Goal: Information Seeking & Learning: Learn about a topic

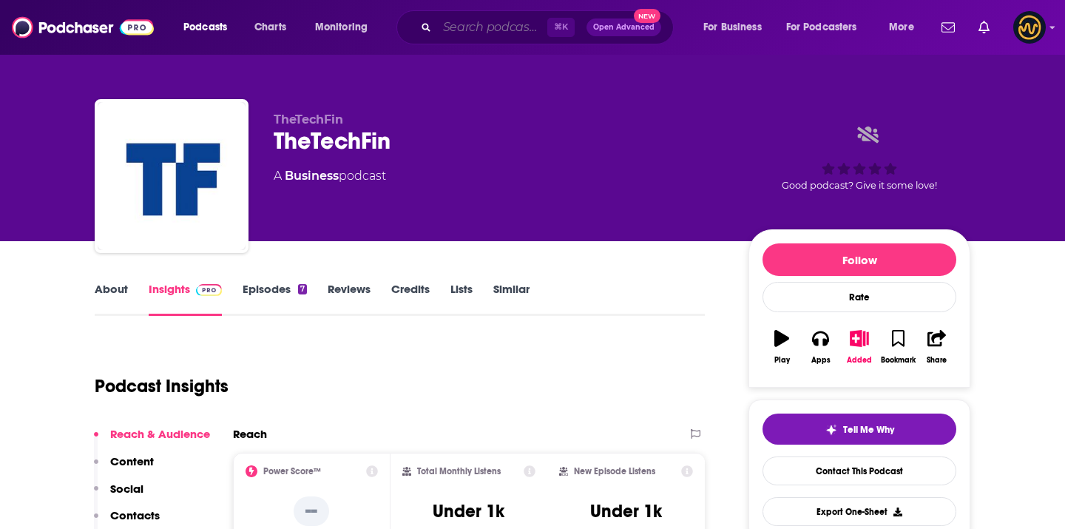
click at [456, 36] on input "Search podcasts, credits, & more..." at bounding box center [492, 28] width 110 height 24
paste input "The XRP Podcast with Paul Barron"
type input "The XRP Podcast with Paul Barron"
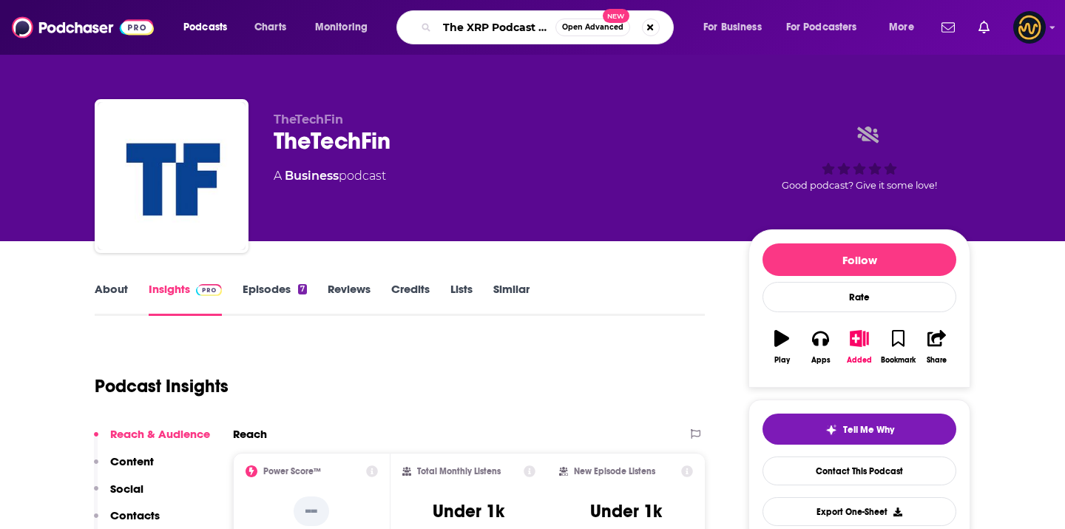
scroll to position [0, 81]
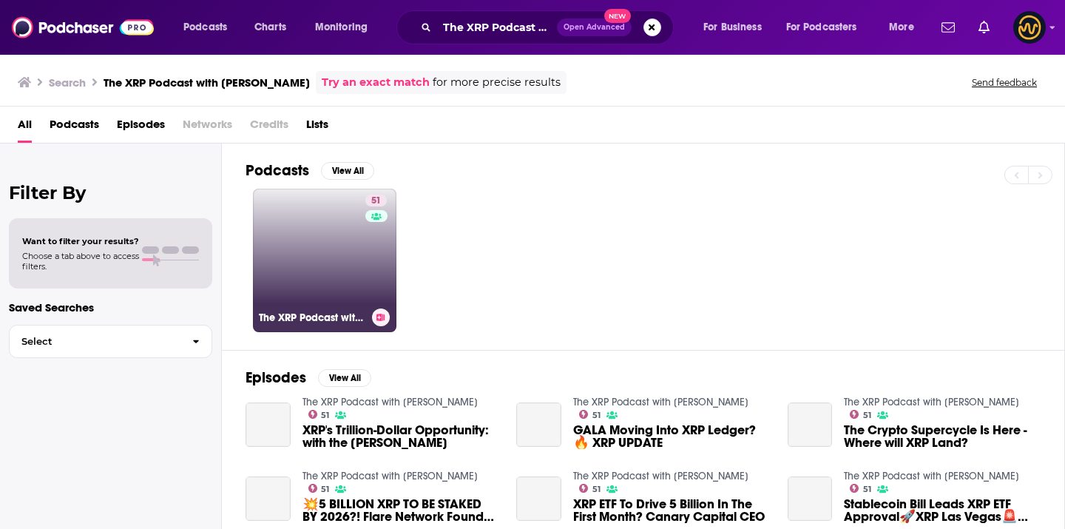
click at [342, 237] on link "51 The XRP Podcast with Paul Barron" at bounding box center [324, 260] width 143 height 143
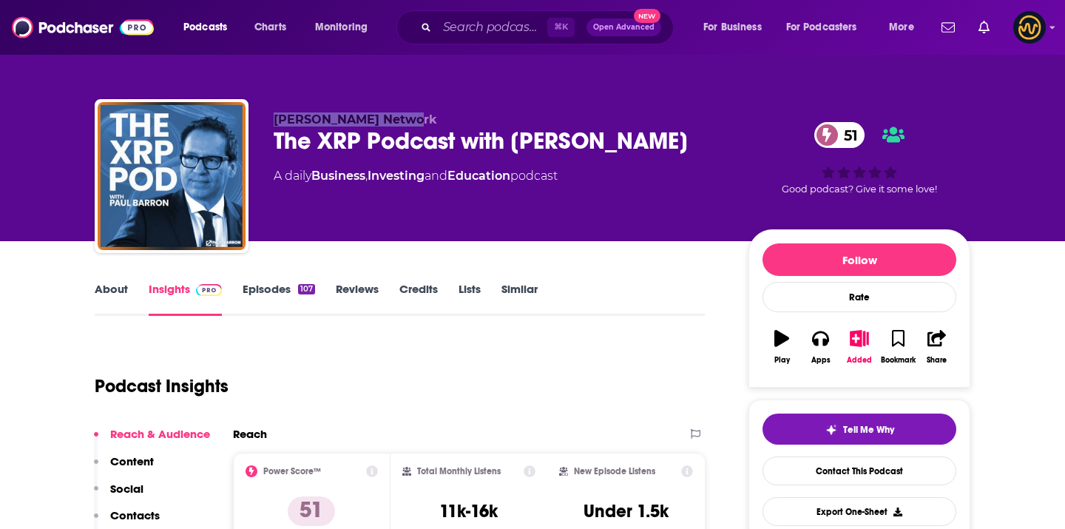
copy span "Paul Barron Network"
drag, startPoint x: 275, startPoint y: 116, endPoint x: 411, endPoint y: 117, distance: 136.1
click at [411, 117] on p "Paul Barron Network" at bounding box center [499, 119] width 451 height 14
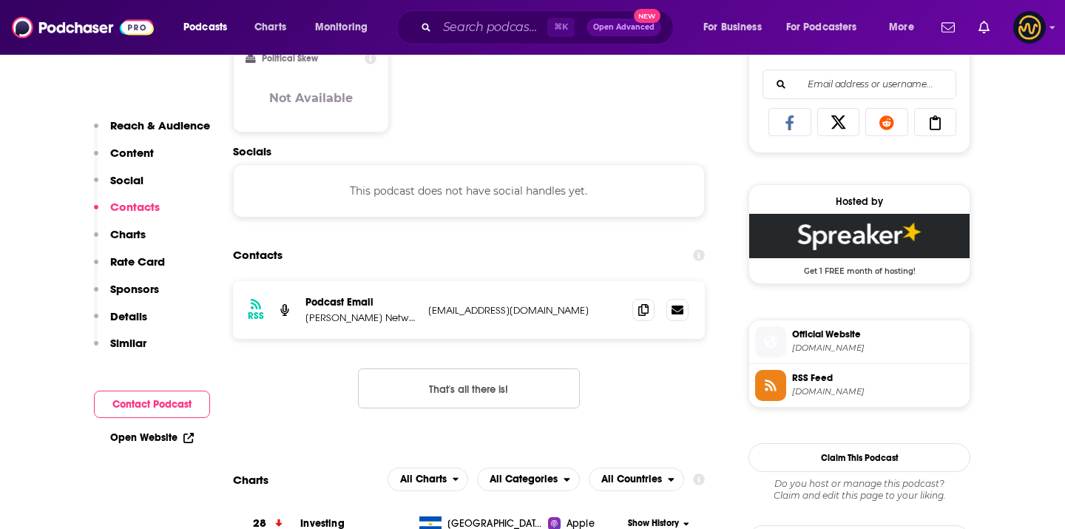
scroll to position [951, 0]
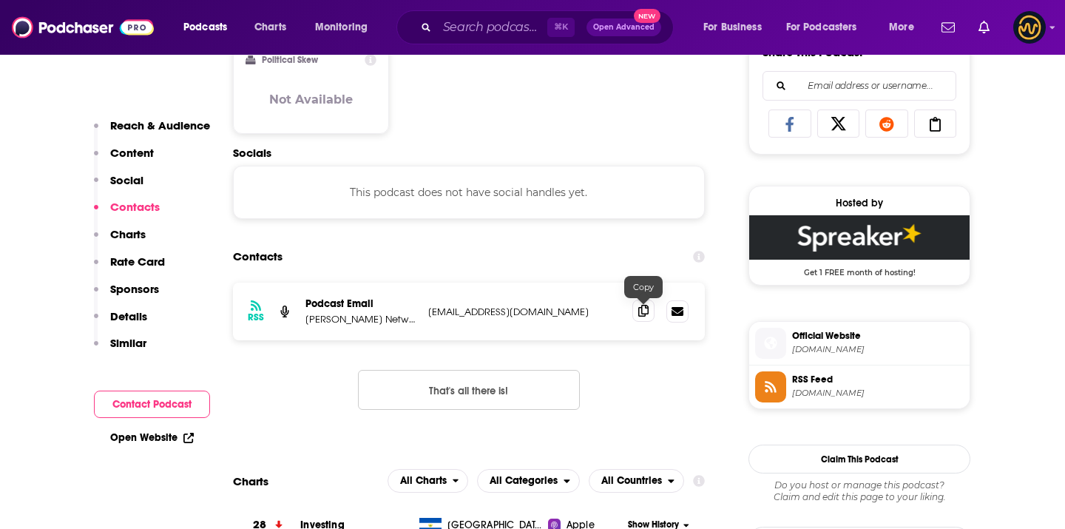
click at [646, 309] on icon at bounding box center [643, 311] width 10 height 12
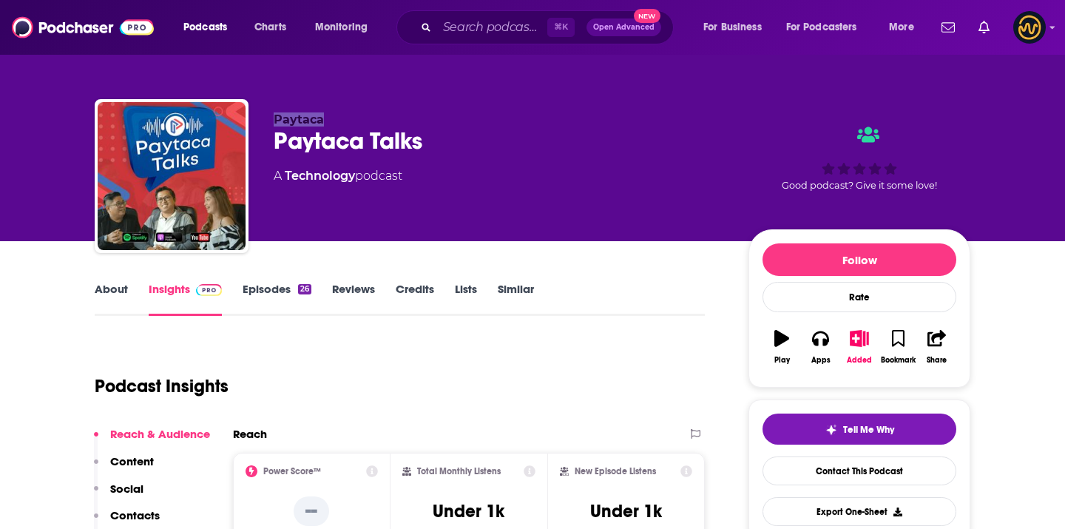
drag, startPoint x: 267, startPoint y: 119, endPoint x: 337, endPoint y: 119, distance: 69.5
click at [337, 119] on div "Paytaca Paytaca Talks A Technology podcast Good podcast? Give it some love!" at bounding box center [533, 179] width 876 height 160
copy span "Paytaca"
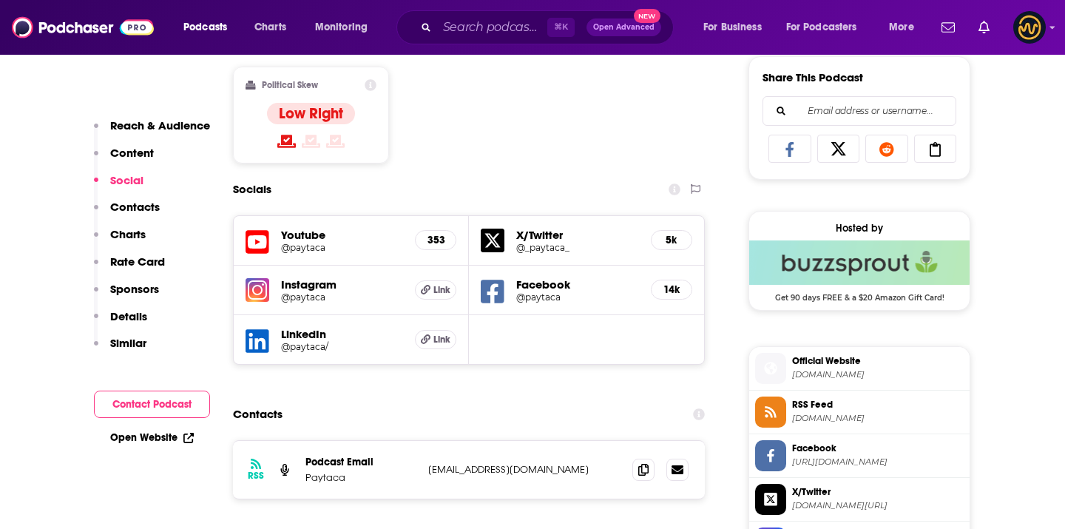
scroll to position [984, 0]
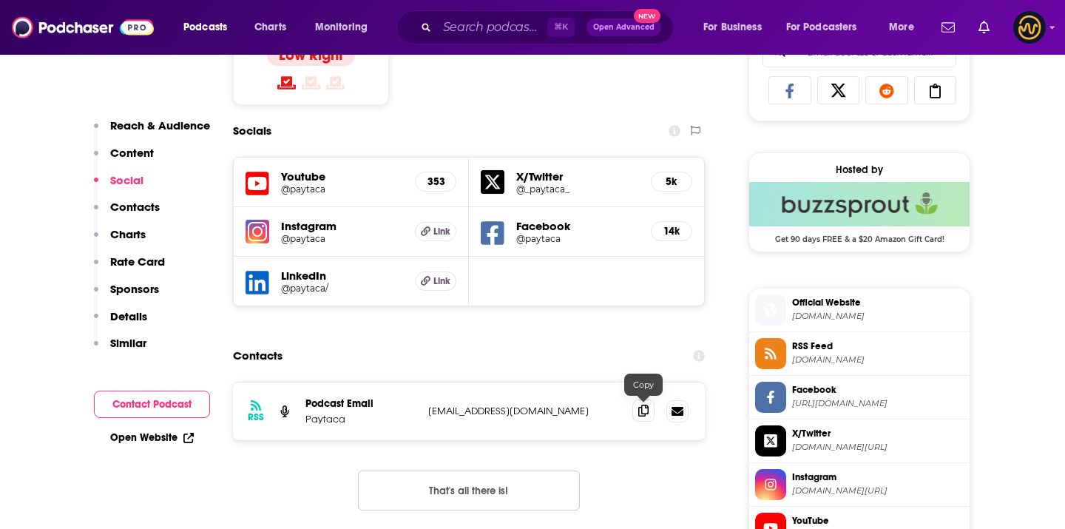
click at [647, 416] on icon at bounding box center [643, 411] width 10 height 12
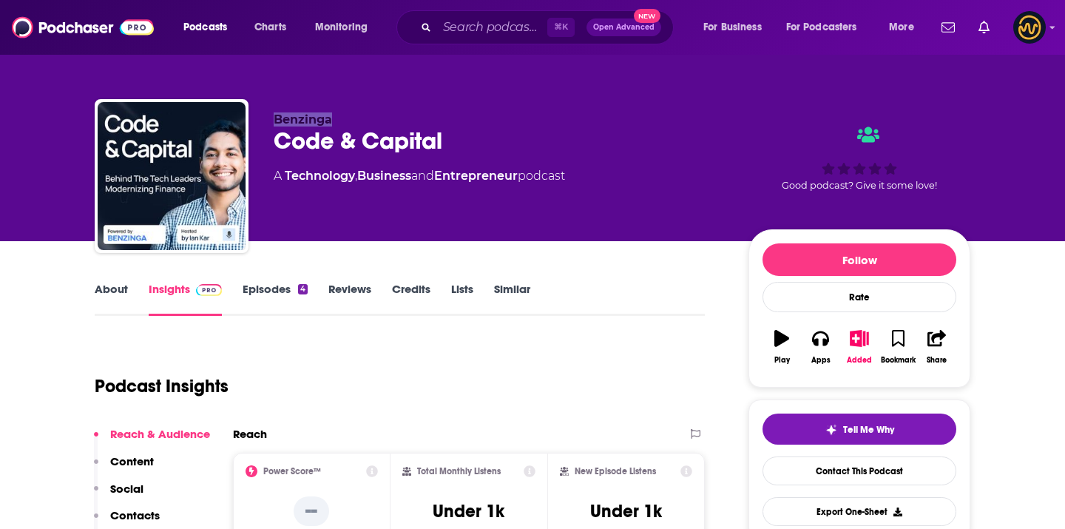
drag, startPoint x: 264, startPoint y: 119, endPoint x: 338, endPoint y: 118, distance: 74.0
click at [339, 118] on div "Benzinga Code & Capital A Technology , Business and Entrepreneur podcast Good p…" at bounding box center [533, 179] width 876 height 160
copy span "Benzinga"
click at [448, 141] on div "Code & Capital" at bounding box center [499, 140] width 451 height 29
copy div "Benzinga Code & Capital"
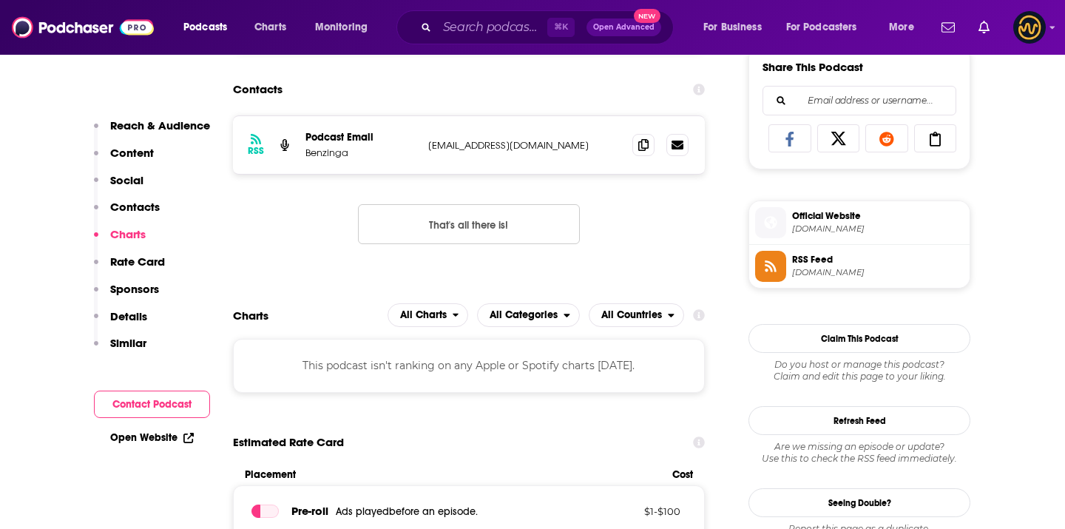
scroll to position [931, 0]
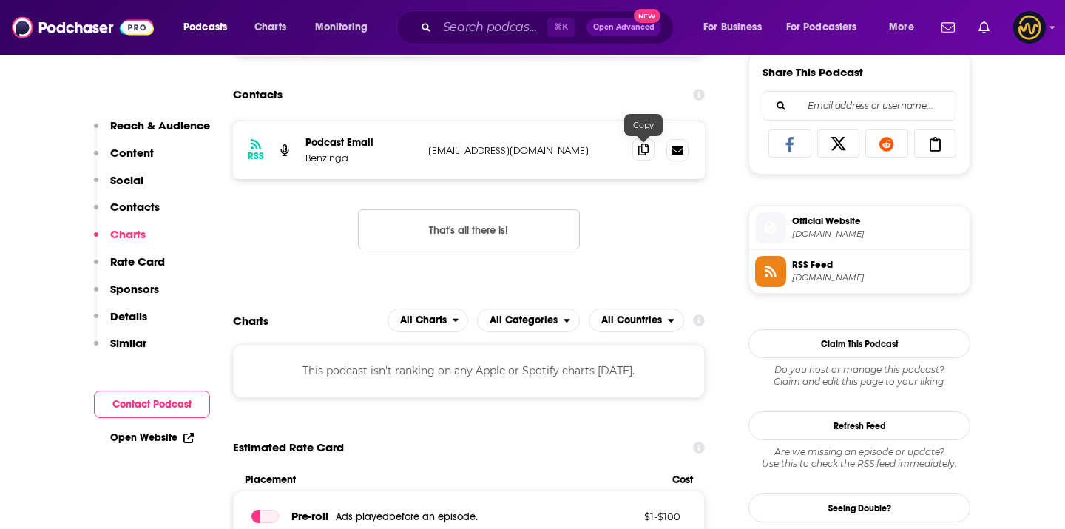
click at [647, 149] on icon at bounding box center [643, 149] width 10 height 12
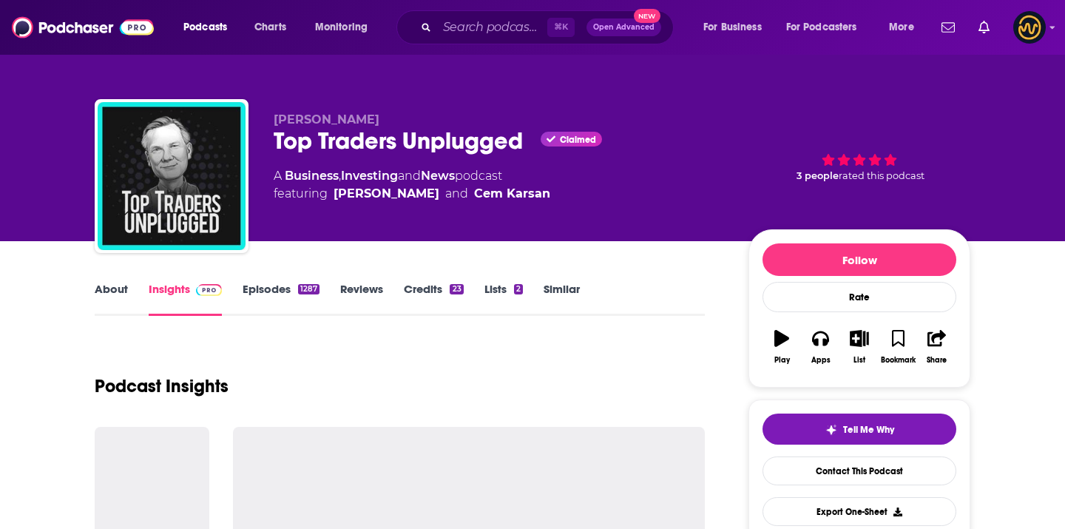
drag, startPoint x: 257, startPoint y: 122, endPoint x: 413, endPoint y: 119, distance: 156.8
click at [413, 119] on div "Niels Kaastrup-Larsen Top Traders Unplugged Claimed A Business , Investing and …" at bounding box center [533, 179] width 876 height 160
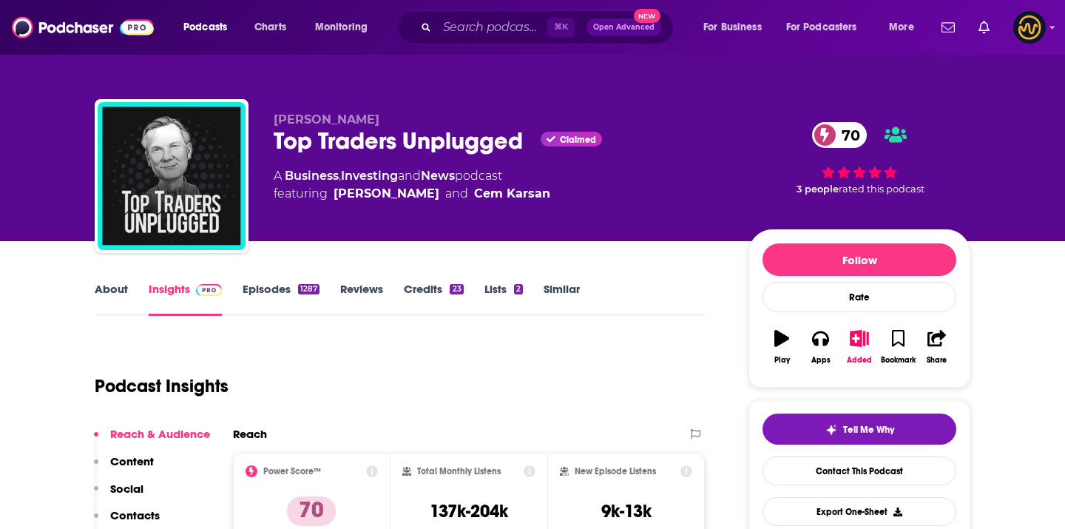
copy span "Niels Kaastrup-Larsen"
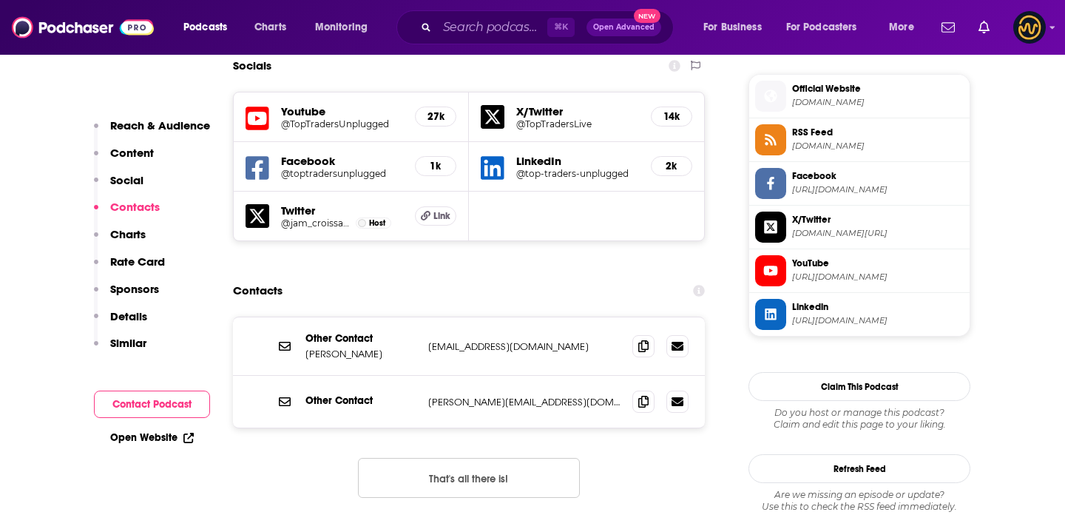
scroll to position [1334, 0]
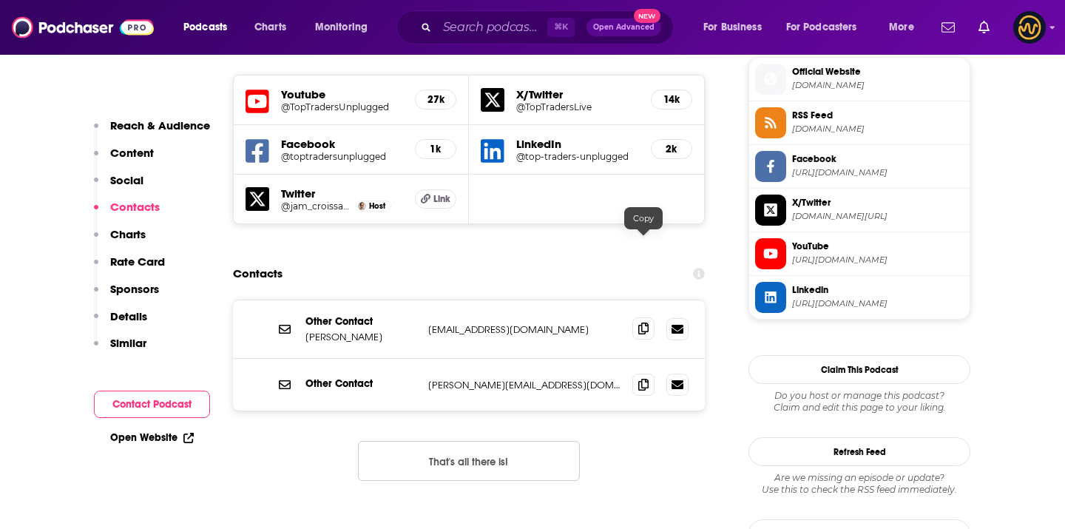
click at [637, 317] on span at bounding box center [643, 328] width 22 height 22
click at [649, 373] on span at bounding box center [643, 384] width 22 height 22
click at [647, 378] on icon at bounding box center [643, 384] width 10 height 12
click at [641, 322] on icon at bounding box center [643, 328] width 10 height 12
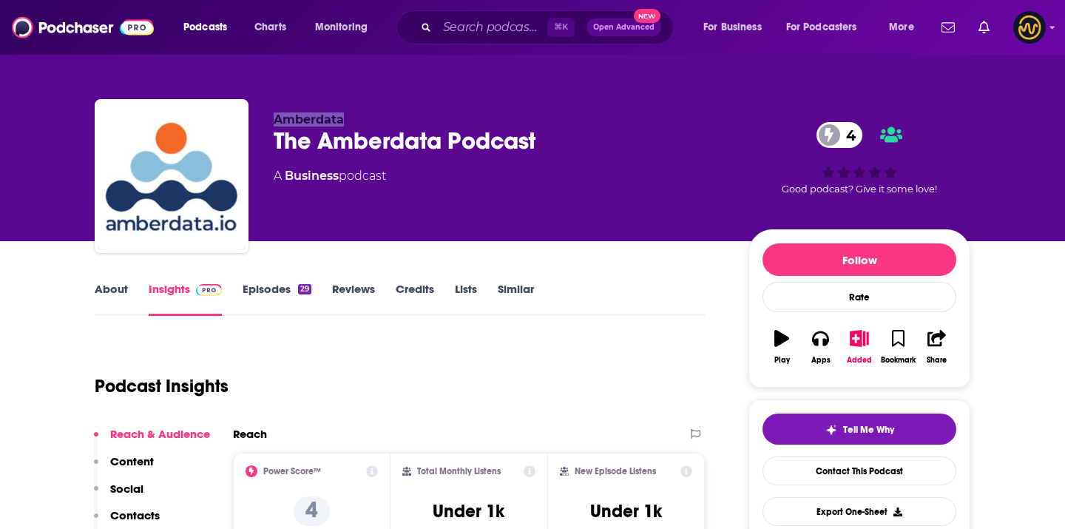
drag, startPoint x: 275, startPoint y: 115, endPoint x: 359, endPoint y: 116, distance: 84.3
click at [360, 116] on p "Amberdata" at bounding box center [499, 119] width 451 height 14
copy span "Amberdata"
click at [211, 35] on span "Podcasts" at bounding box center [205, 27] width 44 height 21
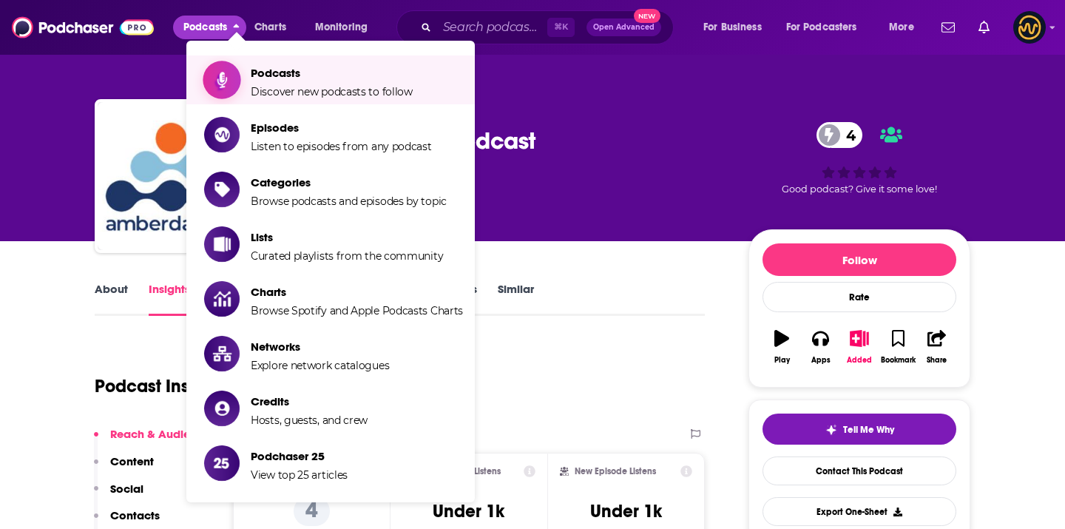
click at [271, 72] on span "Podcasts" at bounding box center [332, 73] width 162 height 14
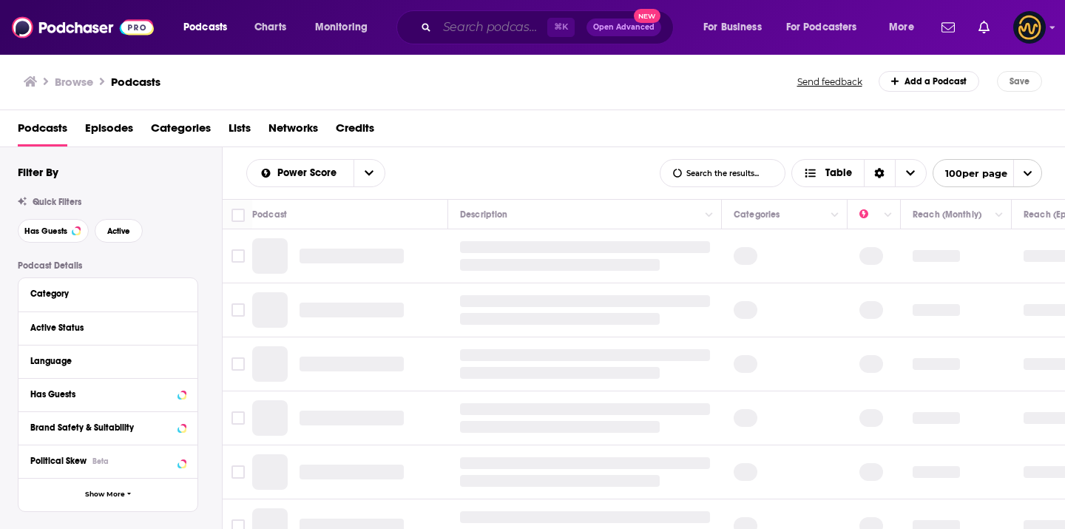
click at [482, 33] on input "Search podcasts, credits, & more..." at bounding box center [492, 28] width 110 height 24
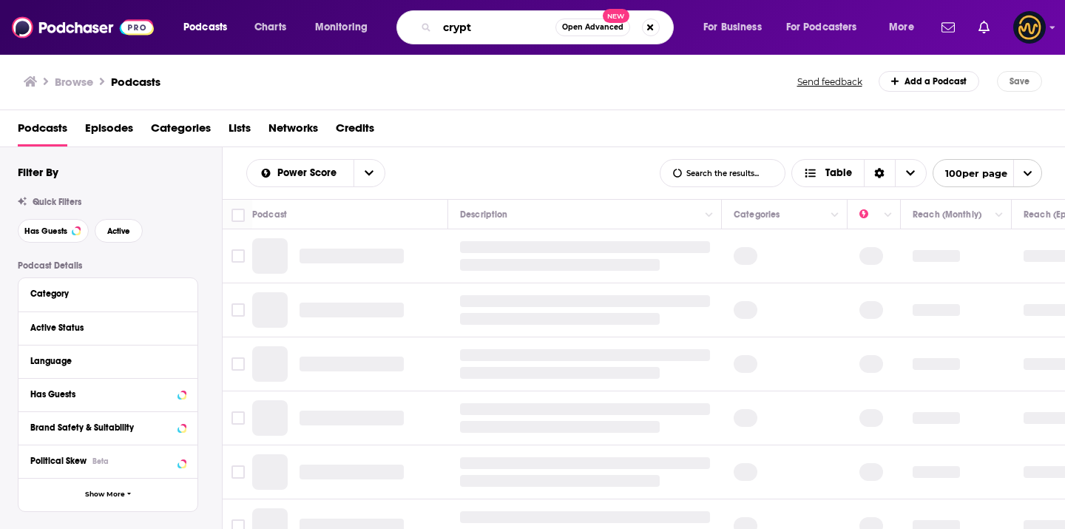
type input "crypto"
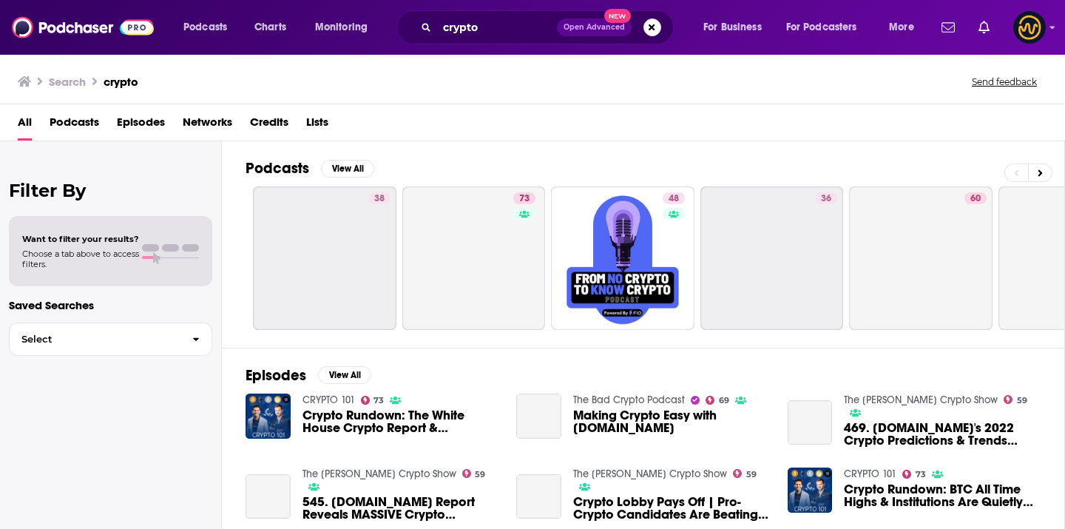
click at [533, 75] on div "Search crypto Send feedback" at bounding box center [530, 81] width 1024 height 21
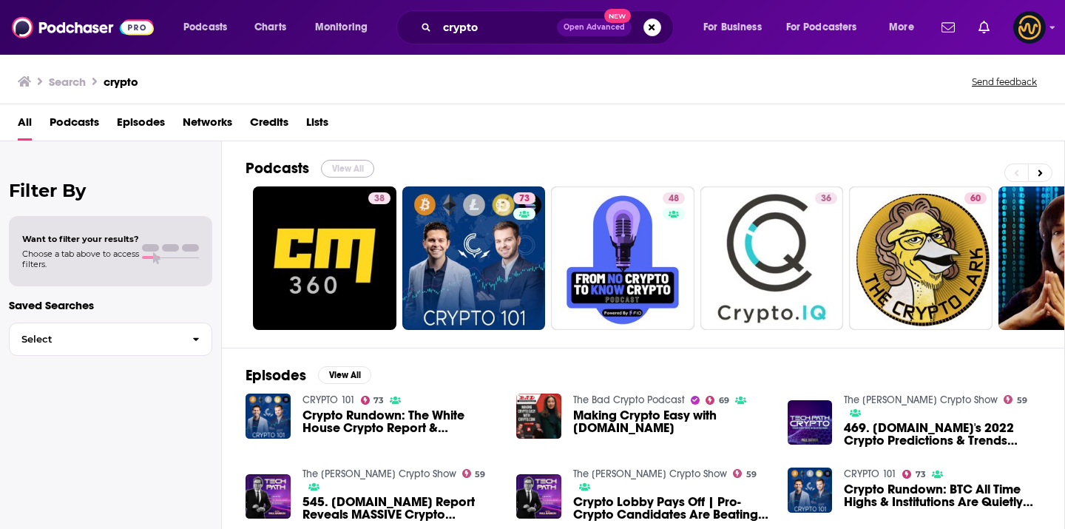
click at [334, 163] on button "View All" at bounding box center [347, 169] width 53 height 18
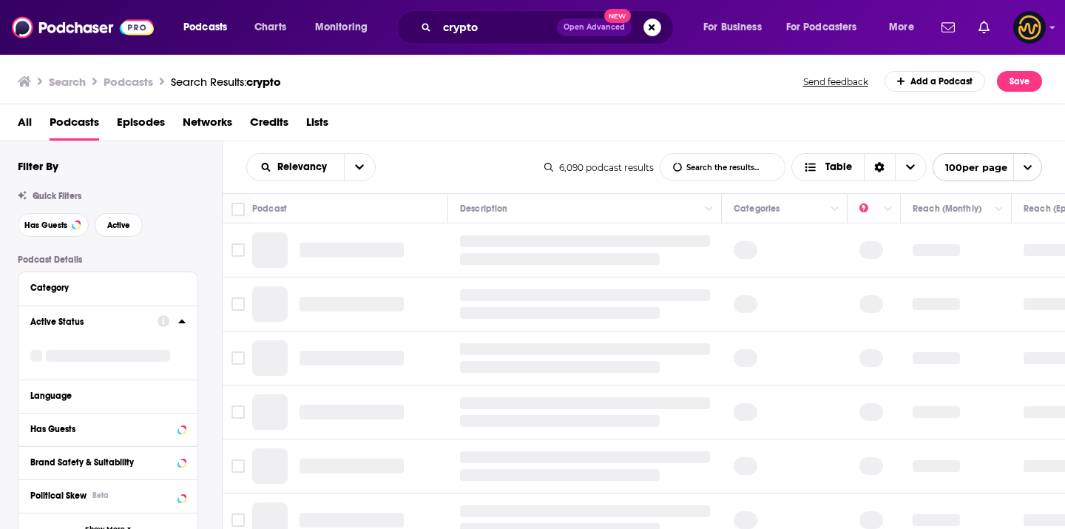
scroll to position [76, 0]
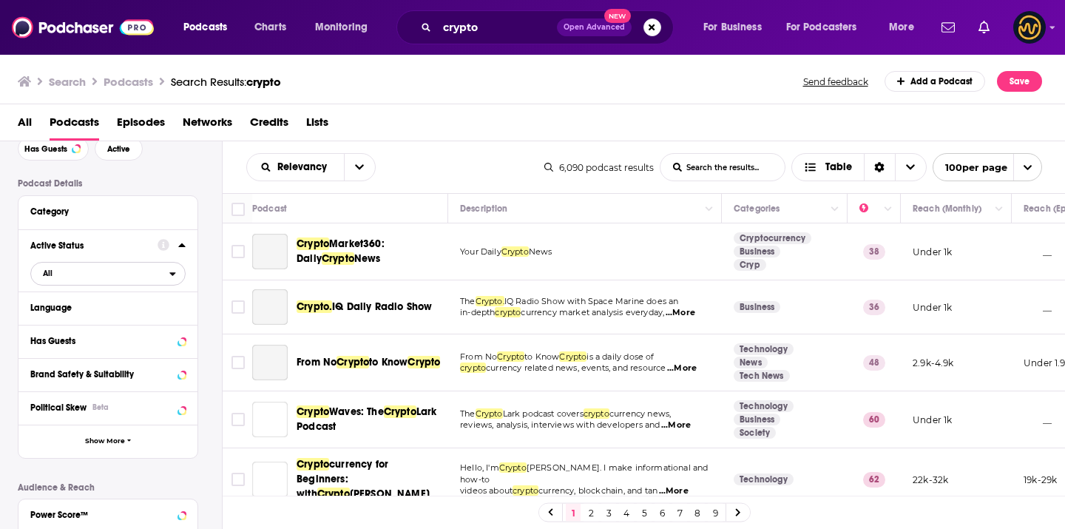
click at [152, 280] on span "All" at bounding box center [100, 272] width 138 height 19
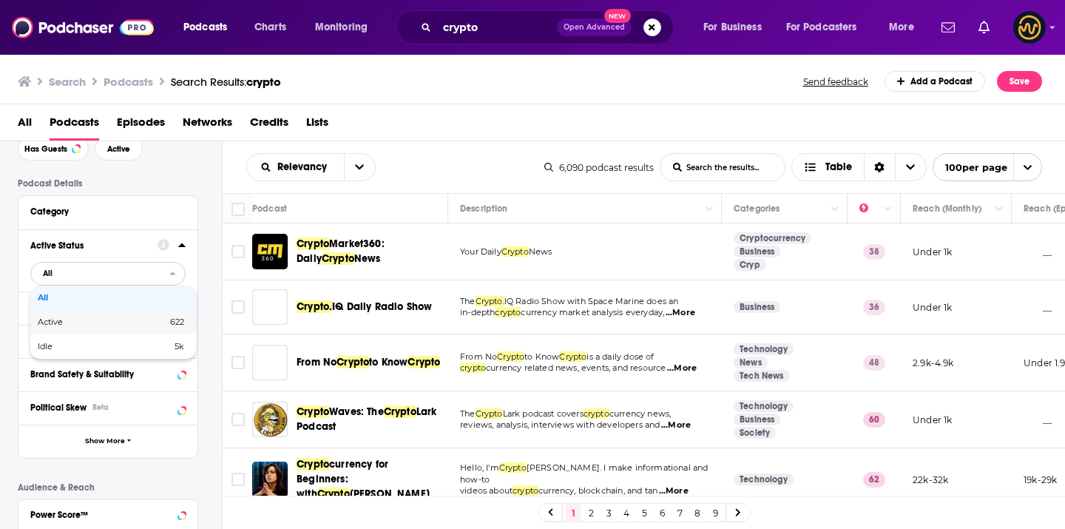
click at [72, 322] on span "Active" at bounding box center [76, 322] width 77 height 8
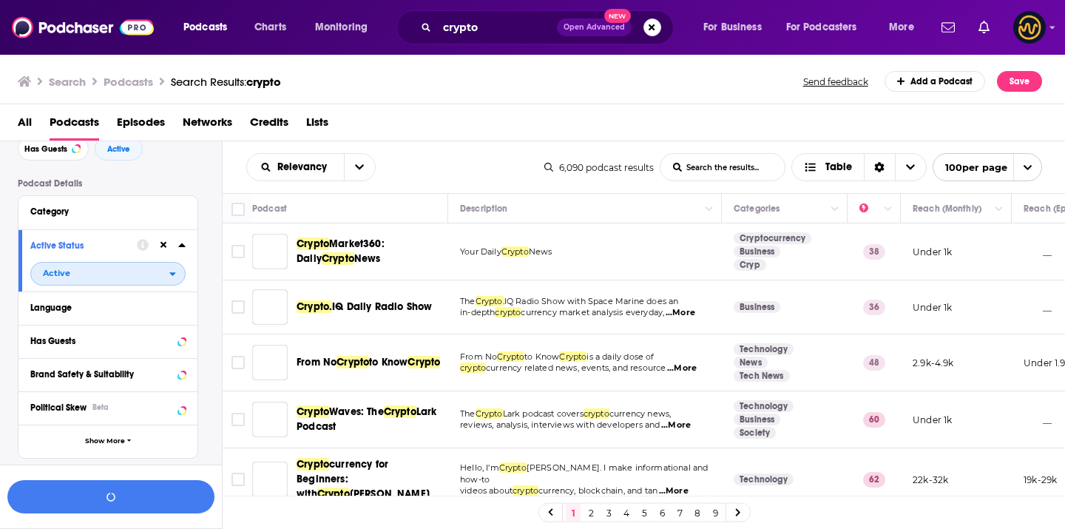
scroll to position [112, 0]
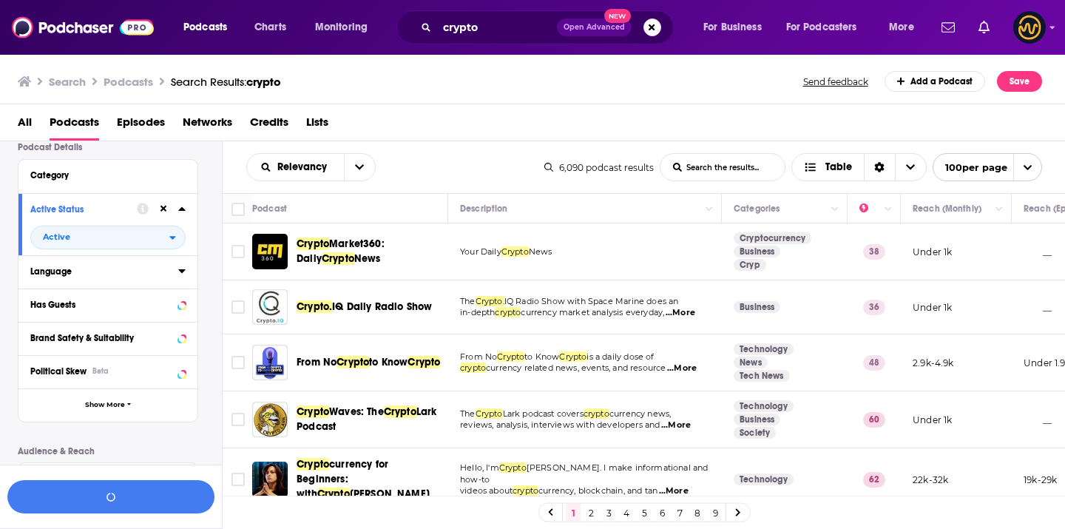
click at [182, 277] on icon at bounding box center [181, 271] width 7 height 12
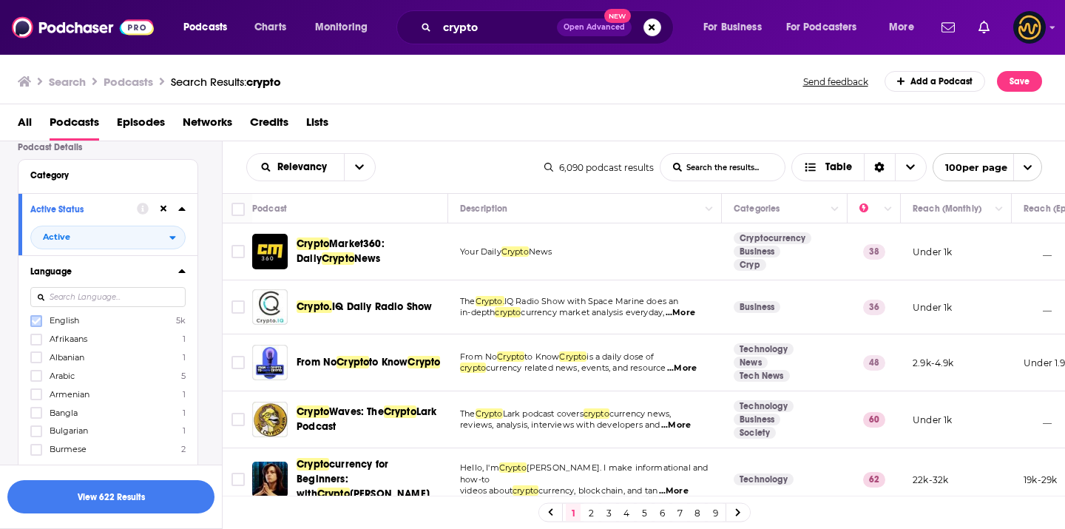
click at [37, 325] on icon at bounding box center [36, 321] width 9 height 9
click at [149, 490] on button "View 518 Results" at bounding box center [110, 496] width 207 height 33
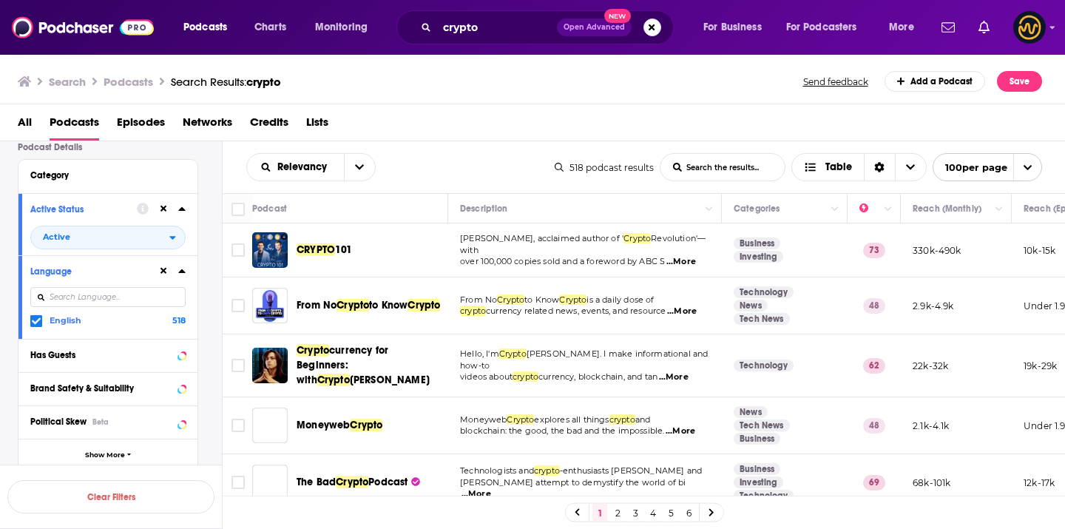
click at [666, 513] on link "5" at bounding box center [670, 513] width 15 height 18
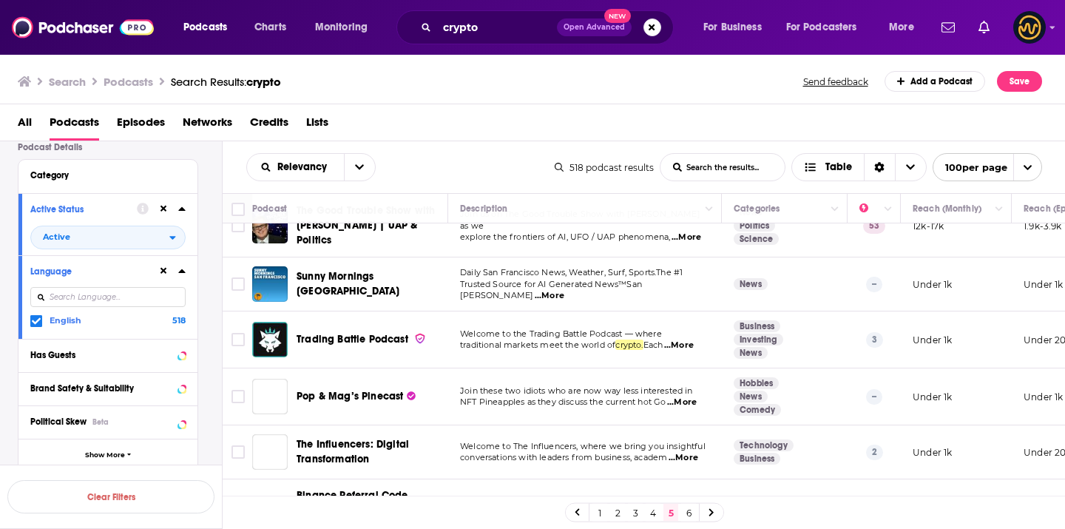
scroll to position [308, 0]
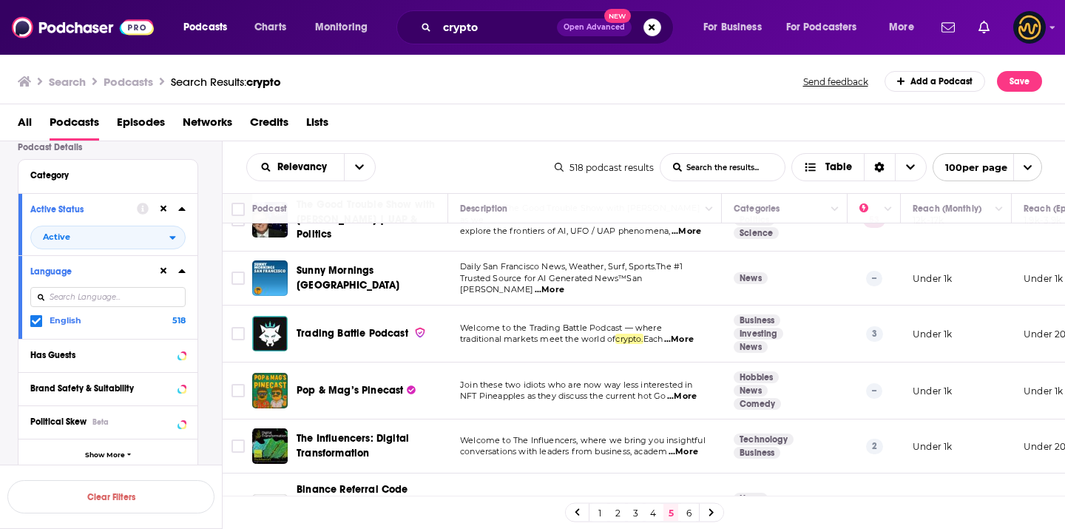
drag, startPoint x: 378, startPoint y: 243, endPoint x: 632, endPoint y: 9, distance: 345.5
click at [0, 0] on div "Podcasts Charts Monitoring crypto Open Advanced New For Business For Podcasters…" at bounding box center [532, 264] width 1065 height 529
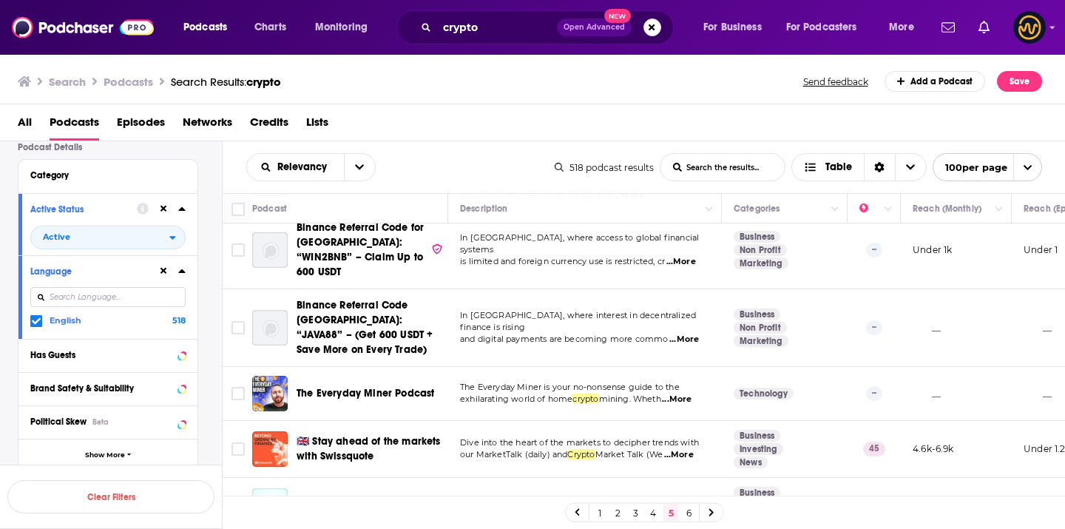
scroll to position [2625, 0]
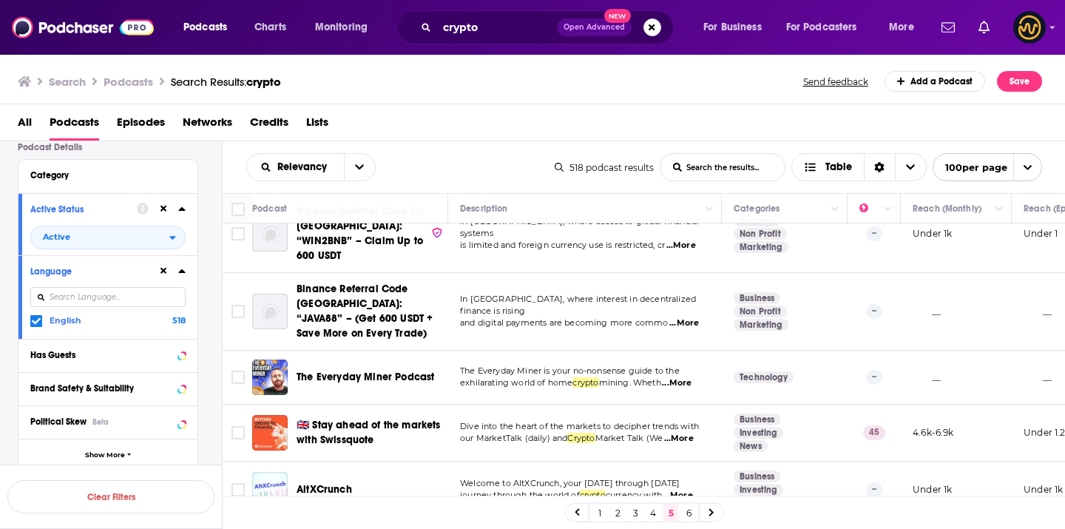
drag, startPoint x: 345, startPoint y: 328, endPoint x: 589, endPoint y: 2, distance: 406.8
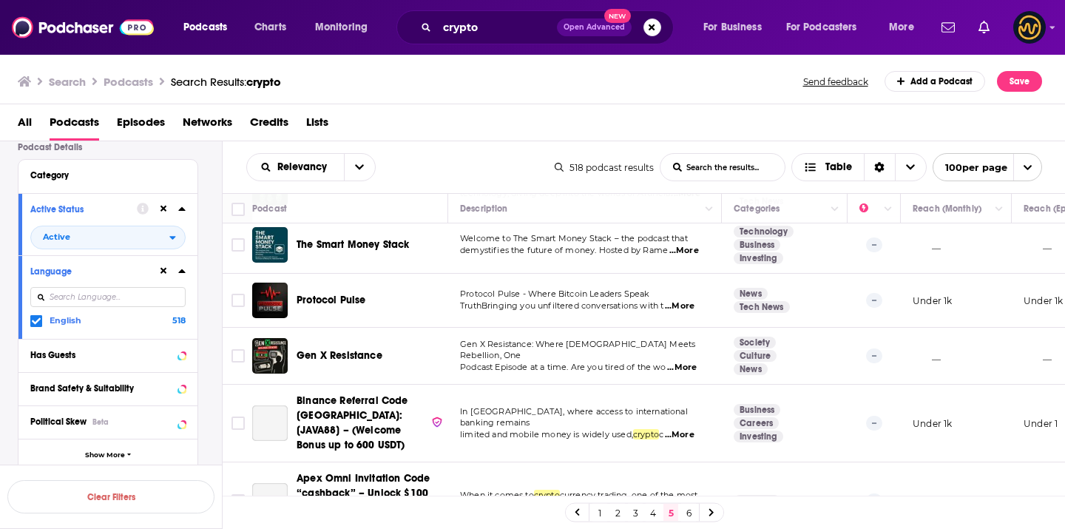
scroll to position [3285, 0]
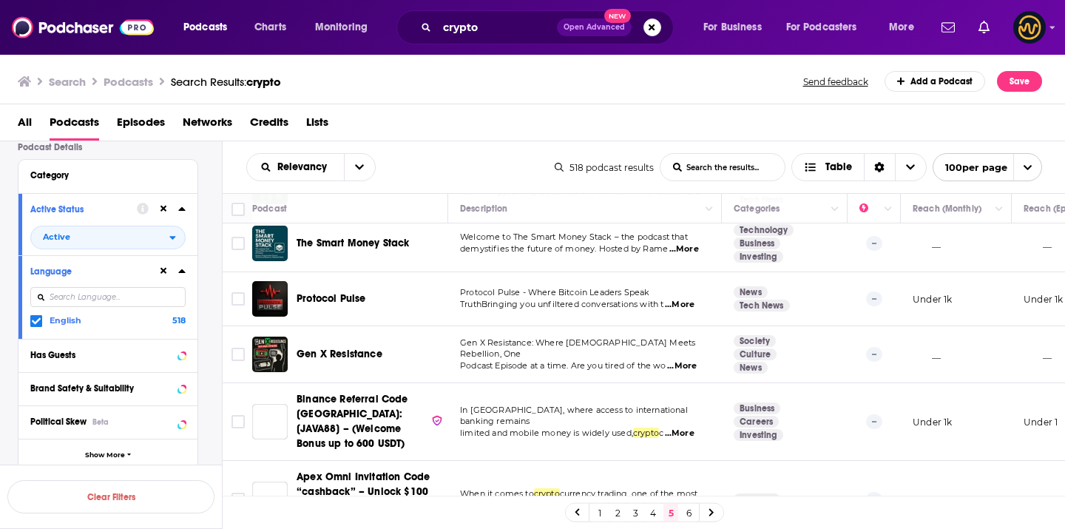
drag, startPoint x: 392, startPoint y: 324, endPoint x: 574, endPoint y: 1, distance: 370.9
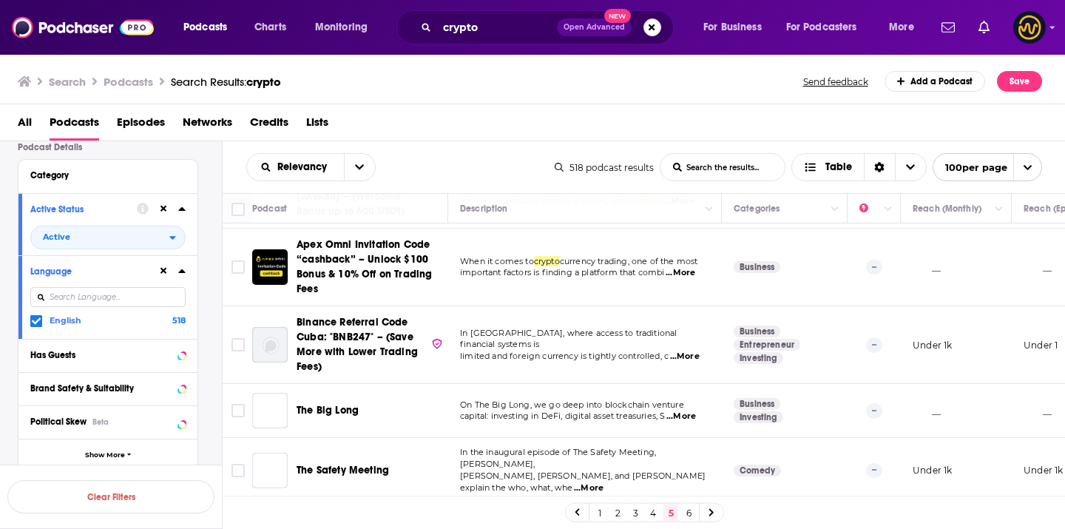
scroll to position [3520, 0]
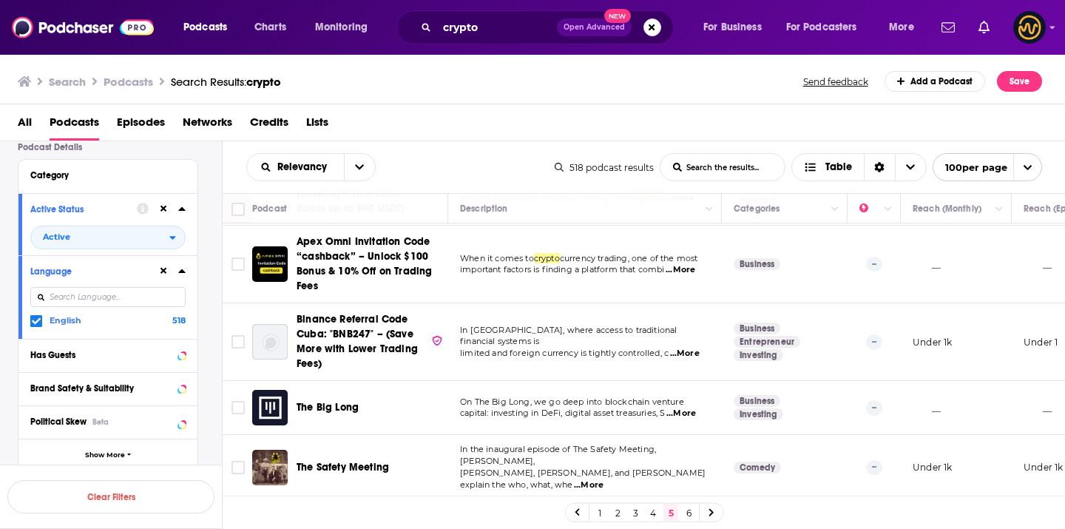
drag, startPoint x: 333, startPoint y: 325, endPoint x: 626, endPoint y: 1, distance: 436.7
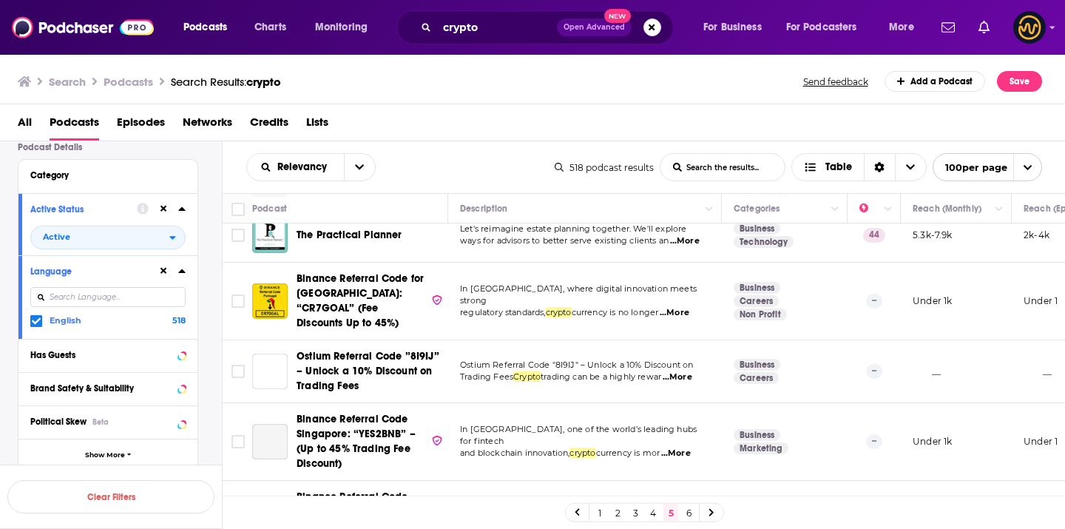
scroll to position [5146, 0]
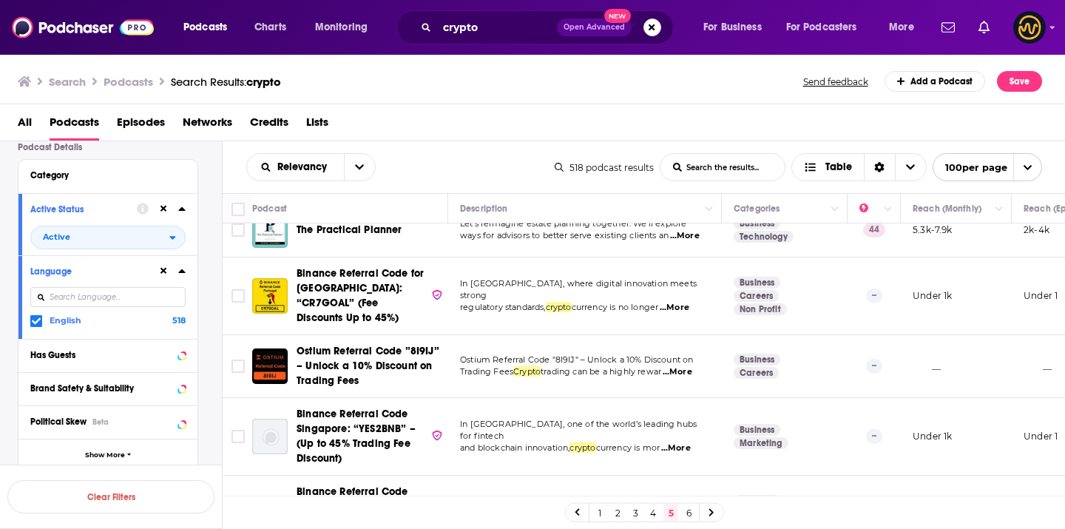
drag, startPoint x: 350, startPoint y: 329, endPoint x: 624, endPoint y: 2, distance: 426.8
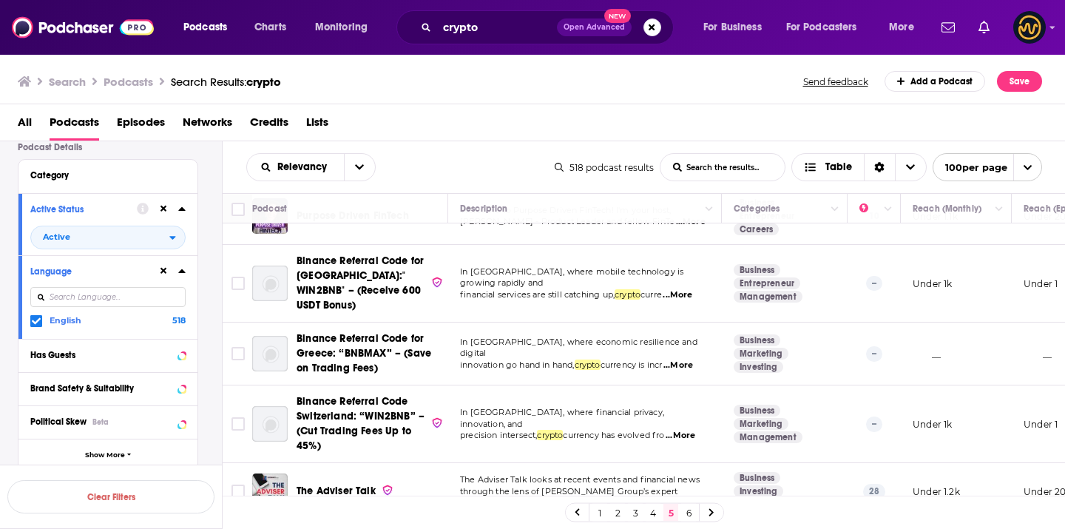
scroll to position [5745, 0]
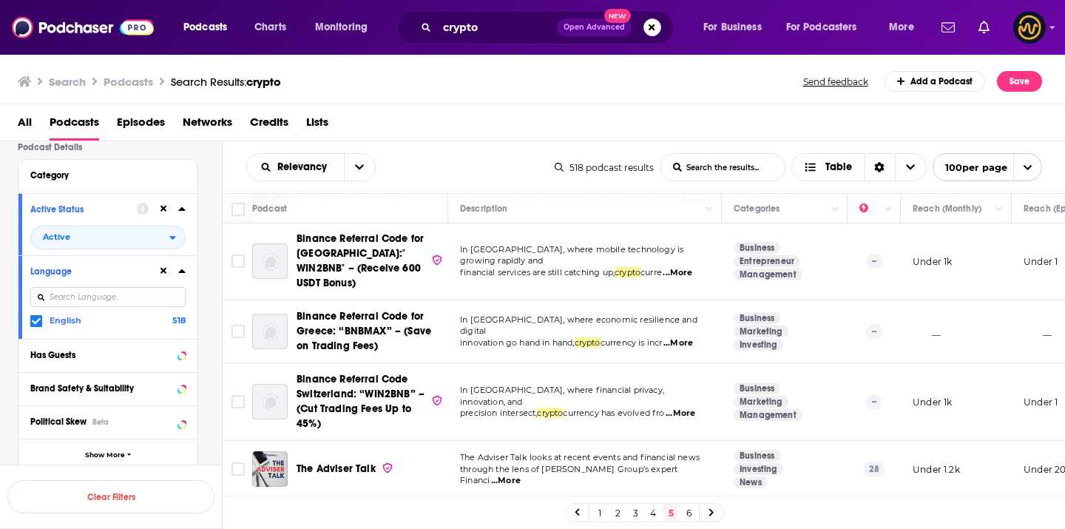
click at [648, 516] on link "4" at bounding box center [653, 513] width 15 height 18
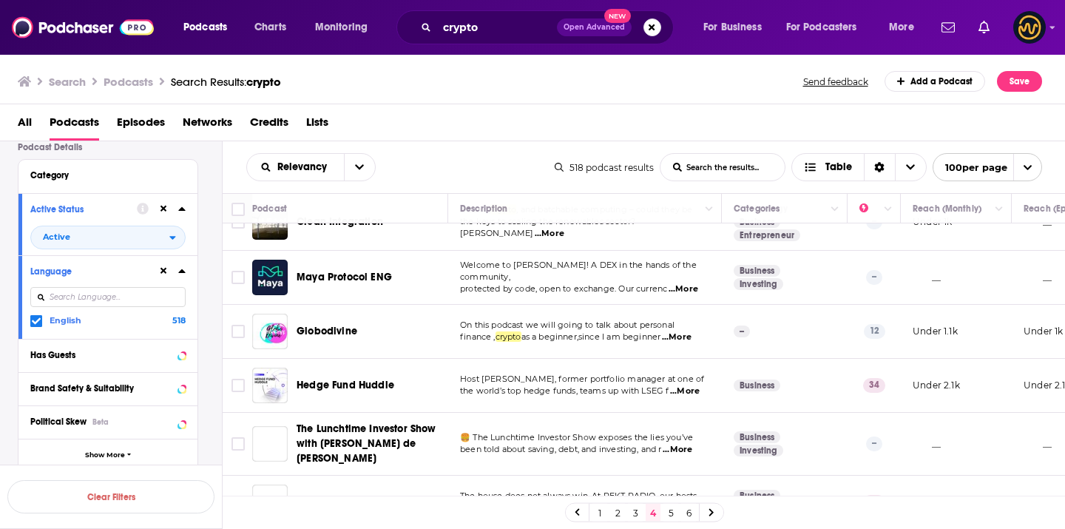
scroll to position [3431, 0]
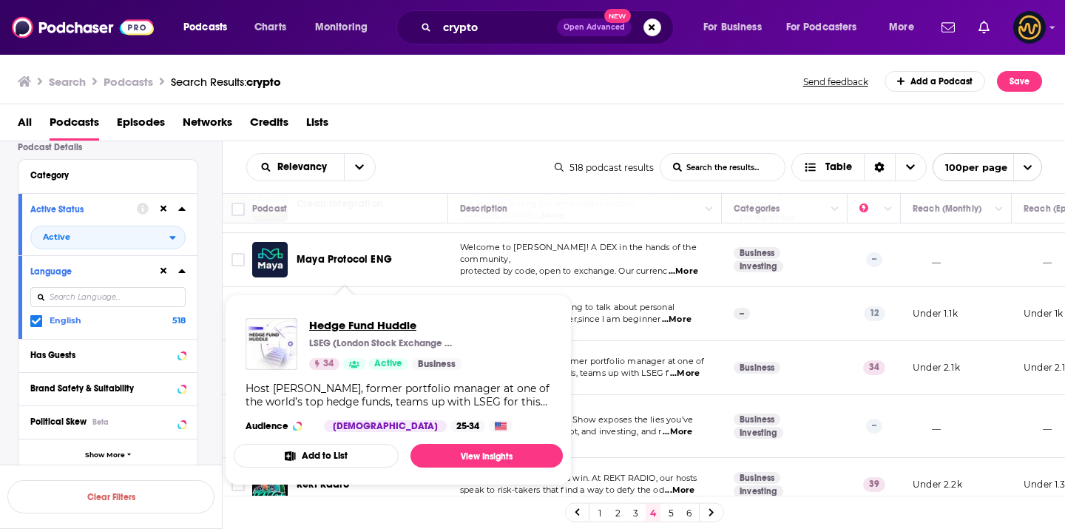
drag, startPoint x: 369, startPoint y: 314, endPoint x: 348, endPoint y: 319, distance: 21.9
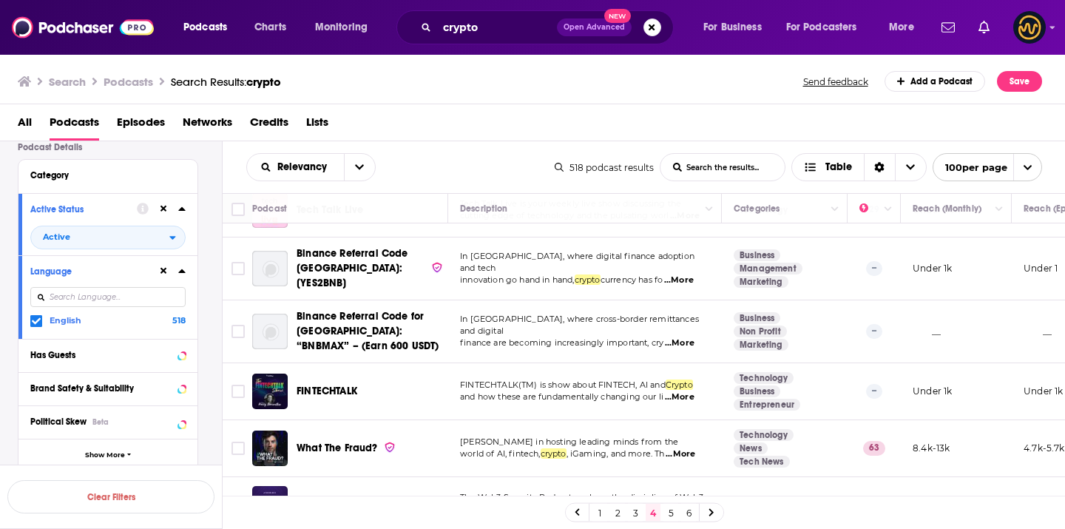
scroll to position [5312, 0]
click at [690, 507] on link "6" at bounding box center [688, 513] width 15 height 18
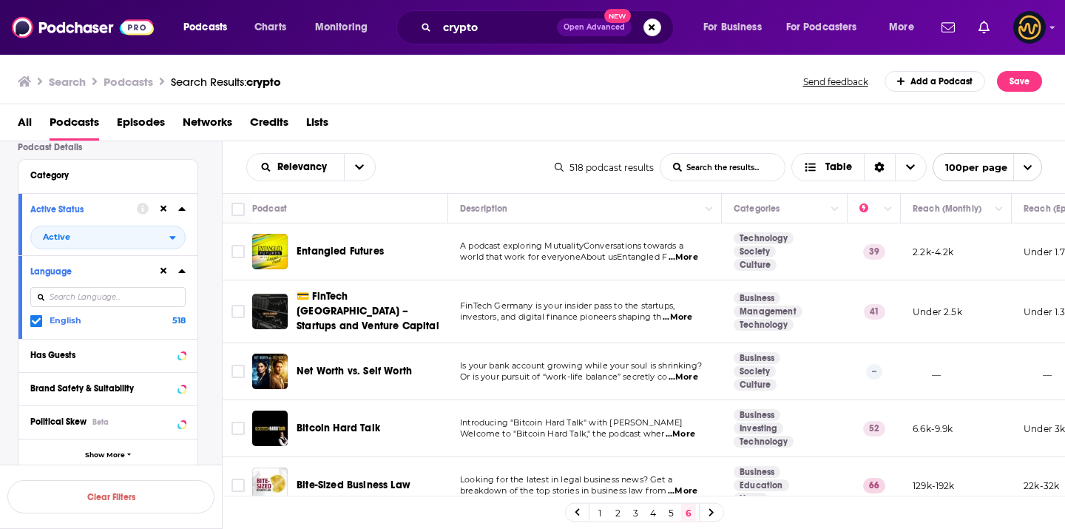
click at [689, 259] on span "...More" at bounding box center [684, 257] width 30 height 12
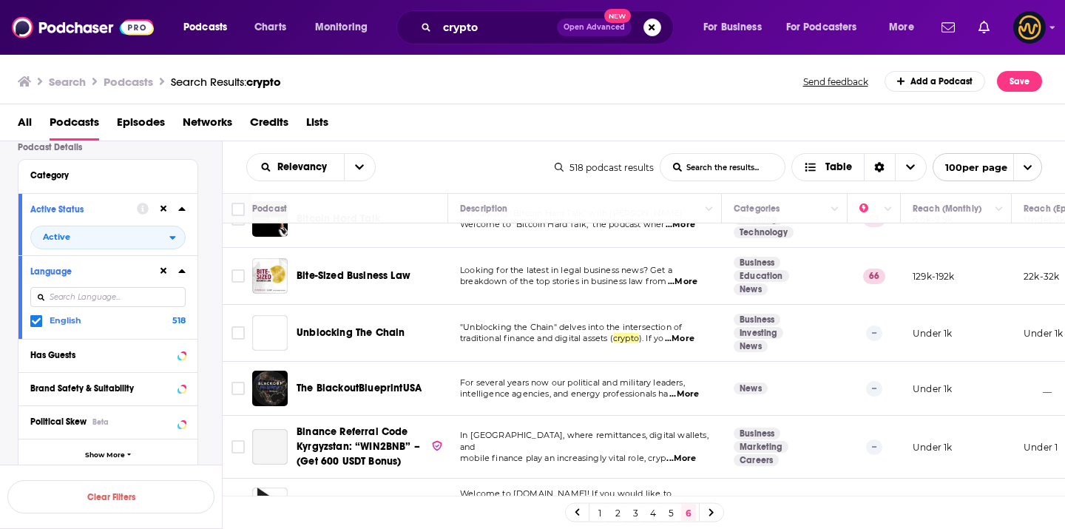
scroll to position [213, 0]
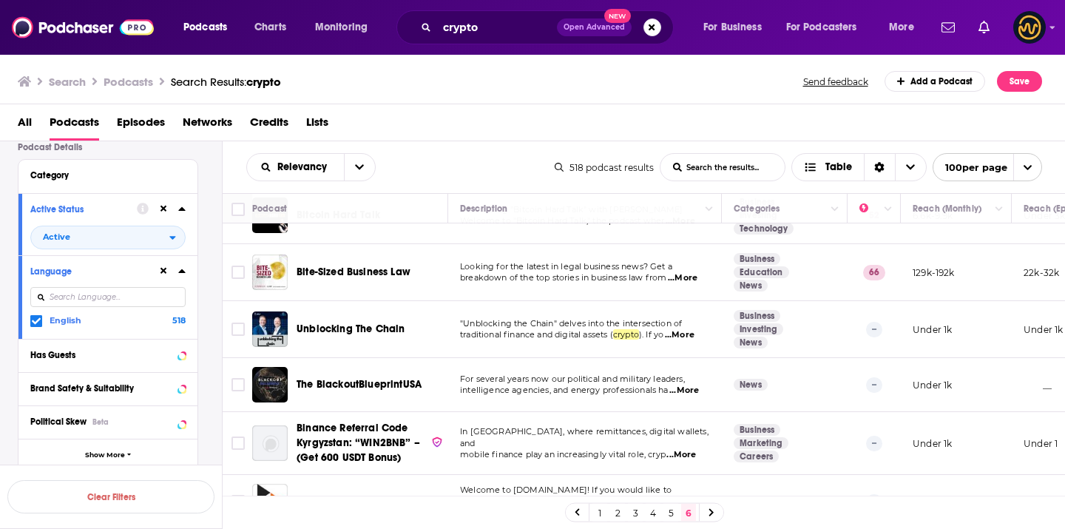
drag, startPoint x: 394, startPoint y: 320, endPoint x: 499, endPoint y: 9, distance: 328.6
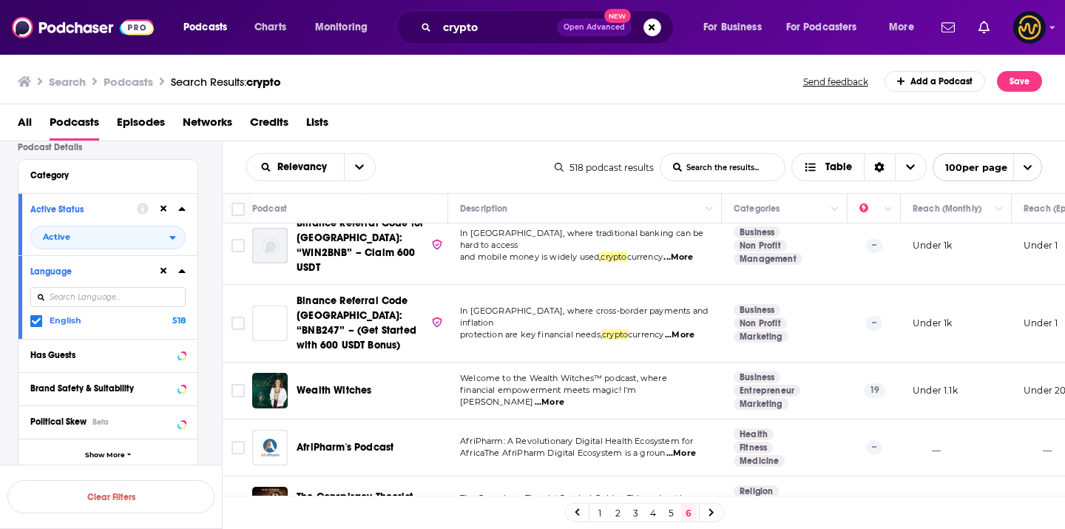
scroll to position [831, 0]
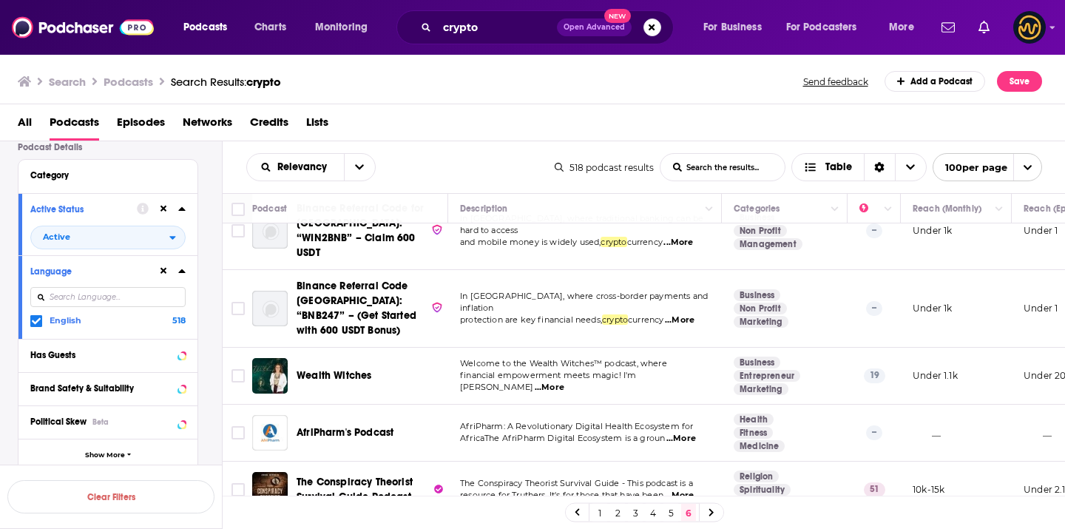
click at [710, 510] on icon at bounding box center [711, 512] width 4 height 7
click at [633, 513] on link "3" at bounding box center [635, 513] width 15 height 18
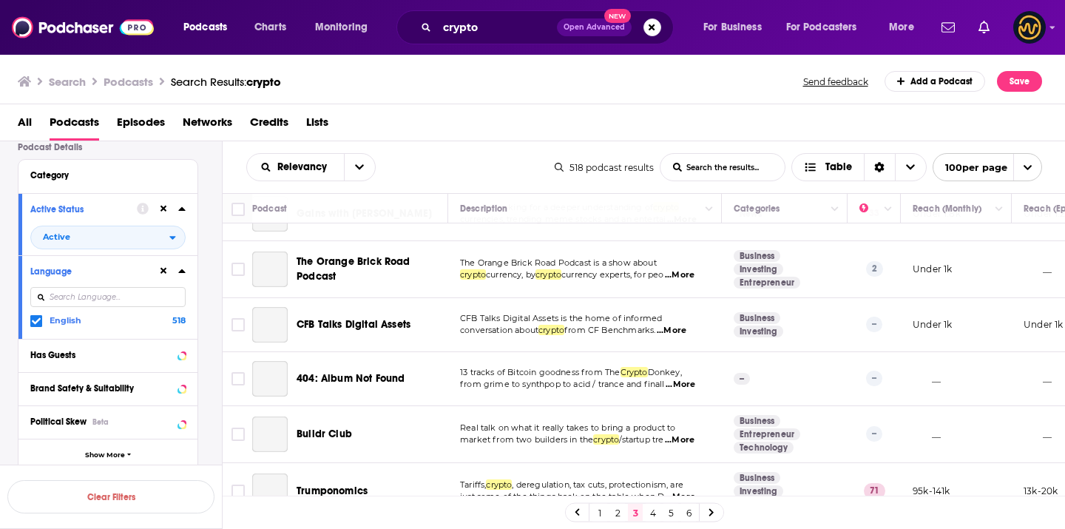
scroll to position [3849, 0]
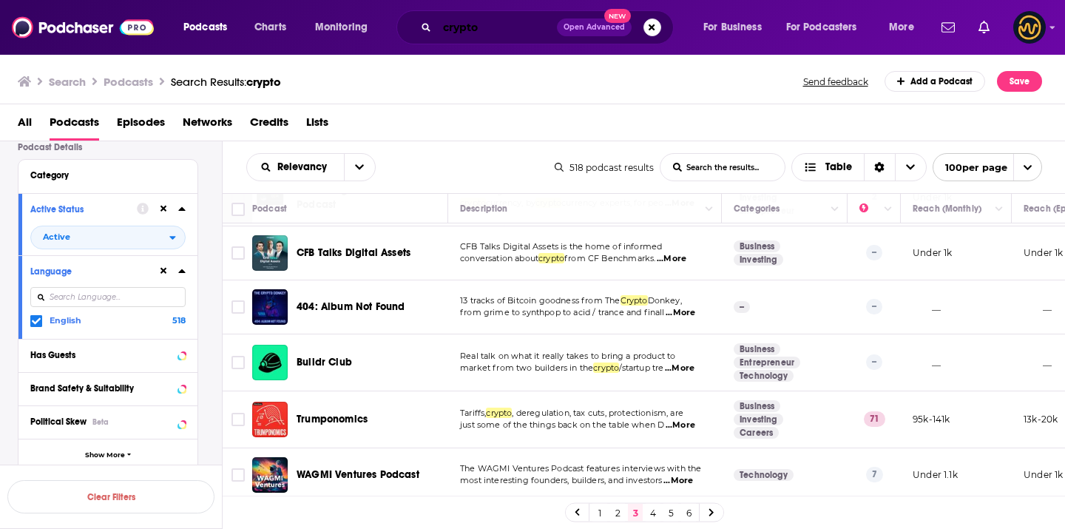
click at [461, 27] on input "crypto" at bounding box center [497, 28] width 120 height 24
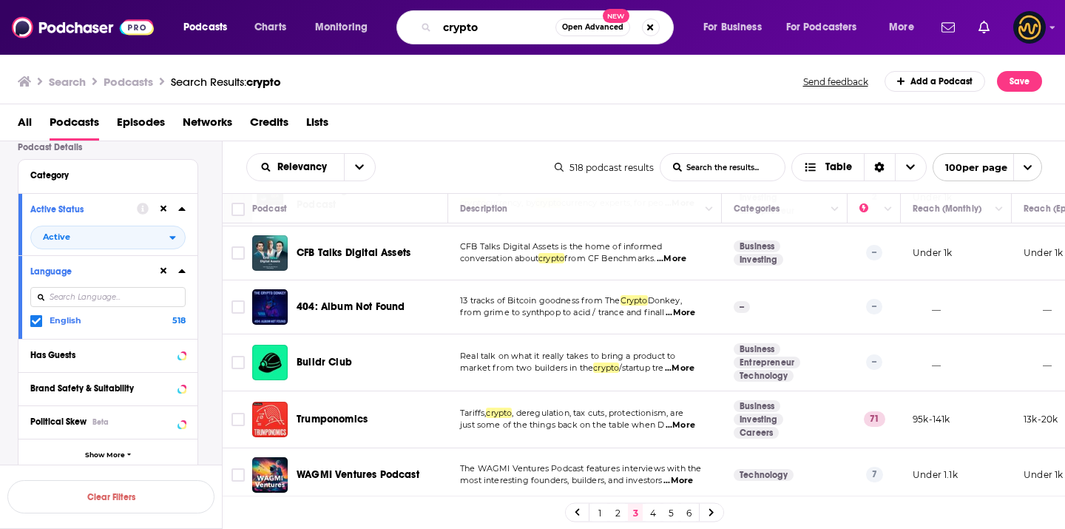
click at [461, 27] on input "crypto" at bounding box center [496, 28] width 118 height 24
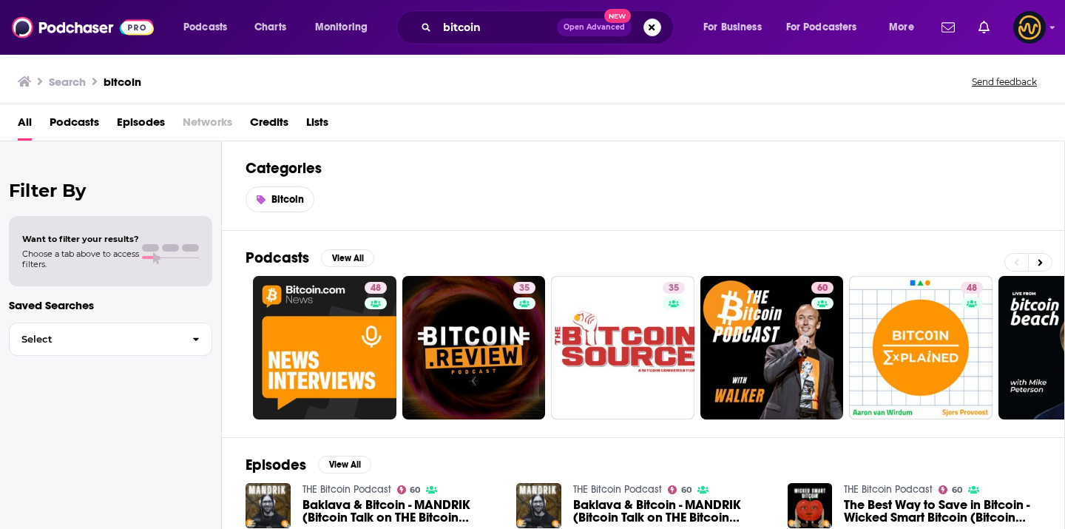
click at [87, 123] on span "Podcasts" at bounding box center [75, 125] width 50 height 30
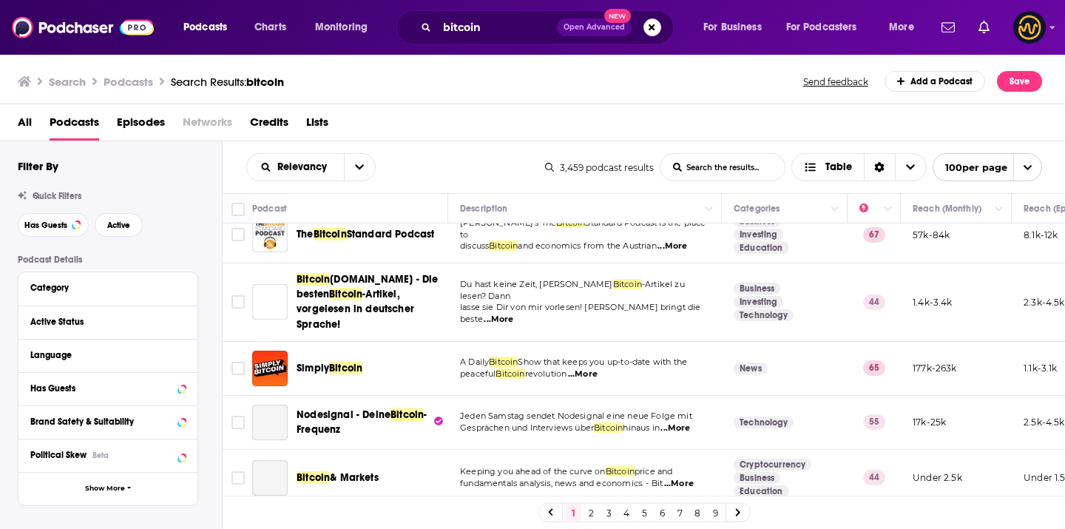
scroll to position [1004, 0]
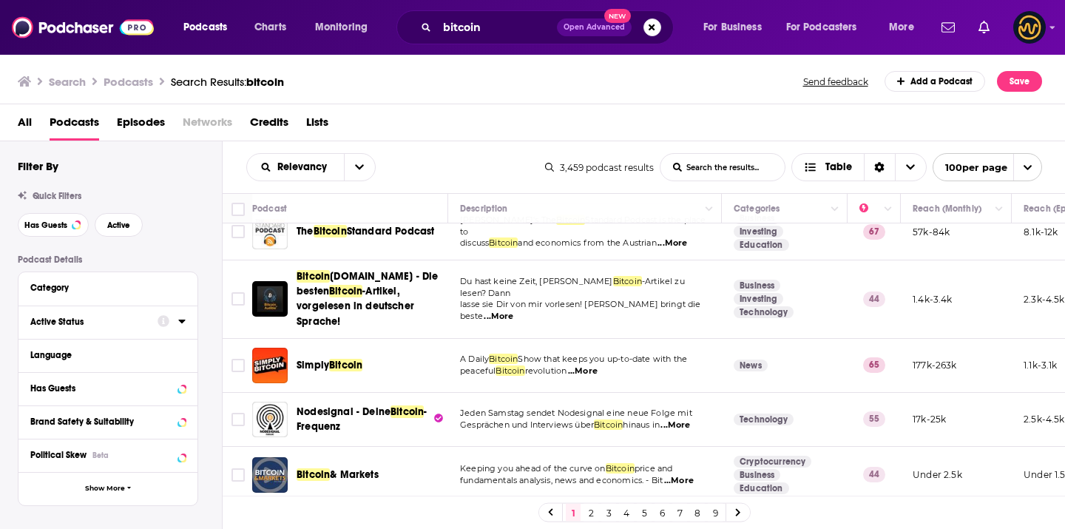
click at [179, 323] on icon at bounding box center [181, 321] width 7 height 12
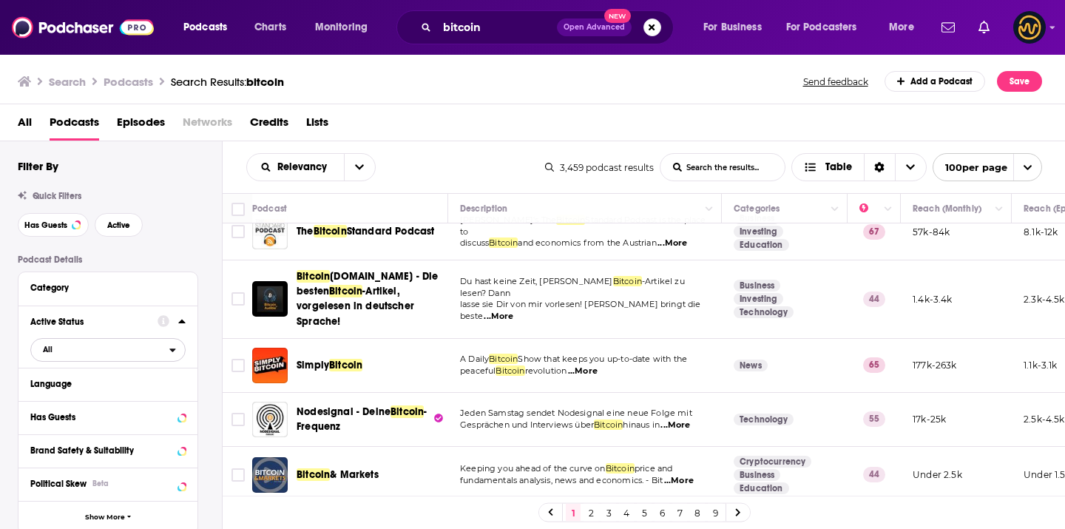
click at [95, 357] on span "All" at bounding box center [100, 348] width 138 height 19
click at [81, 397] on span "Active" at bounding box center [76, 398] width 76 height 8
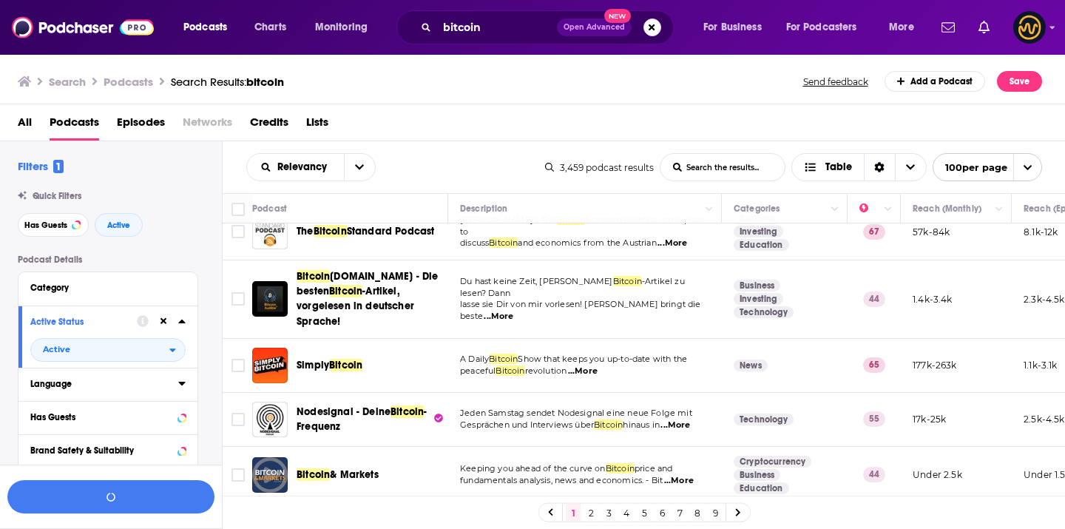
click at [124, 379] on button "Language" at bounding box center [104, 383] width 148 height 18
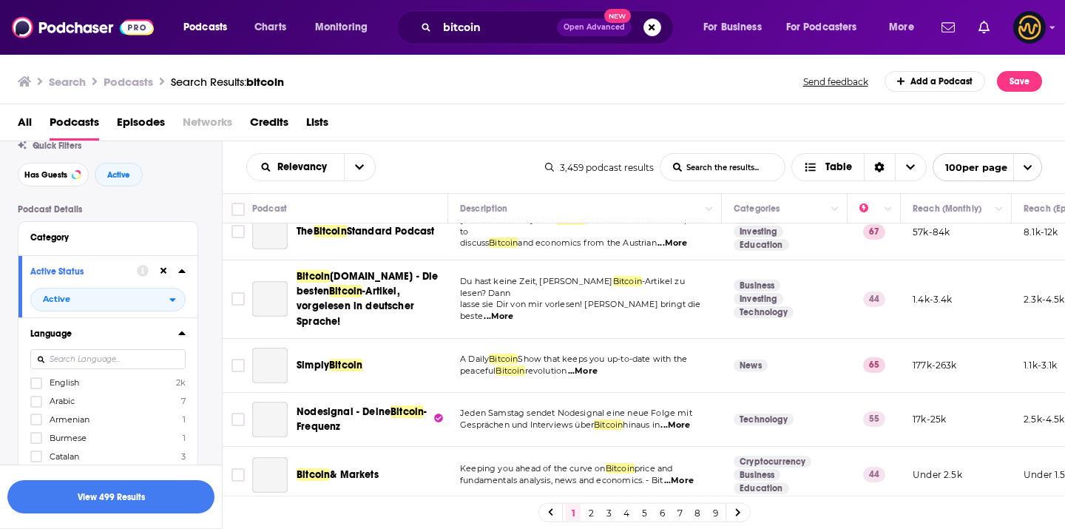
scroll to position [107, 0]
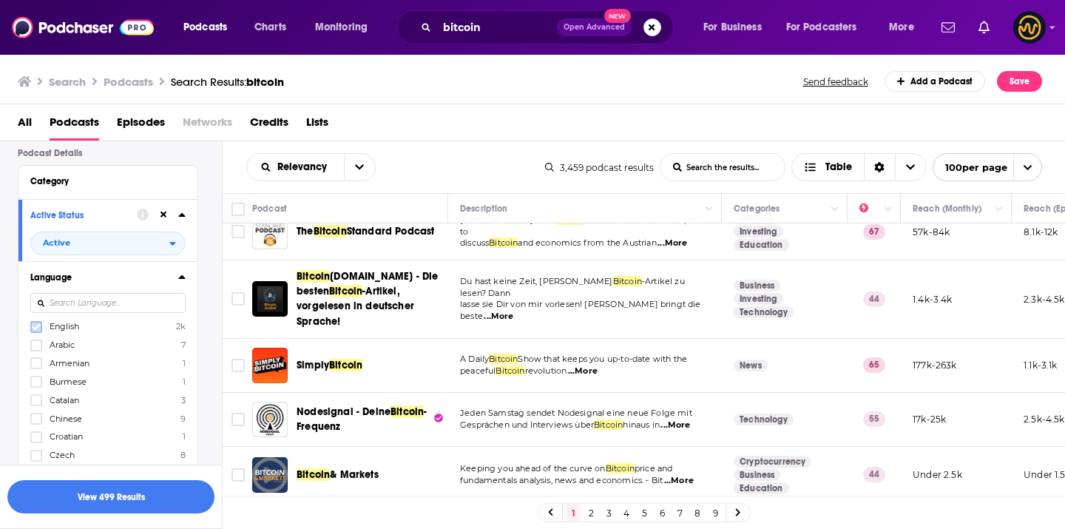
click at [38, 328] on icon at bounding box center [36, 326] width 9 height 7
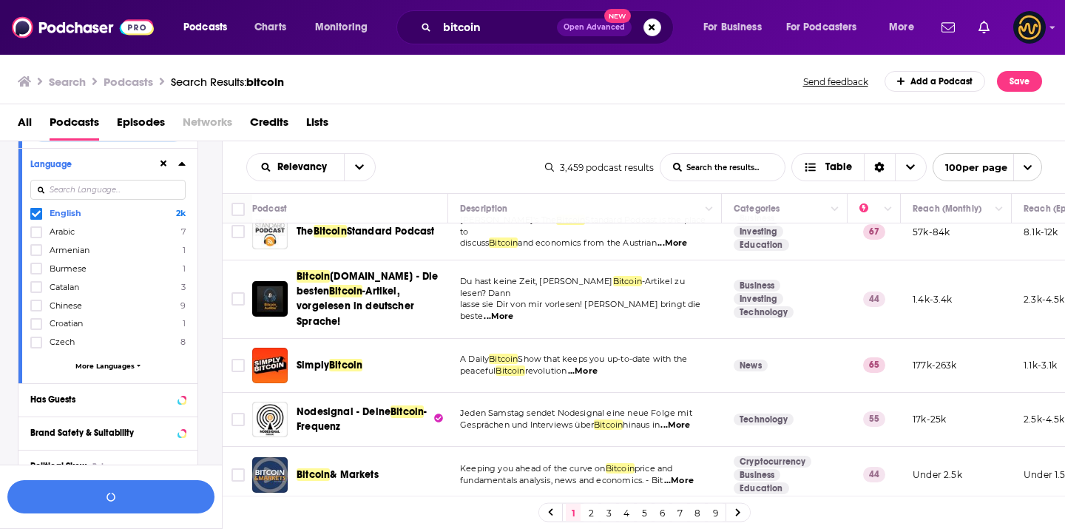
scroll to position [247, 0]
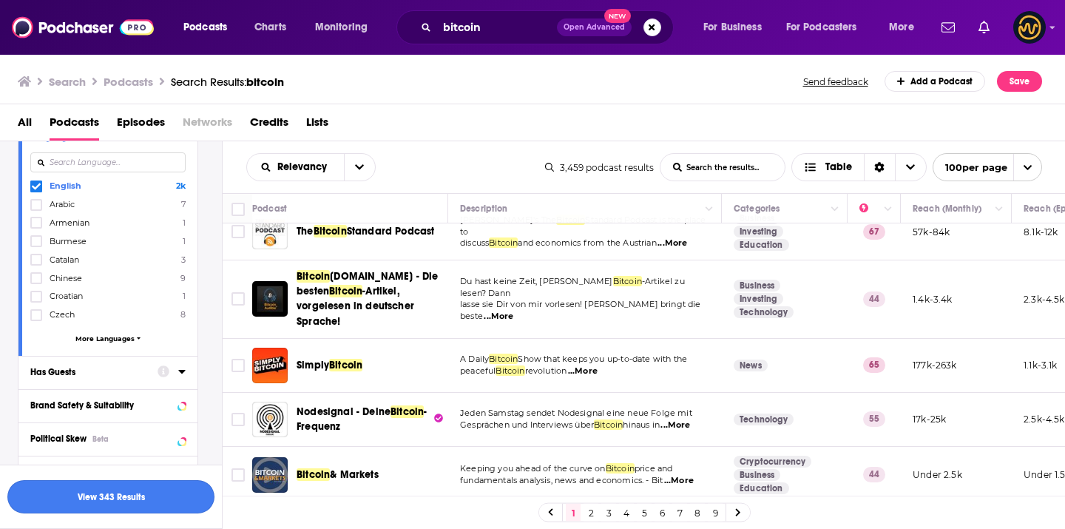
click at [132, 492] on button "View 343 Results" at bounding box center [110, 496] width 207 height 33
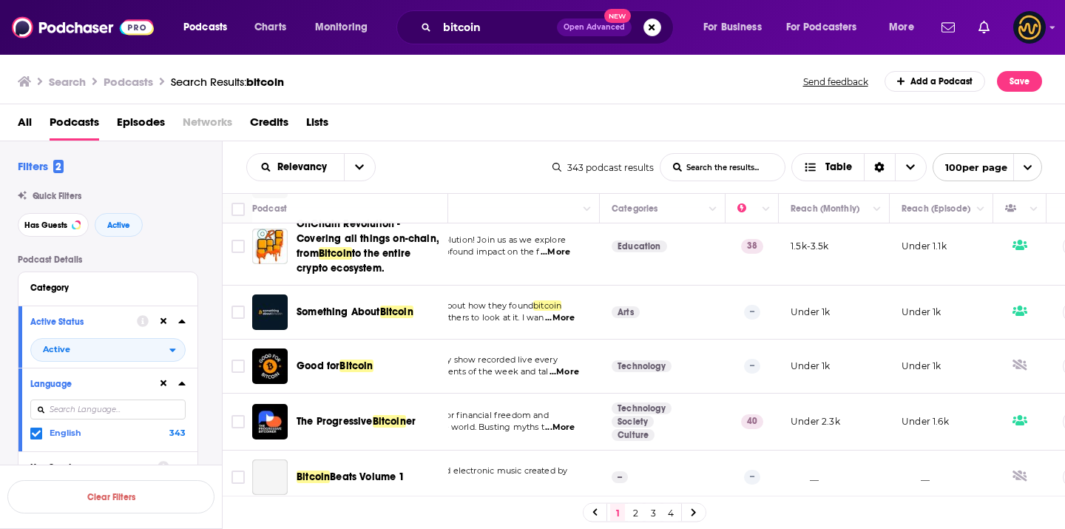
scroll to position [5026, 122]
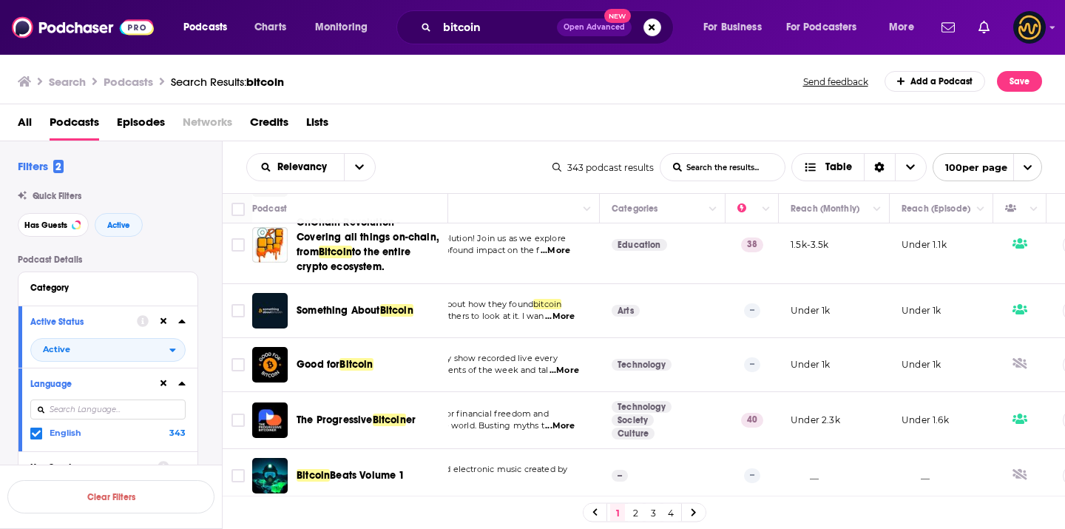
drag, startPoint x: 391, startPoint y: 327, endPoint x: 466, endPoint y: 0, distance: 335.5
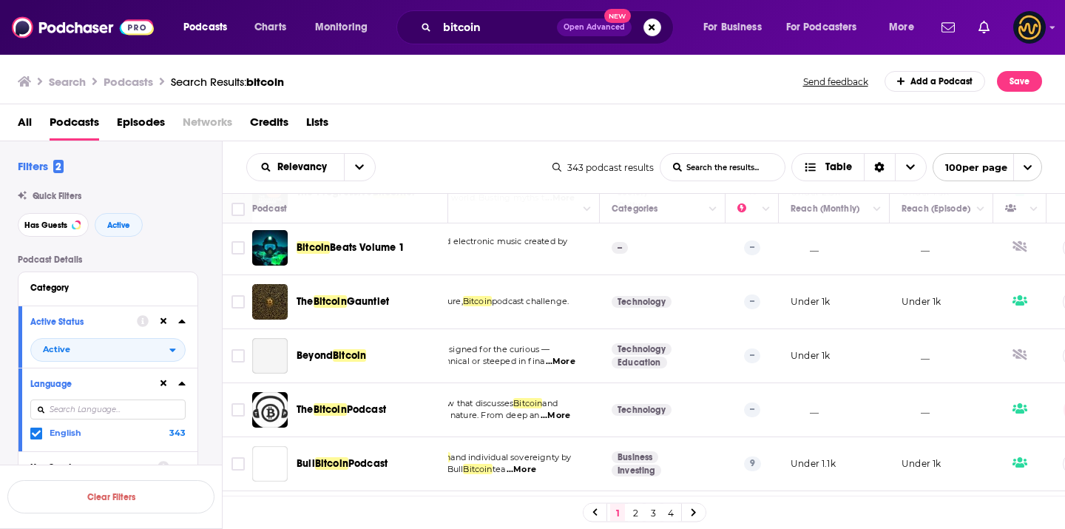
scroll to position [5327, 122]
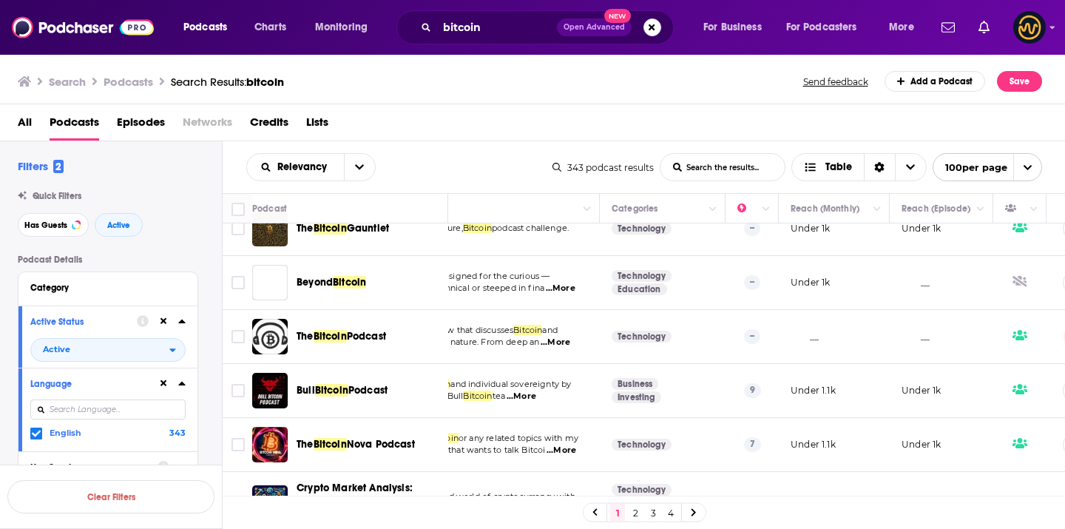
click at [635, 508] on link "2" at bounding box center [635, 513] width 15 height 18
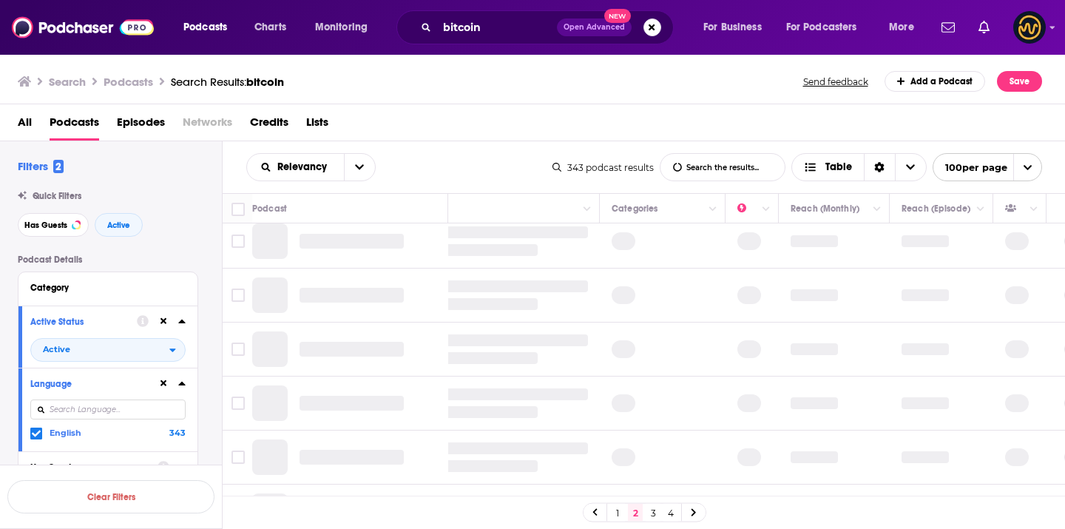
scroll to position [0, 122]
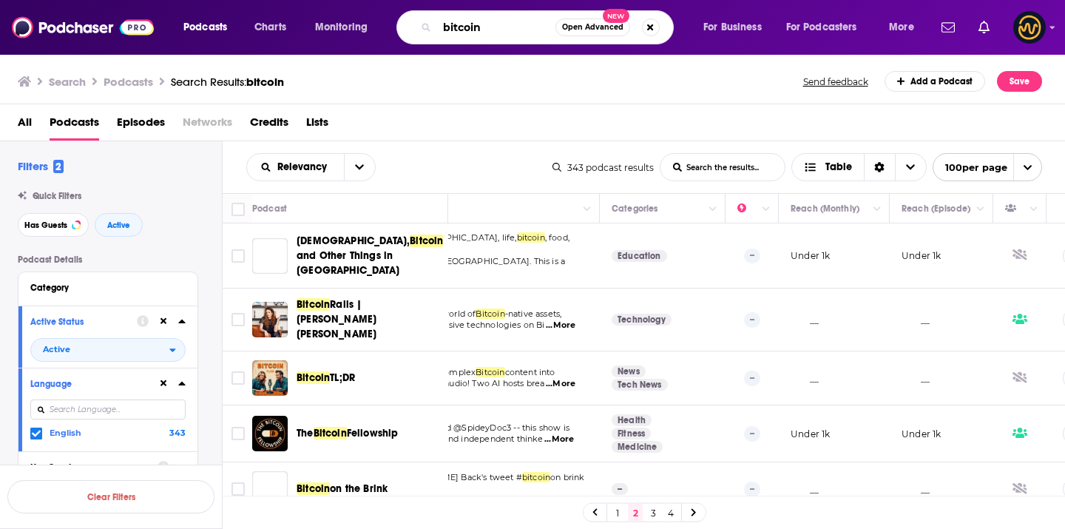
click at [461, 31] on input "bitcoin" at bounding box center [496, 28] width 118 height 24
type input "nft"
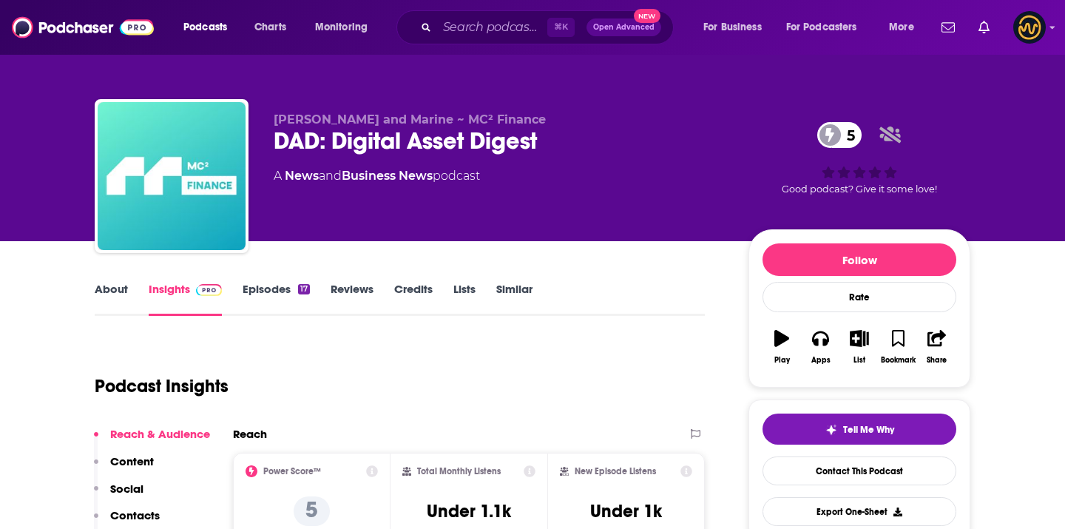
click at [339, 141] on div "DAD: Digital Asset Digest 5" at bounding box center [499, 140] width 451 height 29
click at [340, 142] on div "DAD: Digital Asset Digest 5" at bounding box center [499, 140] width 451 height 29
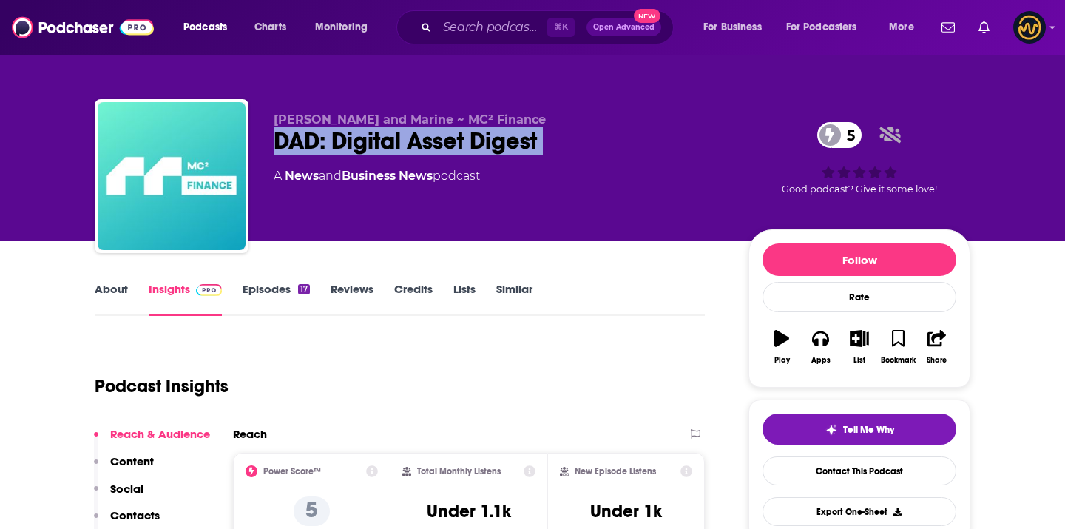
click at [340, 142] on div "DAD: Digital Asset Digest 5" at bounding box center [499, 140] width 451 height 29
copy div "DAD: Digital Asset Digest 5"
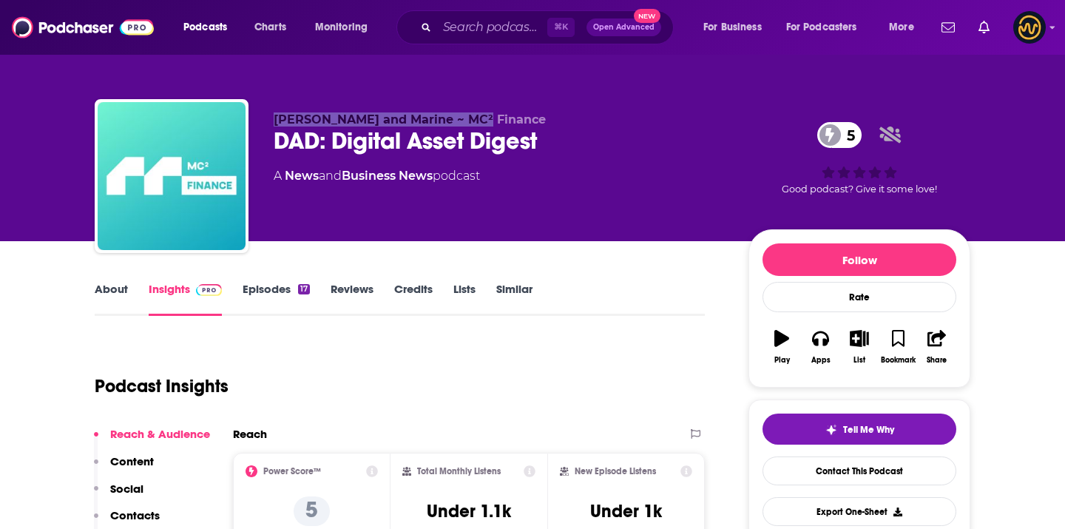
drag, startPoint x: 272, startPoint y: 118, endPoint x: 478, endPoint y: 115, distance: 205.6
click at [479, 117] on div "Chris and Marine ~ MC² Finance DAD: Digital Asset Digest 5 A News and Business …" at bounding box center [533, 179] width 876 height 160
copy span "Chris and Marine ~ MC² Finance"
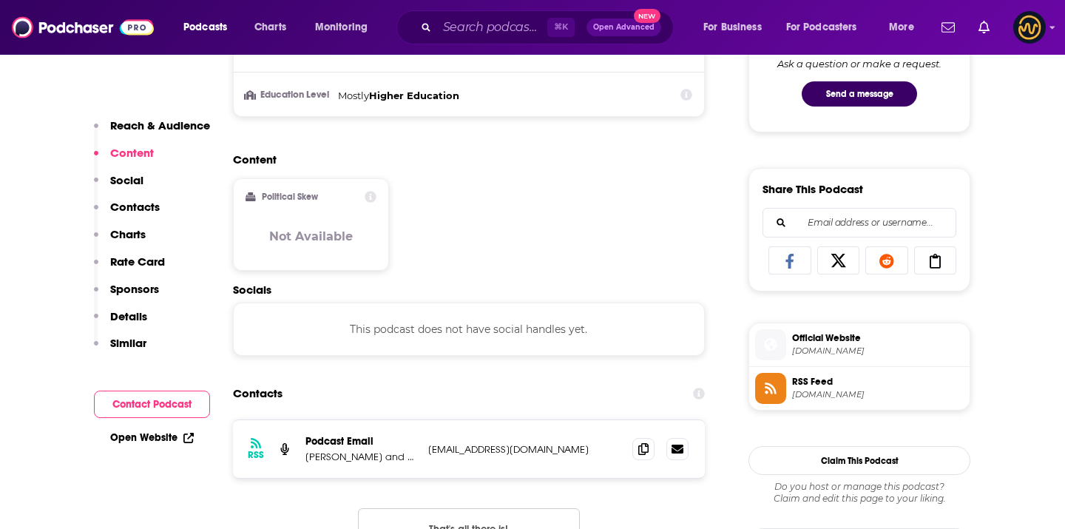
scroll to position [886, 0]
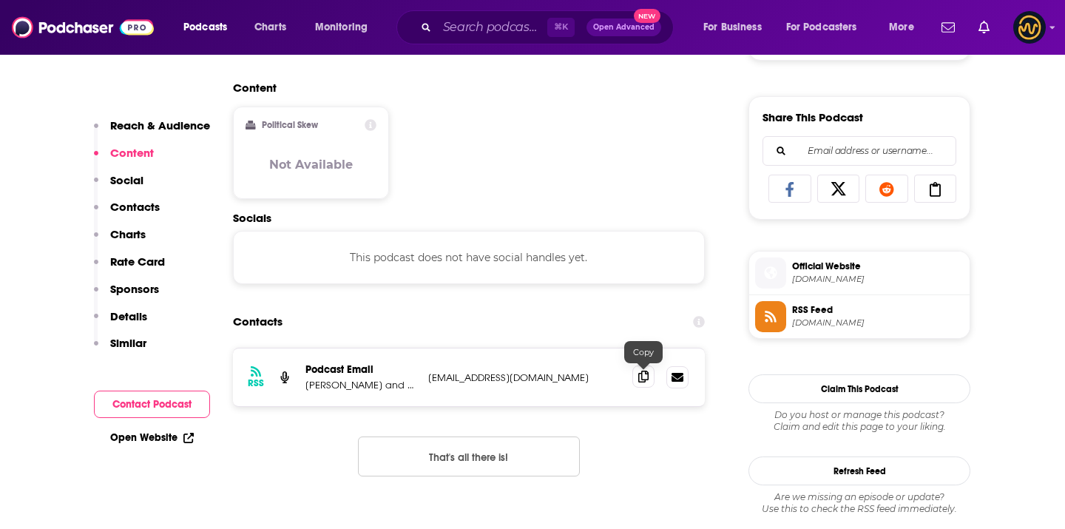
click at [645, 379] on icon at bounding box center [643, 377] width 10 height 12
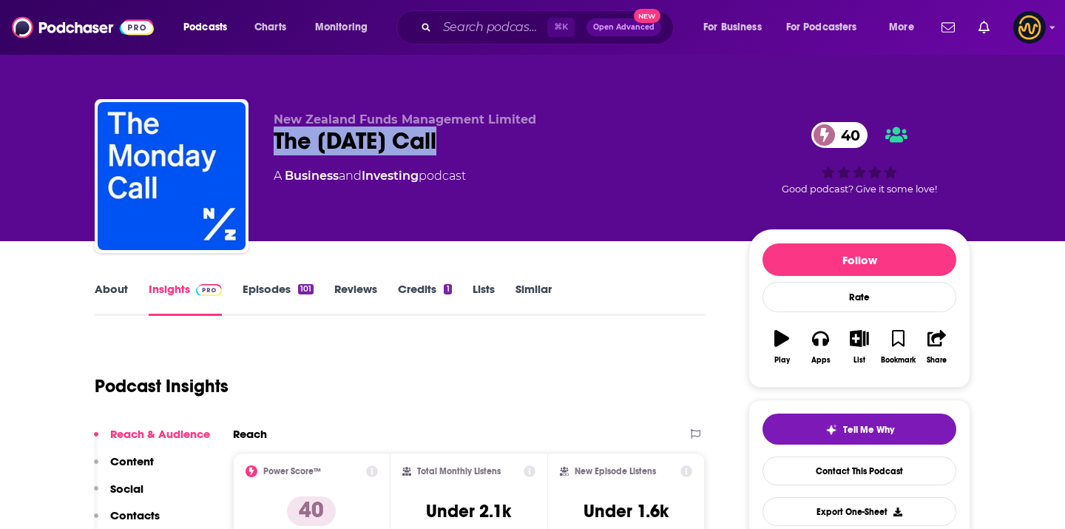
drag, startPoint x: 266, startPoint y: 143, endPoint x: 465, endPoint y: 137, distance: 199.1
click at [464, 141] on div "New Zealand Funds Management Limited The [DATE] Call 40 A Business and Investin…" at bounding box center [533, 179] width 876 height 160
copy h2 "The [DATE] Call"
click at [289, 121] on span "New Zealand Funds Management Limited" at bounding box center [405, 119] width 263 height 14
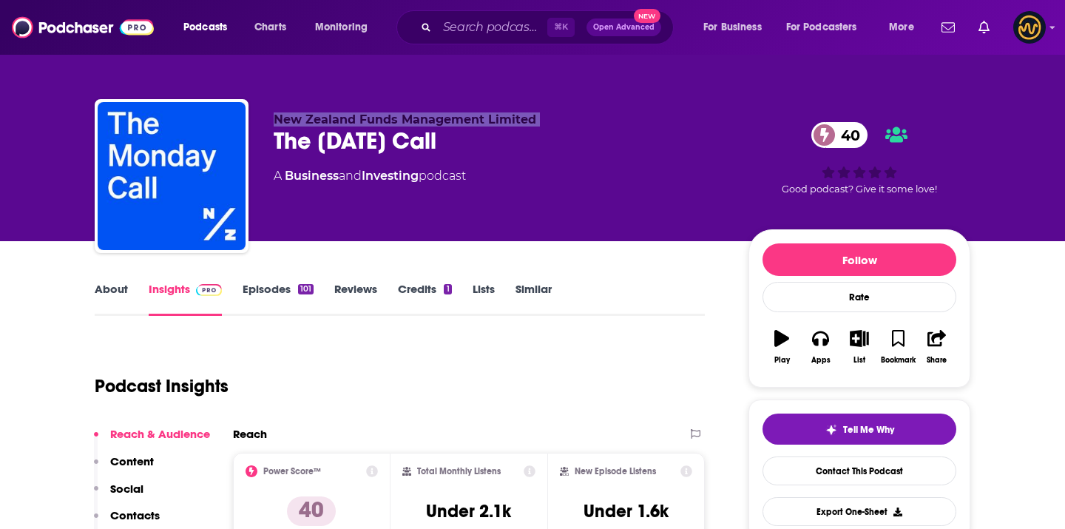
click at [289, 121] on span "New Zealand Funds Management Limited" at bounding box center [405, 119] width 263 height 14
copy p "New Zealand Funds Management Limited"
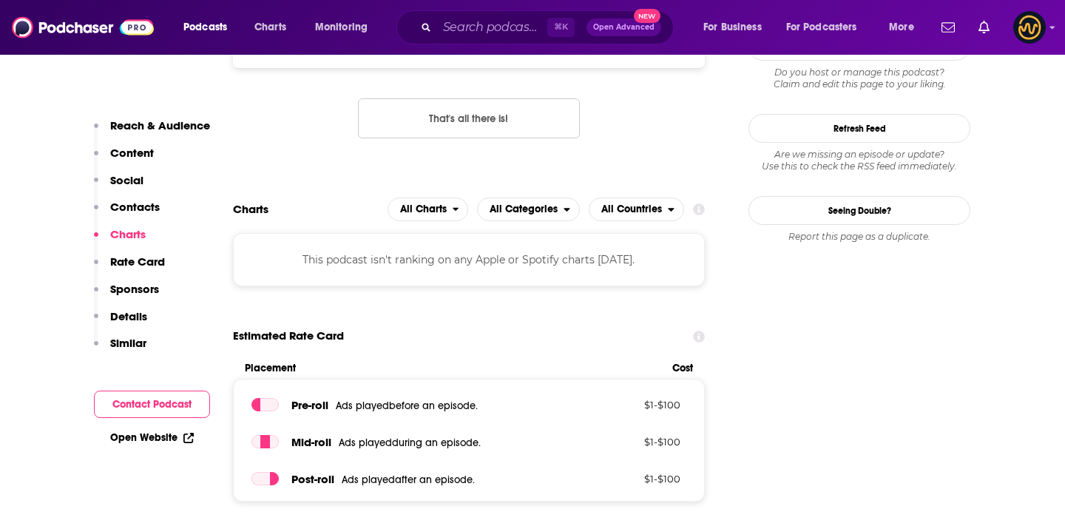
scroll to position [1089, 0]
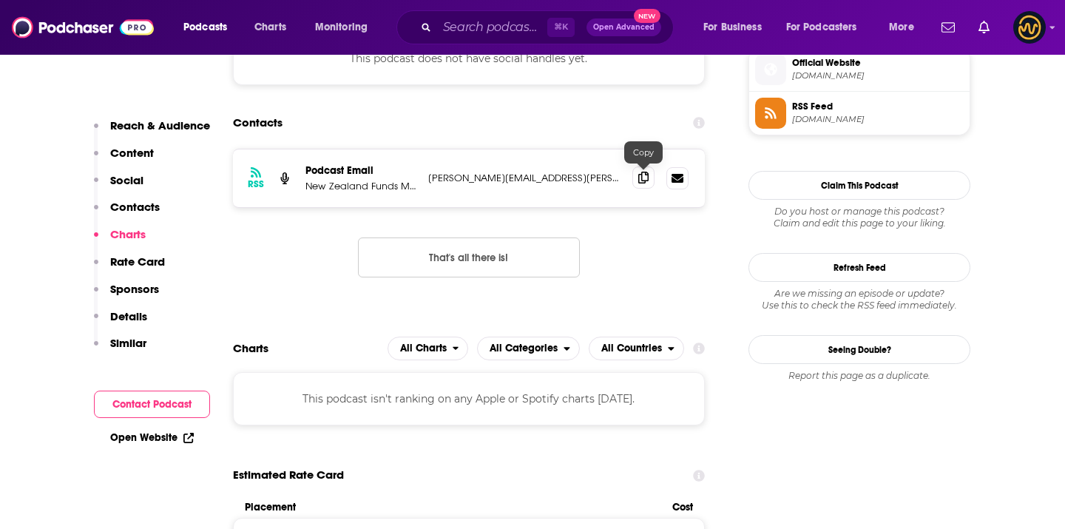
click at [643, 175] on icon at bounding box center [643, 178] width 10 height 12
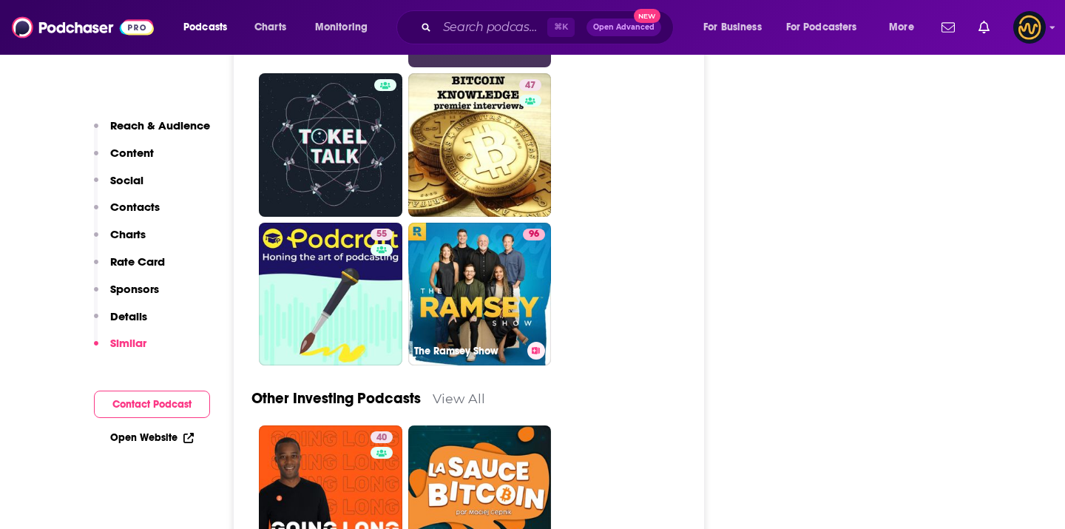
scroll to position [5132, 0]
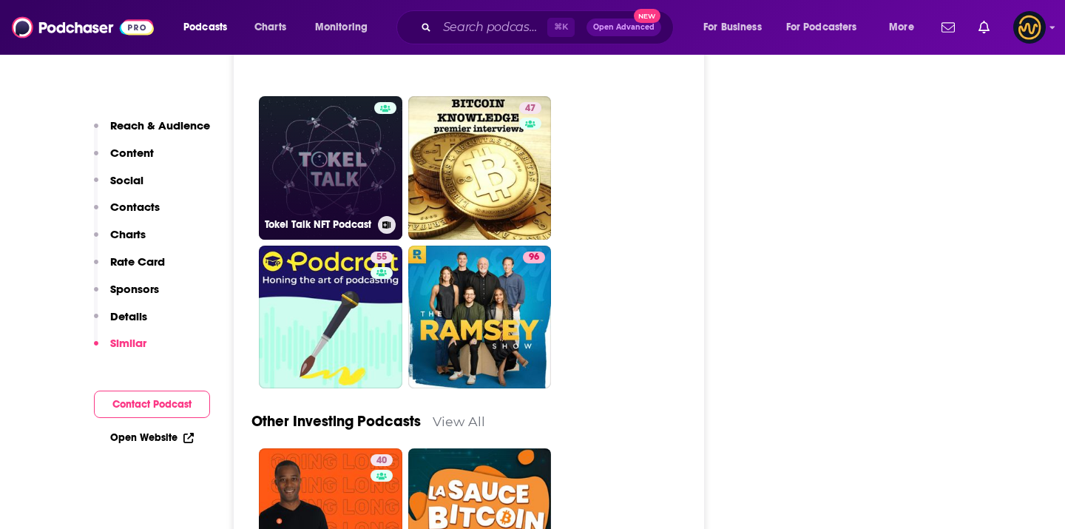
click at [383, 194] on div at bounding box center [385, 159] width 22 height 114
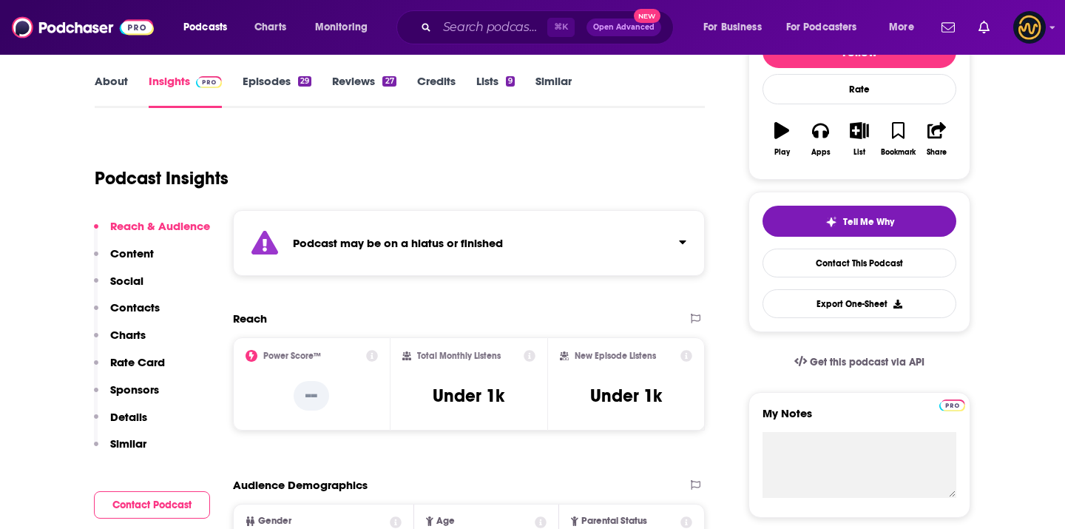
scroll to position [300, 0]
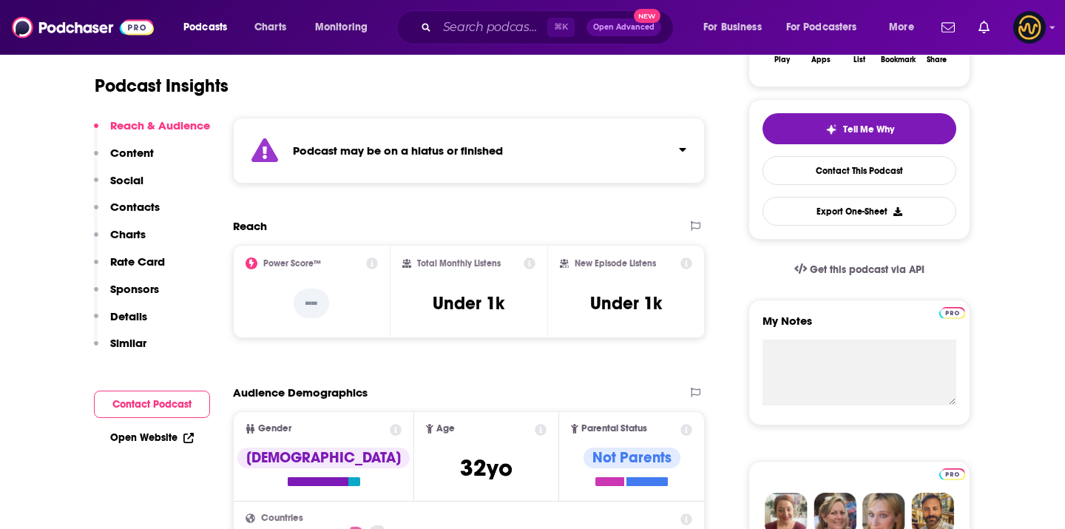
type input "https://www.podchaser.com/podcasts/altxcrunch-5669013"
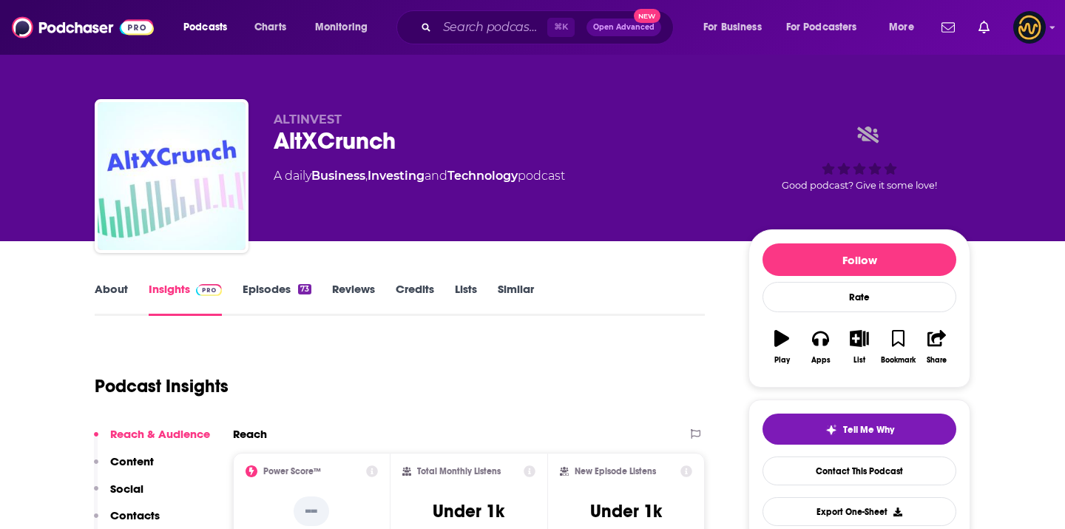
scroll to position [1, 0]
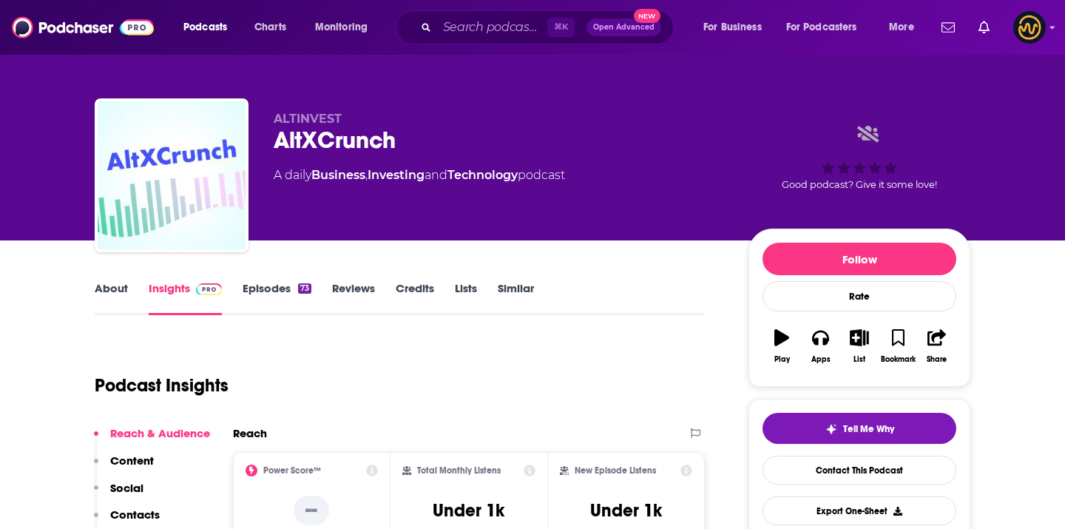
click at [331, 143] on div "AltXCrunch" at bounding box center [499, 140] width 451 height 29
copy div "AltXCrunch"
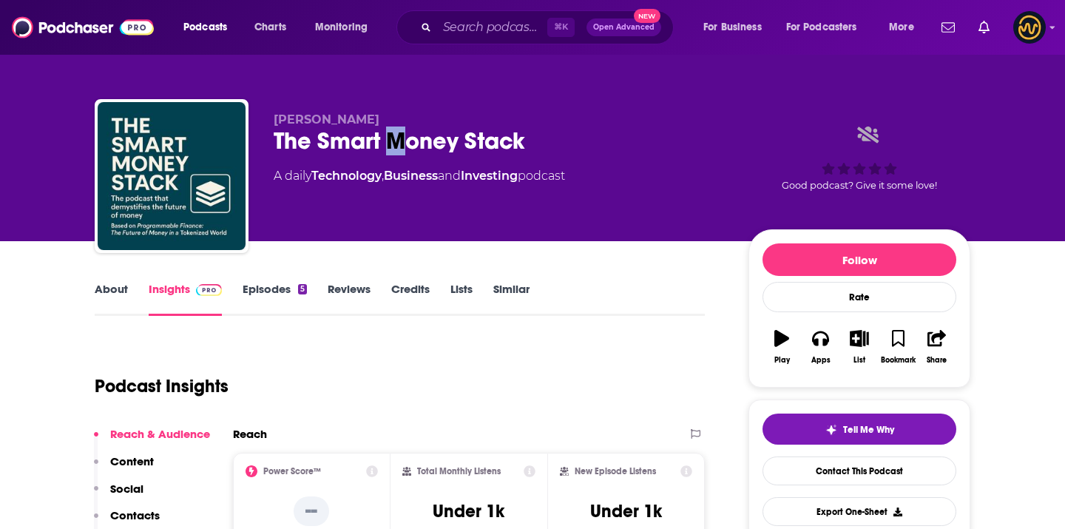
click at [396, 137] on div "The Smart Money Stack" at bounding box center [499, 140] width 451 height 29
click at [397, 137] on div "The Smart Money Stack" at bounding box center [499, 140] width 451 height 29
click at [334, 117] on span "[PERSON_NAME]" at bounding box center [327, 119] width 106 height 14
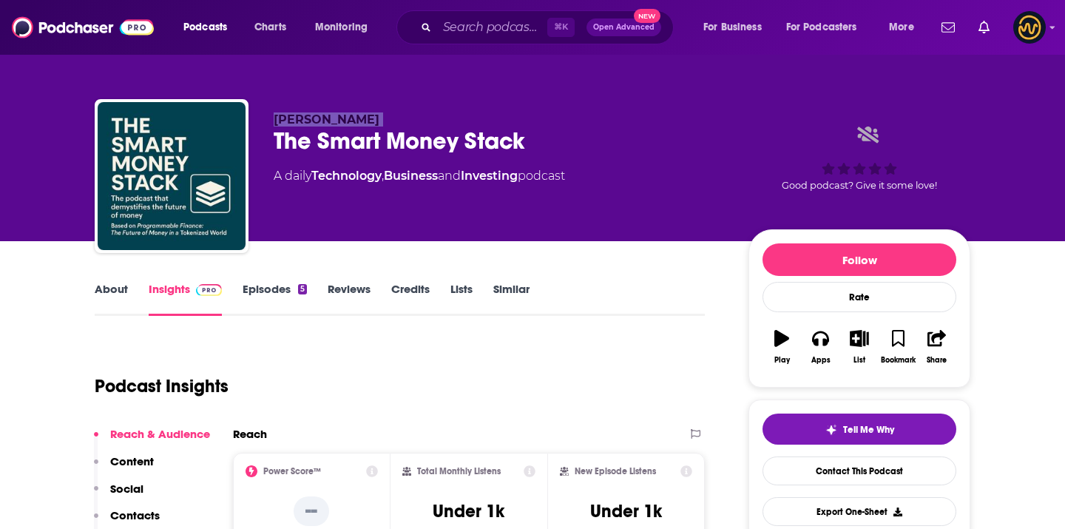
click at [334, 117] on span "Rameez Ali" at bounding box center [327, 119] width 106 height 14
copy p "Rameez Ali"
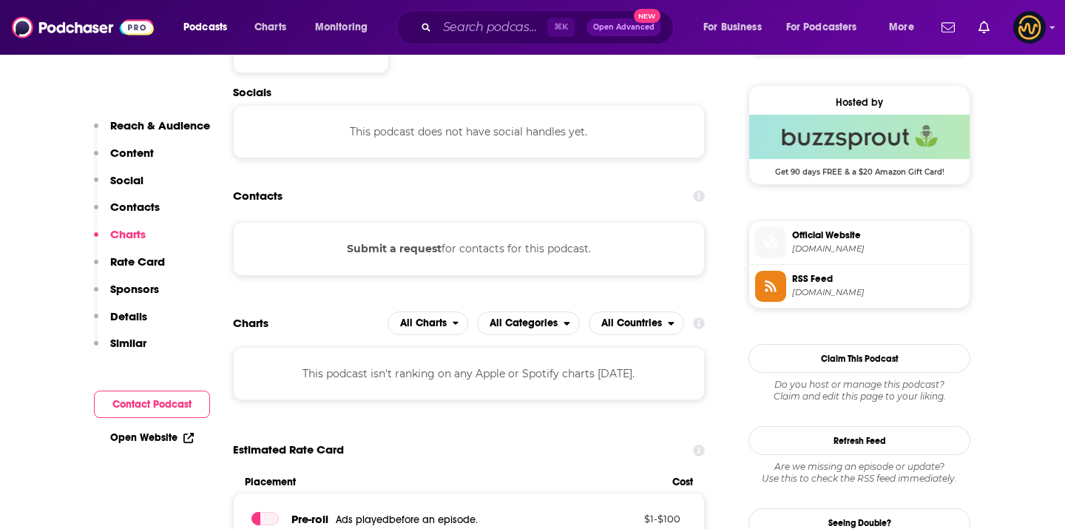
scroll to position [1048, 0]
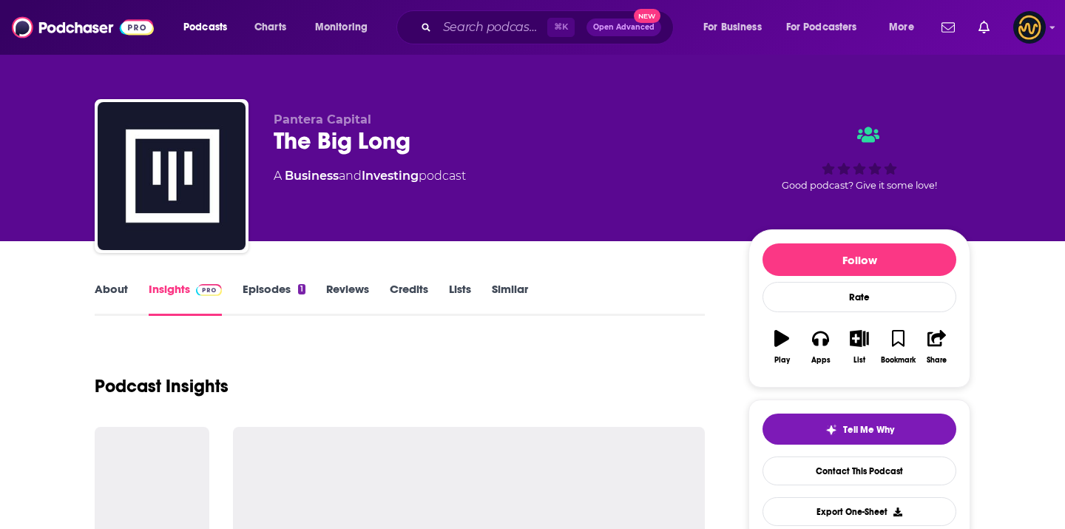
click at [338, 151] on div "The Big Long" at bounding box center [499, 140] width 451 height 29
click at [338, 152] on div "The Big Long" at bounding box center [499, 140] width 451 height 29
copy div "The Big Long"
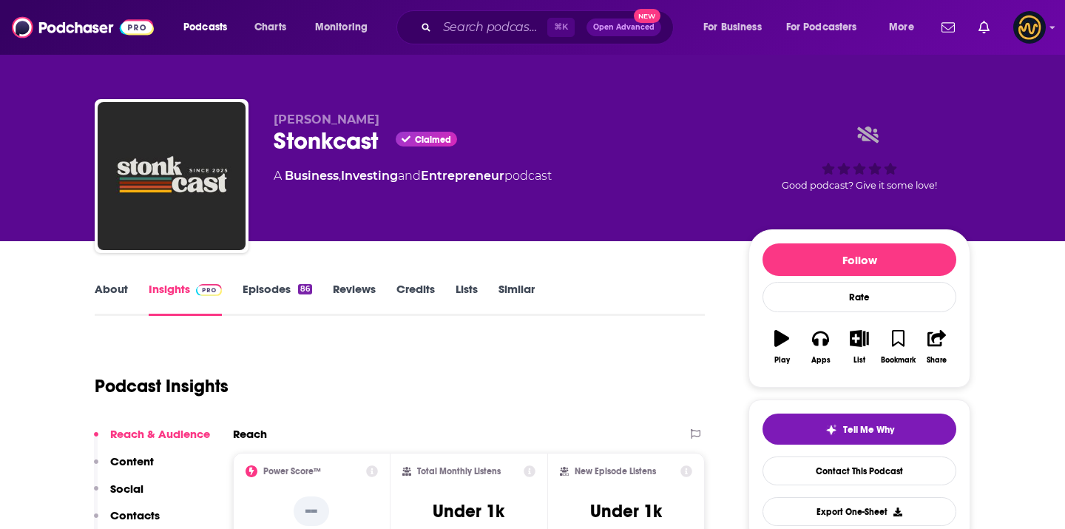
click at [335, 139] on div "Stonkcast Claimed" at bounding box center [499, 140] width 451 height 29
click at [335, 140] on div "Stonkcast Claimed" at bounding box center [499, 140] width 451 height 29
copy h2 "Stonkcast"
drag, startPoint x: 273, startPoint y: 120, endPoint x: 373, endPoint y: 121, distance: 99.9
click at [376, 121] on div "[PERSON_NAME] Stonkcast Claimed A Business , Investing and Entrepreneur podcast…" at bounding box center [533, 179] width 876 height 160
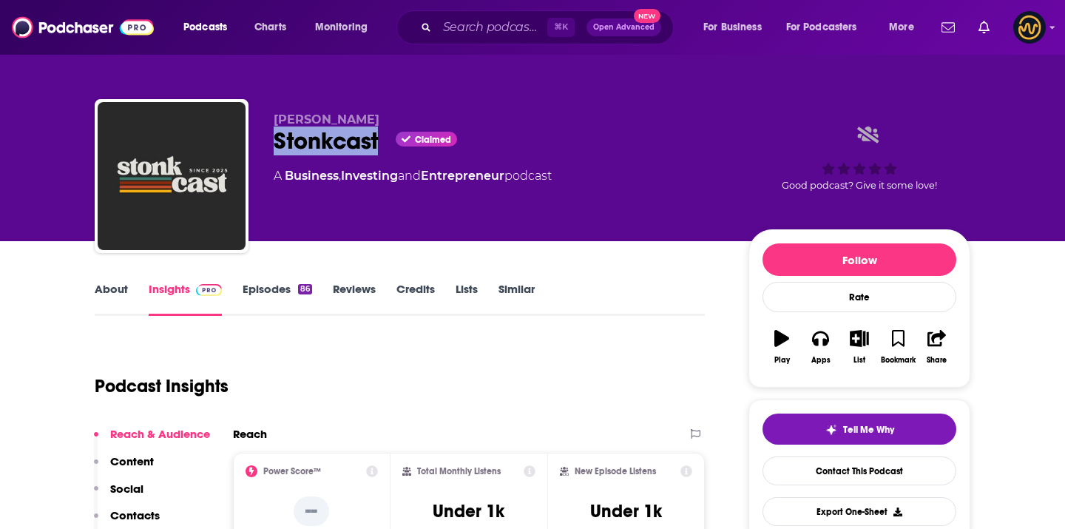
copy span "[PERSON_NAME]"
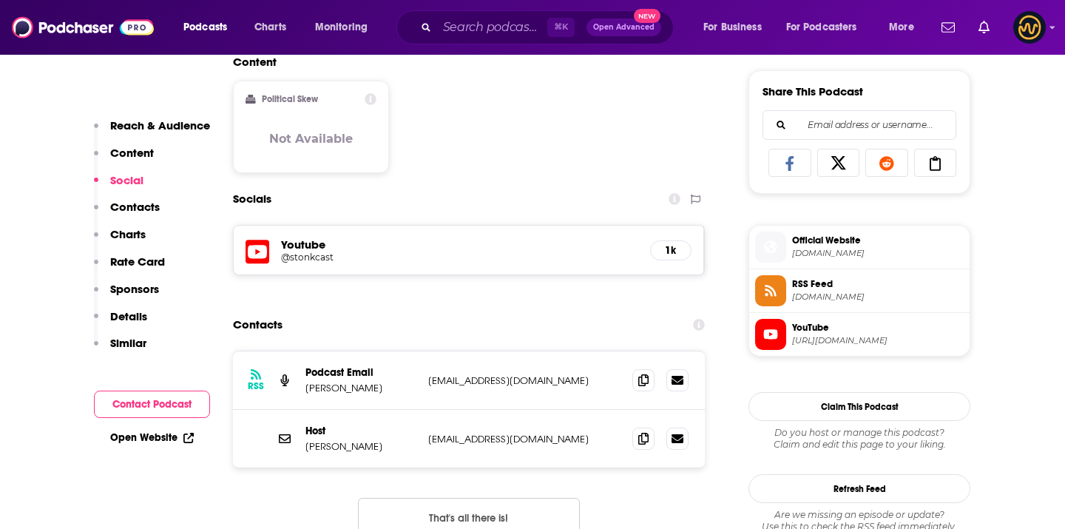
scroll to position [913, 0]
click at [643, 385] on span at bounding box center [643, 378] width 22 height 22
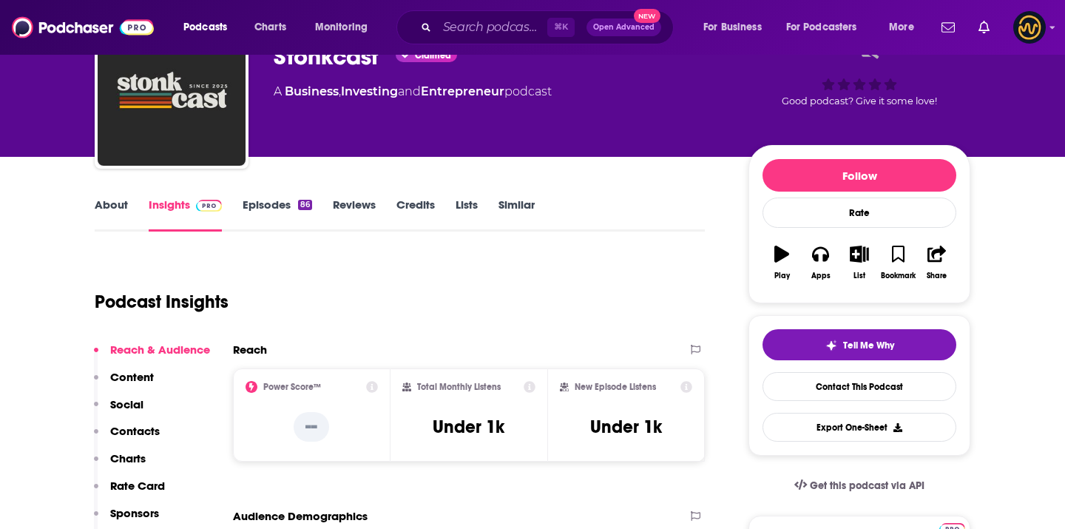
scroll to position [0, 0]
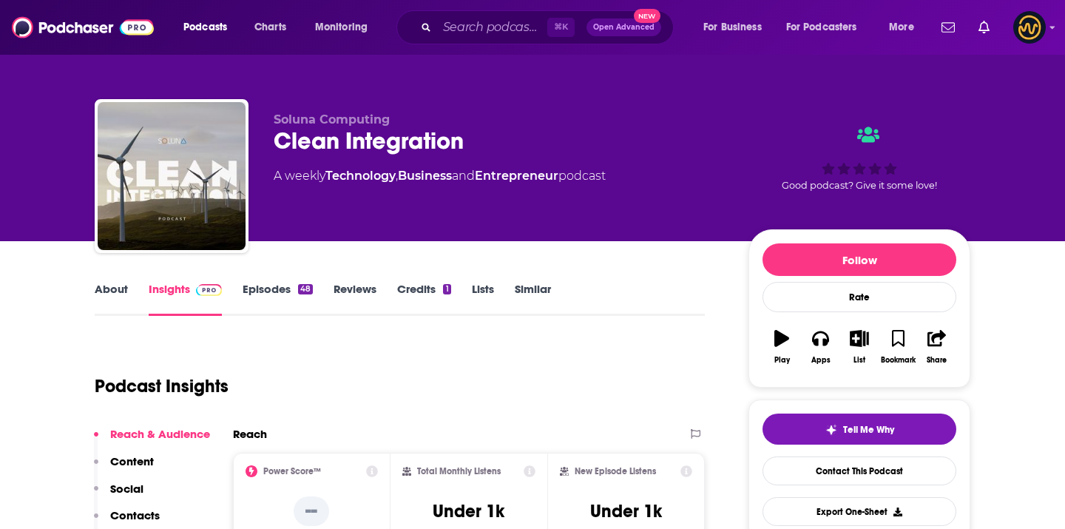
click at [399, 127] on div "Clean Integration" at bounding box center [499, 140] width 451 height 29
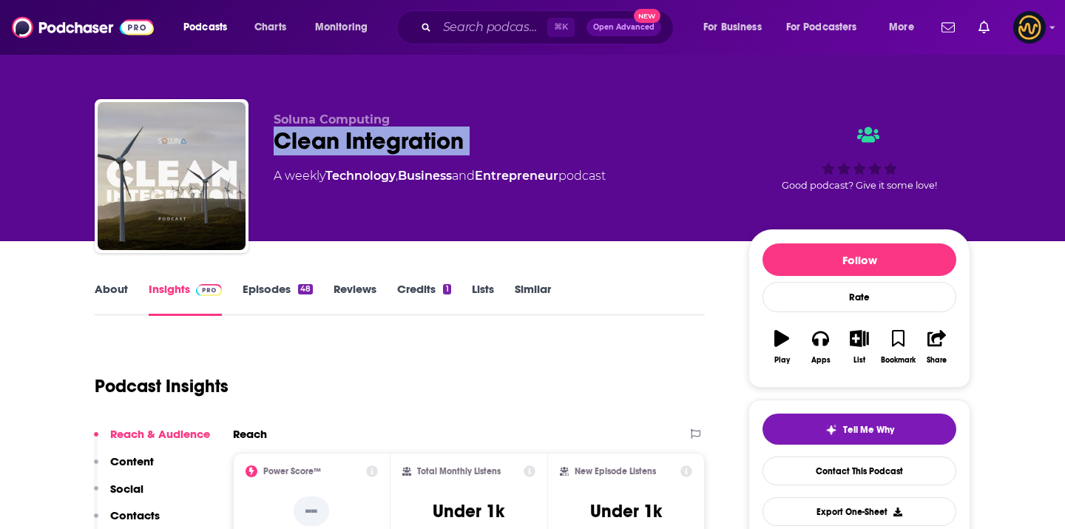
click at [399, 127] on div "Clean Integration" at bounding box center [499, 140] width 451 height 29
copy div "Clean Integration"
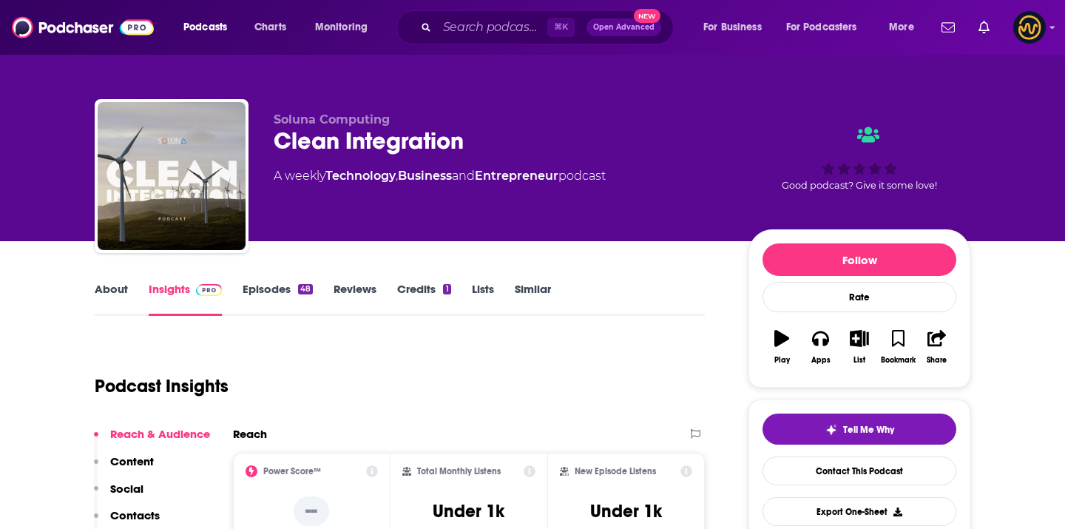
click at [339, 116] on span "Soluna Computing" at bounding box center [332, 119] width 116 height 14
click at [339, 117] on span "Soluna Computing" at bounding box center [332, 119] width 116 height 14
copy p "Soluna Computing"
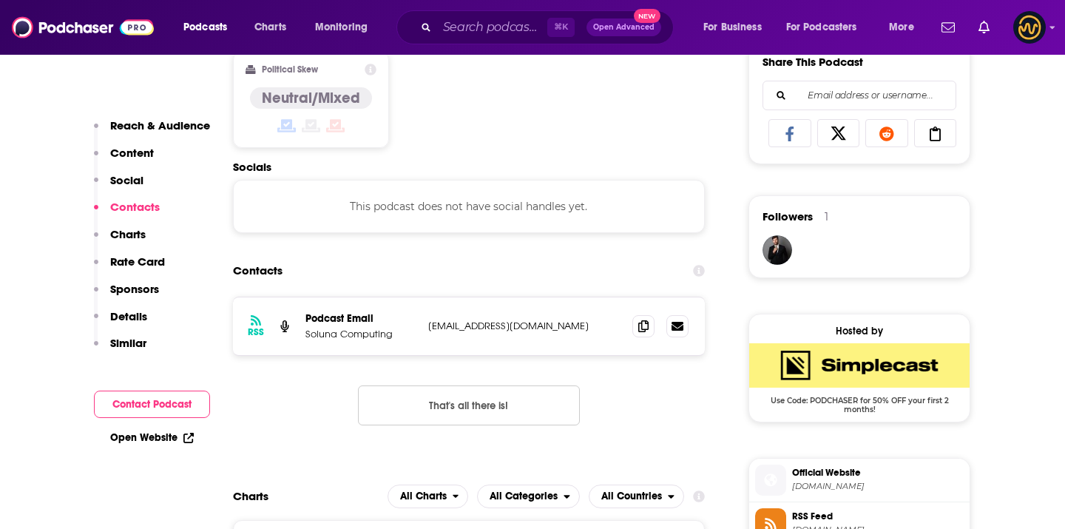
scroll to position [977, 0]
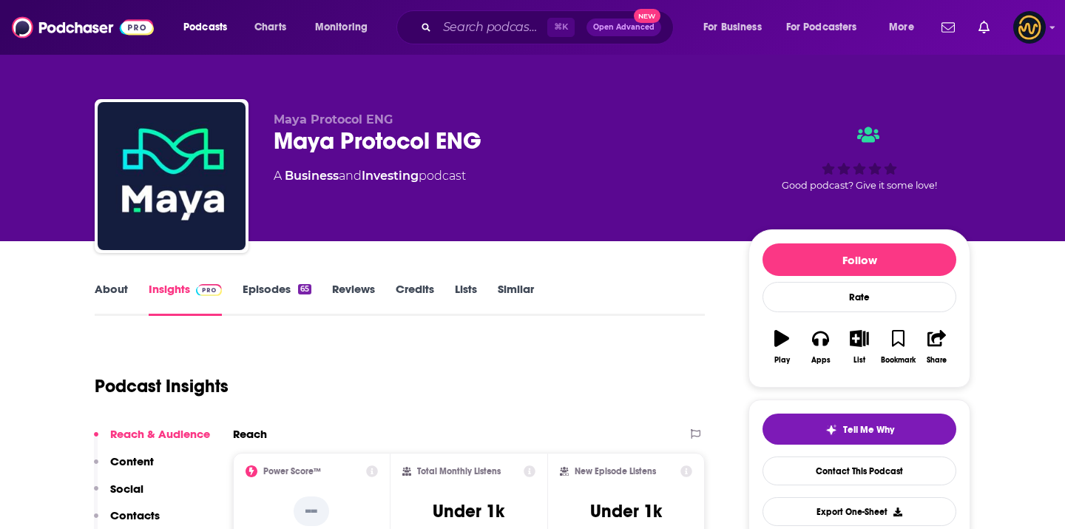
click at [339, 143] on div "Maya Protocol ENG" at bounding box center [499, 140] width 451 height 29
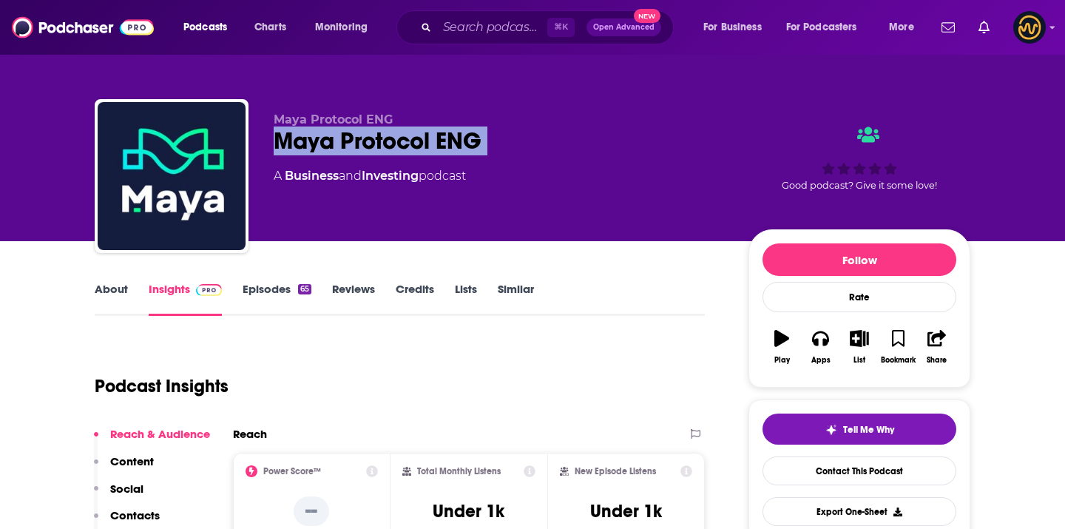
click at [339, 143] on div "Maya Protocol ENG" at bounding box center [499, 140] width 451 height 29
copy div "Maya Protocol ENG"
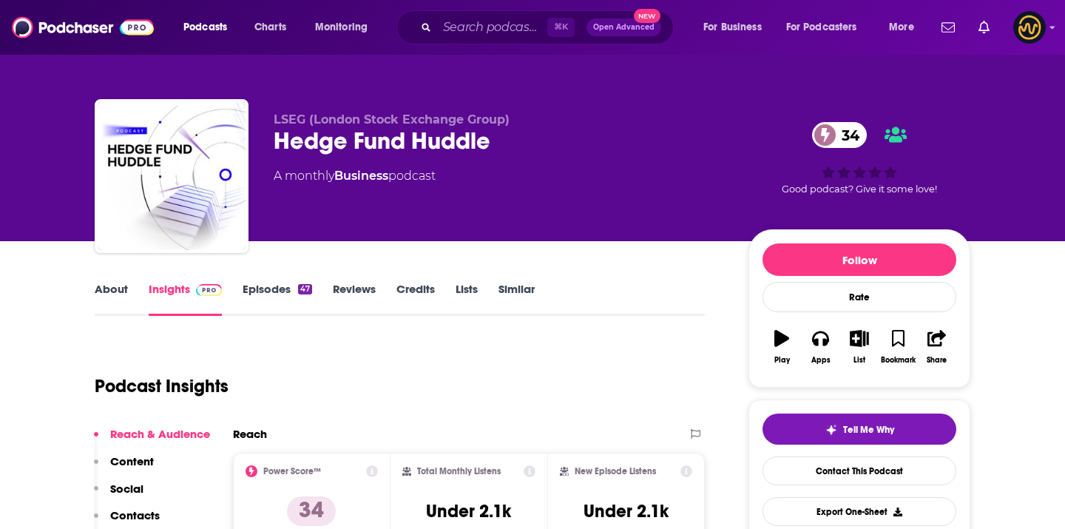
click at [374, 143] on div "Hedge Fund Huddle 34" at bounding box center [499, 140] width 451 height 29
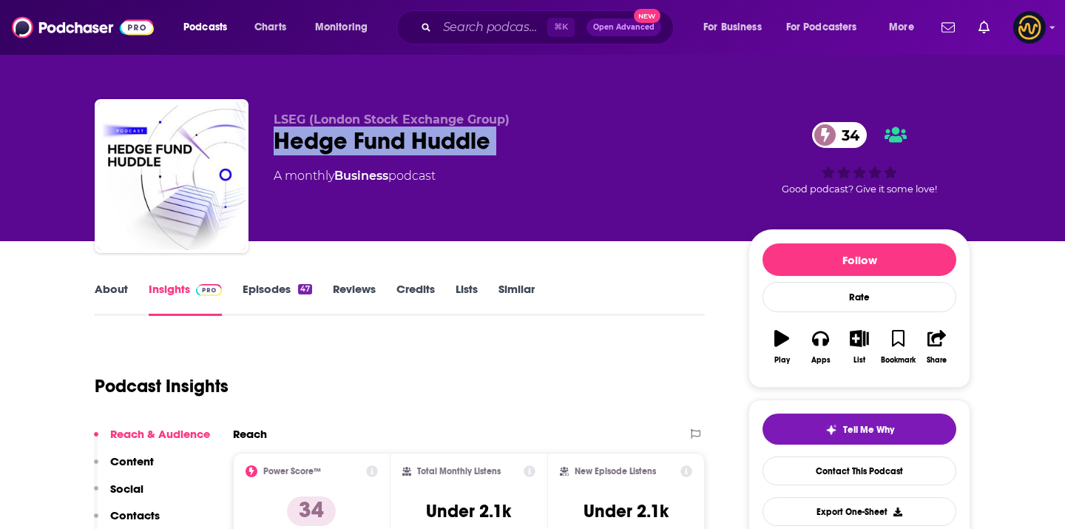
click at [374, 143] on div "Hedge Fund Huddle 34" at bounding box center [499, 140] width 451 height 29
copy div "Hedge Fund Huddle 34"
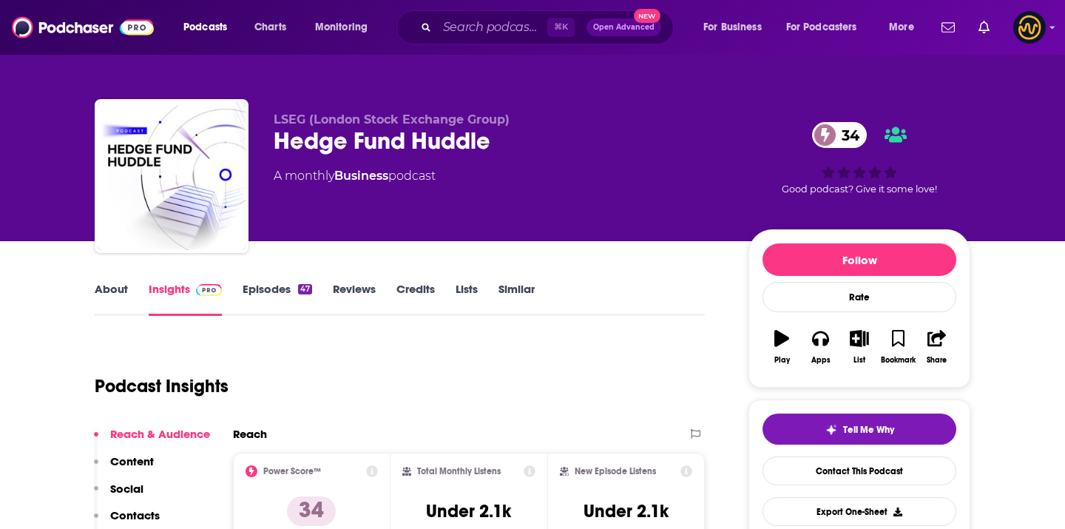
click at [293, 128] on div "Hedge Fund Huddle 34" at bounding box center [499, 140] width 451 height 29
drag, startPoint x: 274, startPoint y: 119, endPoint x: 510, endPoint y: 115, distance: 236.7
click at [511, 115] on p "LSEG (London Stock Exchange Group)" at bounding box center [499, 119] width 451 height 14
copy span "LSEG (London Stock Exchange Group)"
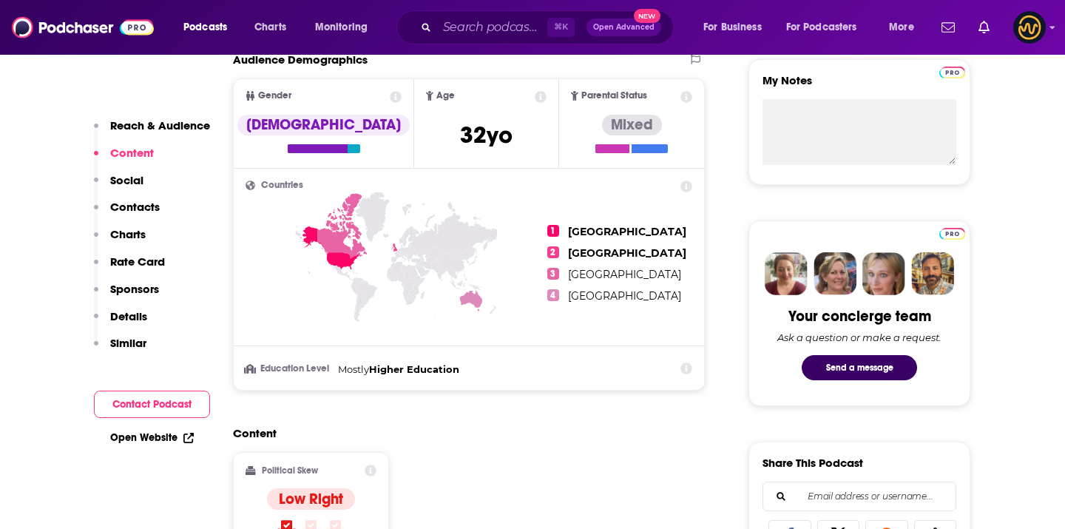
scroll to position [1059, 0]
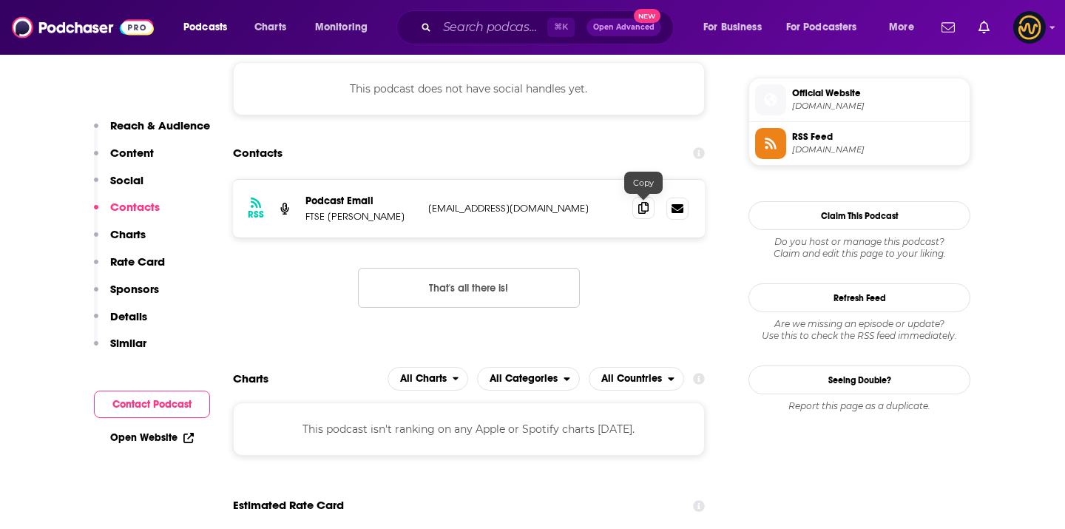
click at [643, 214] on icon at bounding box center [643, 208] width 10 height 12
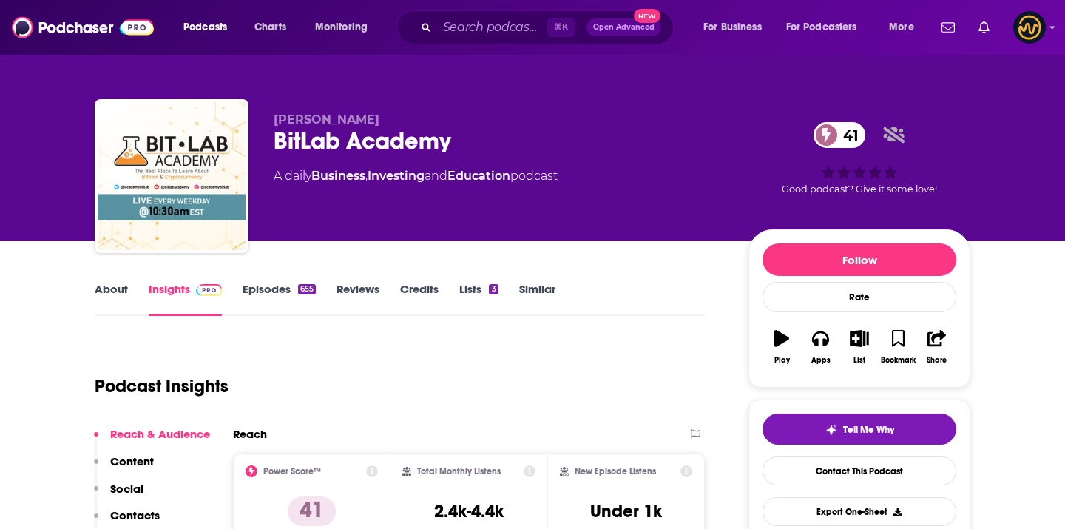
click at [313, 141] on div "BitLab Academy 41" at bounding box center [499, 140] width 451 height 29
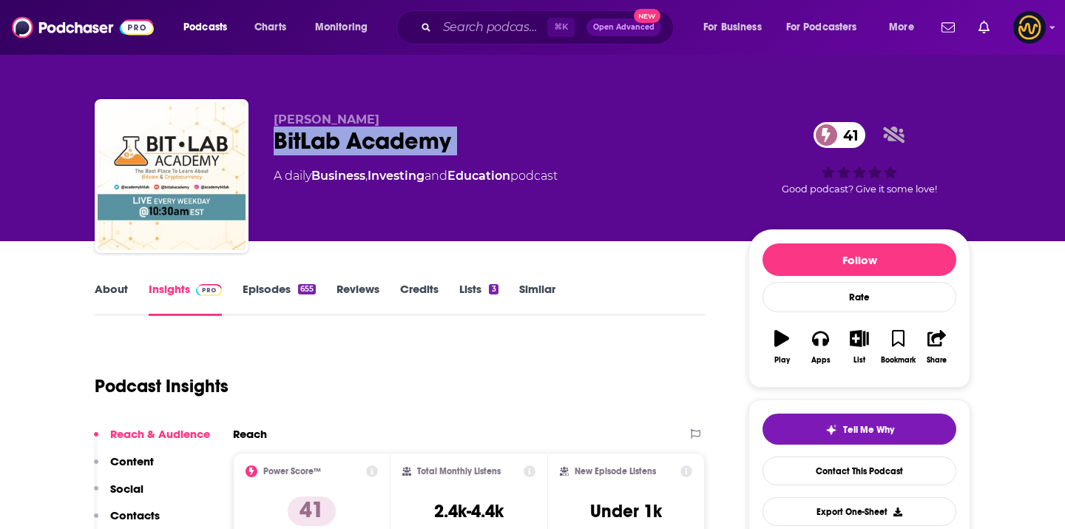
click at [313, 141] on div "BitLab Academy 41" at bounding box center [499, 140] width 451 height 29
copy div "BitLab Academy 41"
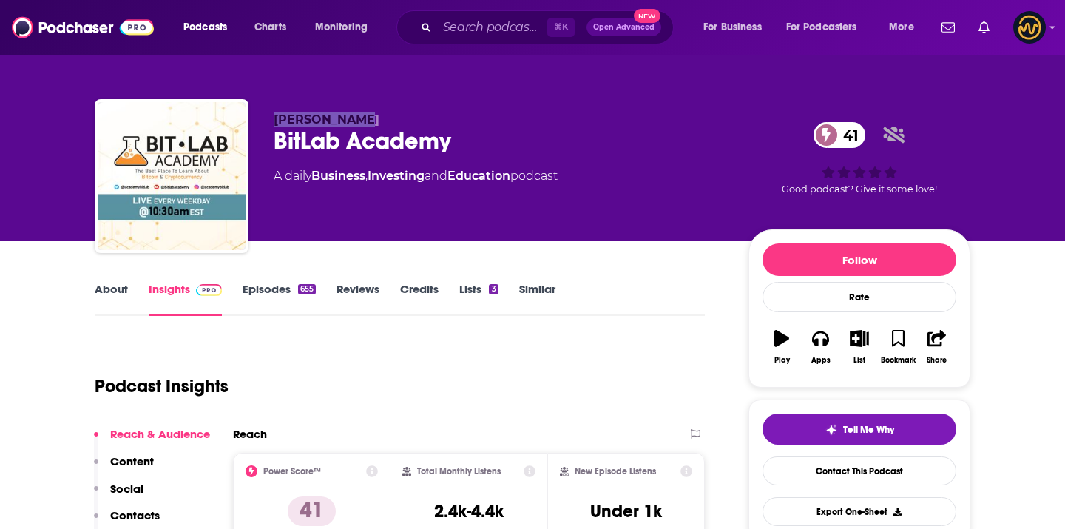
drag, startPoint x: 276, startPoint y: 119, endPoint x: 354, endPoint y: 120, distance: 78.4
click at [356, 120] on p "[PERSON_NAME]" at bounding box center [499, 119] width 451 height 14
copy span "[PERSON_NAME]"
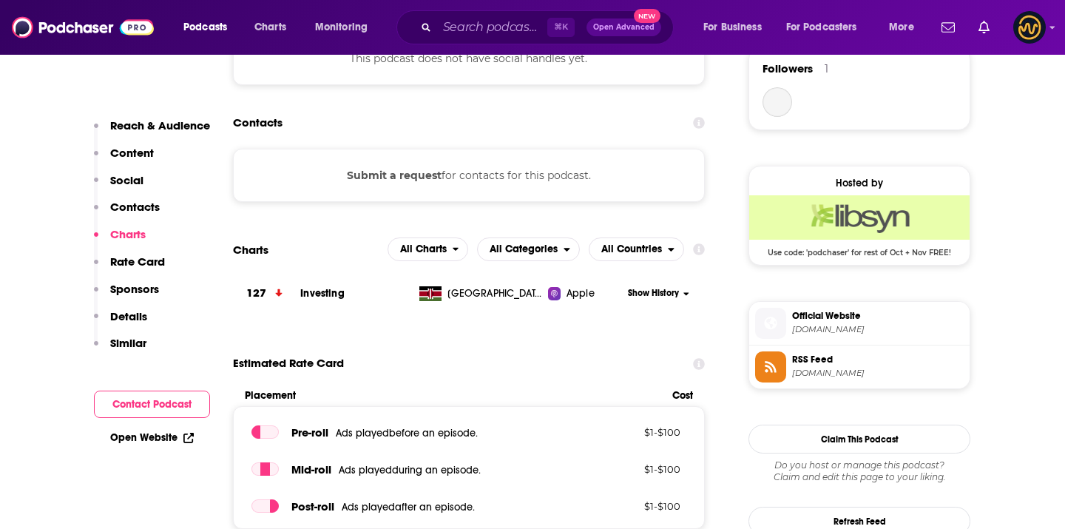
scroll to position [1109, 0]
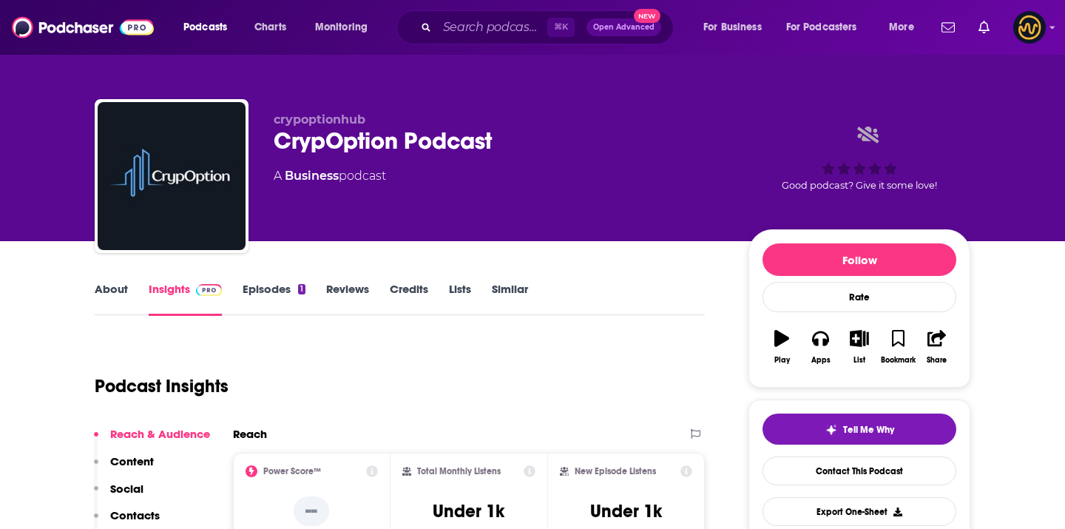
click at [408, 150] on div "CrypOption Podcast" at bounding box center [499, 140] width 451 height 29
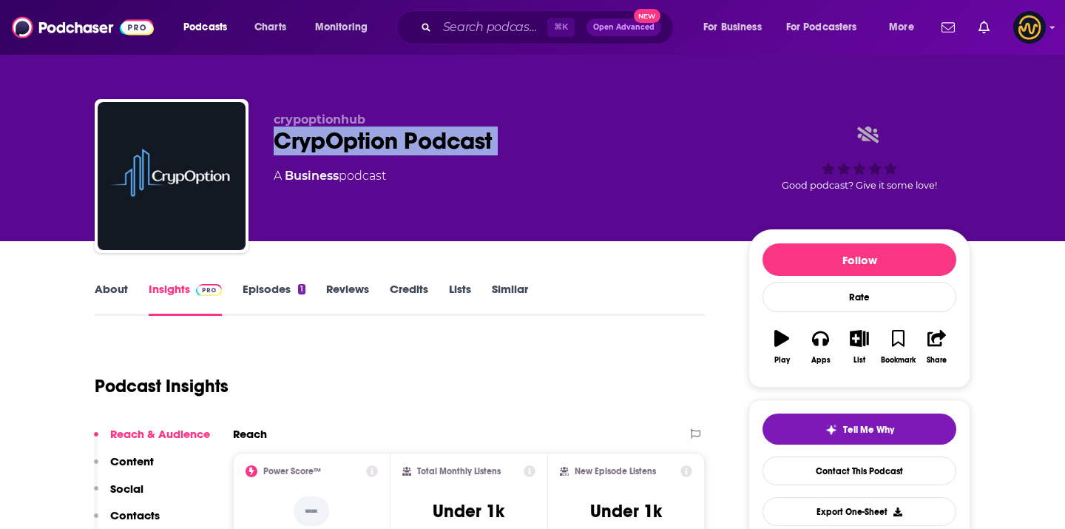
click at [408, 150] on div "CrypOption Podcast" at bounding box center [499, 140] width 451 height 29
click at [444, 150] on div "CrypOption Podcast" at bounding box center [499, 140] width 451 height 29
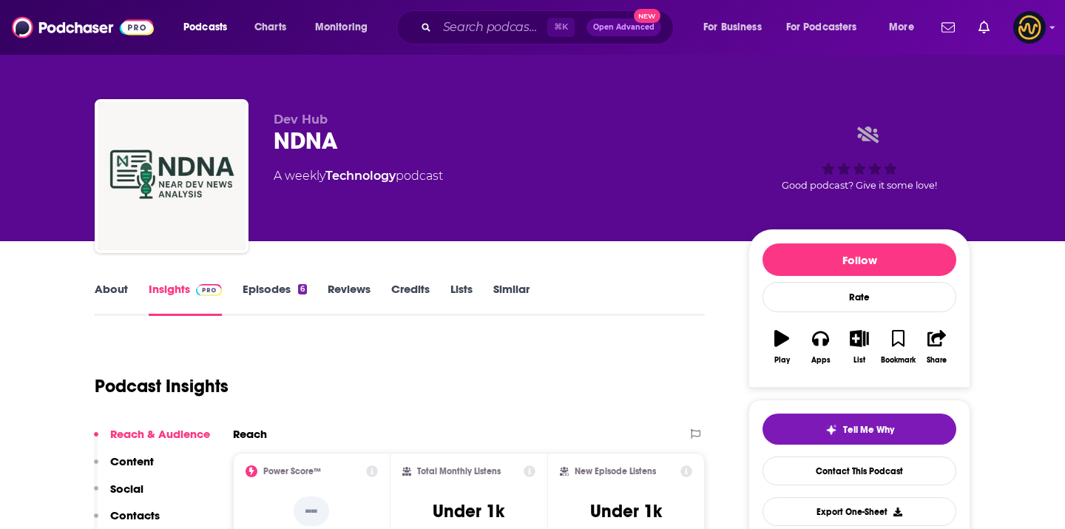
click at [324, 132] on div "NDNA" at bounding box center [499, 140] width 451 height 29
copy h2 "NDNA"
drag, startPoint x: 271, startPoint y: 116, endPoint x: 347, endPoint y: 115, distance: 75.4
click at [348, 116] on div "Dev Hub NDNA A weekly Technology podcast Good podcast? Give it some love!" at bounding box center [533, 179] width 876 height 160
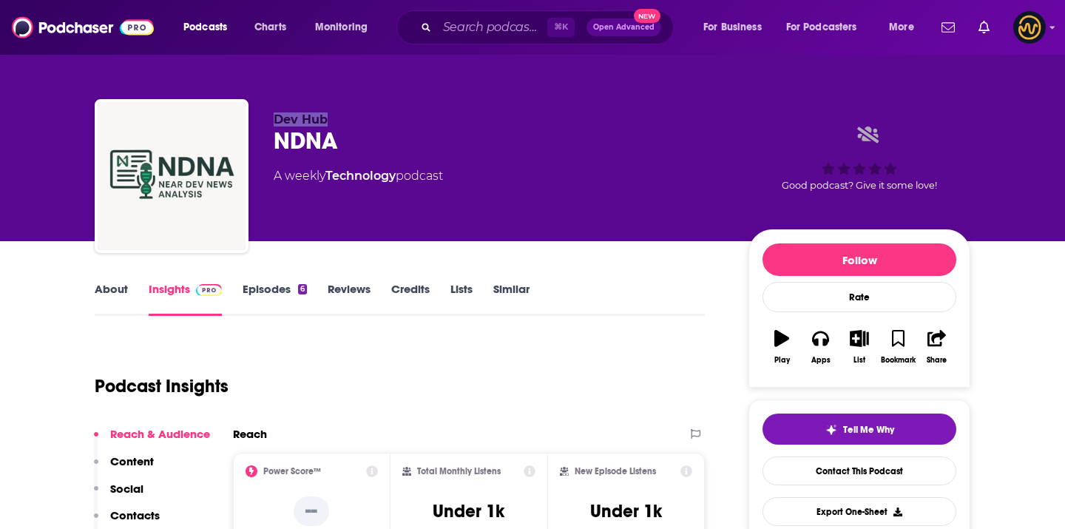
copy span "Dev Hub"
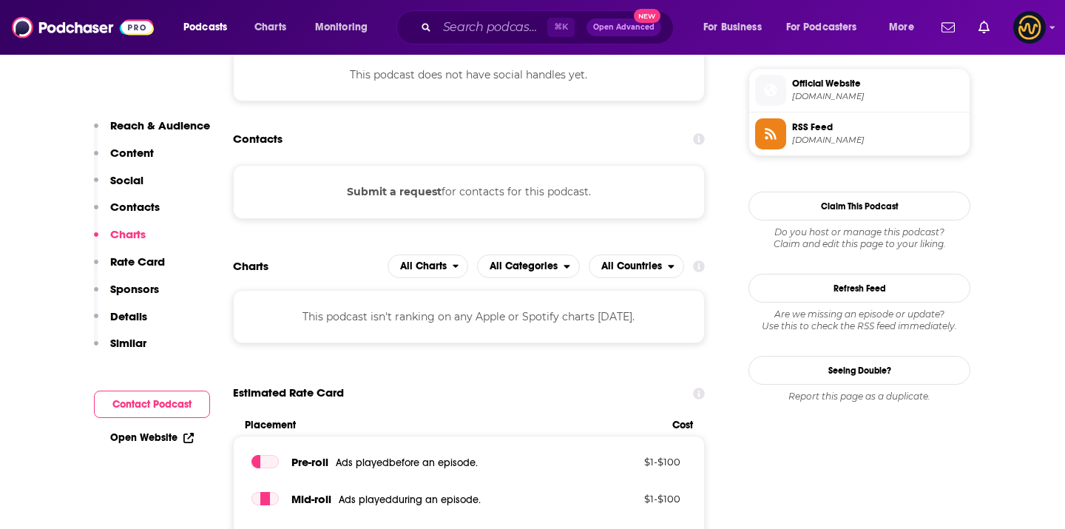
scroll to position [1058, 0]
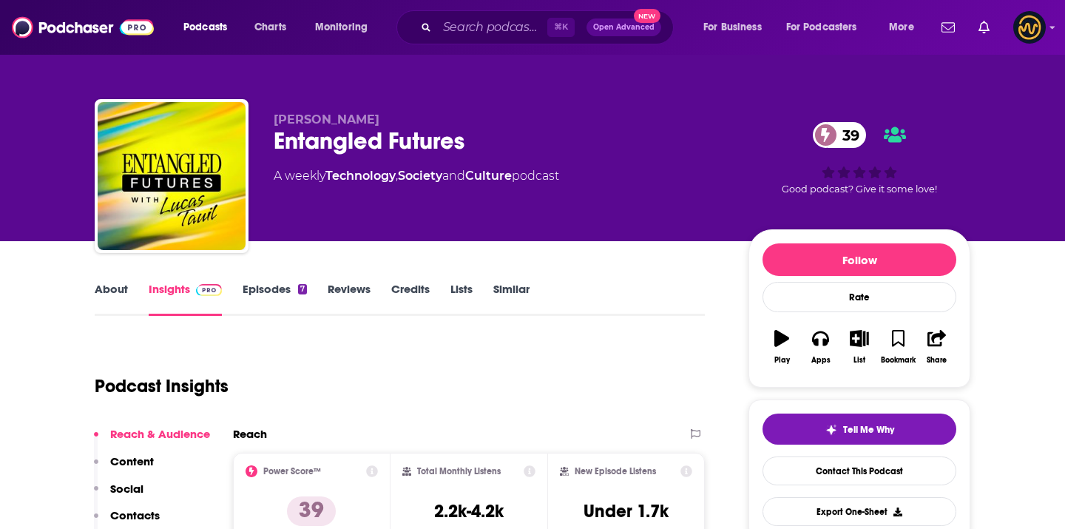
click at [371, 143] on div "Entangled Futures 39" at bounding box center [499, 140] width 451 height 29
click at [372, 142] on div "Entangled Futures 39" at bounding box center [499, 140] width 451 height 29
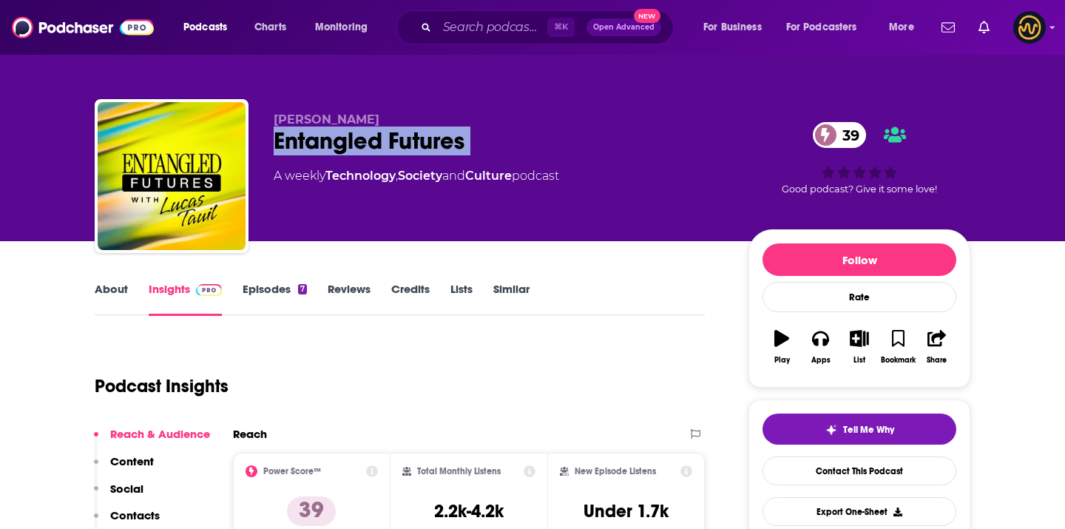
click at [372, 142] on div "Entangled Futures 39" at bounding box center [499, 140] width 451 height 29
copy div "Entangled Futures 39"
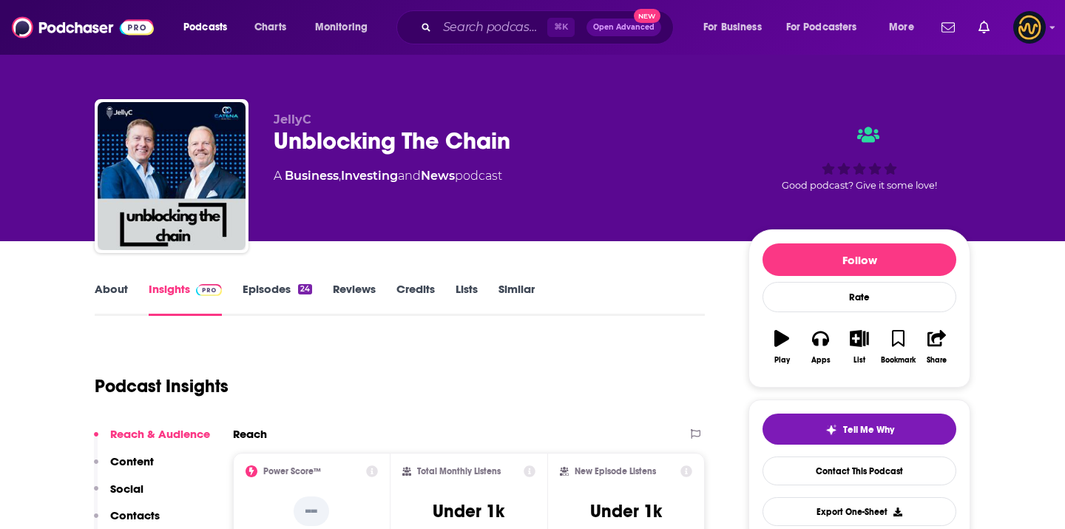
click at [376, 141] on div "Unblocking The Chain" at bounding box center [499, 140] width 451 height 29
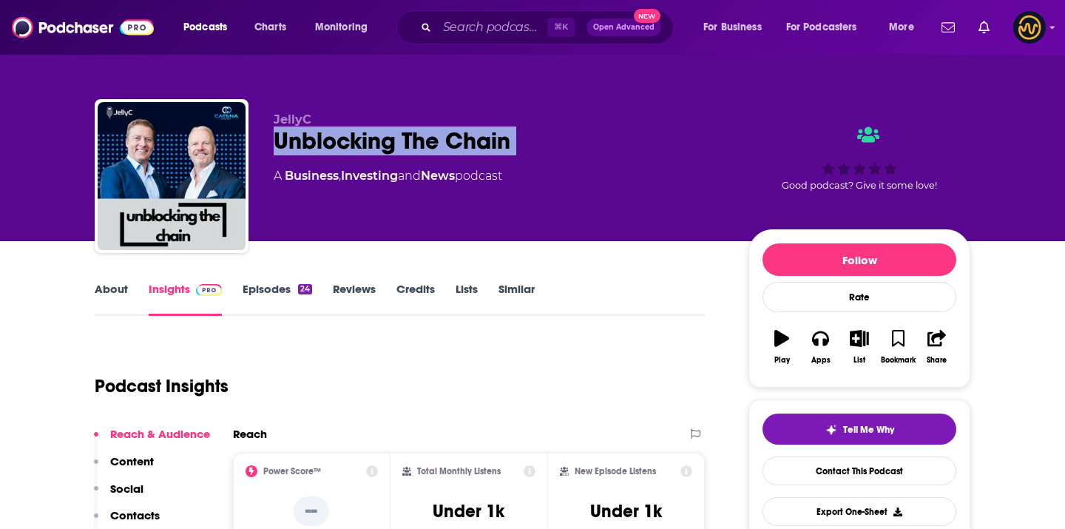
click at [376, 141] on div "Unblocking The Chain" at bounding box center [499, 140] width 451 height 29
copy div "Unblocking The Chain"
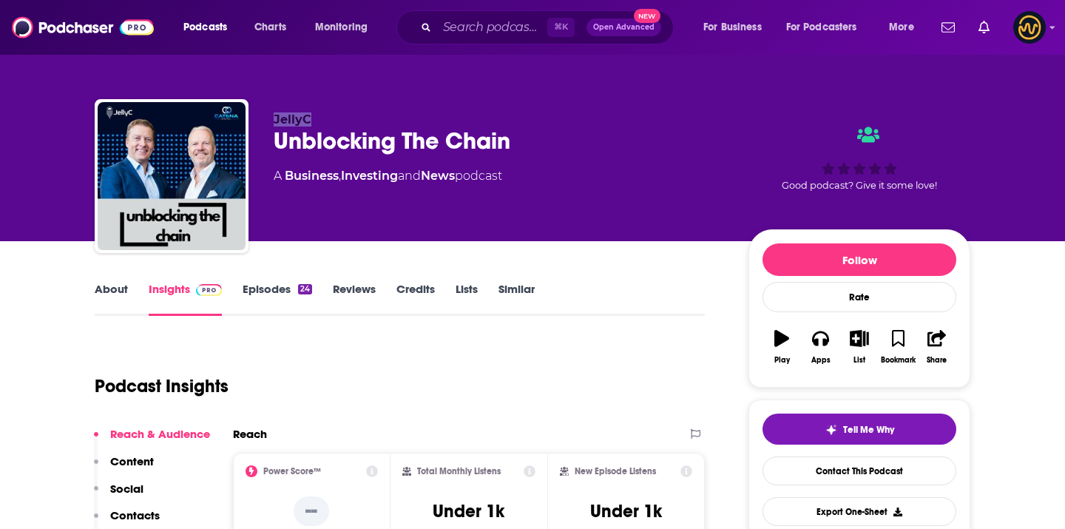
drag, startPoint x: 270, startPoint y: 113, endPoint x: 334, endPoint y: 113, distance: 63.6
click at [334, 113] on div "JellyC Unblocking The Chain A Business , Investing and News podcast Good podcas…" at bounding box center [533, 179] width 876 height 160
copy span "JellyC"
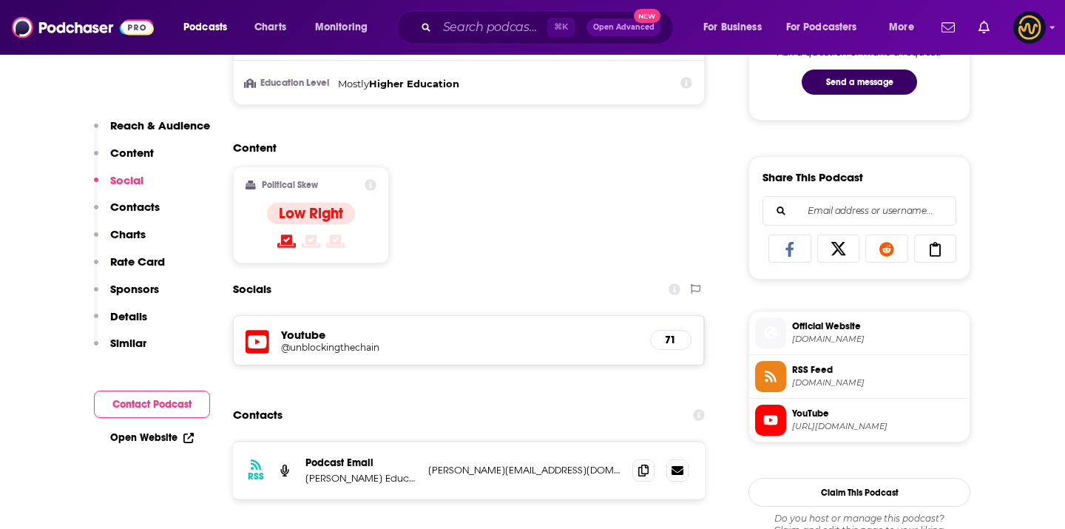
scroll to position [855, 0]
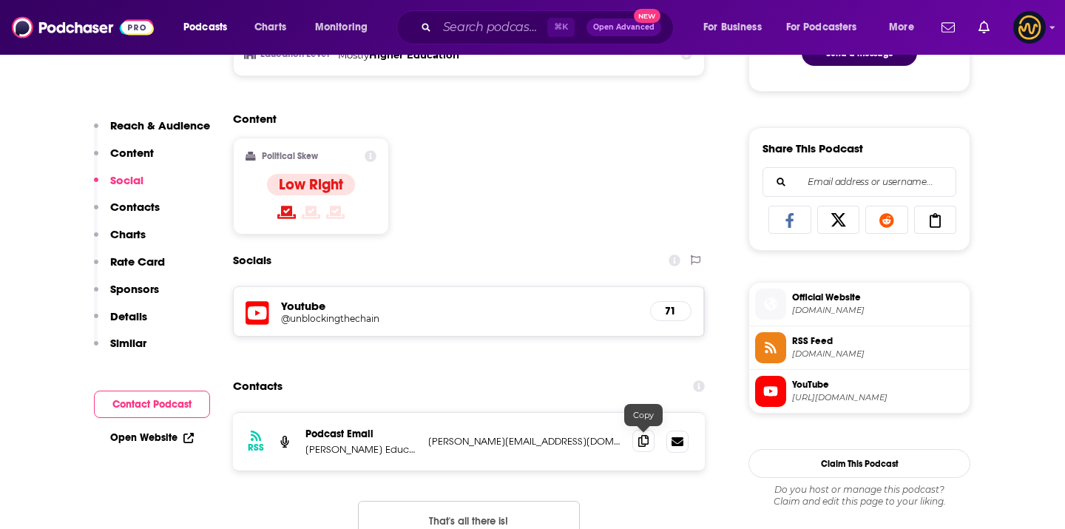
click at [643, 441] on icon at bounding box center [643, 441] width 10 height 12
click at [479, 40] on div "⌘ K Open Advanced New" at bounding box center [534, 27] width 277 height 34
click at [480, 33] on input "Search podcasts, credits, & more..." at bounding box center [492, 28] width 110 height 24
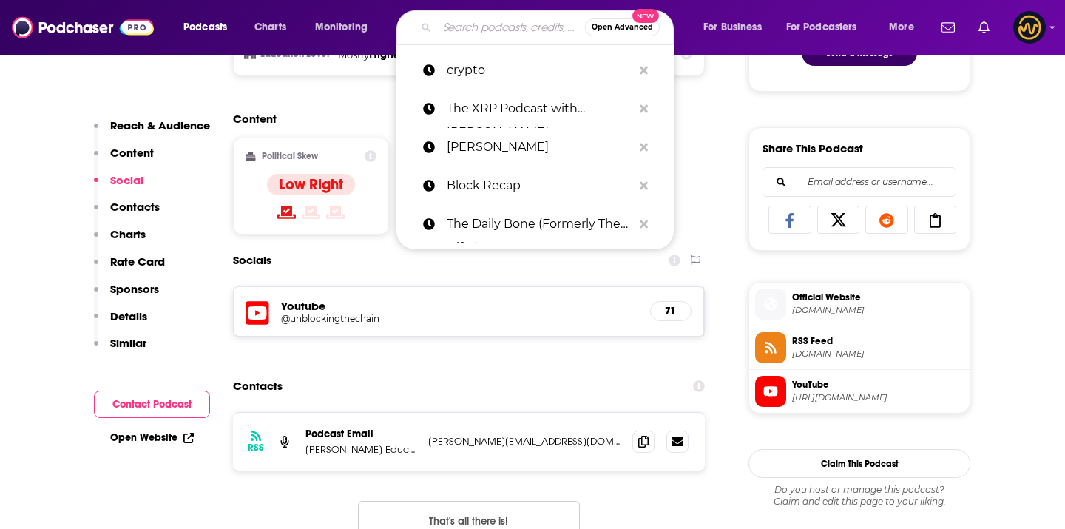
paste input "The Breakdown"
type input "The Breakdown"
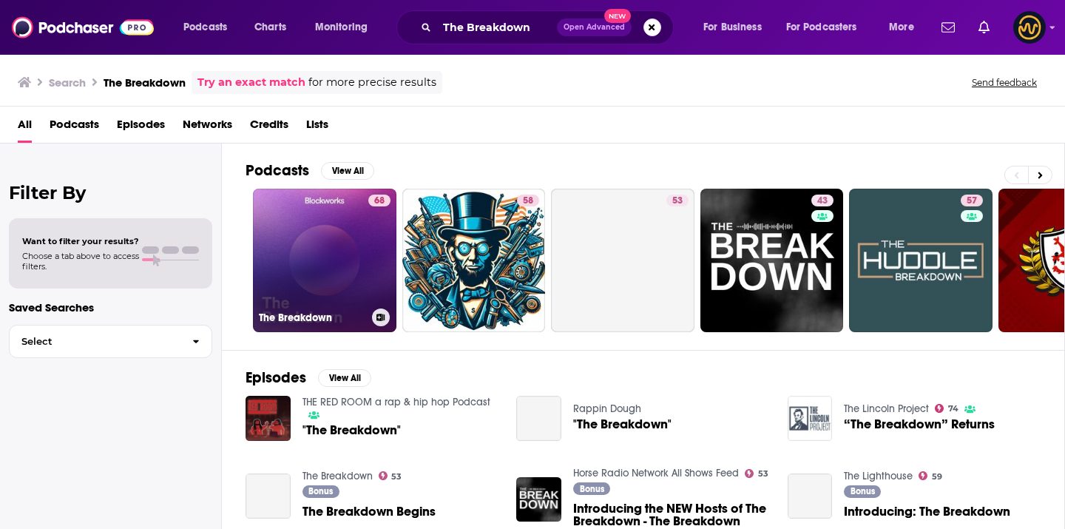
click at [324, 257] on link "68 The Breakdown" at bounding box center [324, 260] width 143 height 143
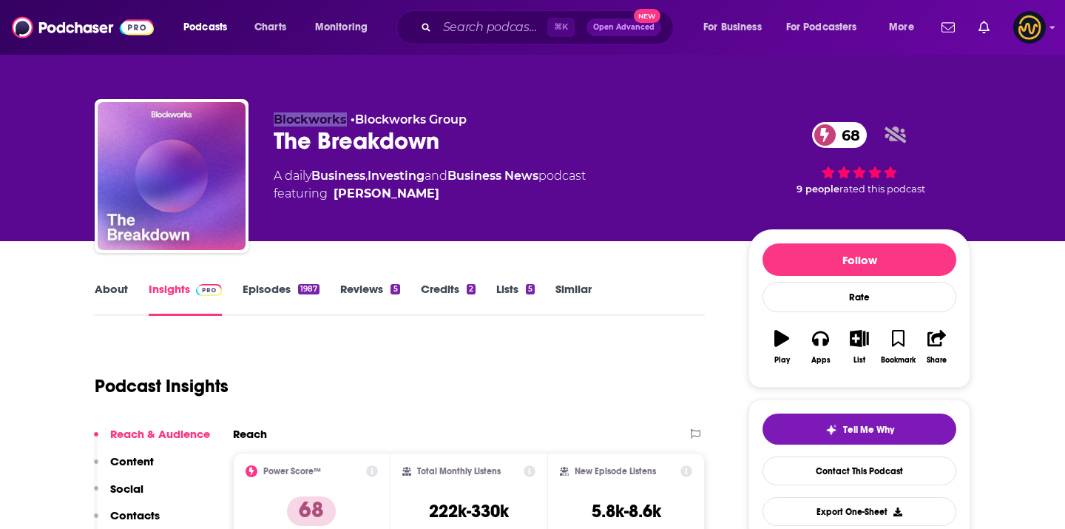
drag, startPoint x: 275, startPoint y: 119, endPoint x: 342, endPoint y: 120, distance: 67.3
click at [344, 121] on span "Blockworks" at bounding box center [310, 119] width 73 height 14
copy span "Blockworks"
click at [479, 27] on input "Search podcasts, credits, & more..." at bounding box center [492, 28] width 110 height 24
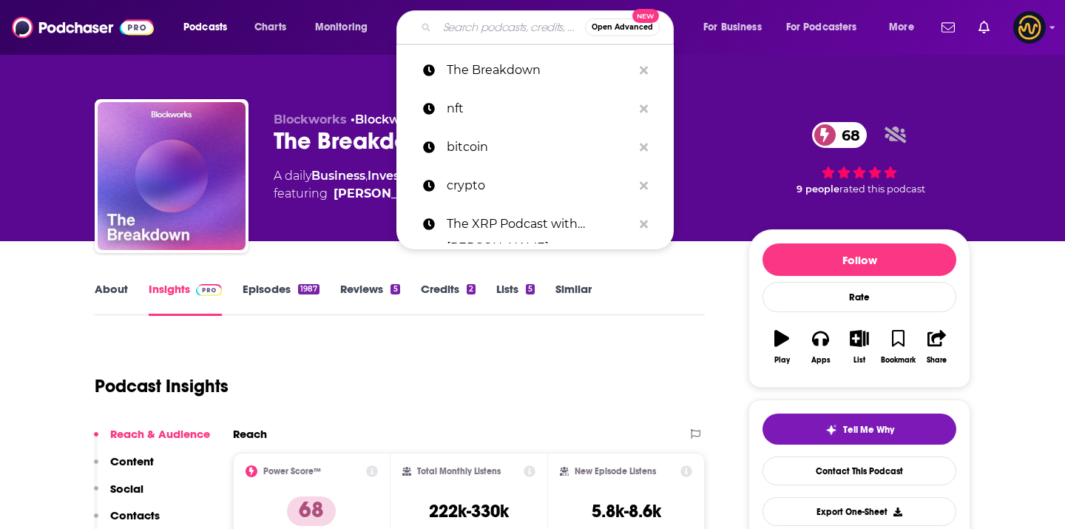
paste input "1000x"
type input "1000x"
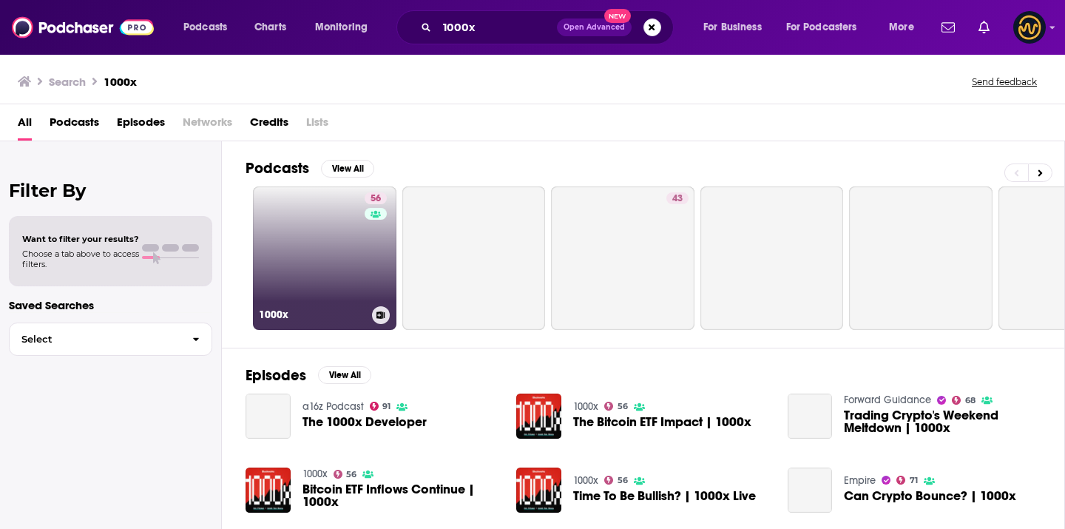
click at [348, 233] on link "56 1000x" at bounding box center [324, 257] width 143 height 143
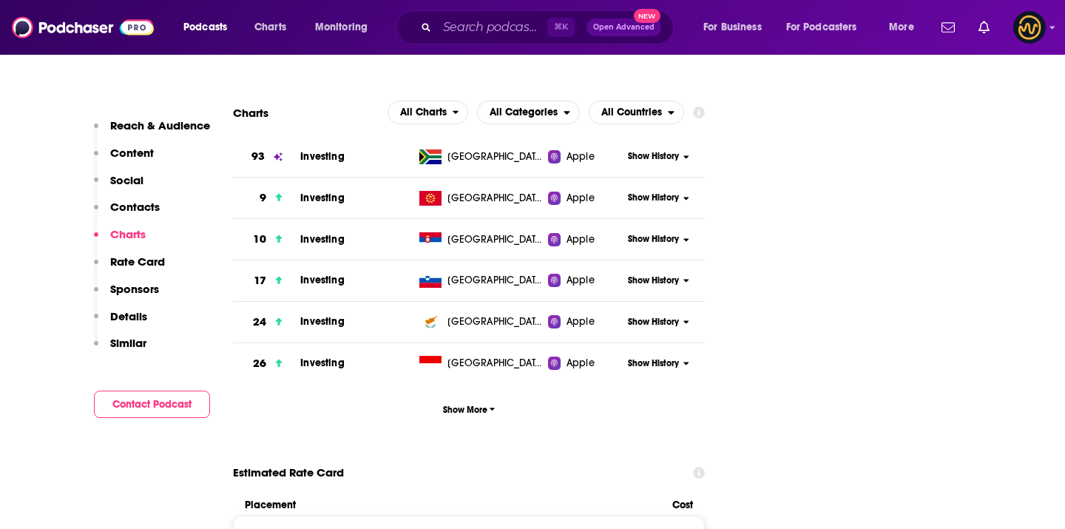
scroll to position [1632, 0]
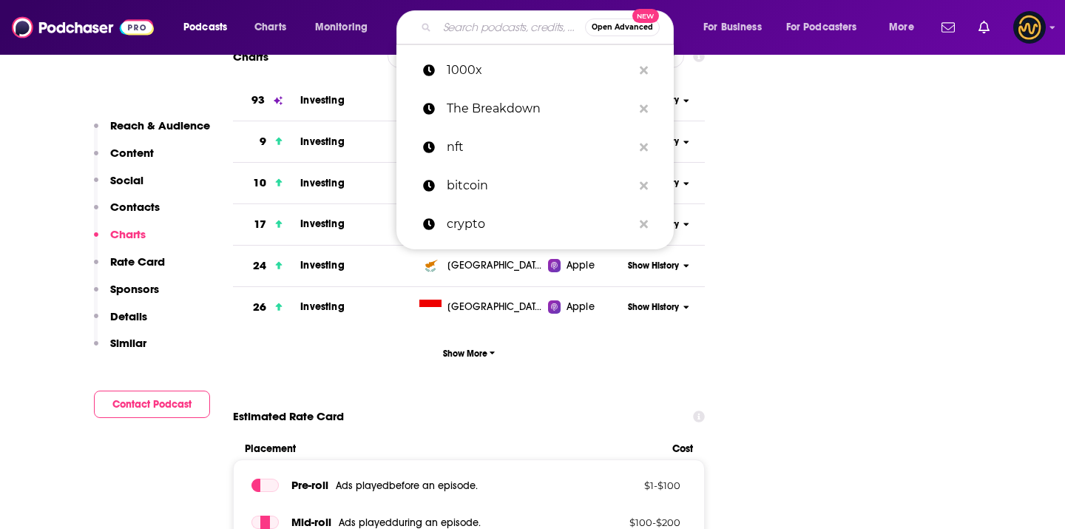
click at [445, 30] on input "Search podcasts, credits, & more..." at bounding box center [511, 28] width 148 height 24
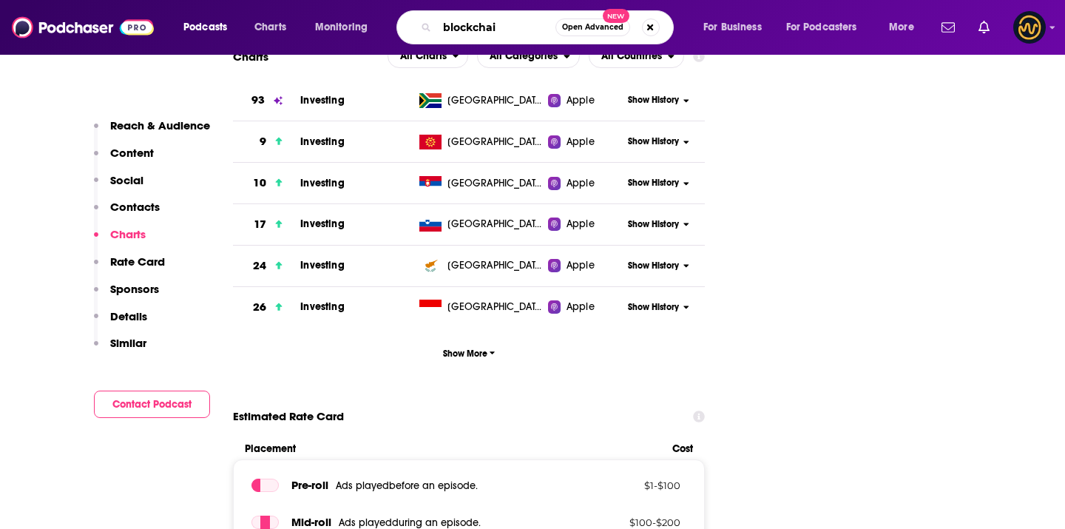
type input "blockchain"
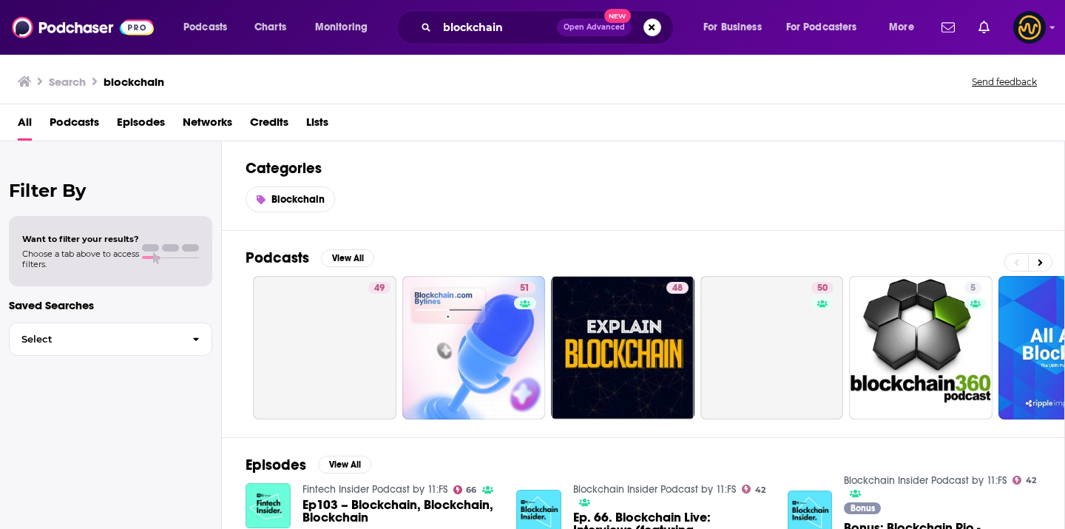
click at [346, 246] on div "Podcasts View All 49 51 48 50 5 43 34 37 + 16k" at bounding box center [656, 334] width 820 height 206
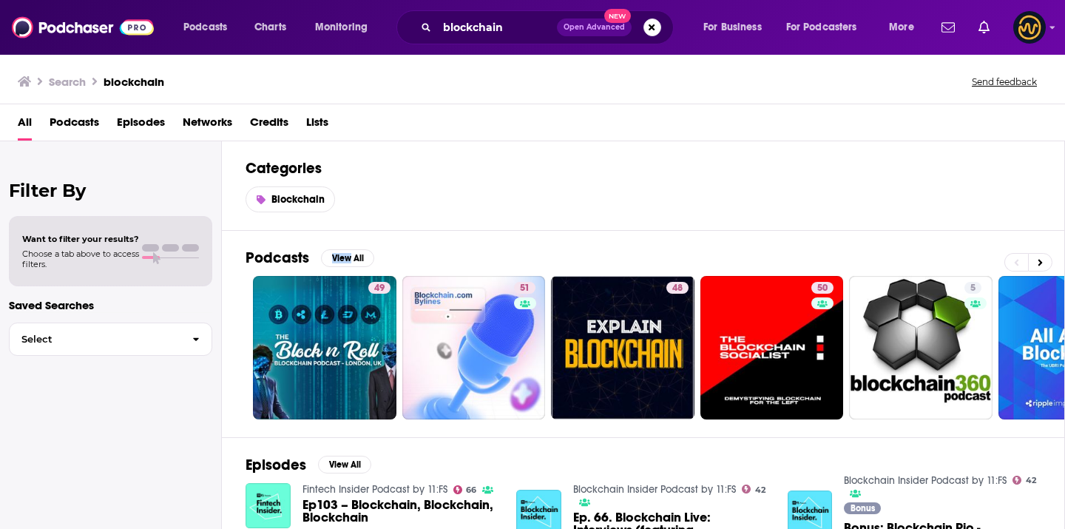
click at [346, 246] on div "Podcasts View All 49 51 48 50 5 43 34 37 + 16k" at bounding box center [656, 334] width 820 height 206
click at [348, 250] on button "View All" at bounding box center [347, 258] width 53 height 18
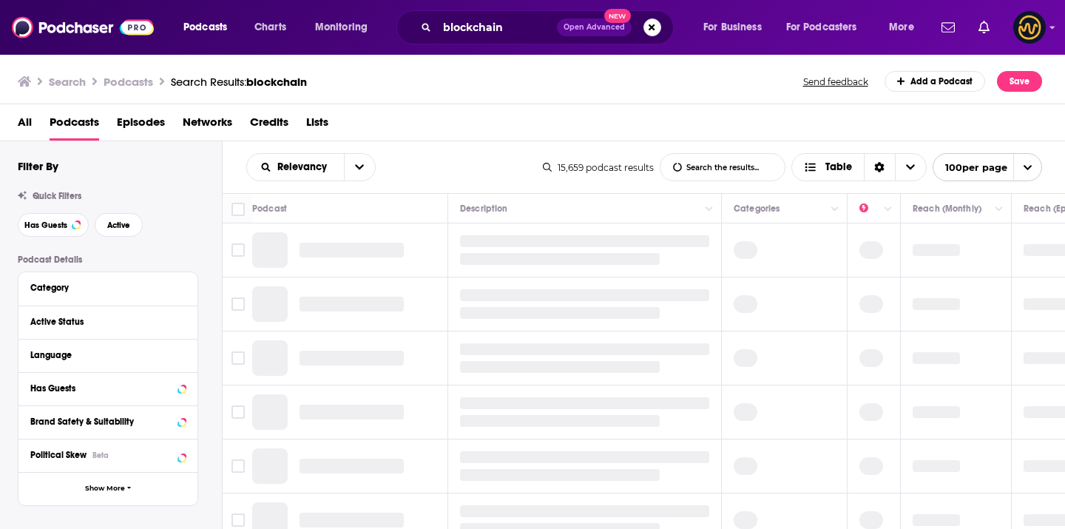
click at [186, 322] on div "Active Status" at bounding box center [107, 321] width 179 height 33
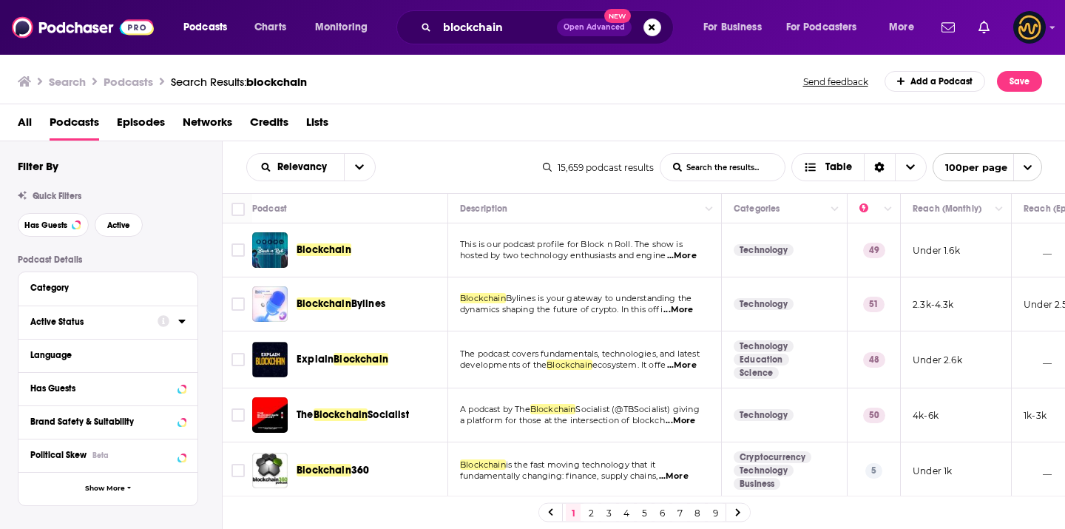
click at [177, 324] on div at bounding box center [172, 321] width 28 height 18
click at [182, 327] on icon at bounding box center [181, 321] width 7 height 12
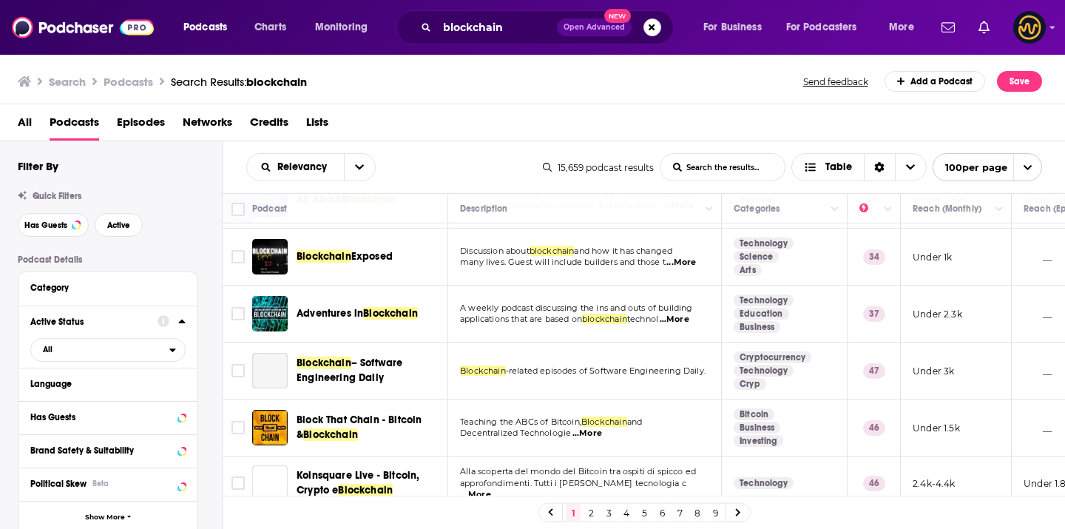
scroll to position [334, 0]
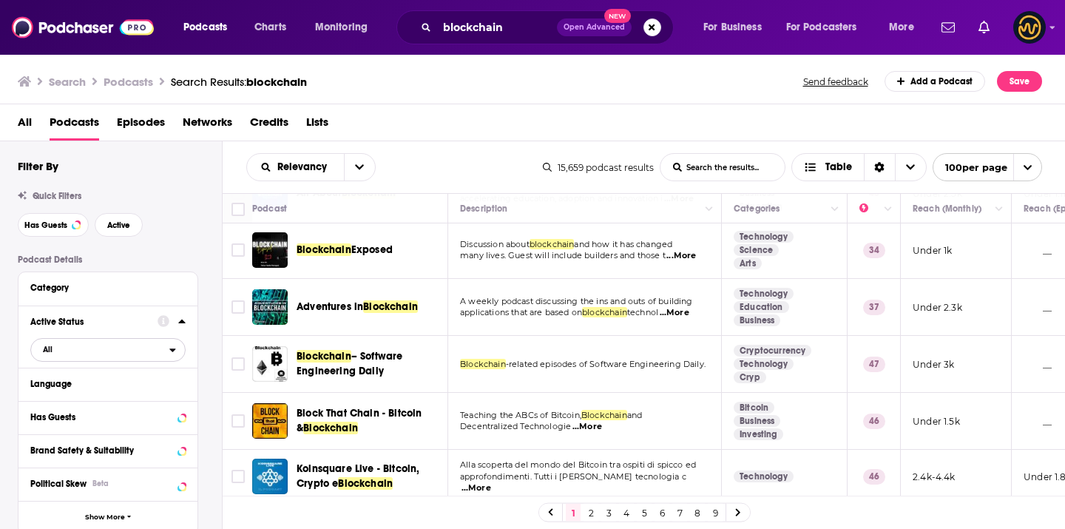
click at [144, 349] on span "All" at bounding box center [100, 348] width 138 height 19
click at [121, 396] on span "901" at bounding box center [149, 398] width 69 height 8
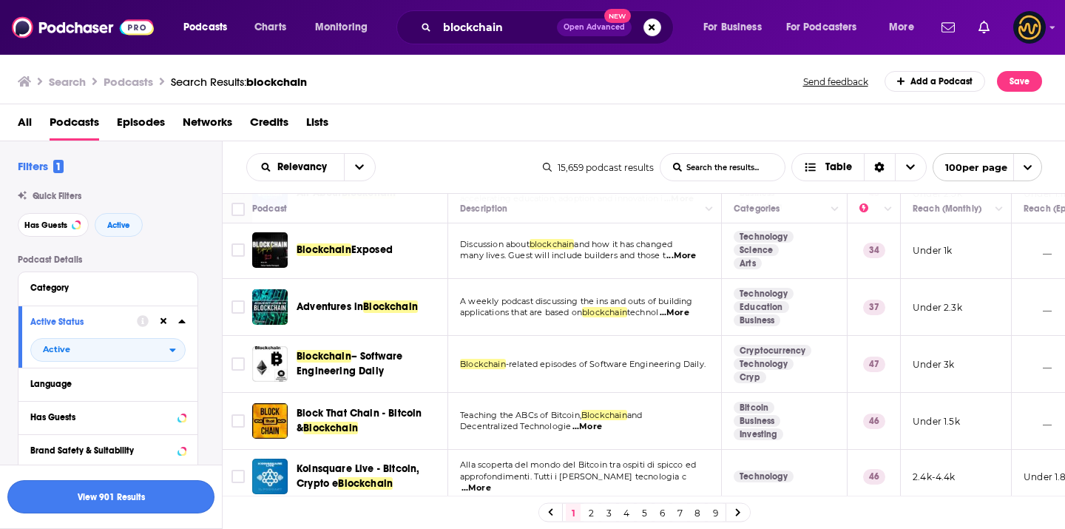
click at [106, 495] on button "View 901 Results" at bounding box center [110, 496] width 207 height 33
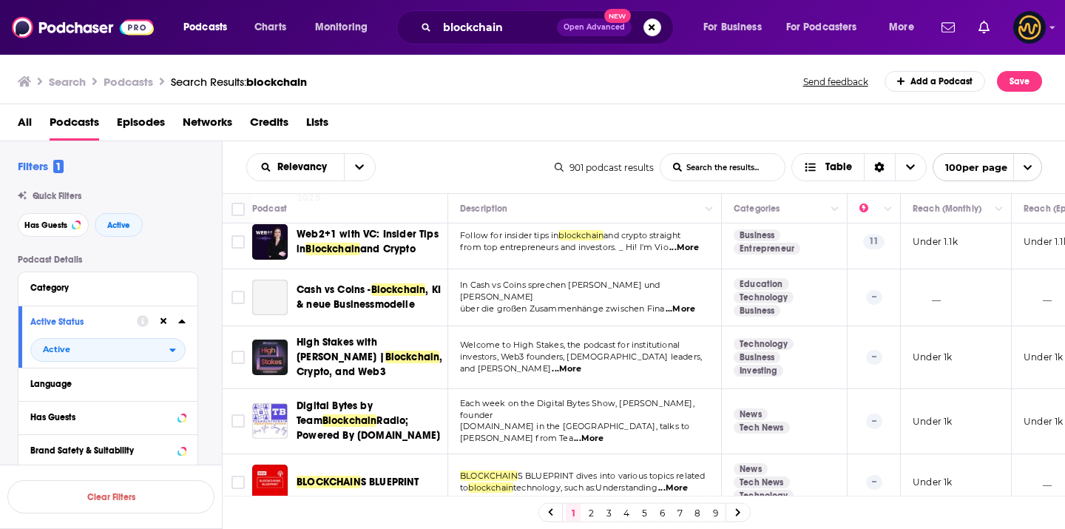
scroll to position [2022, 0]
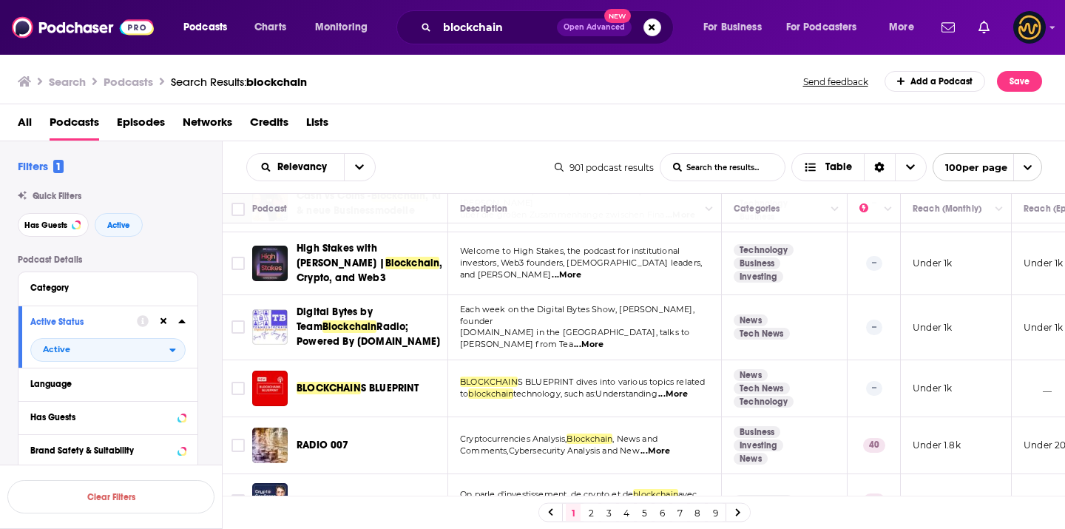
drag, startPoint x: 379, startPoint y: 322, endPoint x: 584, endPoint y: 6, distance: 376.5
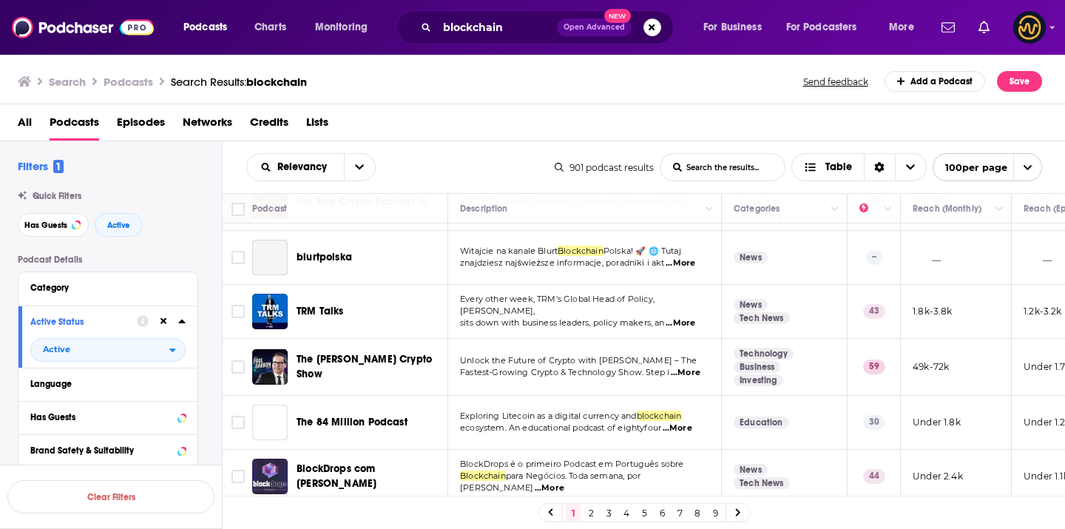
scroll to position [2658, 0]
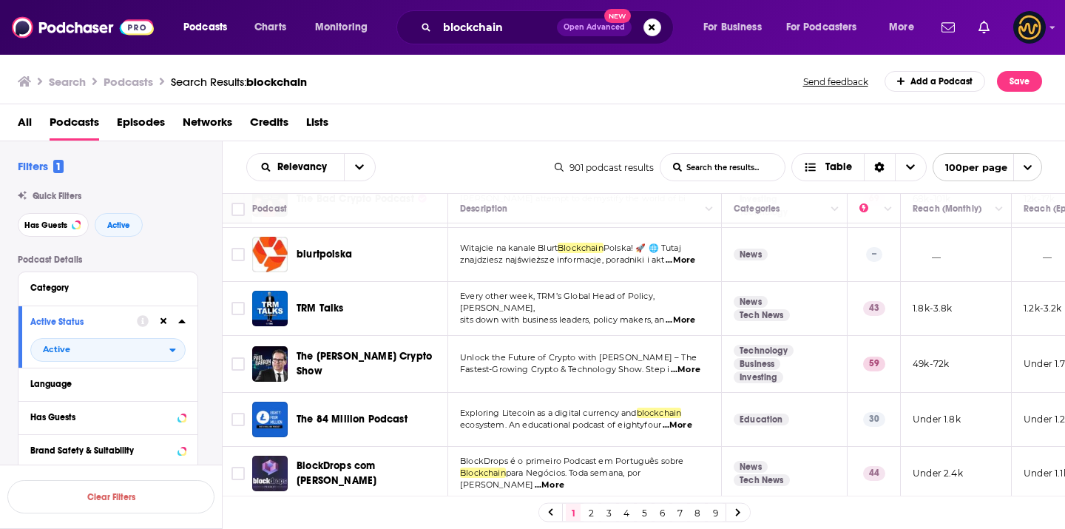
drag, startPoint x: 396, startPoint y: 322, endPoint x: 676, endPoint y: 0, distance: 426.7
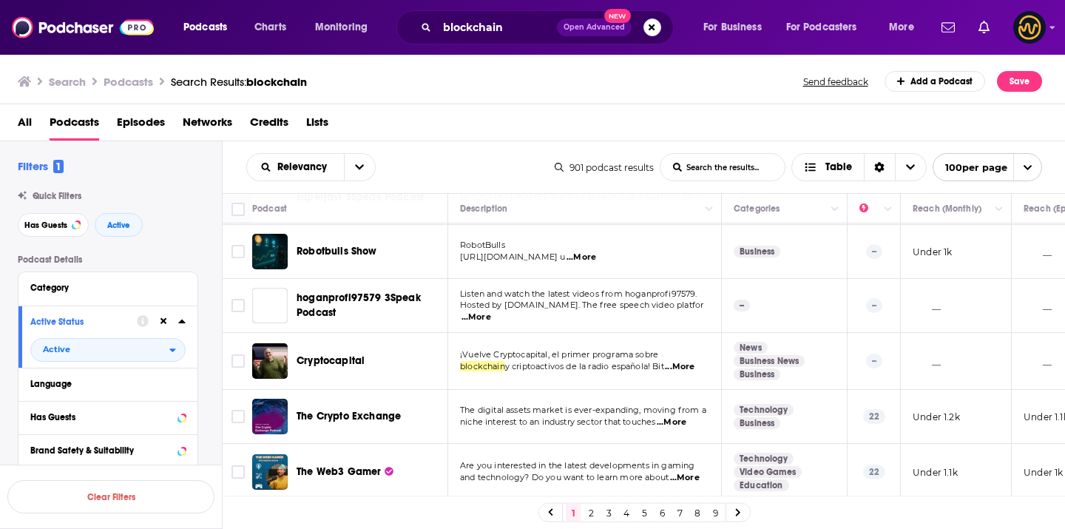
scroll to position [5360, 0]
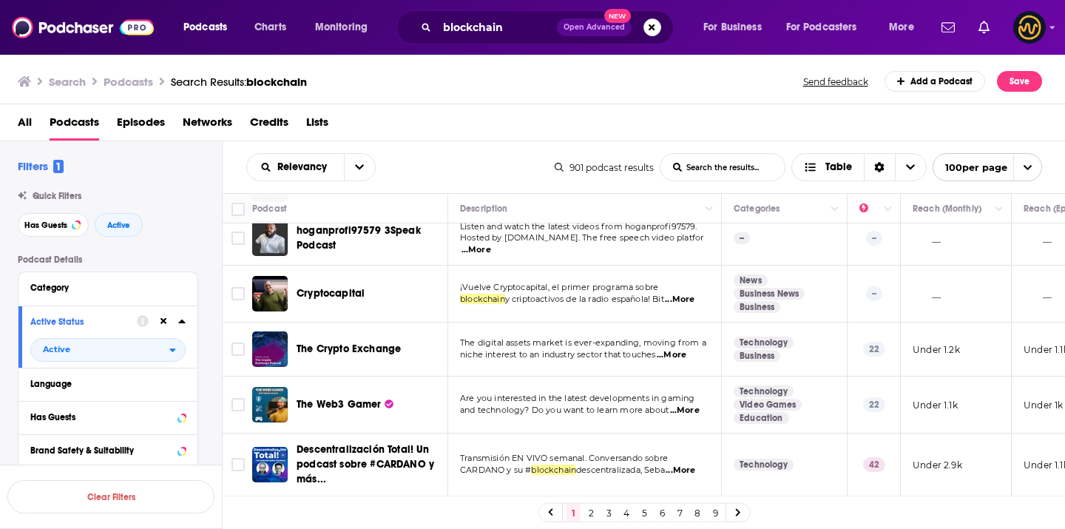
drag, startPoint x: 343, startPoint y: 305, endPoint x: 582, endPoint y: 1, distance: 386.1
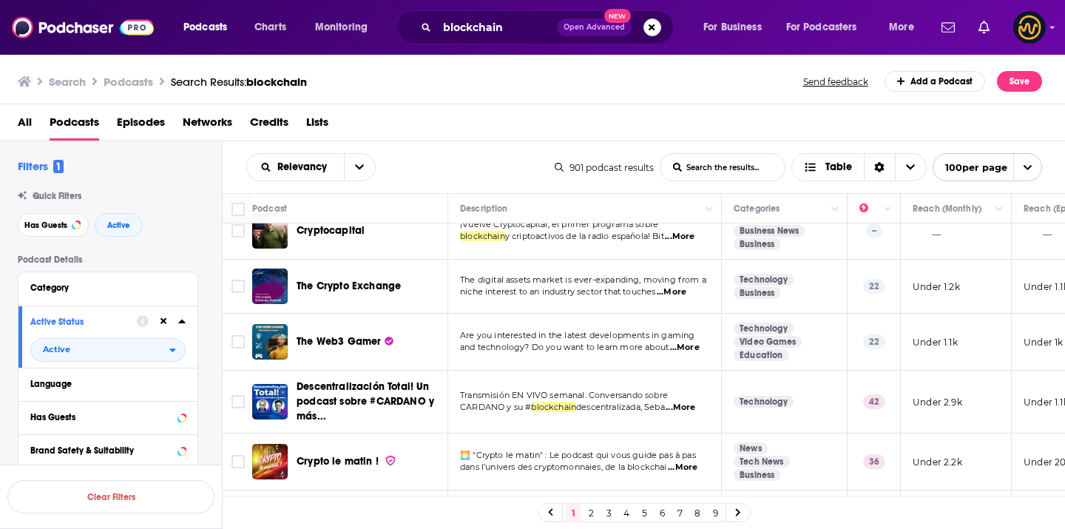
scroll to position [5427, 0]
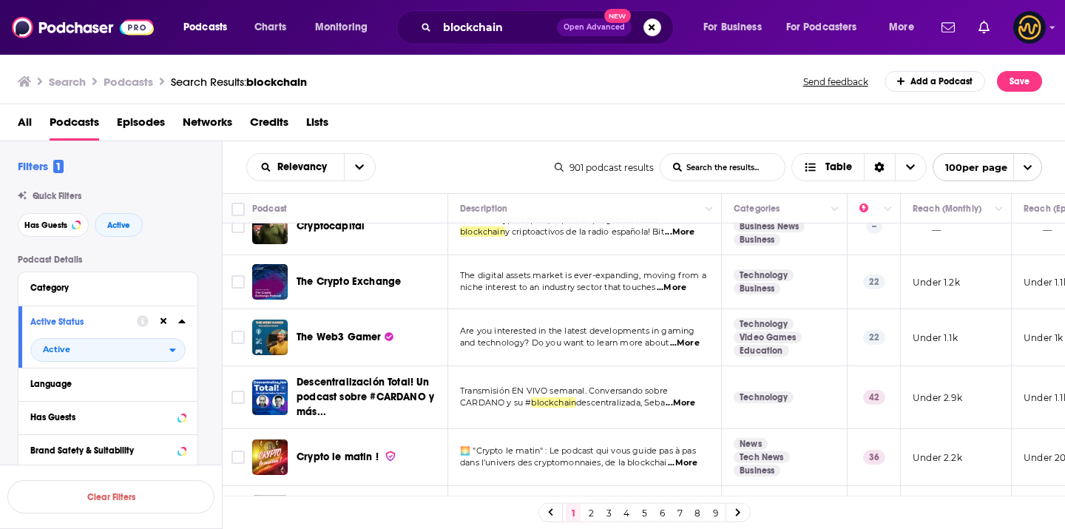
click at [590, 510] on link "2" at bounding box center [591, 513] width 15 height 18
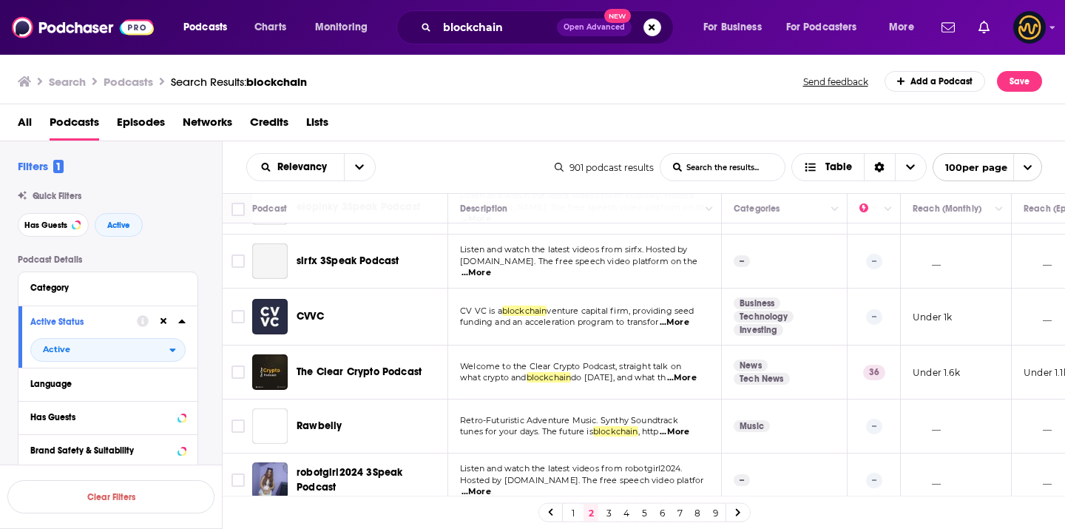
scroll to position [407, 0]
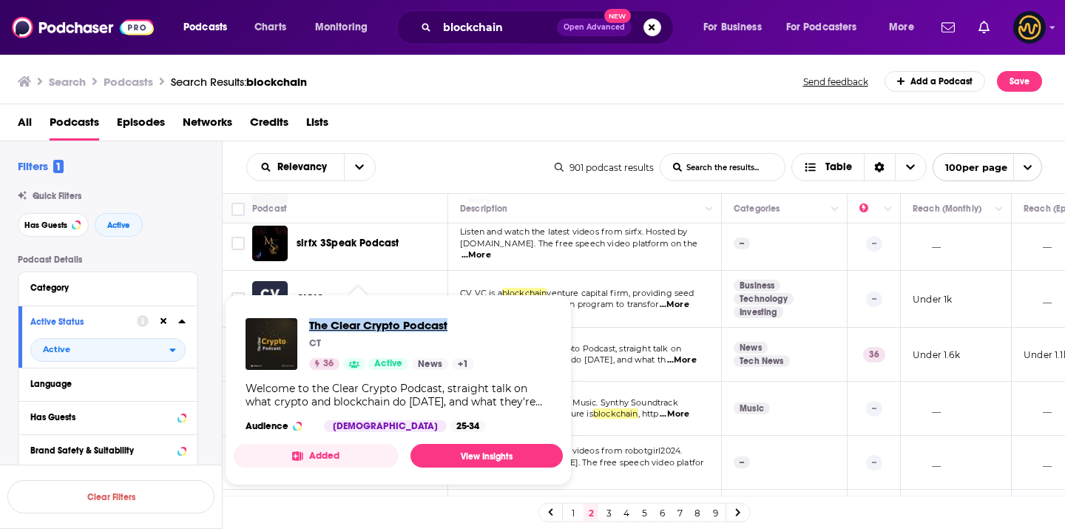
drag, startPoint x: 405, startPoint y: 322, endPoint x: 554, endPoint y: 1, distance: 354.1
click at [0, 0] on div "Podcasts Charts Monitoring blockchain Open Advanced New For Business For Podcas…" at bounding box center [532, 264] width 1065 height 529
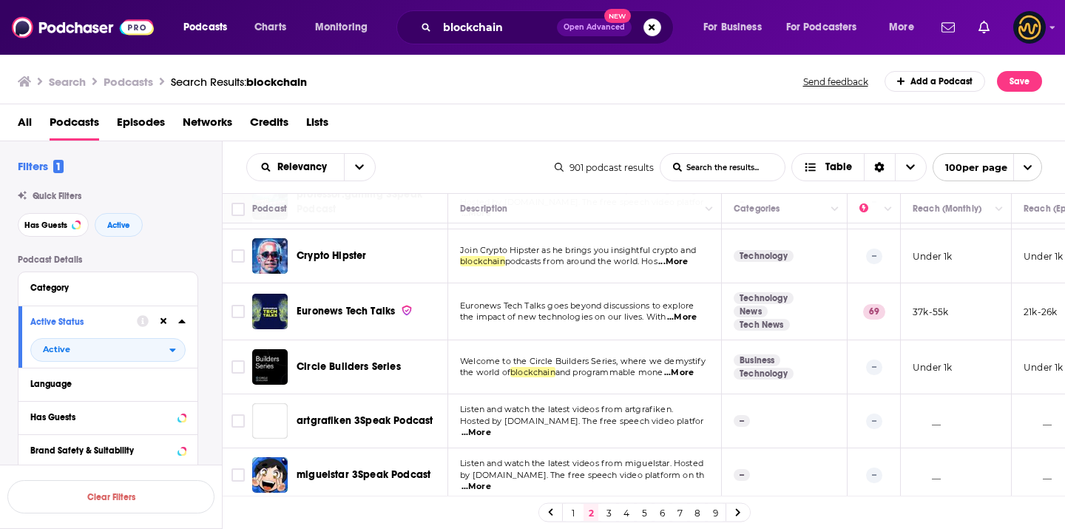
scroll to position [3305, 0]
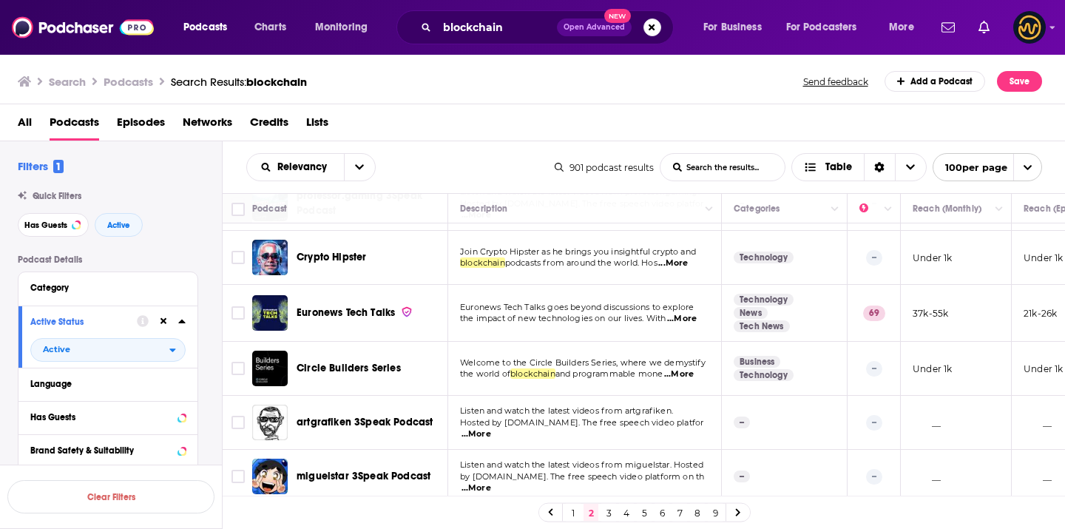
drag, startPoint x: 385, startPoint y: 321, endPoint x: 567, endPoint y: 1, distance: 367.7
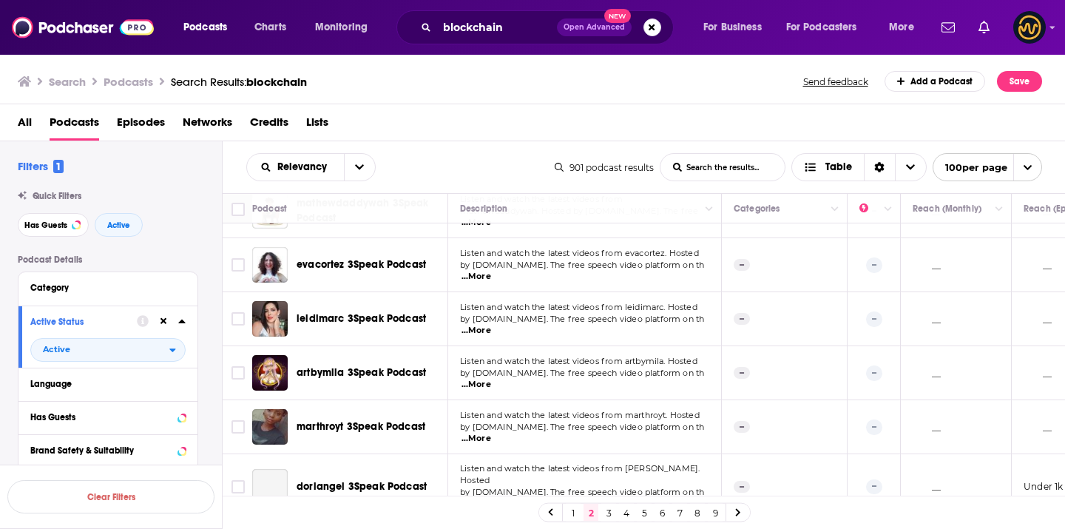
scroll to position [5138, 0]
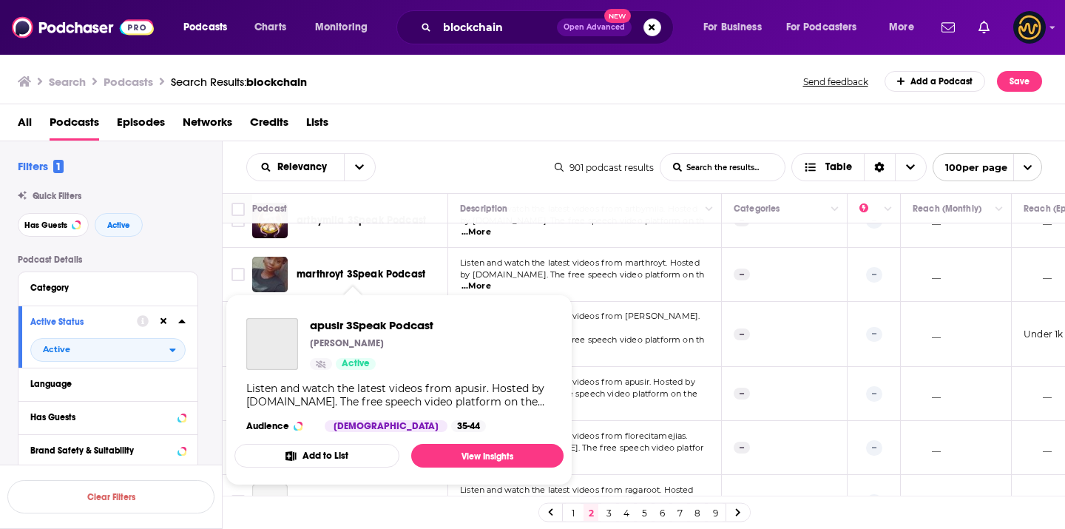
click at [611, 510] on link "3" at bounding box center [608, 513] width 15 height 18
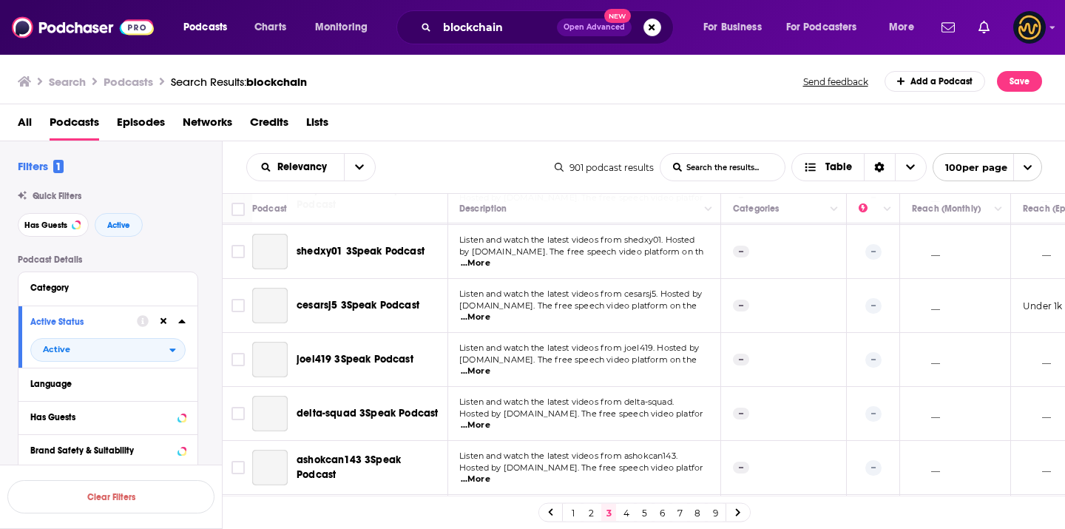
scroll to position [5138, 1]
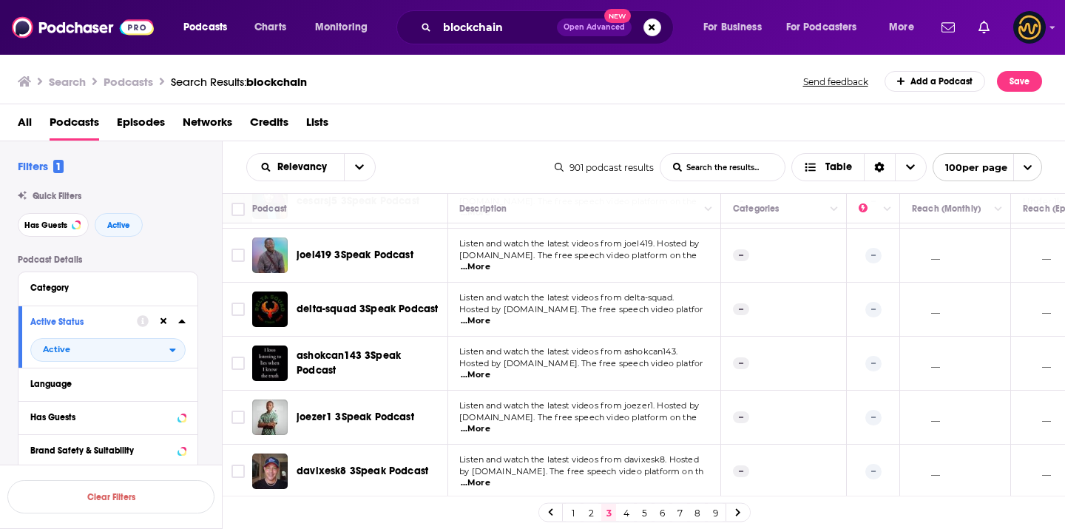
click at [629, 506] on link "4" at bounding box center [626, 513] width 15 height 18
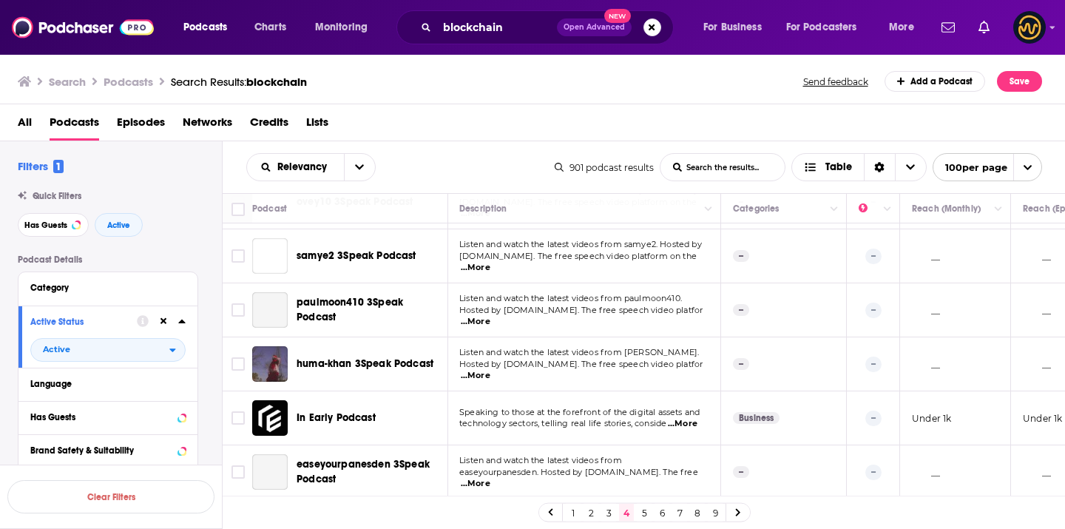
scroll to position [3493, 1]
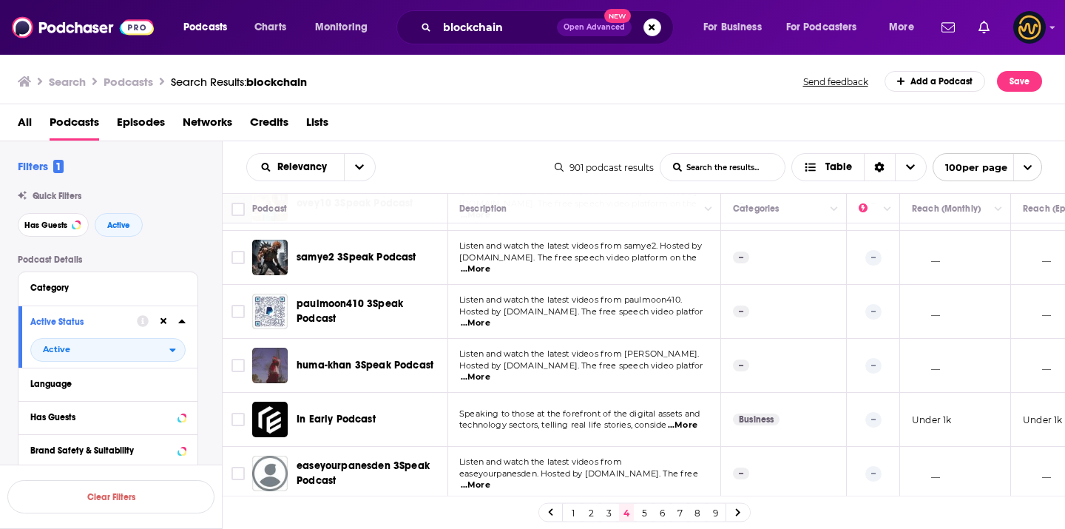
drag, startPoint x: 347, startPoint y: 328, endPoint x: 596, endPoint y: 7, distance: 406.4
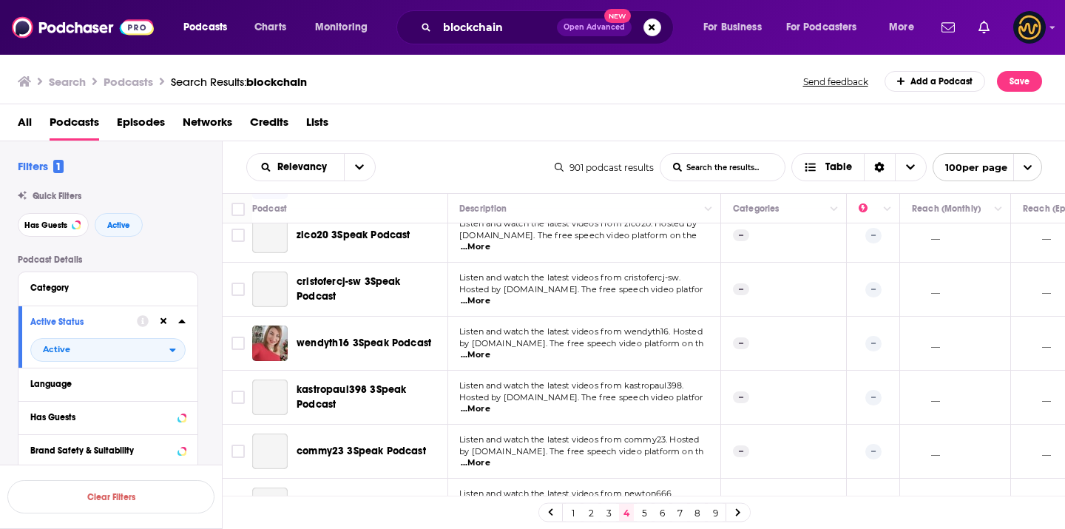
scroll to position [5138, 1]
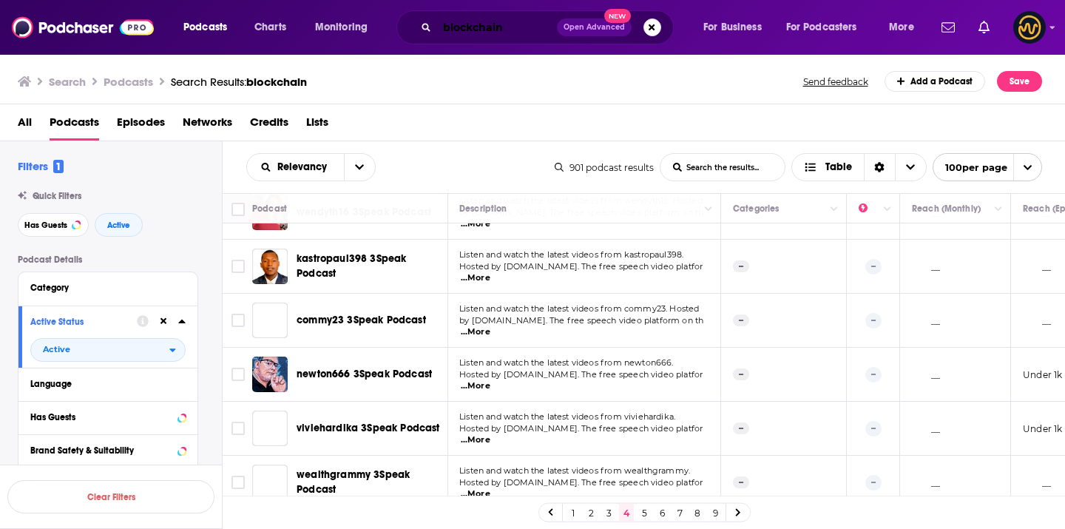
click at [469, 34] on input "blockchain" at bounding box center [497, 28] width 120 height 24
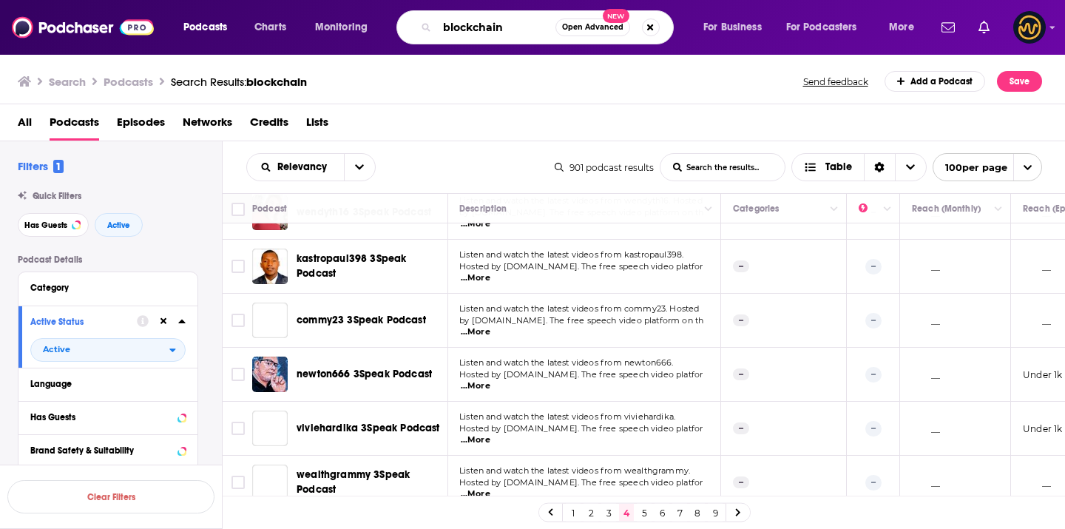
click at [470, 35] on input "blockchain" at bounding box center [496, 28] width 118 height 24
type input "nft"
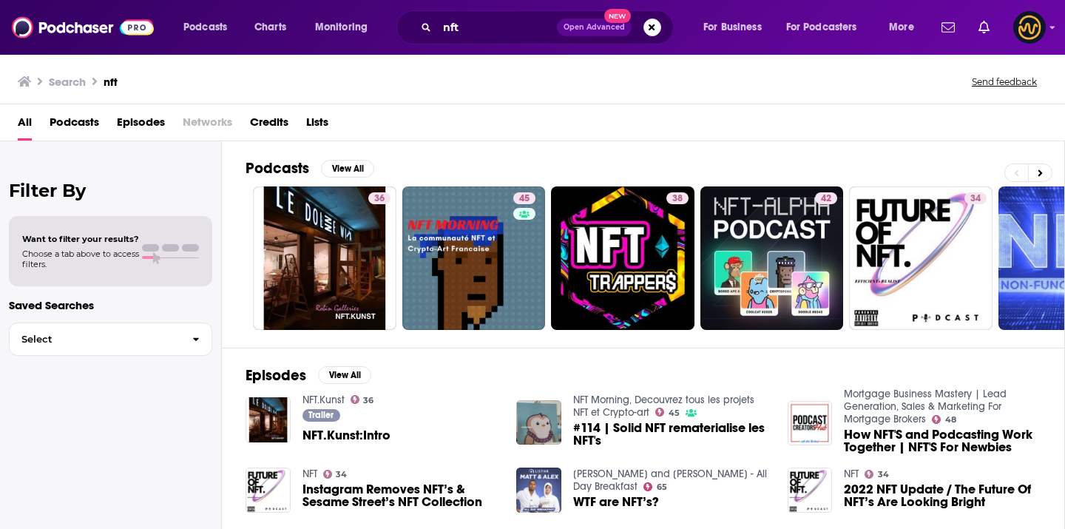
click at [84, 113] on span "Podcasts" at bounding box center [75, 125] width 50 height 30
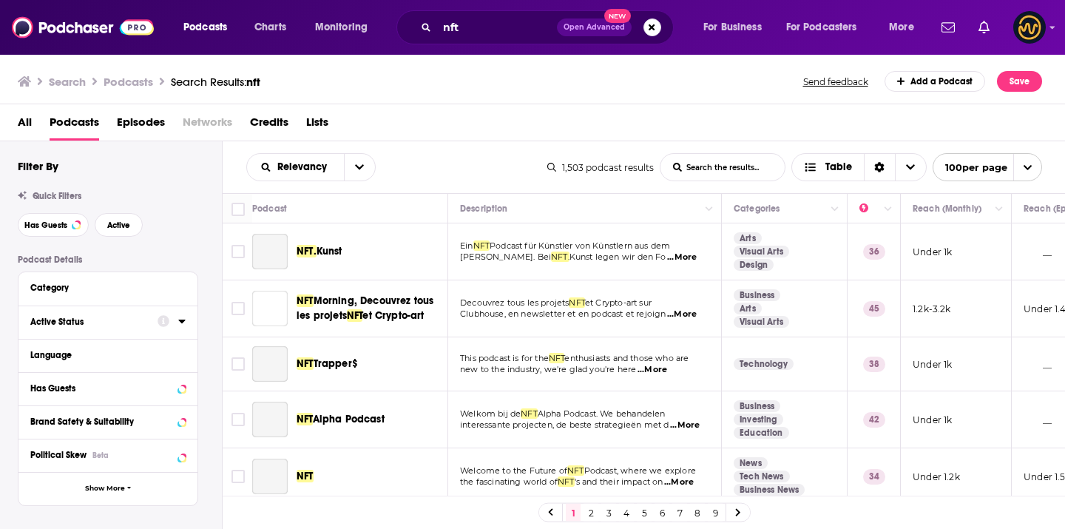
click at [180, 320] on icon at bounding box center [181, 321] width 7 height 12
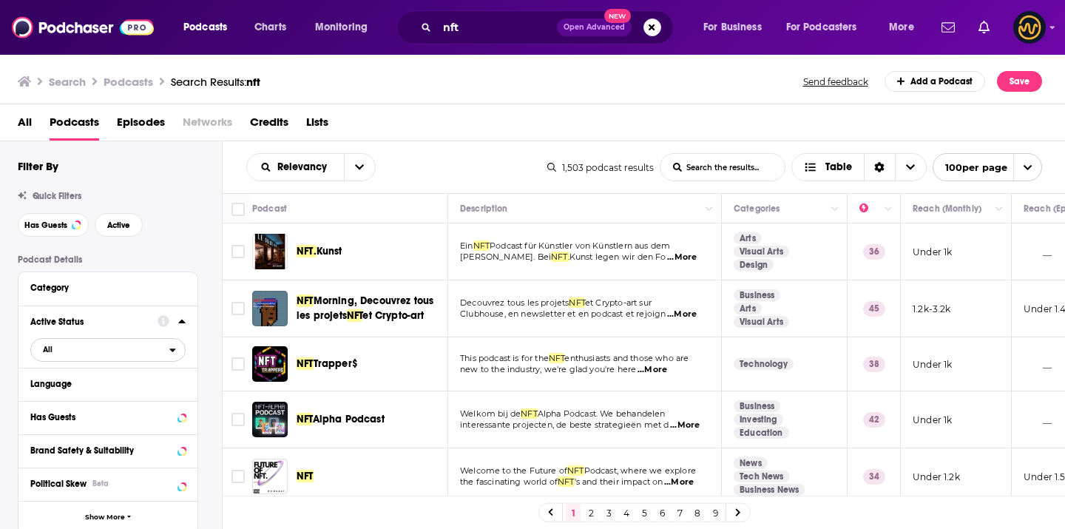
click at [60, 359] on span "All" at bounding box center [100, 348] width 138 height 19
click at [64, 394] on div "Active 63" at bounding box center [113, 398] width 166 height 24
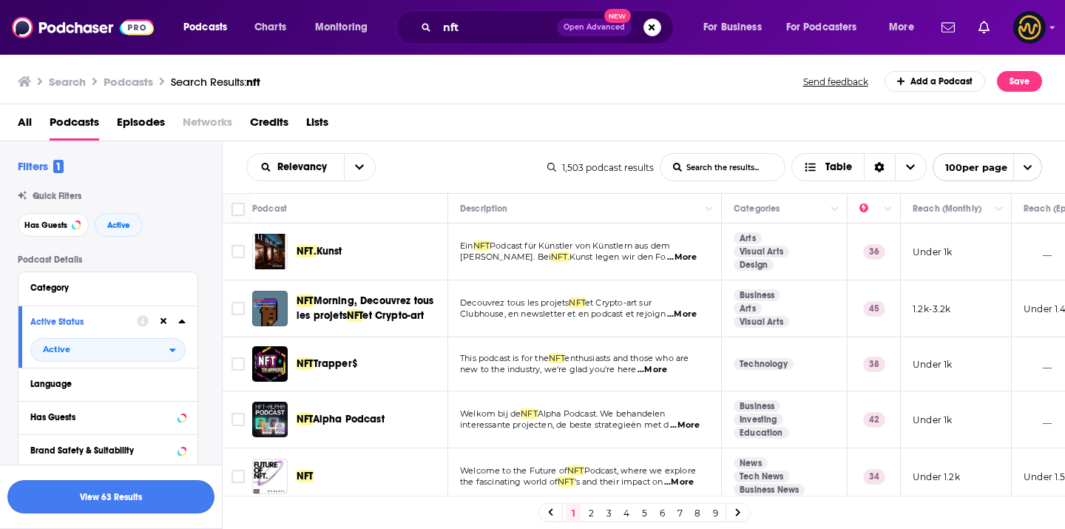
click at [110, 503] on button "View 63 Results" at bounding box center [110, 496] width 207 height 33
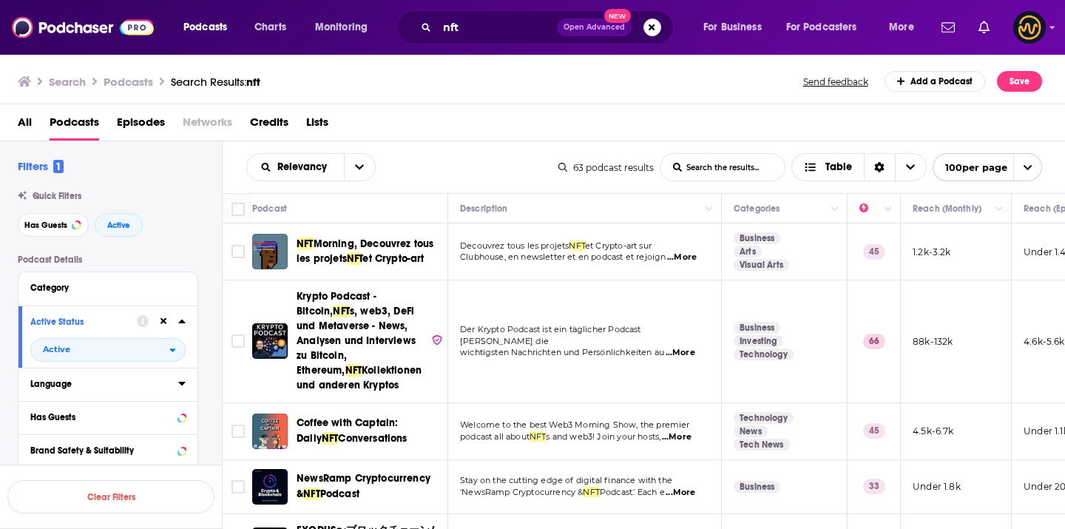
click at [83, 389] on div "Language" at bounding box center [99, 384] width 138 height 10
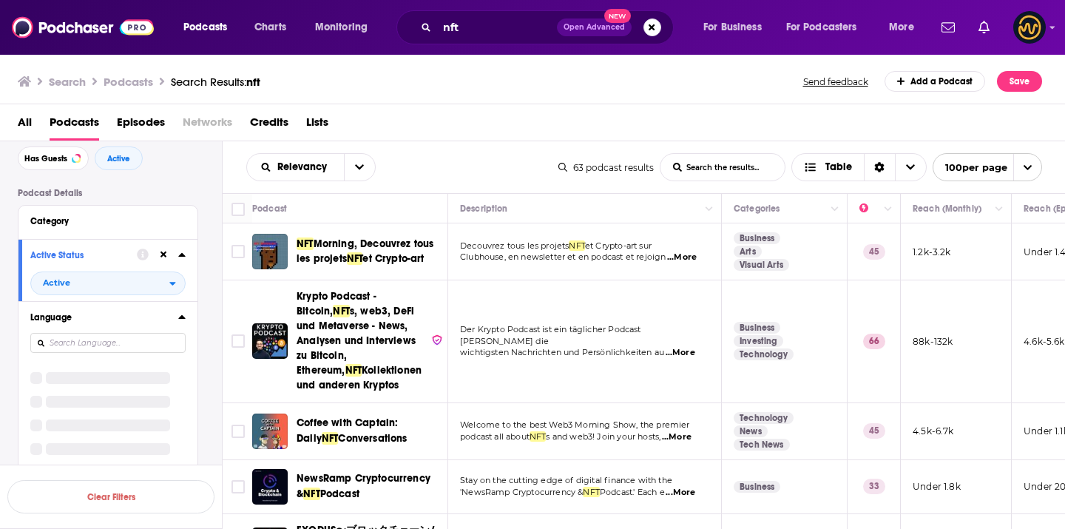
scroll to position [68, 0]
click at [38, 367] on icon at bounding box center [36, 365] width 9 height 7
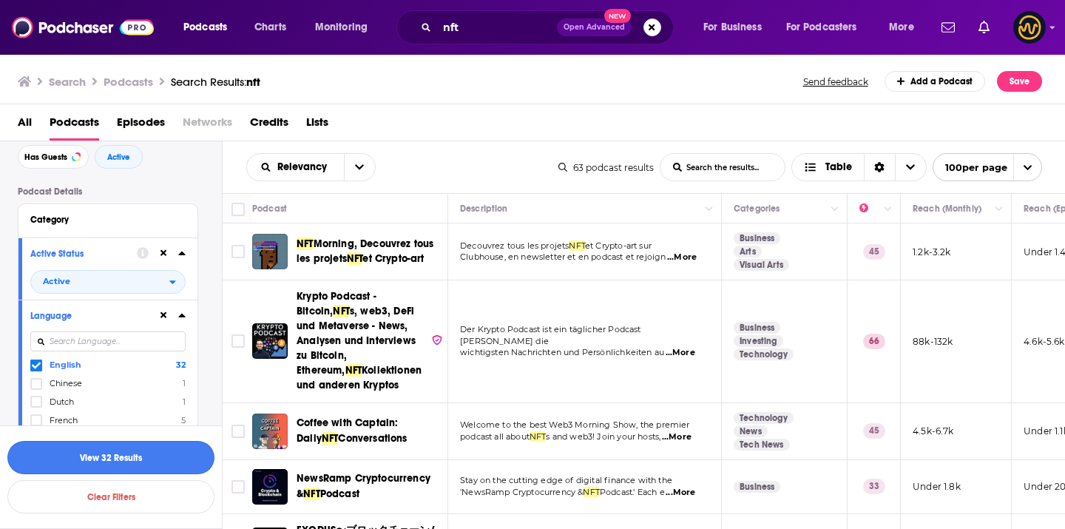
click at [141, 463] on button "View 32 Results" at bounding box center [110, 457] width 207 height 33
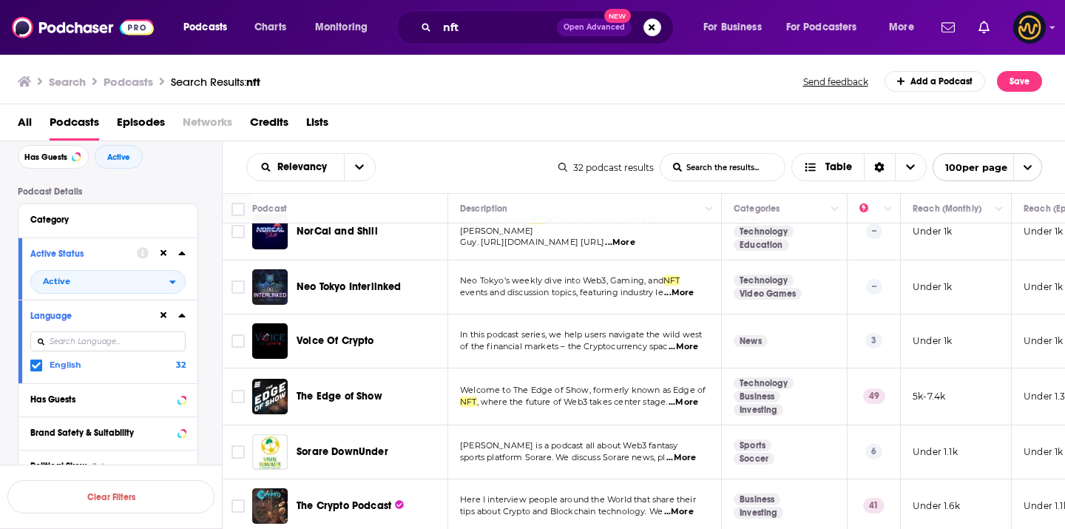
scroll to position [724, 0]
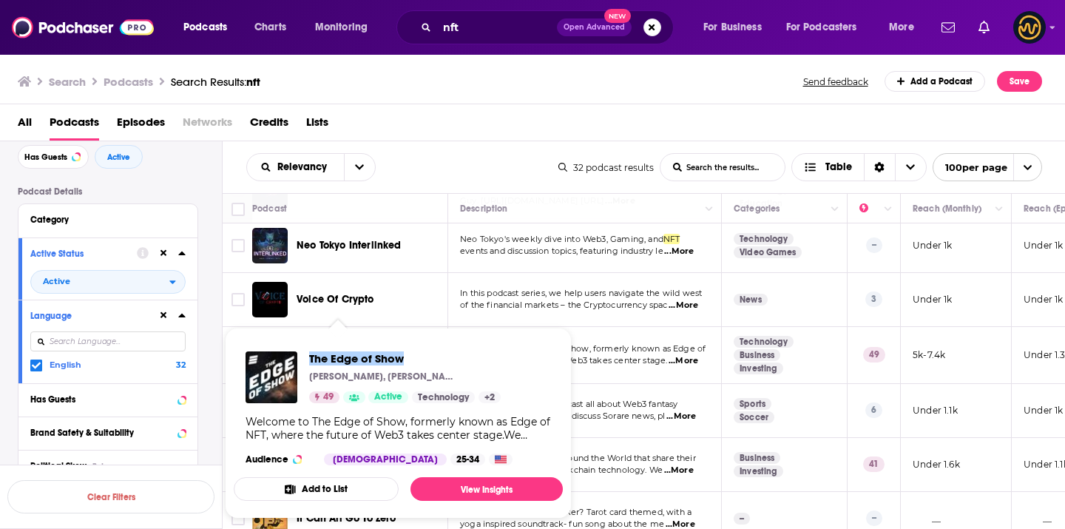
click at [0, 0] on div "Podcasts Charts Monitoring nft Open Advanced New For Business For Podcasters Mo…" at bounding box center [532, 264] width 1065 height 529
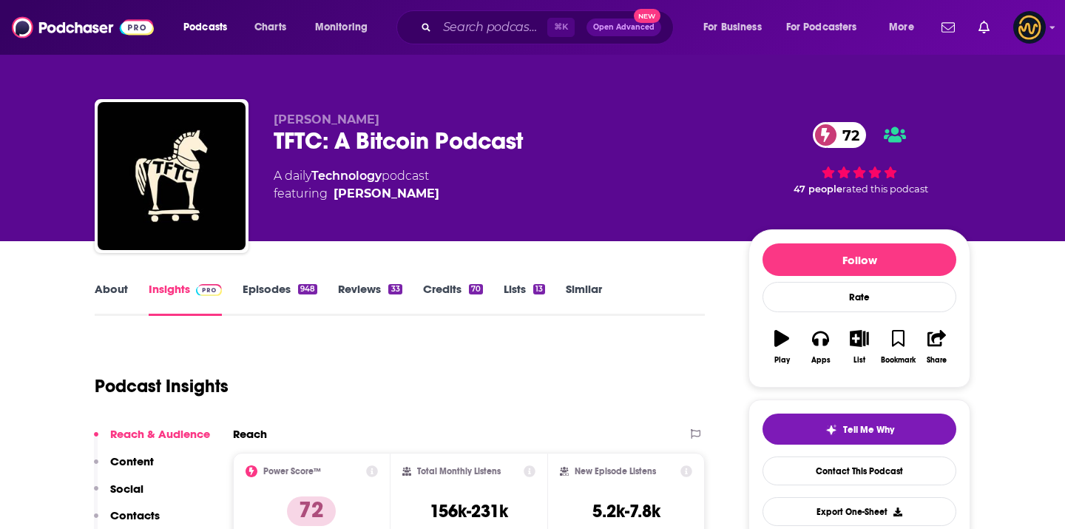
click at [323, 134] on div "TFTC: A Bitcoin Podcast 72" at bounding box center [499, 140] width 451 height 29
click at [323, 135] on div "TFTC: A Bitcoin Podcast 72" at bounding box center [499, 140] width 451 height 29
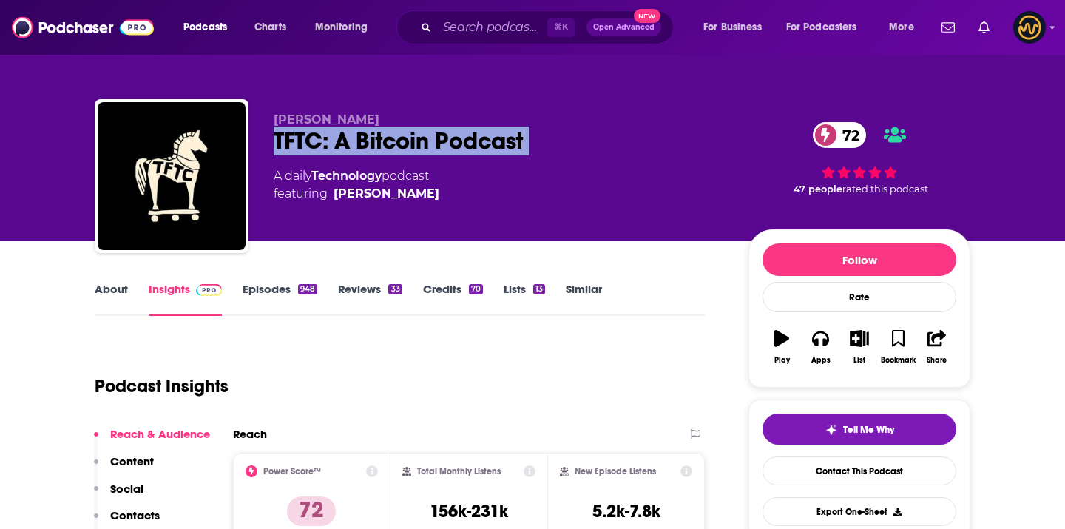
click at [323, 135] on div "TFTC: A Bitcoin Podcast 72" at bounding box center [499, 140] width 451 height 29
copy div "TFTC: A Bitcoin Podcast 72"
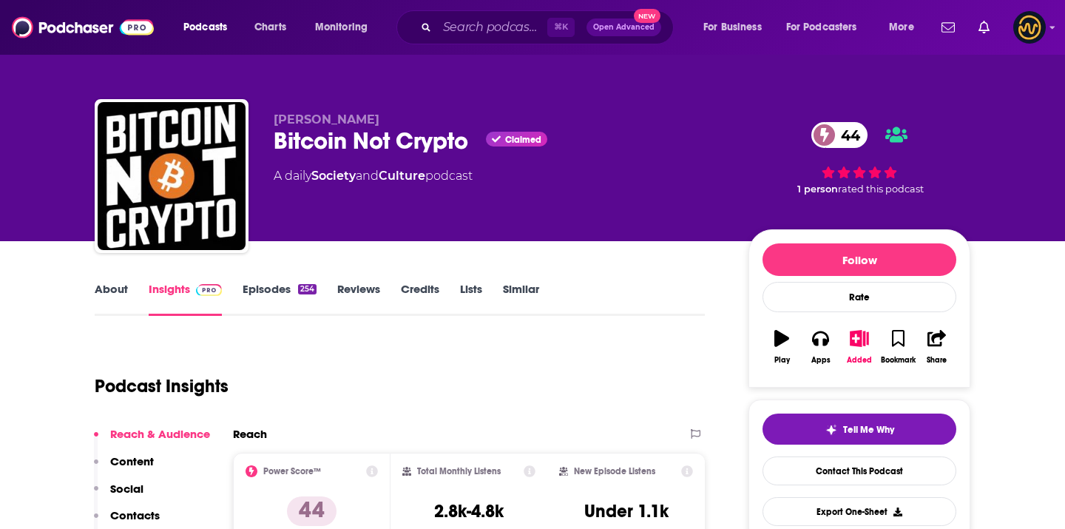
click at [353, 141] on div "Bitcoin Not Crypto Claimed 44" at bounding box center [499, 140] width 451 height 29
click at [354, 141] on div "Bitcoin Not Crypto Claimed 44" at bounding box center [499, 140] width 451 height 29
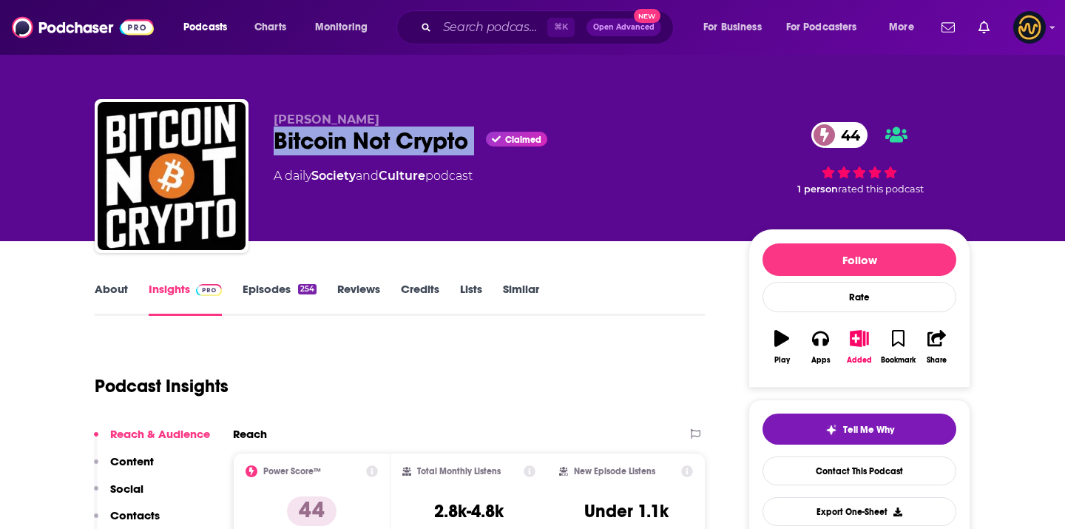
click at [354, 141] on div "Bitcoin Not Crypto Claimed 44" at bounding box center [499, 140] width 451 height 29
copy div "Bitcoin Not Crypto"
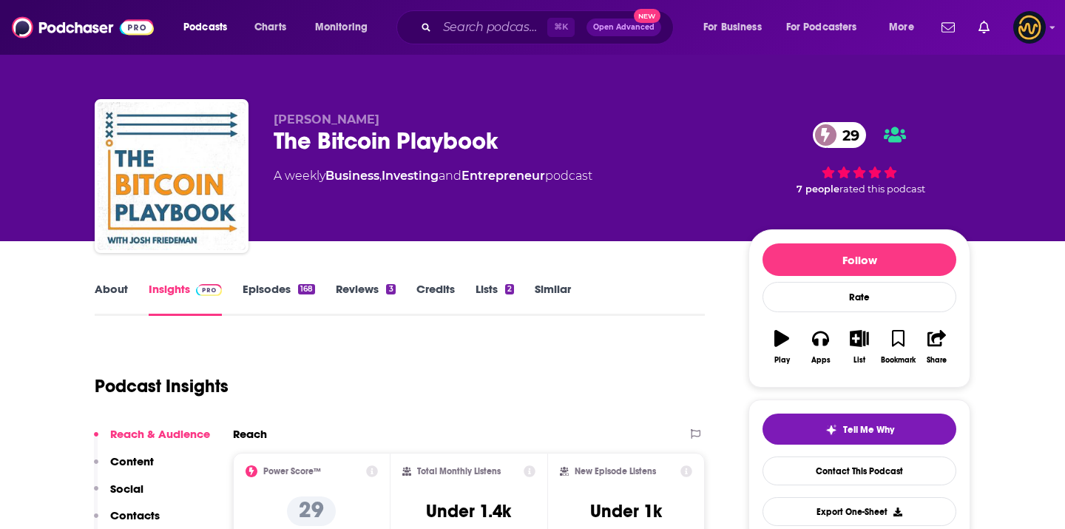
click at [355, 150] on div "The Bitcoin Playbook 29" at bounding box center [499, 140] width 451 height 29
click at [355, 149] on div "The Bitcoin Playbook 29" at bounding box center [499, 140] width 451 height 29
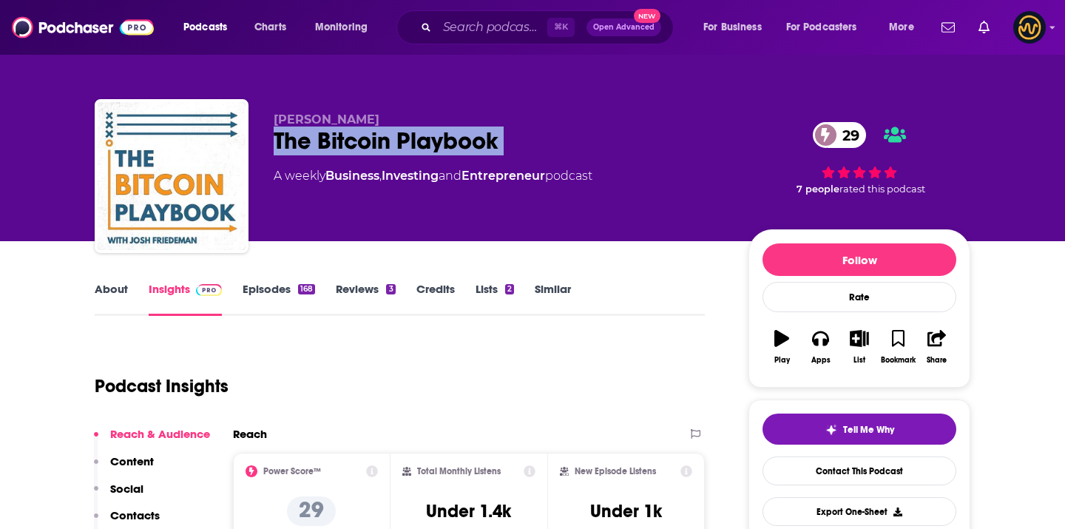
click at [355, 149] on div "The Bitcoin Playbook 29" at bounding box center [499, 140] width 451 height 29
copy div "The Bitcoin Playbook 29"
drag, startPoint x: 268, startPoint y: 118, endPoint x: 379, endPoint y: 116, distance: 111.0
click at [379, 118] on div "[PERSON_NAME] The Bitcoin Playbook 29 A weekly Business , Investing and Entrepr…" at bounding box center [533, 179] width 876 height 160
copy span "[PERSON_NAME]"
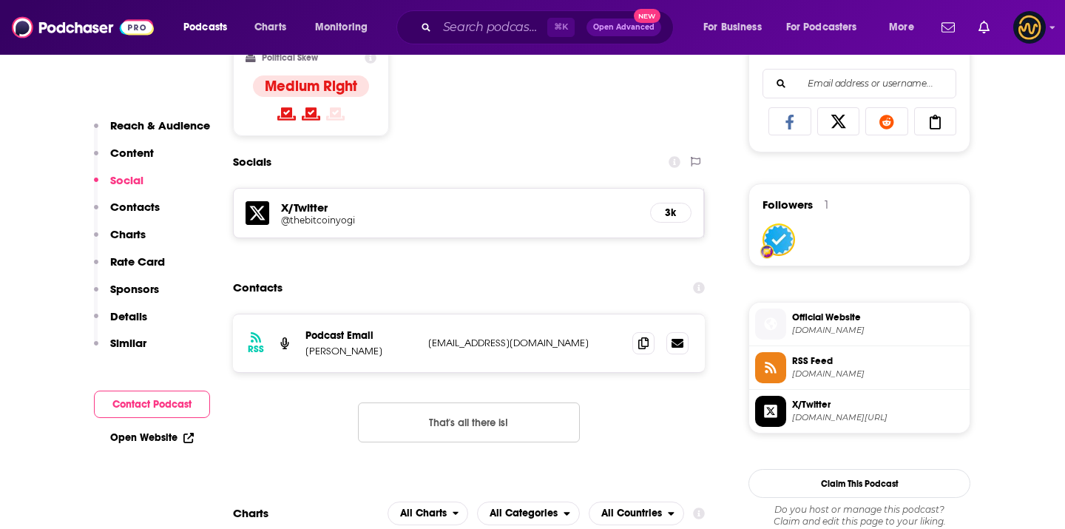
scroll to position [1022, 0]
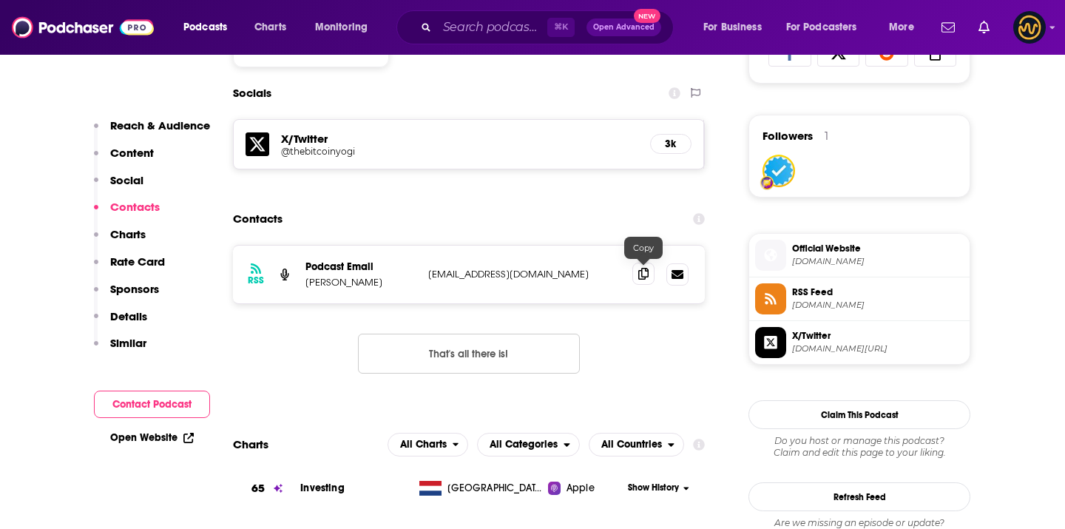
click at [637, 280] on span at bounding box center [643, 274] width 22 height 22
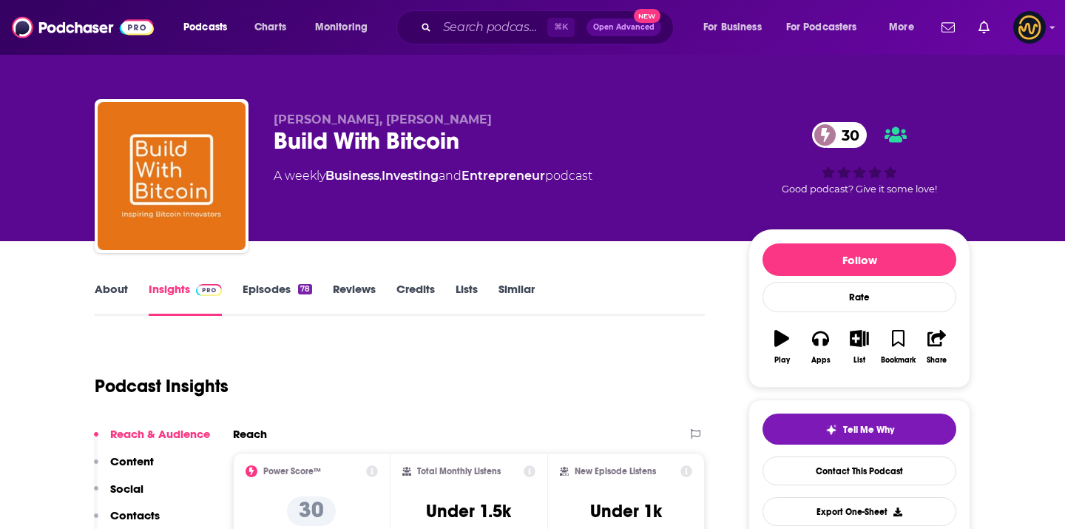
click at [386, 150] on div "Build With Bitcoin 30" at bounding box center [499, 140] width 451 height 29
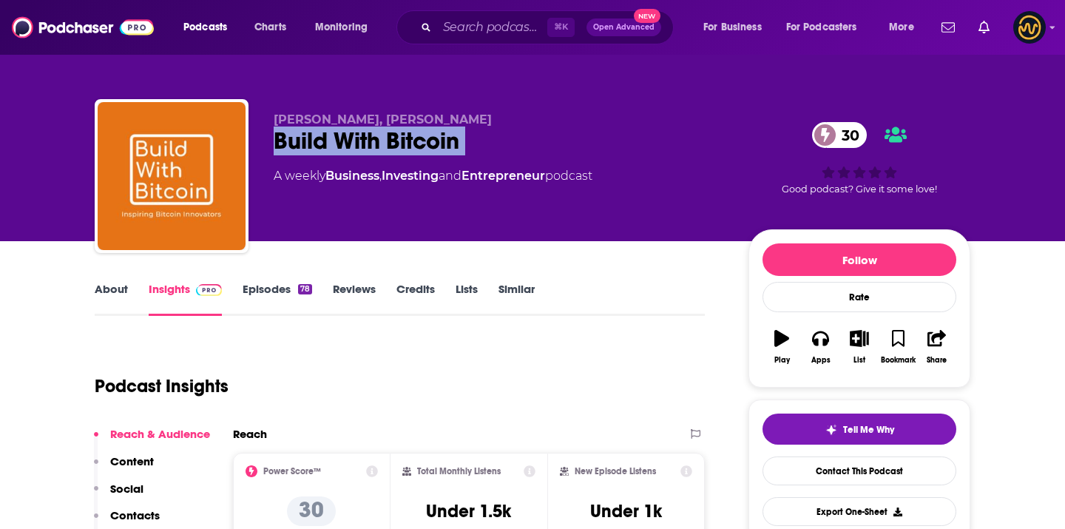
click at [386, 150] on div "Build With Bitcoin 30" at bounding box center [499, 140] width 451 height 29
copy div "Build With Bitcoin 30"
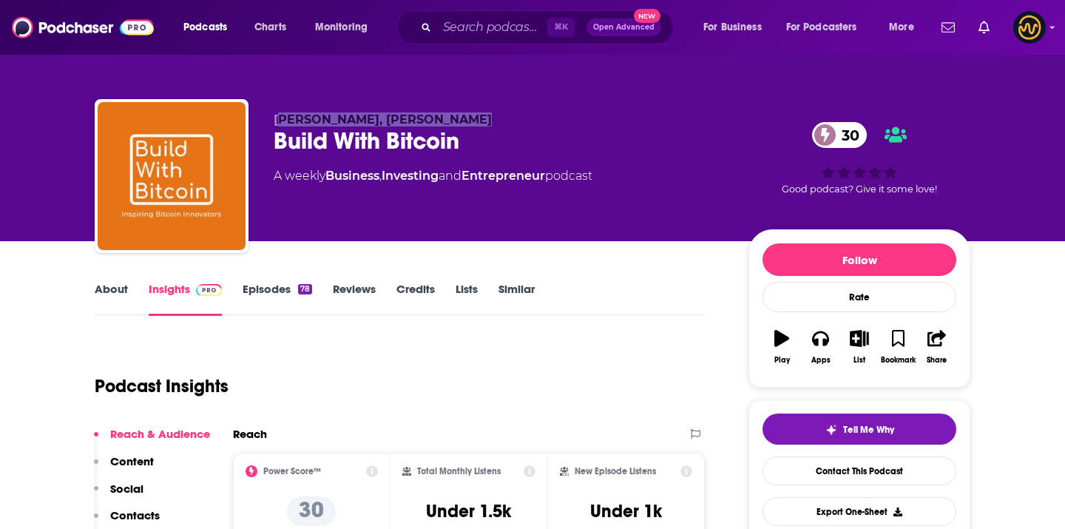
drag, startPoint x: 279, startPoint y: 115, endPoint x: 459, endPoint y: 124, distance: 180.7
click at [461, 124] on p "[PERSON_NAME], [PERSON_NAME]" at bounding box center [499, 119] width 451 height 14
drag, startPoint x: 272, startPoint y: 118, endPoint x: 453, endPoint y: 118, distance: 181.2
click at [455, 118] on div "[PERSON_NAME], [PERSON_NAME] Build With Bitcoin 30 A weekly Business , Investin…" at bounding box center [533, 179] width 876 height 160
copy span "[PERSON_NAME], [PERSON_NAME]"
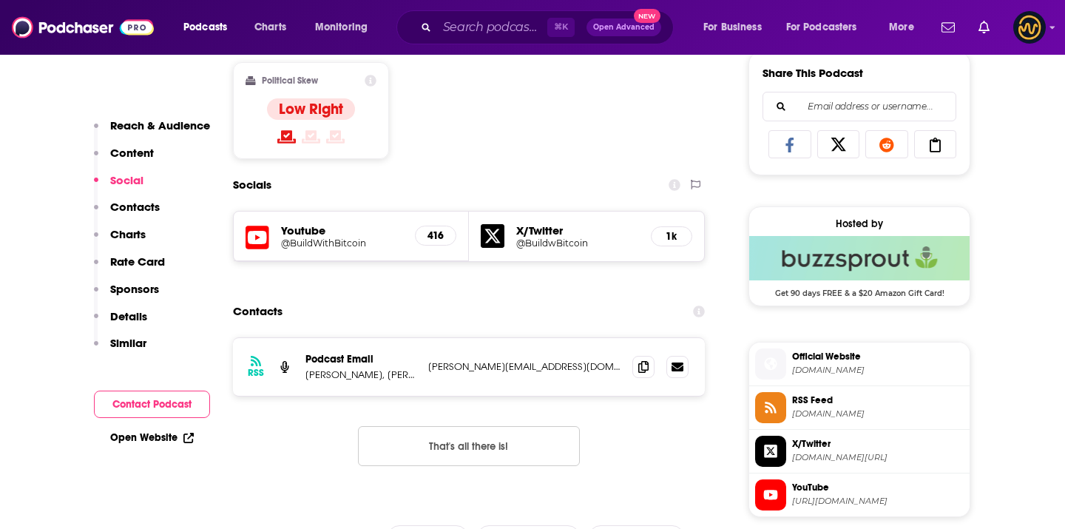
scroll to position [933, 0]
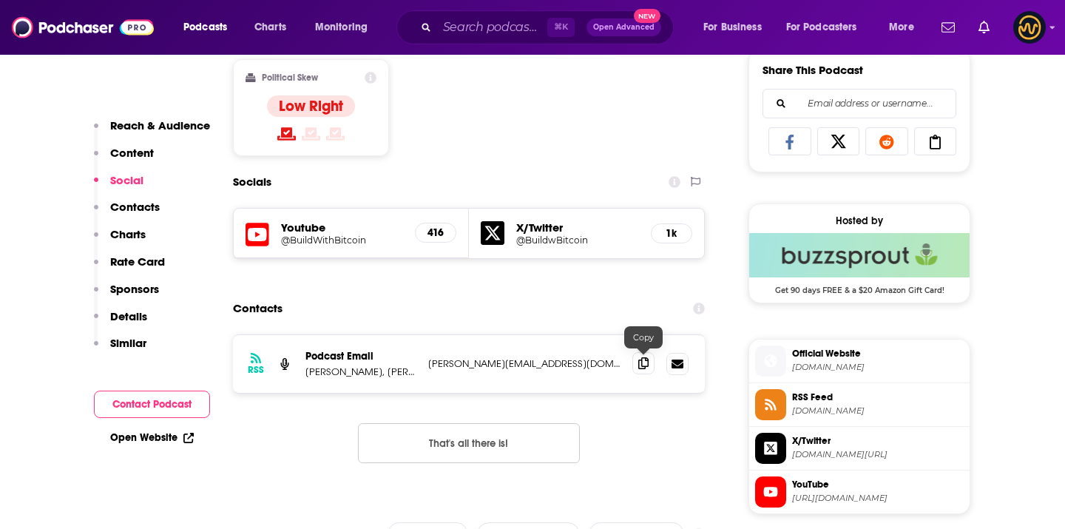
click at [638, 362] on icon at bounding box center [643, 363] width 10 height 12
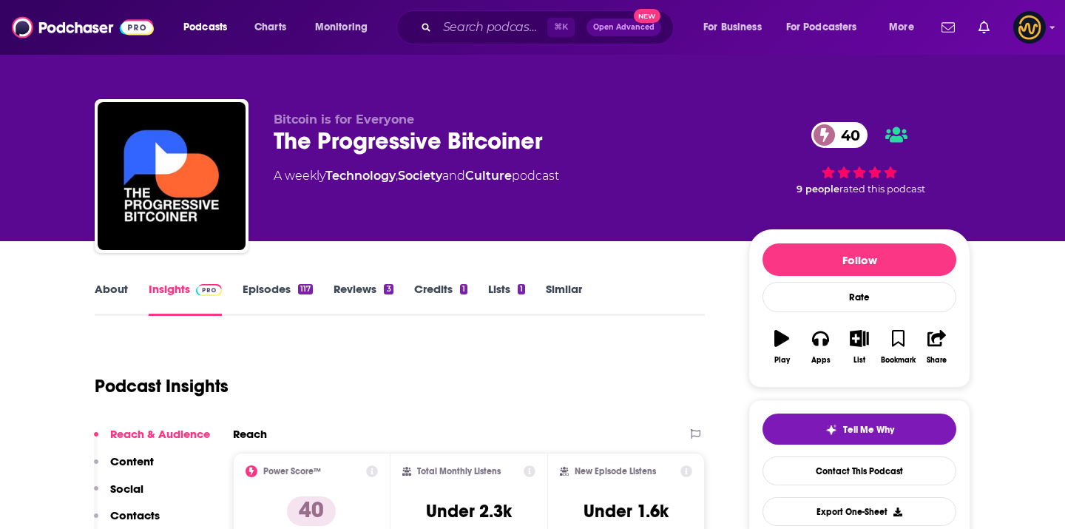
click at [413, 128] on div "The Progressive Bitcoiner 40" at bounding box center [499, 140] width 451 height 29
click at [414, 128] on div "The Progressive Bitcoiner 40" at bounding box center [499, 140] width 451 height 29
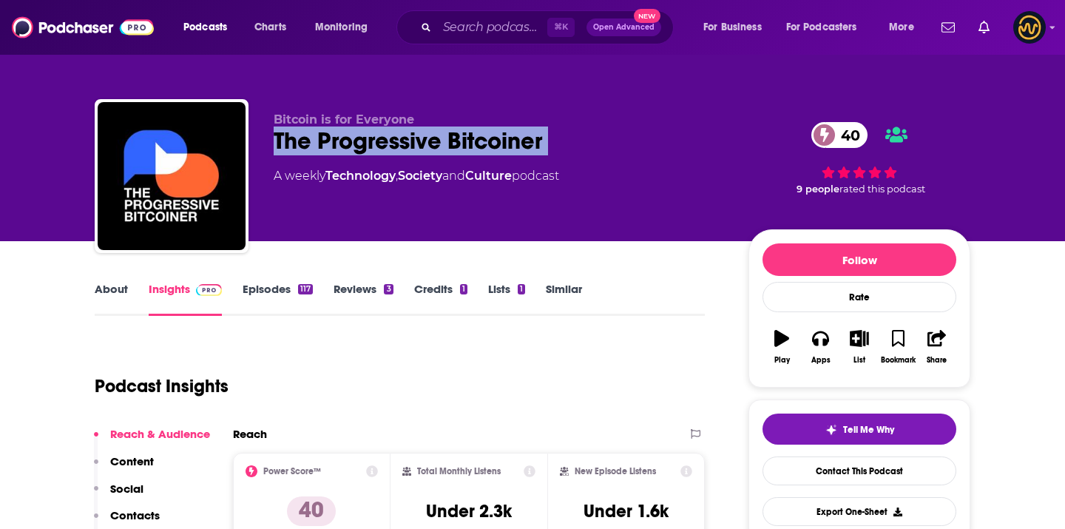
click at [414, 128] on div "The Progressive Bitcoiner 40" at bounding box center [499, 140] width 451 height 29
copy div "The Progressive Bitcoiner 40"
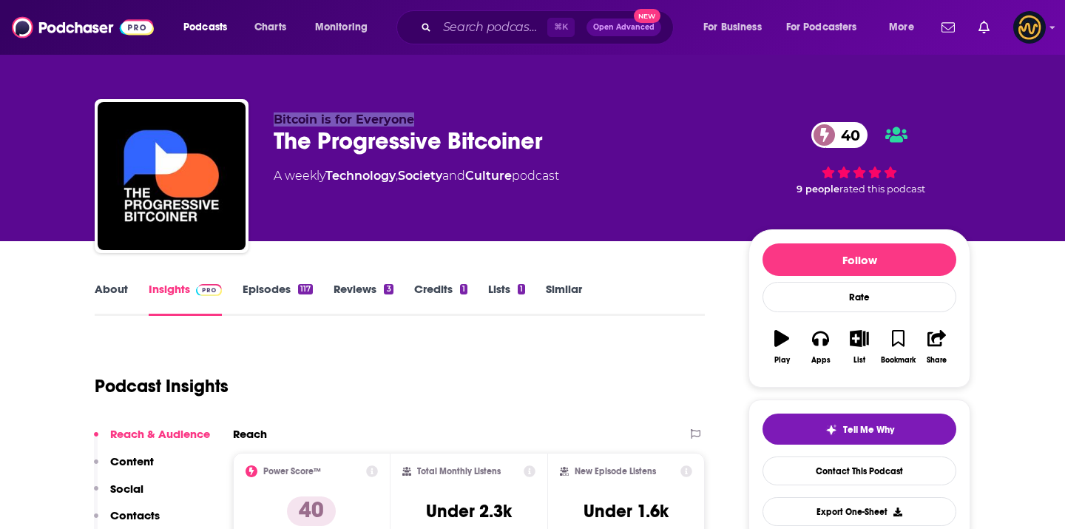
drag, startPoint x: 275, startPoint y: 117, endPoint x: 440, endPoint y: 126, distance: 165.2
click at [443, 126] on p "Bitcoin is for Everyone" at bounding box center [499, 119] width 451 height 14
copy span "Bitcoin is for Everyone"
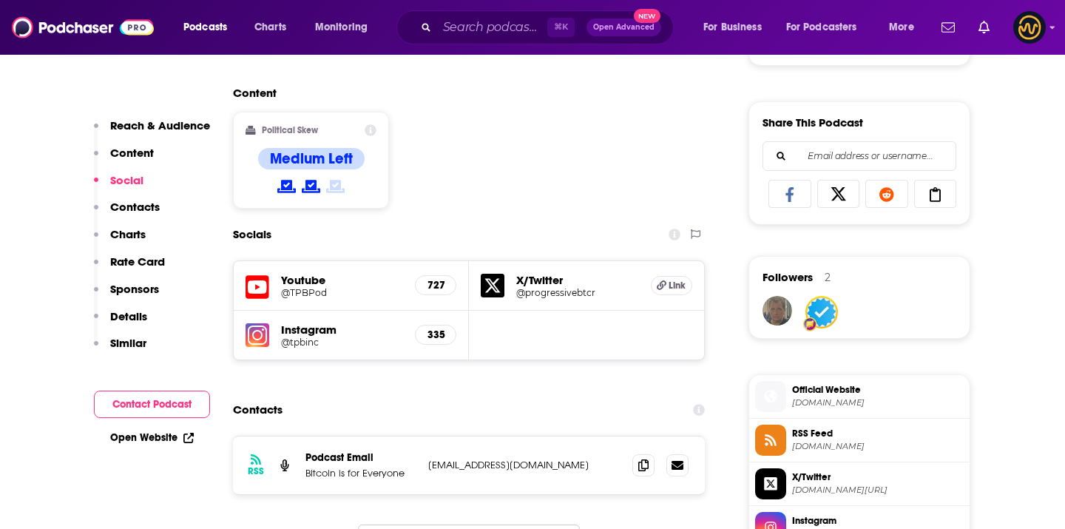
scroll to position [1199, 0]
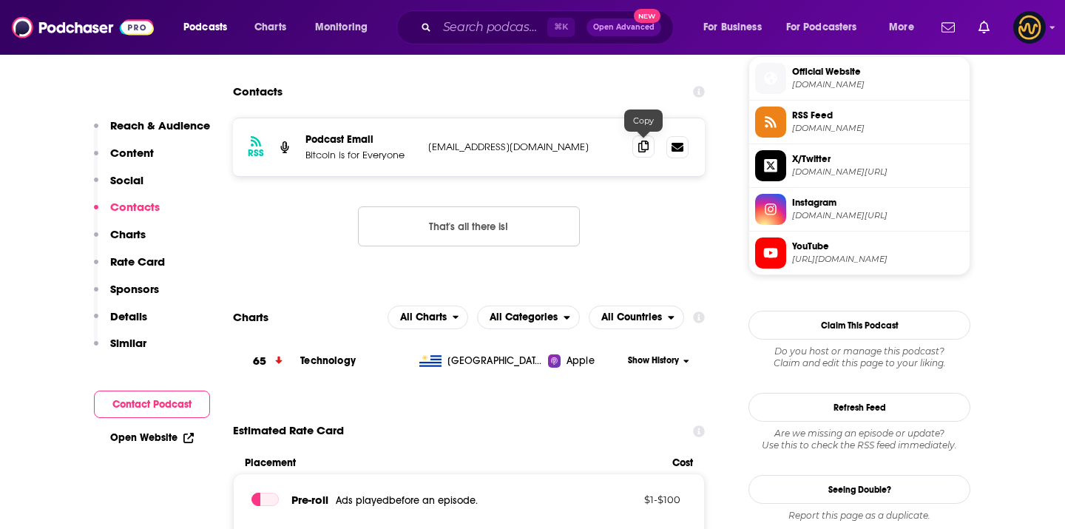
click at [639, 149] on icon at bounding box center [643, 147] width 10 height 12
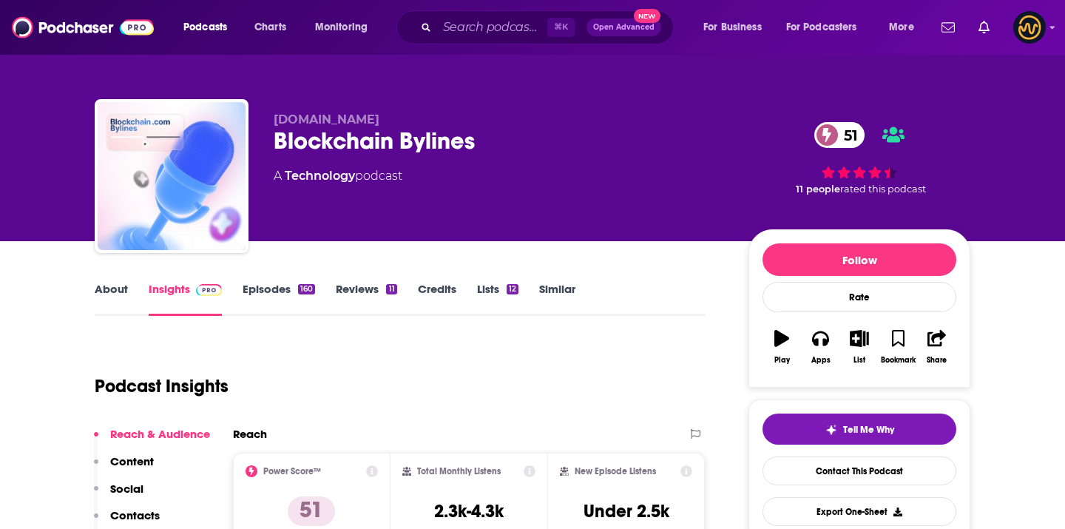
click at [339, 137] on div "Blockchain Bylines 51" at bounding box center [499, 140] width 451 height 29
click at [339, 138] on div "Blockchain Bylines 51" at bounding box center [499, 140] width 451 height 29
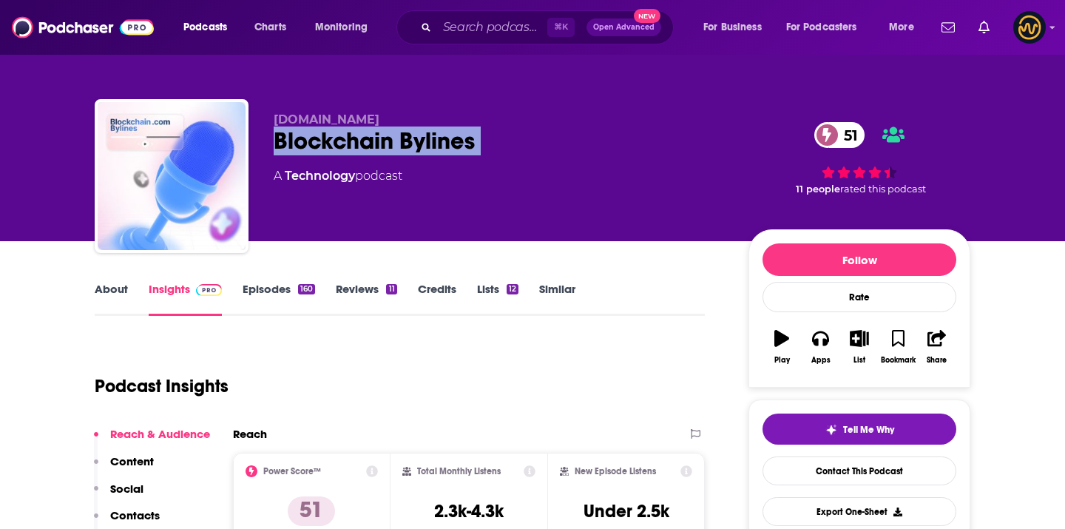
click at [339, 138] on div "Blockchain Bylines 51" at bounding box center [499, 140] width 451 height 29
copy div "Blockchain Bylines 51"
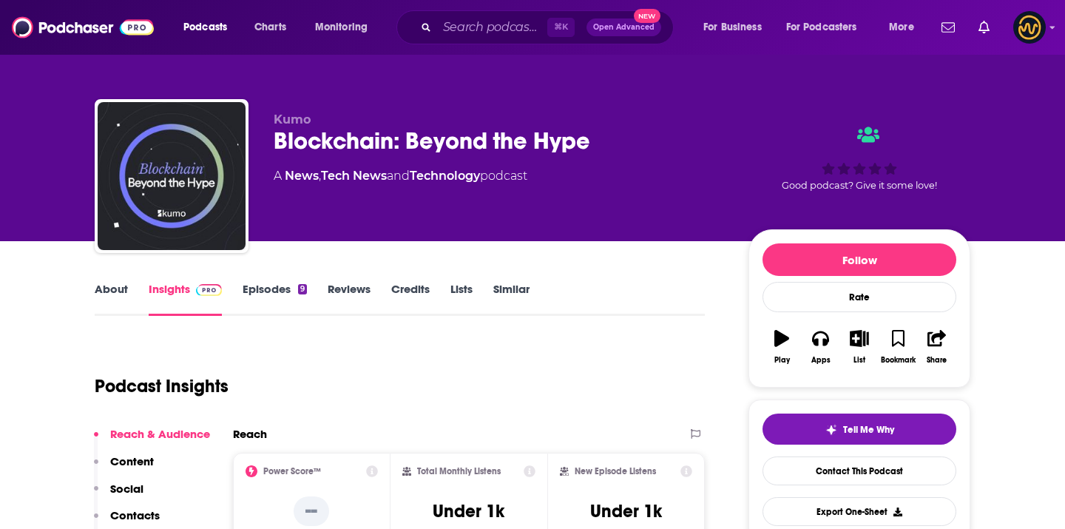
click at [464, 129] on div "Blockchain: Beyond the Hype" at bounding box center [499, 140] width 451 height 29
click at [464, 130] on div "Blockchain: Beyond the Hype" at bounding box center [499, 140] width 451 height 29
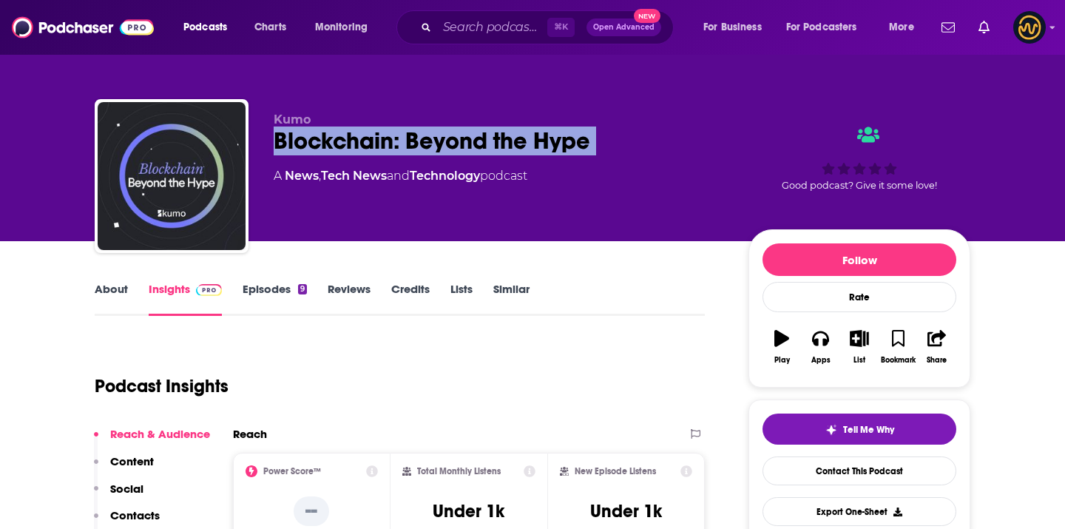
click at [464, 130] on div "Blockchain: Beyond the Hype" at bounding box center [499, 140] width 451 height 29
copy div "Blockchain: Beyond the Hype"
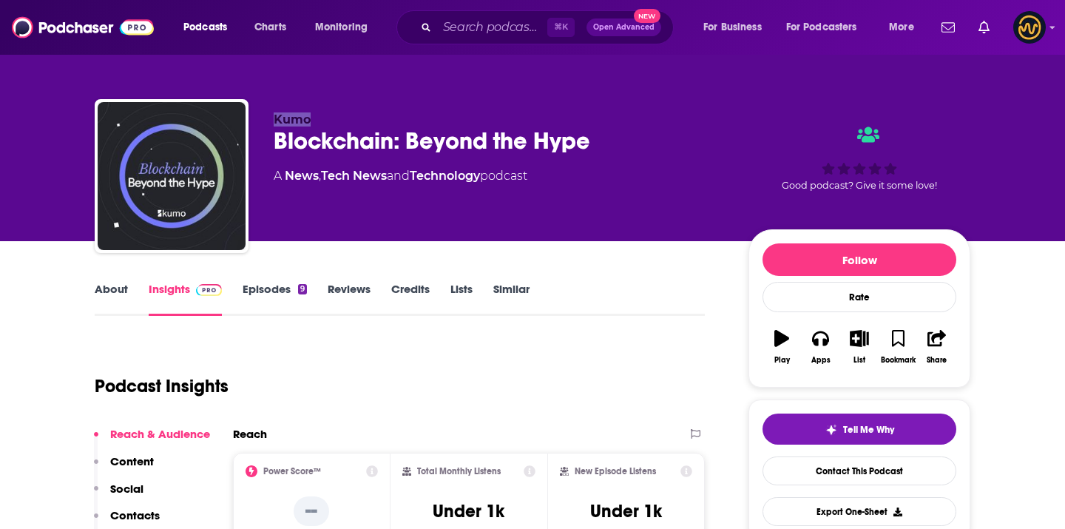
drag, startPoint x: 271, startPoint y: 121, endPoint x: 317, endPoint y: 121, distance: 46.6
click at [318, 121] on div "Kumo Blockchain: Beyond the Hype A News , Tech News and Technology podcast Good…" at bounding box center [533, 179] width 876 height 160
copy span "Kumo"
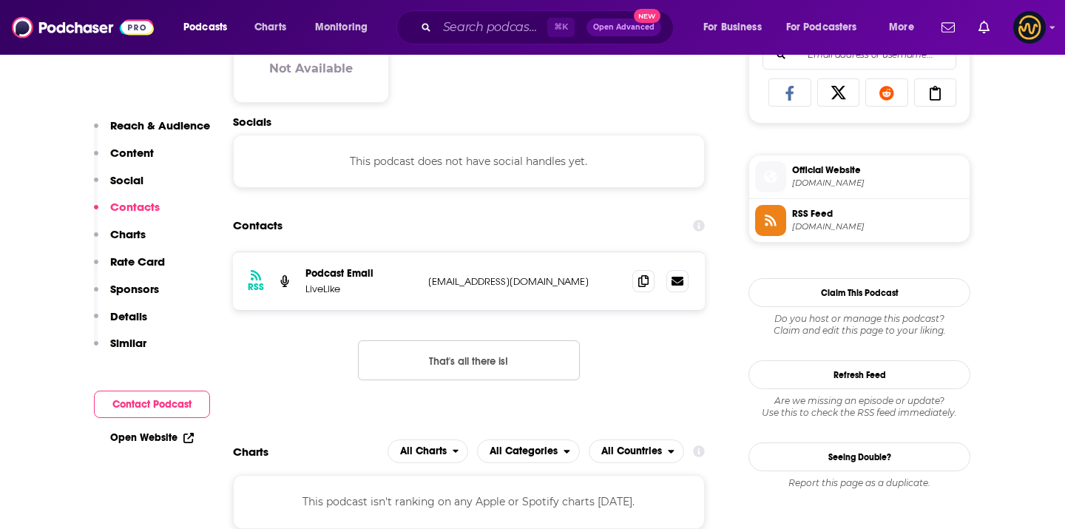
scroll to position [1069, 0]
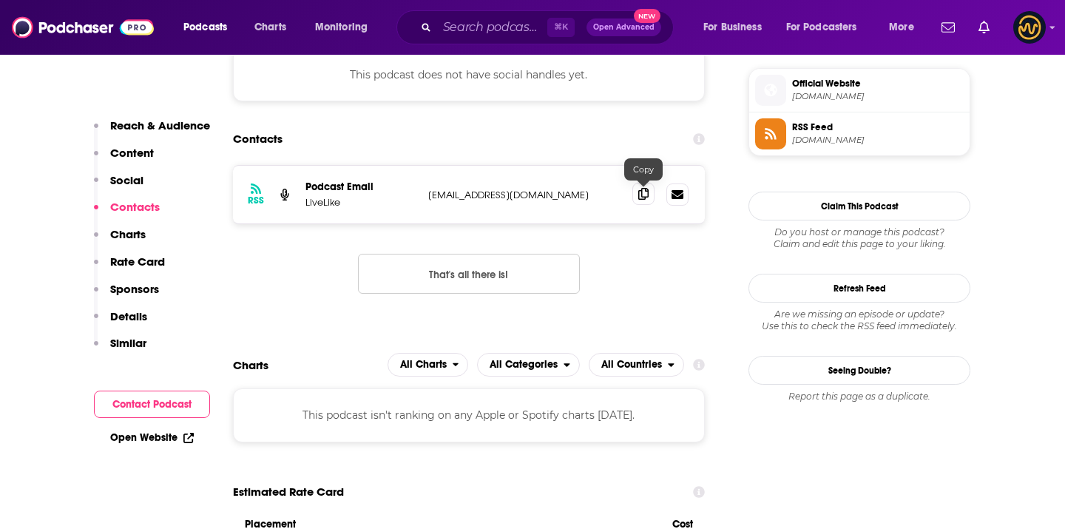
click at [641, 198] on icon at bounding box center [643, 194] width 10 height 12
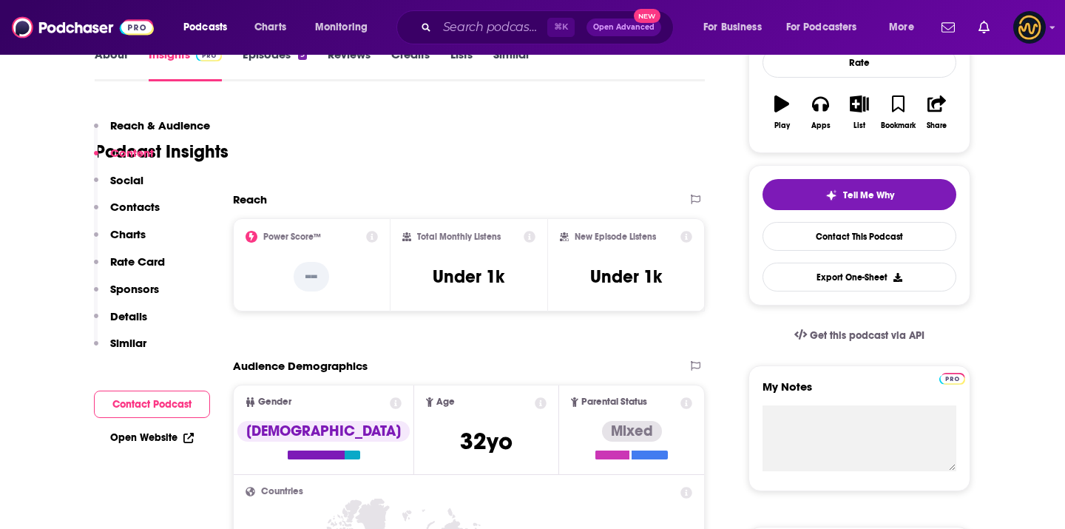
scroll to position [0, 0]
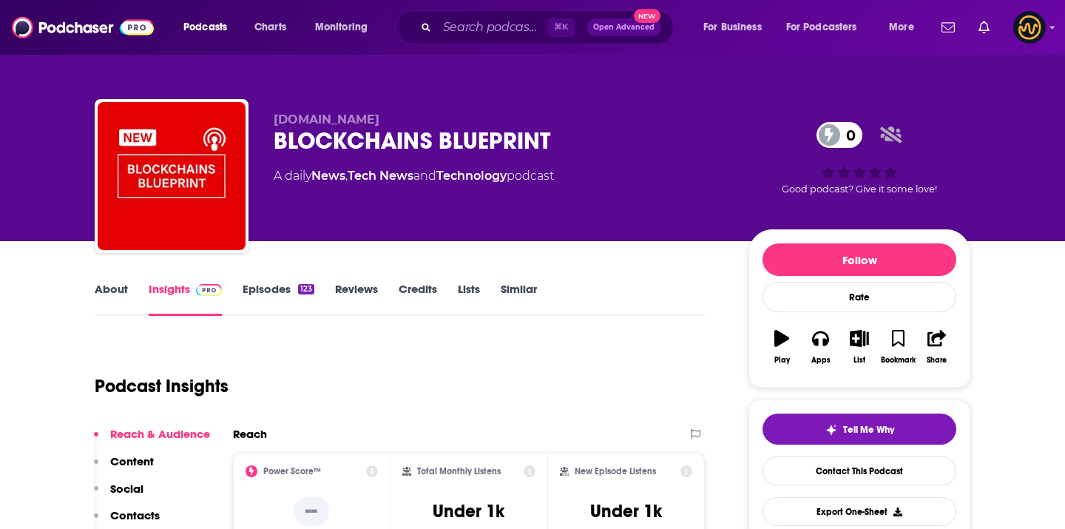
click at [388, 139] on div "BLOCKCHAINS BLUEPRINT 0" at bounding box center [499, 140] width 451 height 29
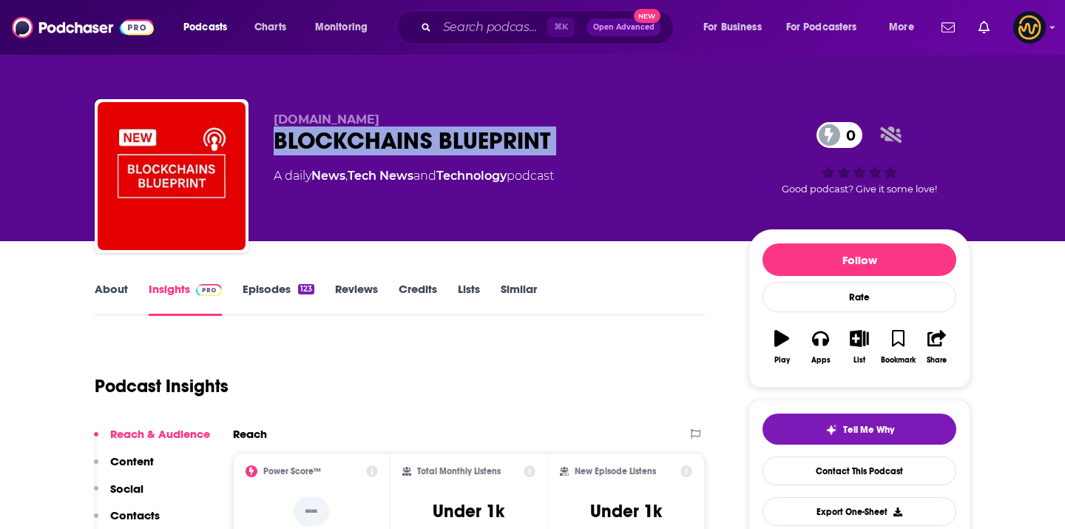
click at [388, 139] on div "BLOCKCHAINS BLUEPRINT 0" at bounding box center [499, 140] width 451 height 29
copy div "BLOCKCHAINS BLUEPRINT 0"
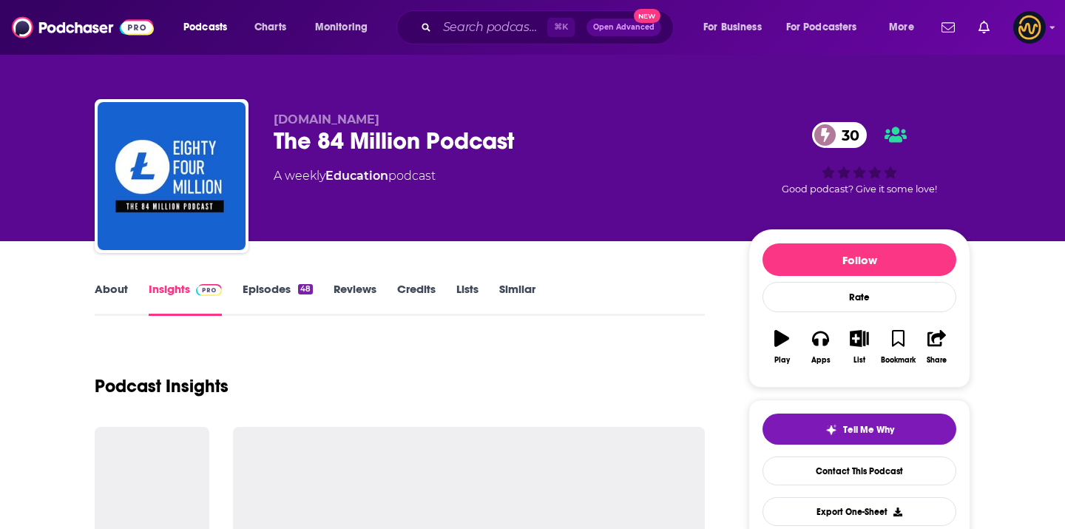
click at [295, 145] on div "The 84 Million Podcast 30" at bounding box center [499, 140] width 451 height 29
click at [295, 146] on div "The 84 Million Podcast 30" at bounding box center [499, 140] width 451 height 29
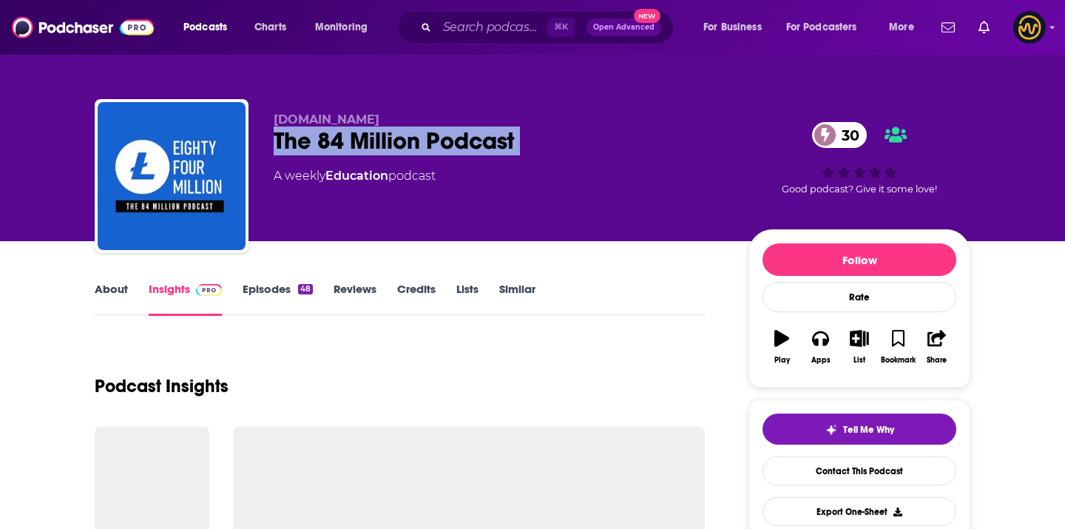
click at [295, 146] on div "The 84 Million Podcast 30" at bounding box center [499, 140] width 451 height 29
copy div "The 84 Million Podcast 30"
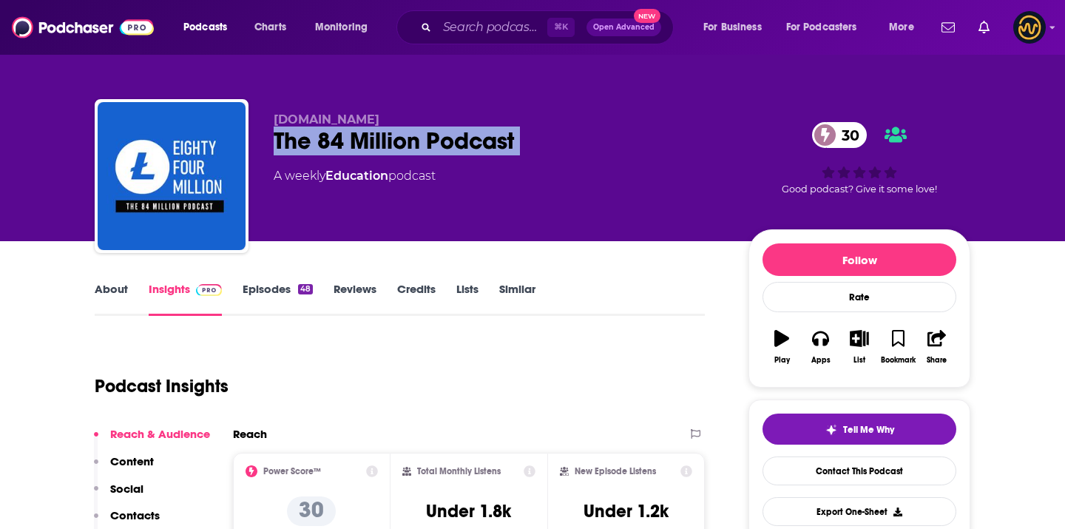
drag, startPoint x: 271, startPoint y: 123, endPoint x: 410, endPoint y: 117, distance: 139.2
click at [410, 117] on div "[DOMAIN_NAME] The 84 Million Podcast 30 A weekly Education podcast 30 Good podc…" at bounding box center [533, 179] width 876 height 160
copy span "[DOMAIN_NAME]"
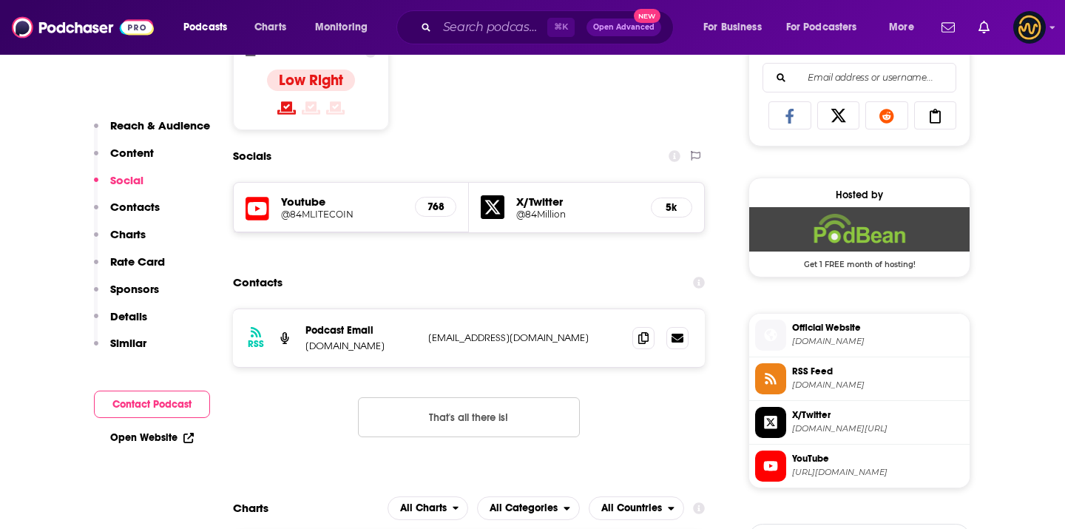
scroll to position [891, 0]
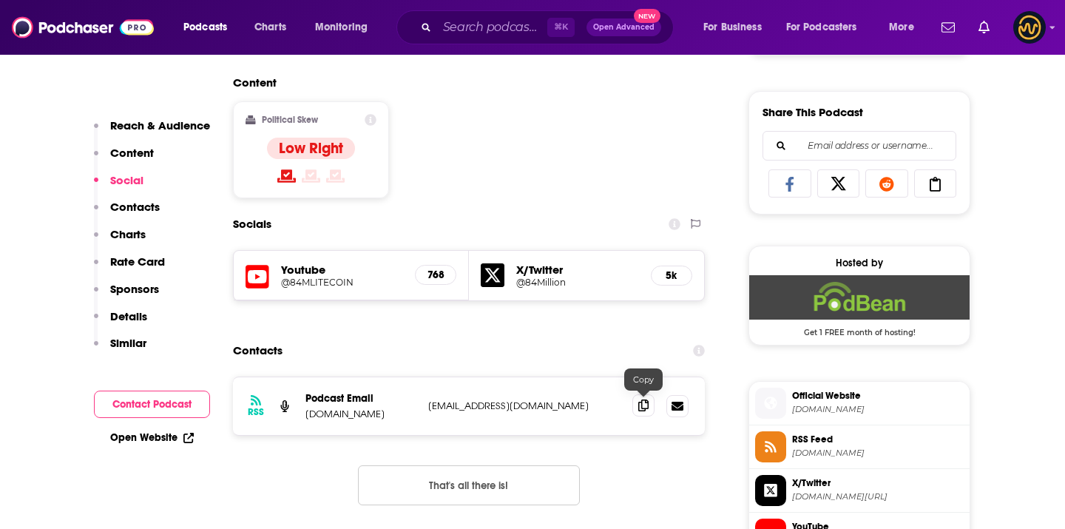
click at [644, 404] on icon at bounding box center [643, 405] width 10 height 12
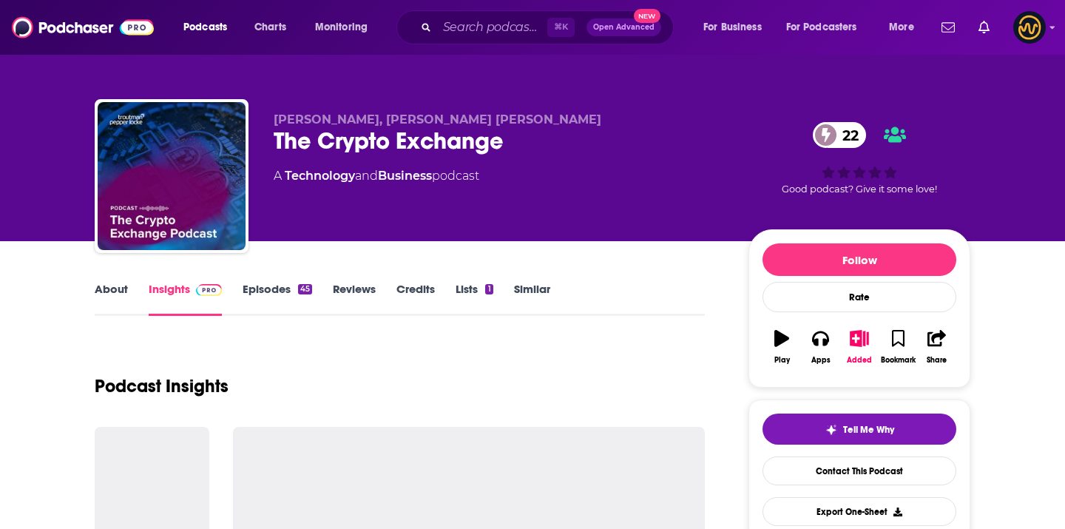
click at [292, 142] on div "The Crypto Exchange 22" at bounding box center [499, 140] width 451 height 29
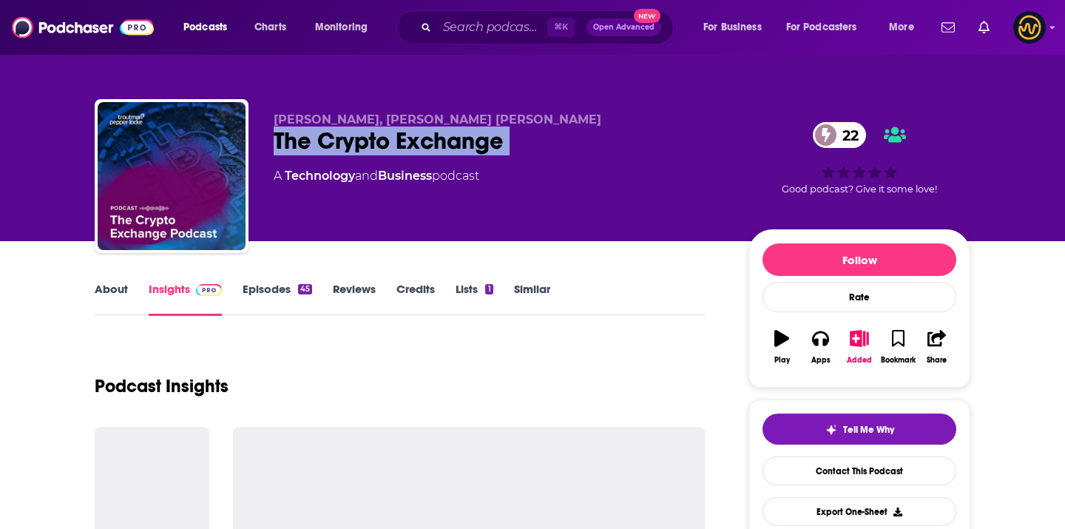
click at [292, 142] on div "The Crypto Exchange 22" at bounding box center [499, 140] width 451 height 29
copy div "The Crypto Exchange 22"
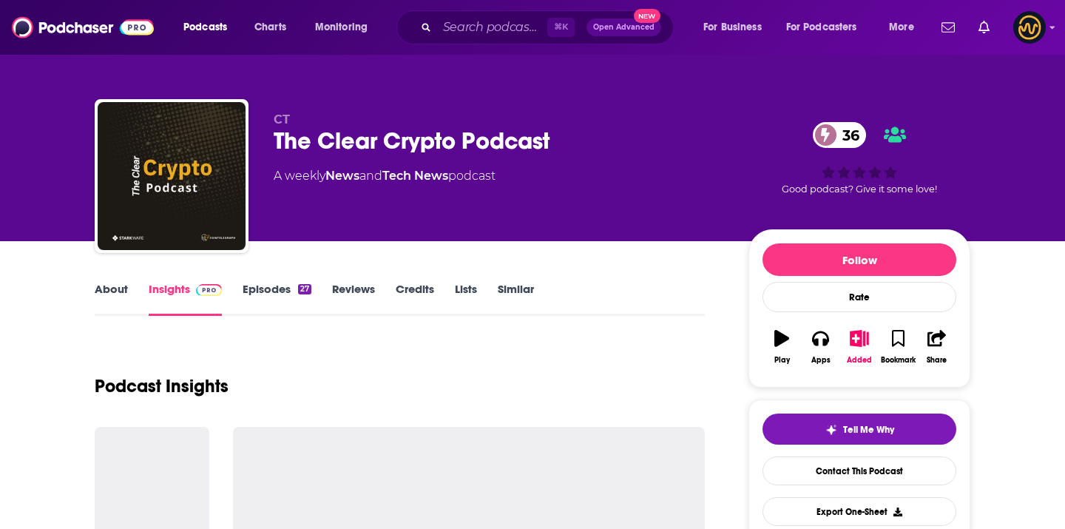
click at [279, 146] on div "The Clear Crypto Podcast 36" at bounding box center [499, 140] width 451 height 29
click at [280, 146] on div "The Clear Crypto Podcast 36" at bounding box center [499, 140] width 451 height 29
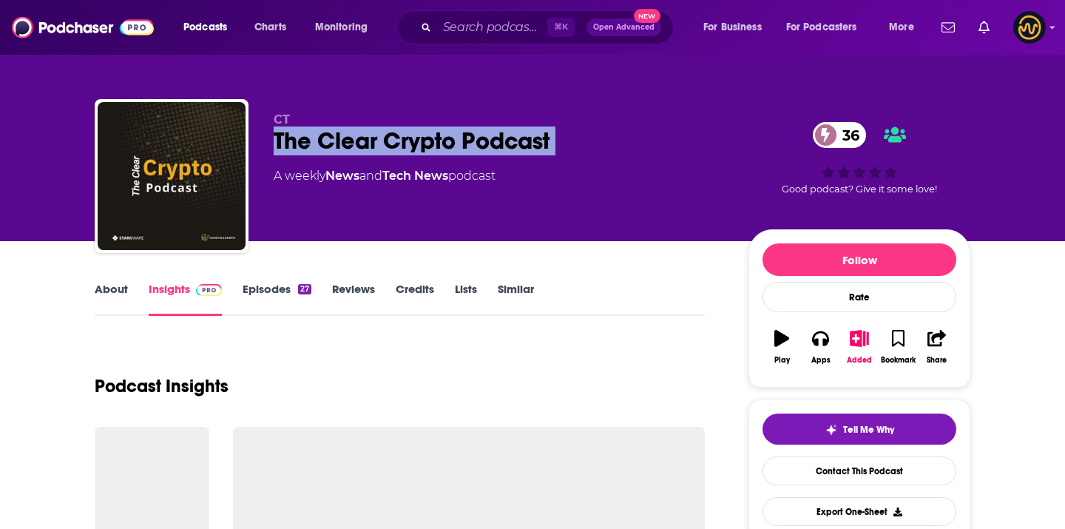
click at [280, 146] on div "The Clear Crypto Podcast 36" at bounding box center [499, 140] width 451 height 29
copy div "The Clear Crypto Podcast 36"
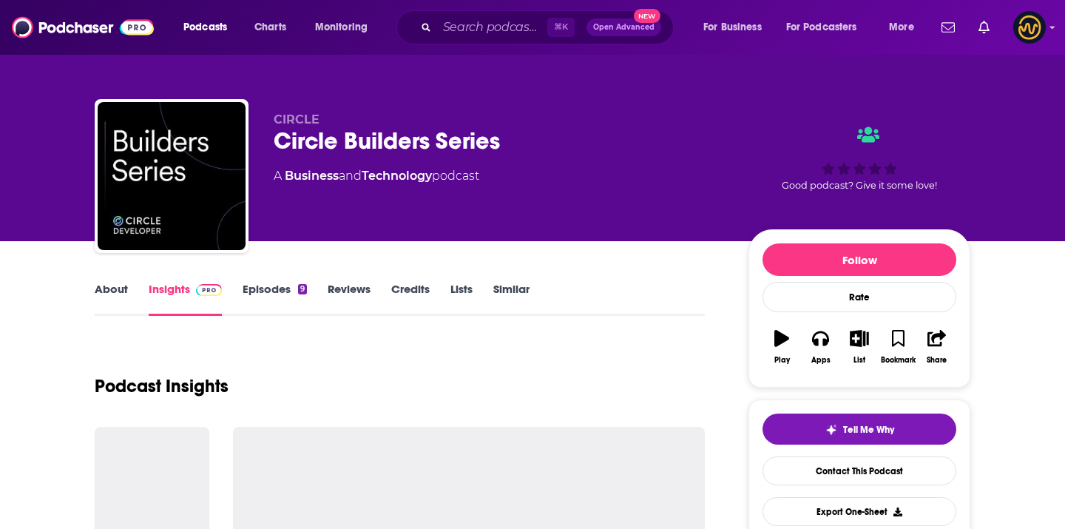
click at [283, 141] on div "Circle Builders Series" at bounding box center [499, 140] width 451 height 29
click at [284, 141] on div "Circle Builders Series" at bounding box center [499, 140] width 451 height 29
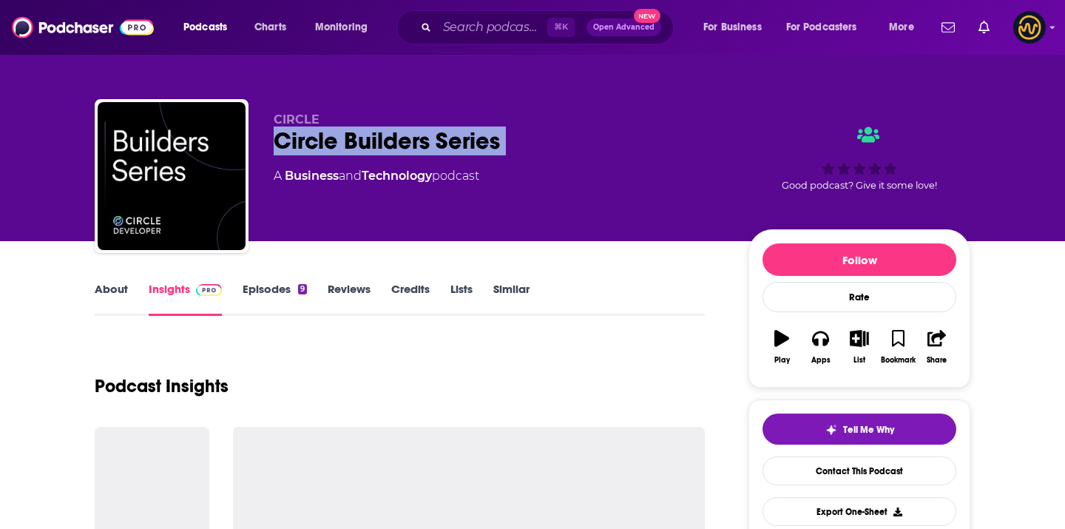
copy div "Circle Builders Series"
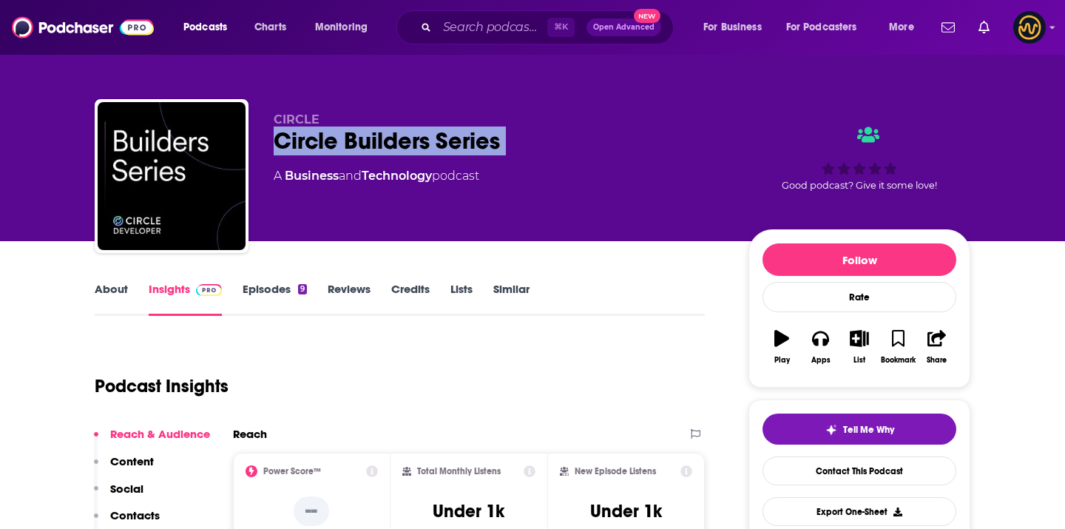
copy div "Circle Builders Series"
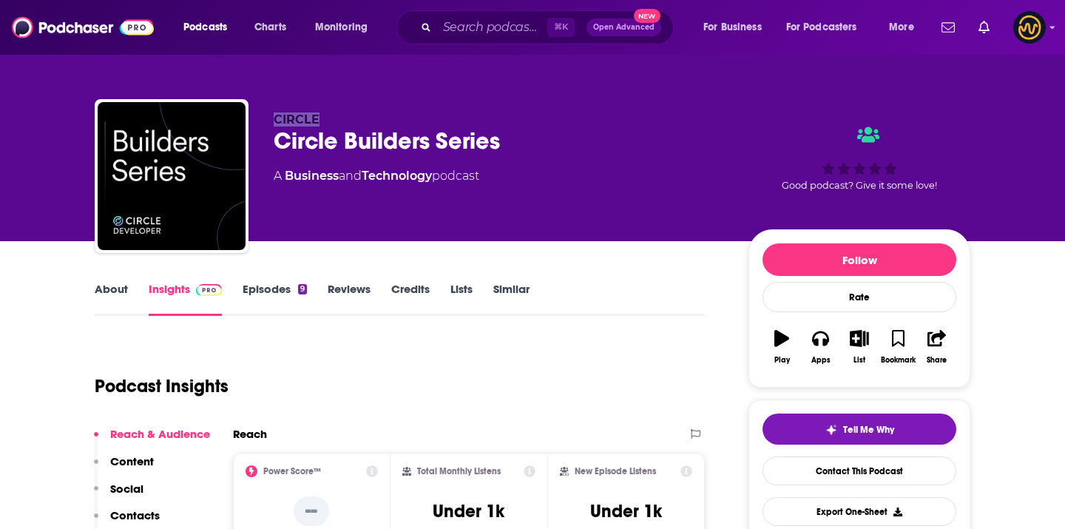
drag, startPoint x: 269, startPoint y: 115, endPoint x: 375, endPoint y: 121, distance: 105.9
click at [376, 121] on div "CIRCLE Circle Builders Series A Business and Technology podcast Good podcast? G…" at bounding box center [533, 179] width 876 height 160
copy span "CIRCLE"
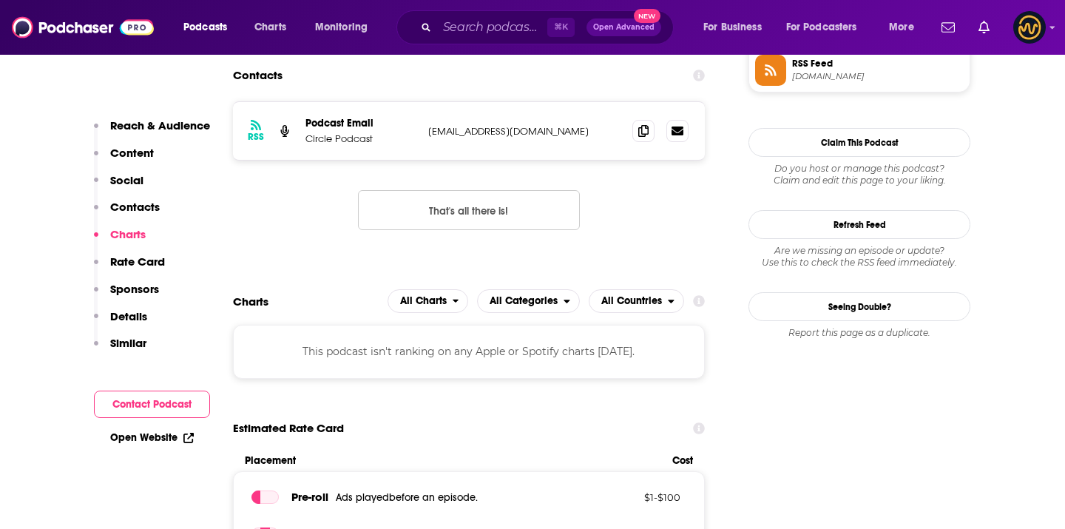
scroll to position [1125, 0]
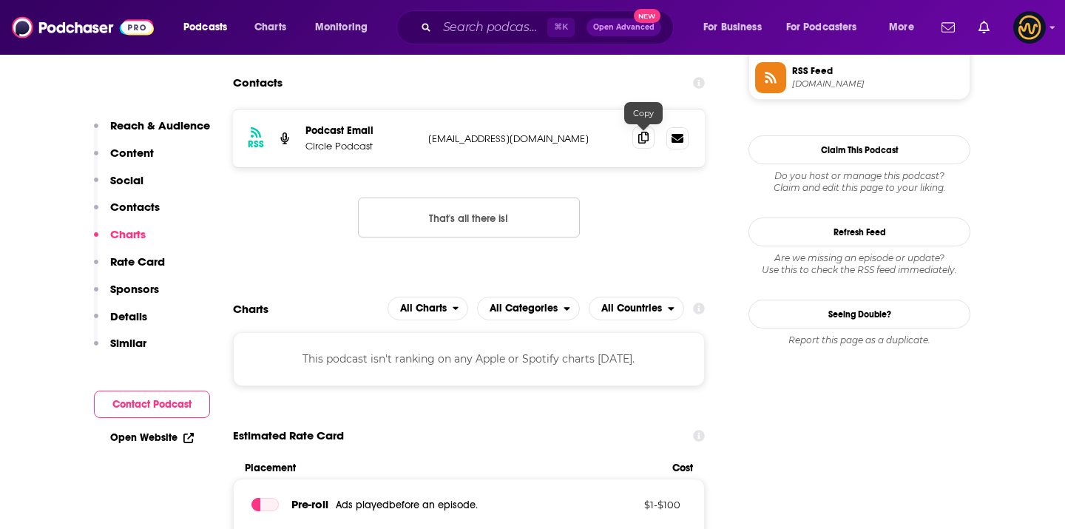
click at [640, 140] on icon at bounding box center [643, 138] width 10 height 12
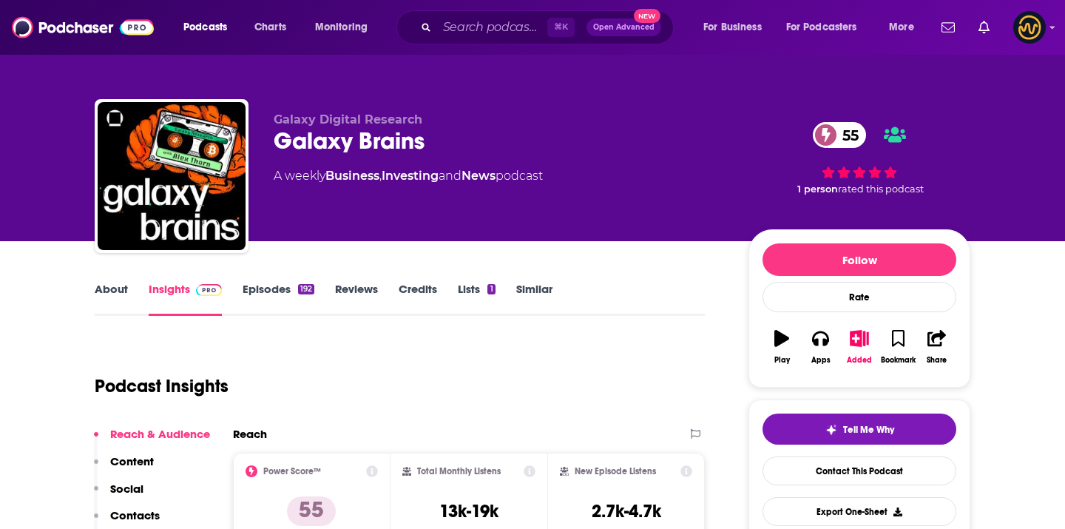
click at [331, 130] on div "Galaxy Brains 55" at bounding box center [499, 140] width 451 height 29
copy div "Galaxy Brains 55"
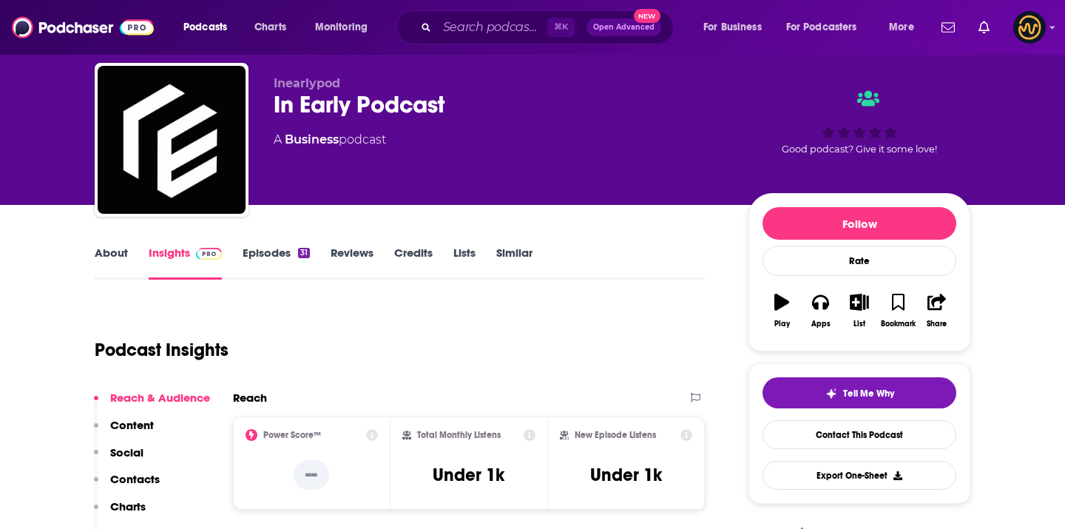
scroll to position [34, 0]
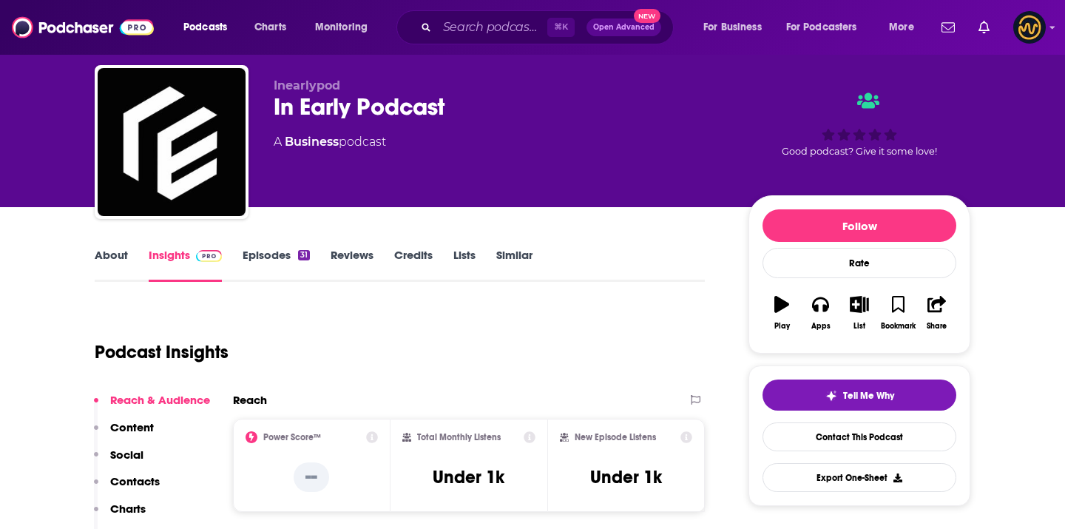
click at [402, 104] on div "In Early Podcast" at bounding box center [499, 106] width 451 height 29
click at [403, 104] on div "In Early Podcast" at bounding box center [499, 106] width 451 height 29
copy div "In Early Podcast"
drag, startPoint x: 272, startPoint y: 84, endPoint x: 357, endPoint y: 84, distance: 85.1
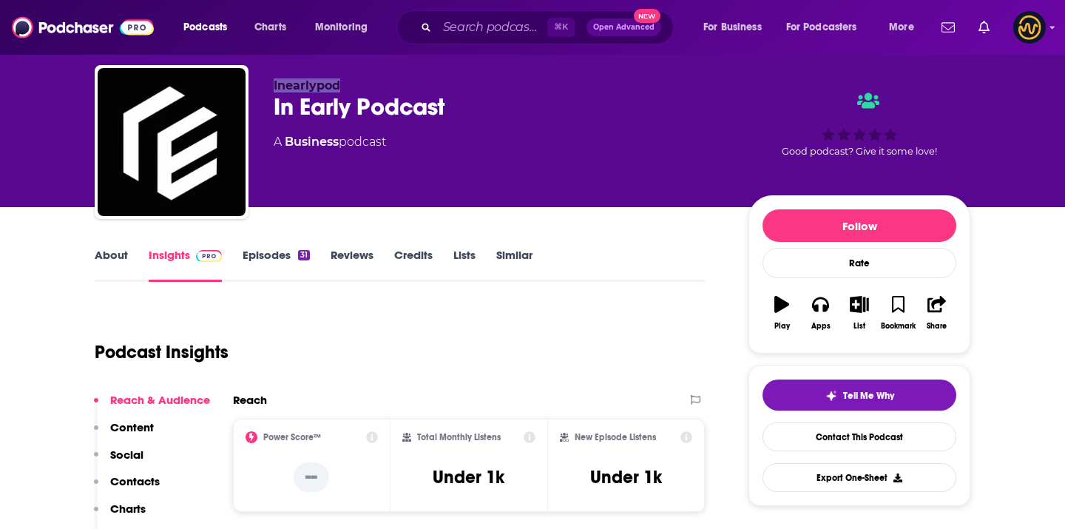
click at [357, 84] on div "Inearlypod In Early Podcast A Business podcast Good podcast? Give it some love!" at bounding box center [533, 145] width 876 height 160
copy span "Inearlypod"
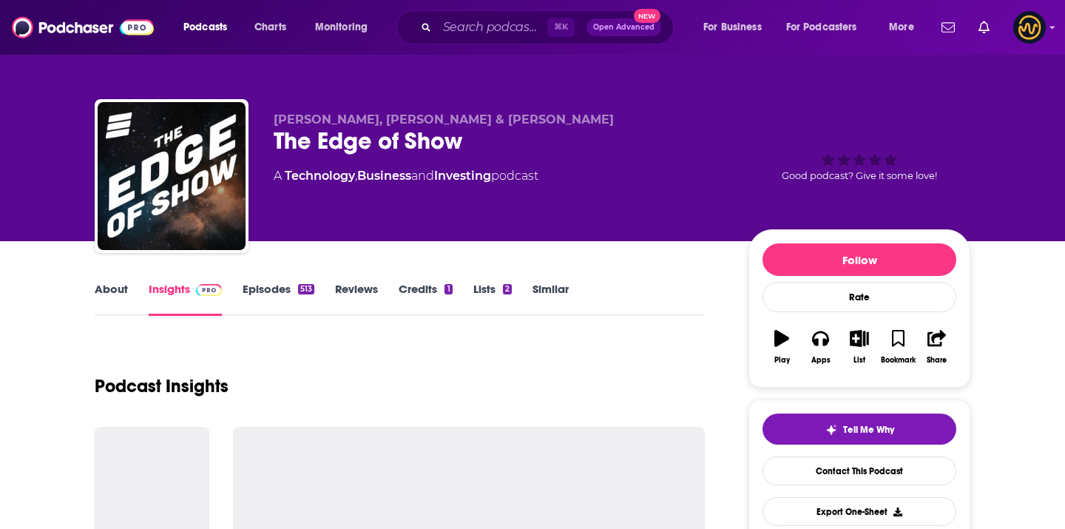
click at [311, 137] on div "The Edge of Show" at bounding box center [499, 140] width 451 height 29
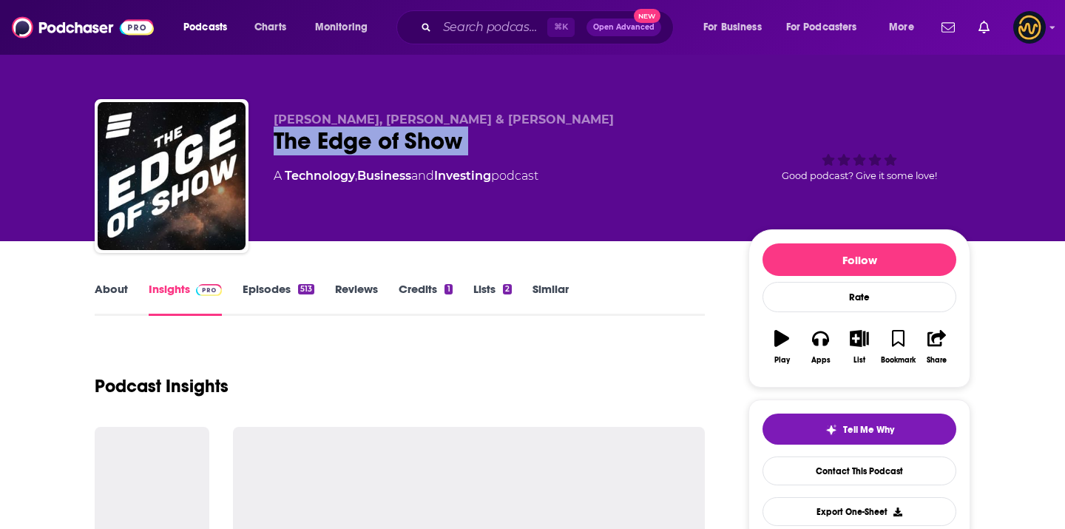
click at [311, 137] on div "The Edge of Show" at bounding box center [499, 140] width 451 height 29
copy div "The Edge of Show"
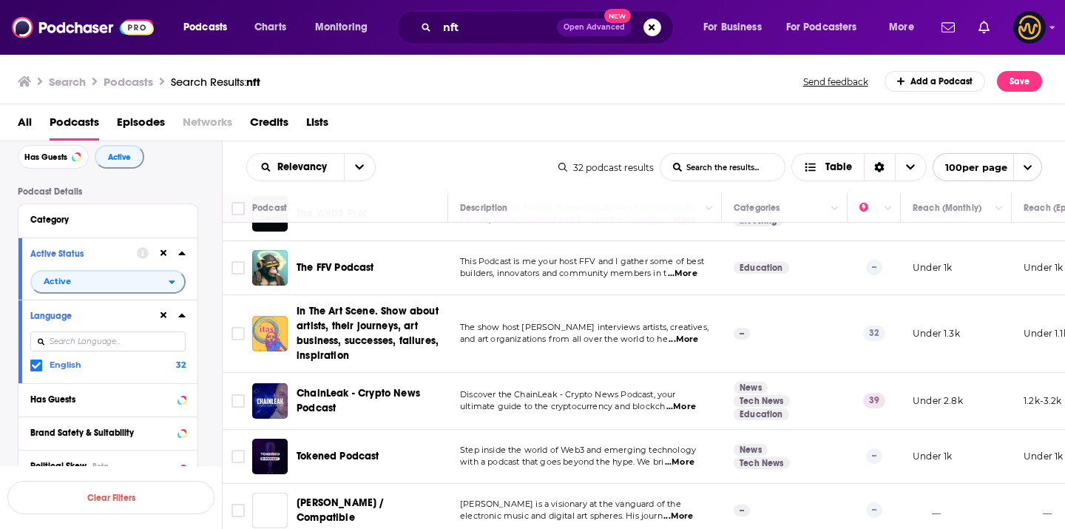
scroll to position [1254, 0]
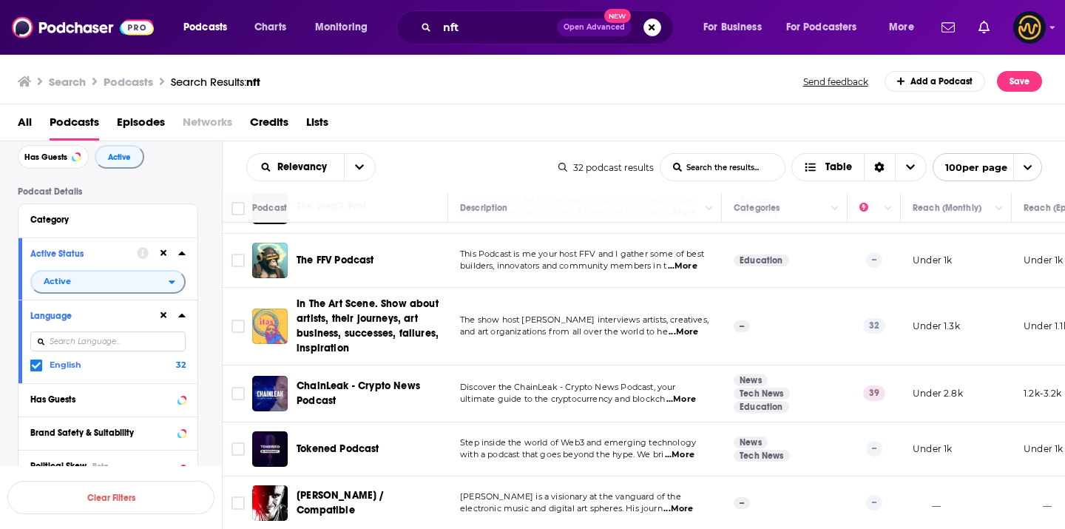
drag, startPoint x: 388, startPoint y: 361, endPoint x: 590, endPoint y: 6, distance: 408.4
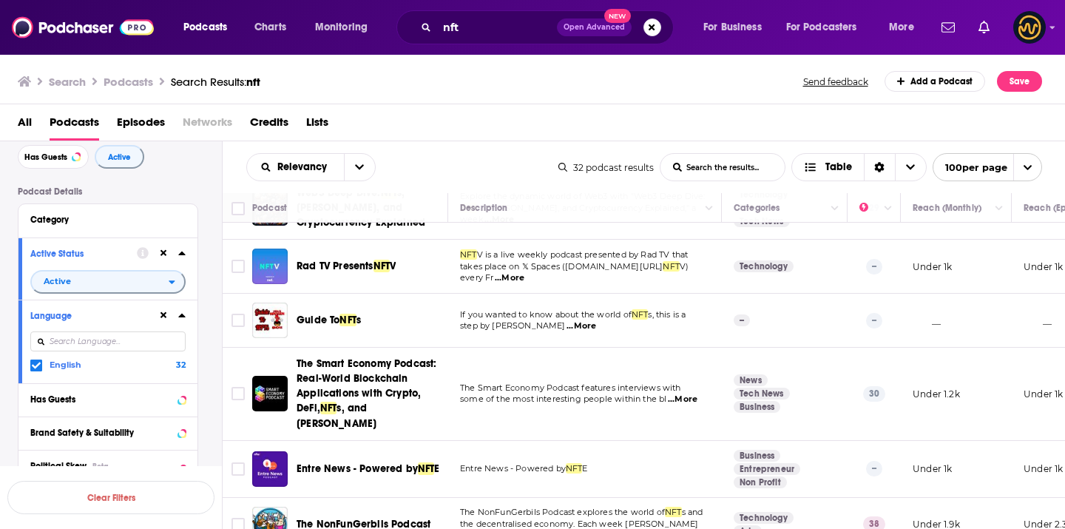
scroll to position [0, 0]
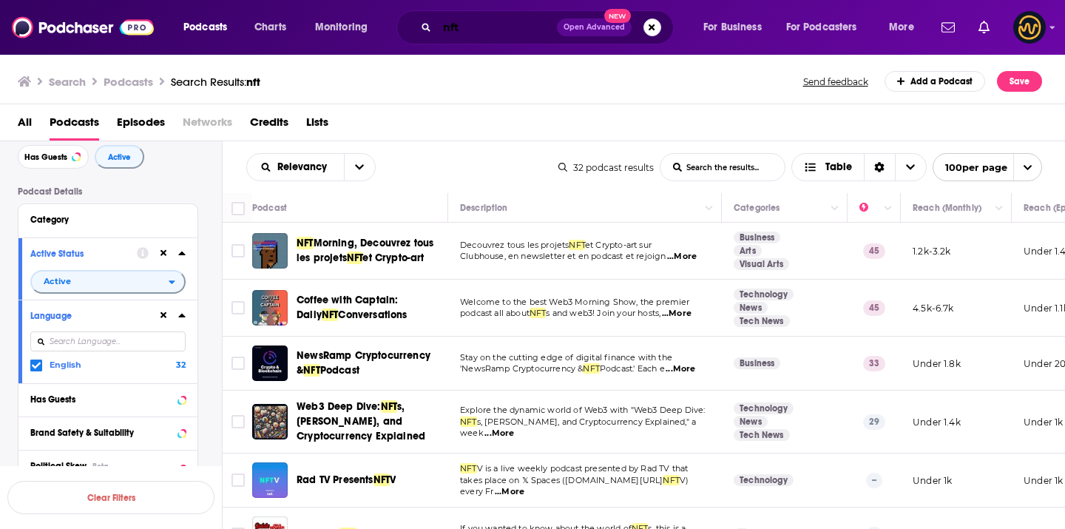
click at [487, 28] on input "nft" at bounding box center [497, 28] width 120 height 24
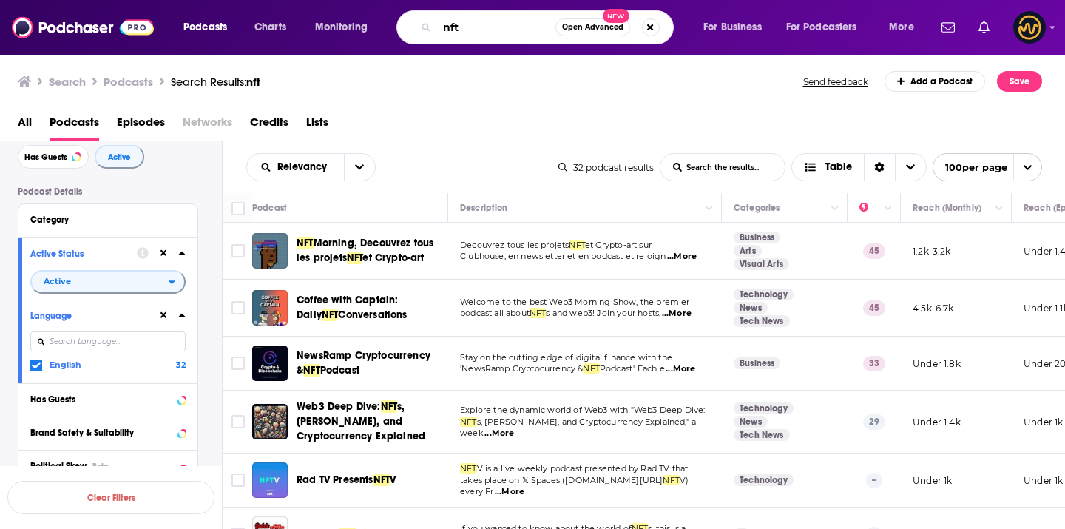
click at [487, 28] on input "nft" at bounding box center [496, 28] width 118 height 24
paste input "token"
type input "token"
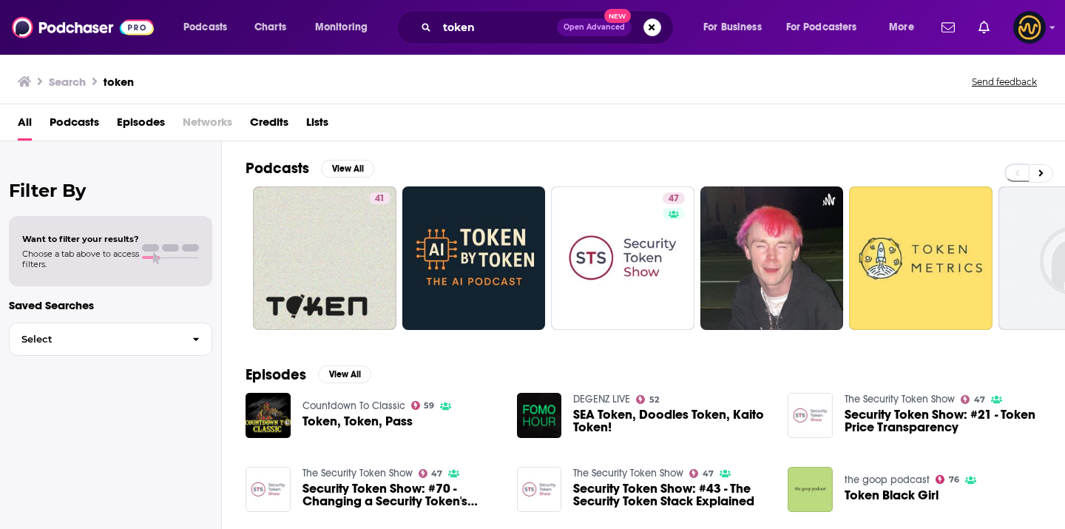
click at [95, 131] on span "Podcasts" at bounding box center [75, 125] width 50 height 30
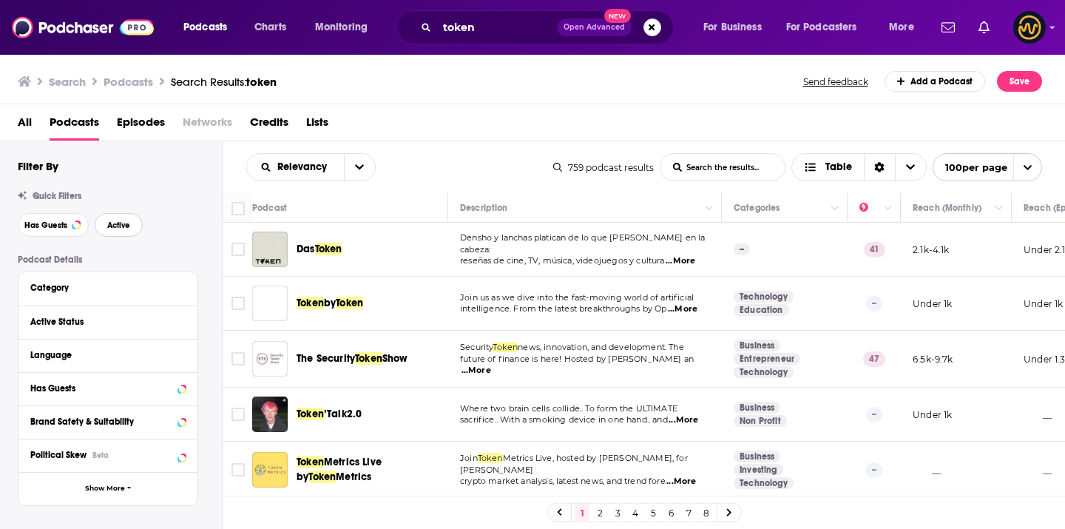
click at [130, 232] on button "Active" at bounding box center [119, 225] width 48 height 24
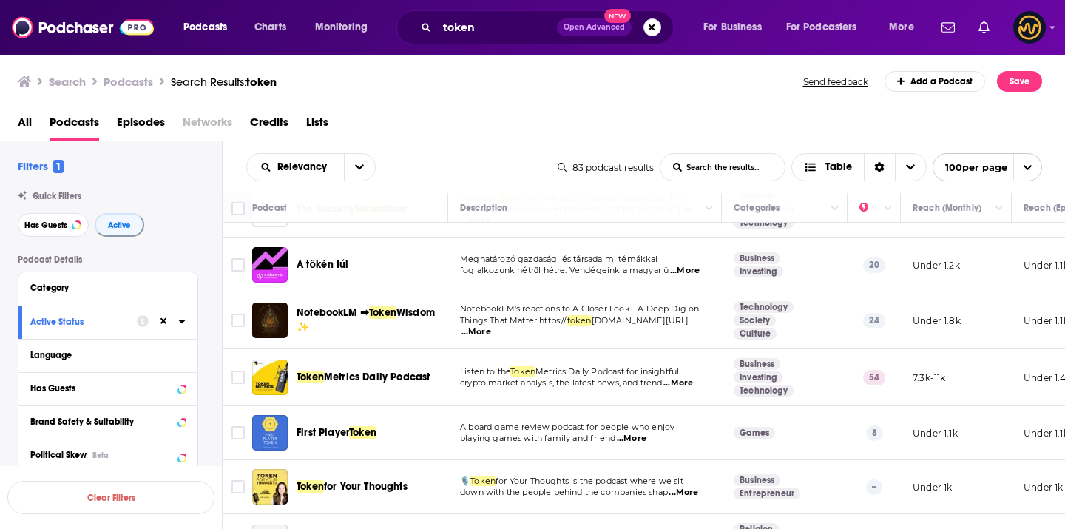
scroll to position [96, 0]
drag, startPoint x: 417, startPoint y: 354, endPoint x: 638, endPoint y: 7, distance: 411.6
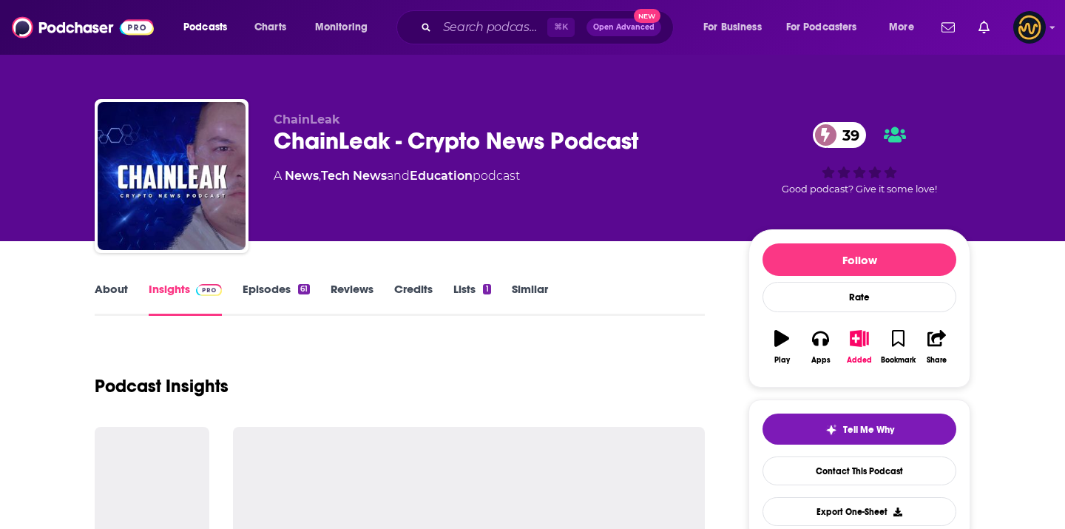
click at [327, 146] on div "ChainLeak - Crypto News Podcast 39" at bounding box center [499, 140] width 451 height 29
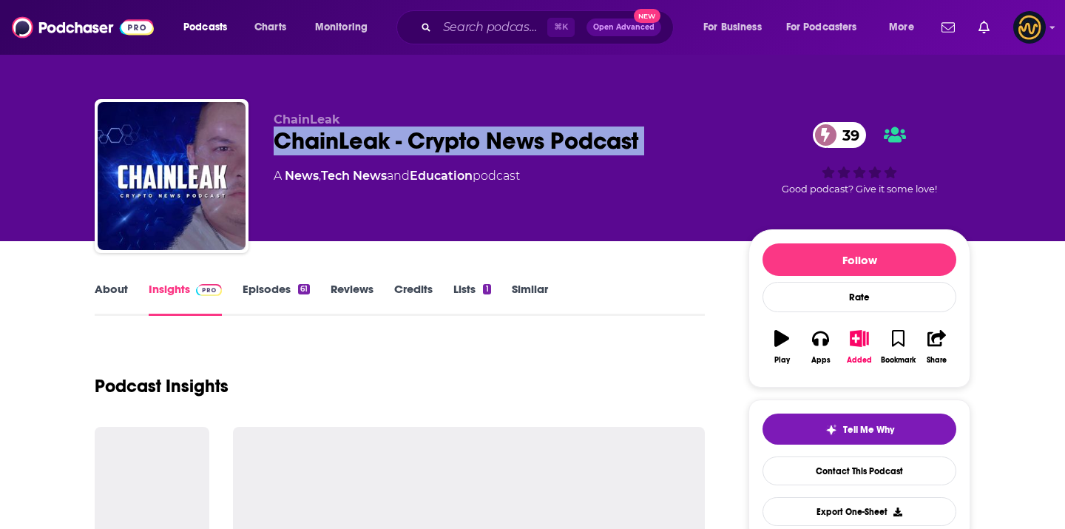
click at [327, 146] on div "ChainLeak - Crypto News Podcast 39" at bounding box center [499, 140] width 451 height 29
copy div "ChainLeak - Crypto News Podcast 39"
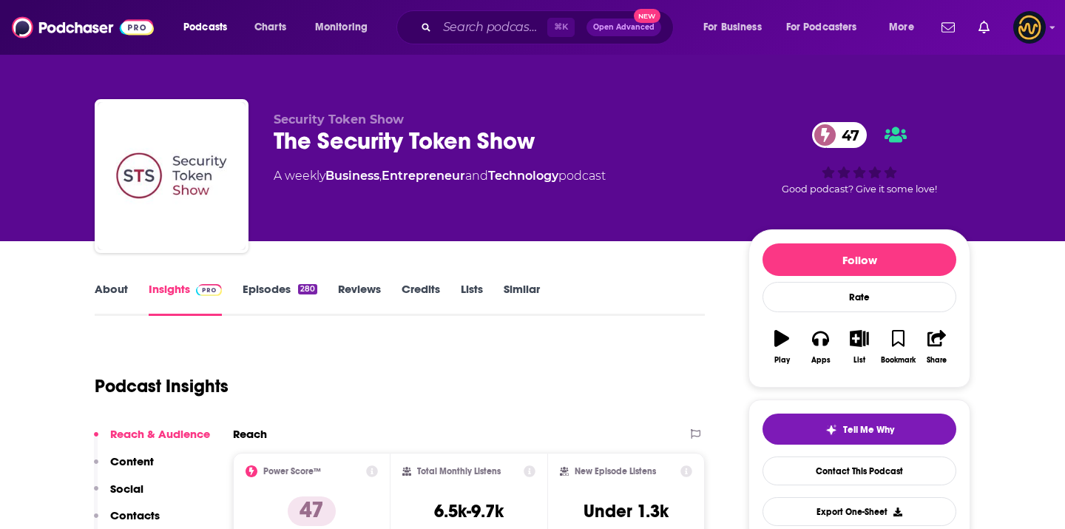
click at [413, 140] on div "The Security Token Show 47" at bounding box center [499, 140] width 451 height 29
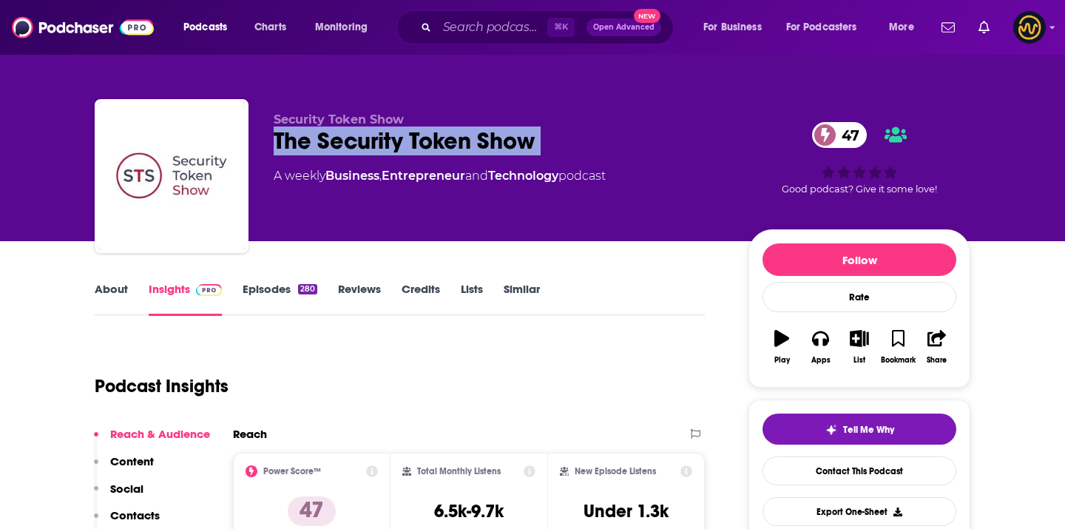
click at [413, 140] on div "The Security Token Show 47" at bounding box center [499, 140] width 451 height 29
copy div "The Security Token Show 47"
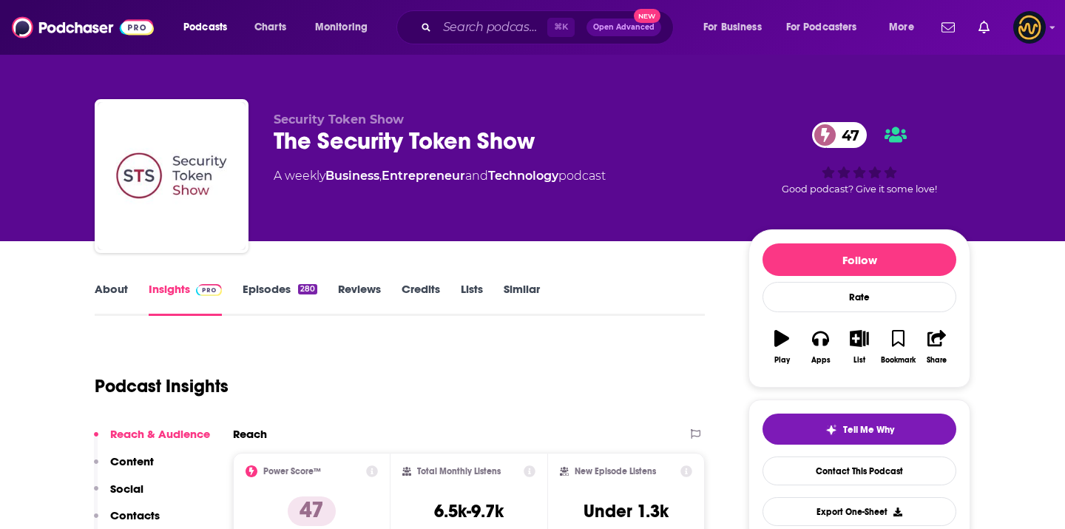
click at [382, 121] on span "Security Token Show" at bounding box center [339, 119] width 130 height 14
copy p "Security Token Show"
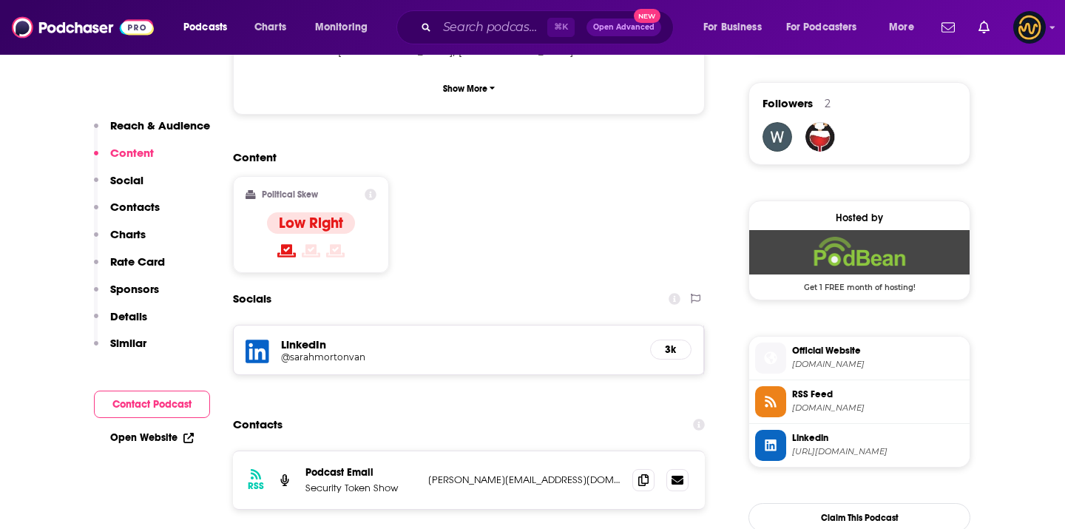
scroll to position [1105, 0]
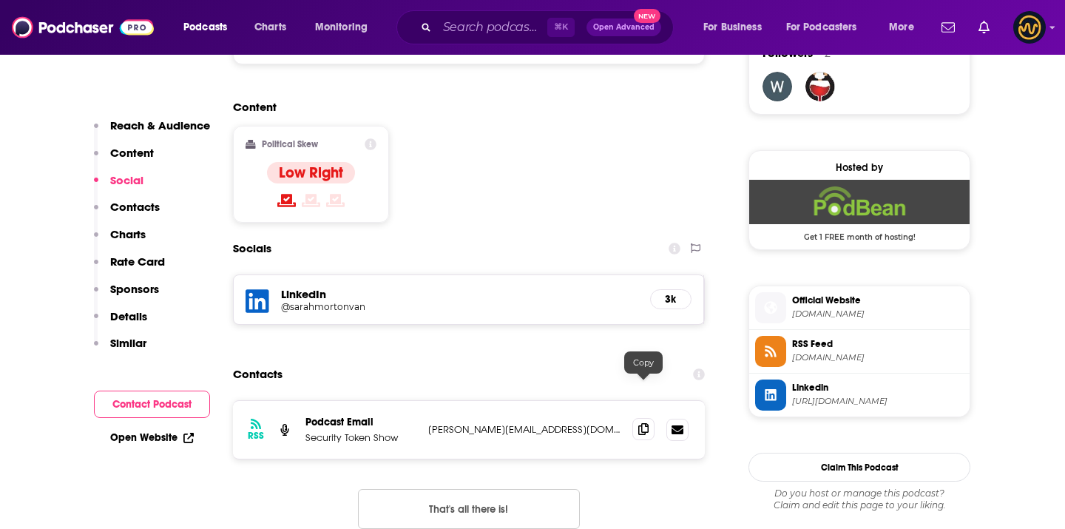
click at [639, 423] on icon at bounding box center [643, 429] width 10 height 12
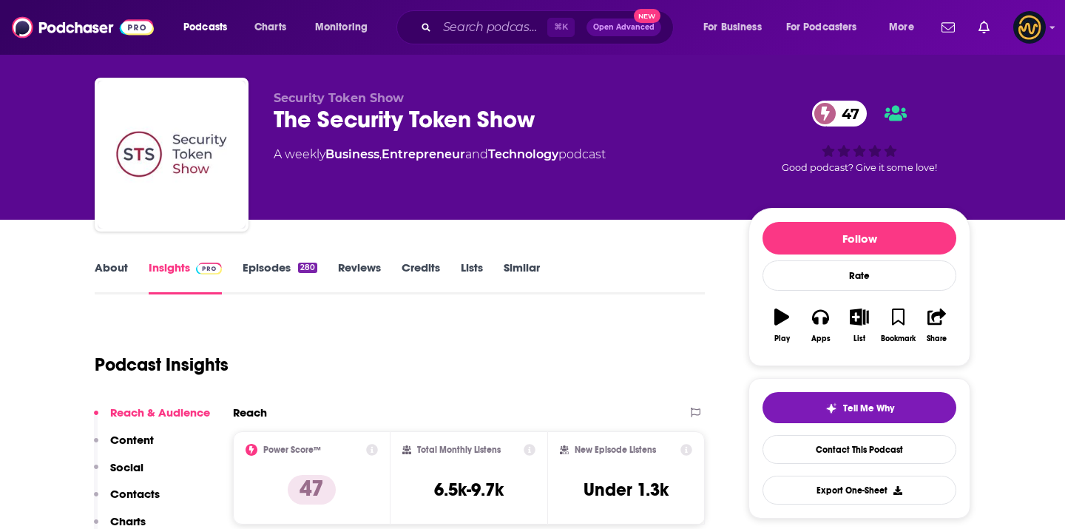
scroll to position [0, 0]
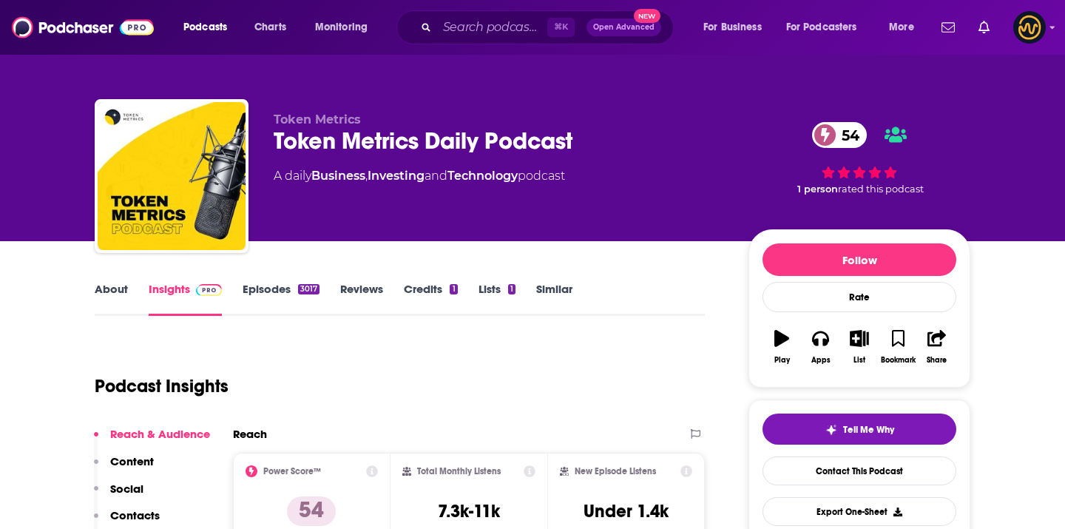
click at [506, 134] on div "Token Metrics Daily Podcast 54" at bounding box center [499, 140] width 451 height 29
click at [507, 134] on div "Token Metrics Daily Podcast 54" at bounding box center [499, 140] width 451 height 29
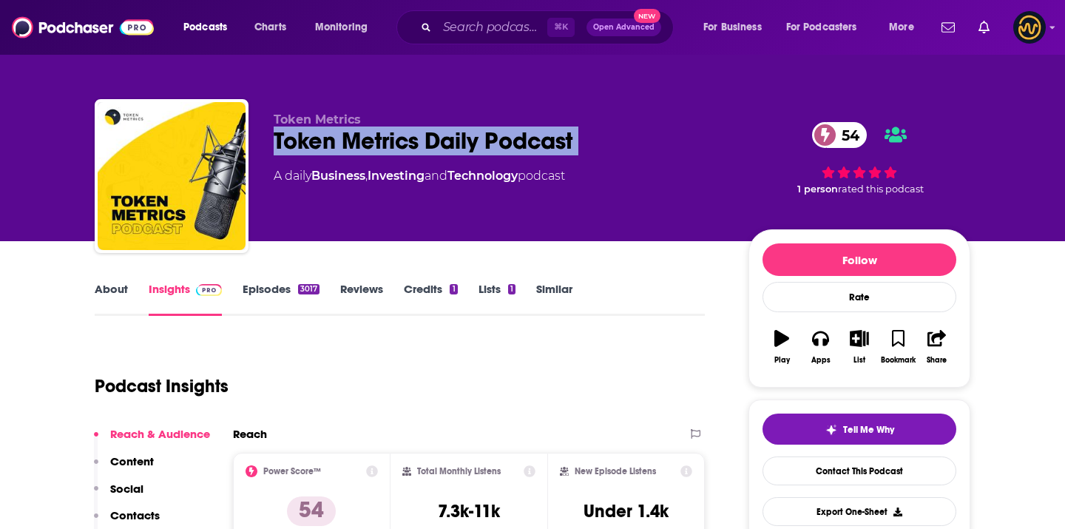
click at [507, 134] on div "Token Metrics Daily Podcast 54" at bounding box center [499, 140] width 451 height 29
copy div "Token Metrics Daily Podcast 54"
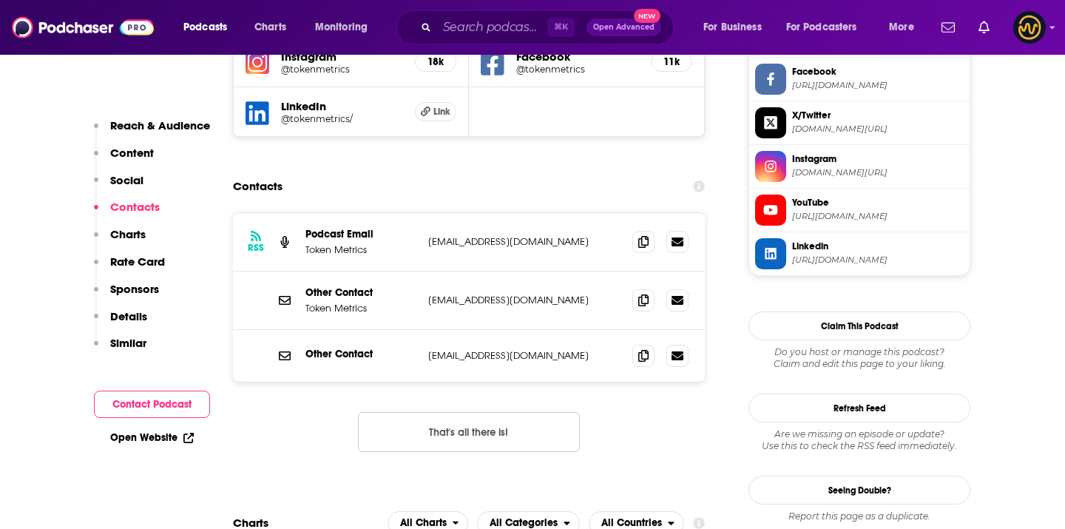
scroll to position [1418, 0]
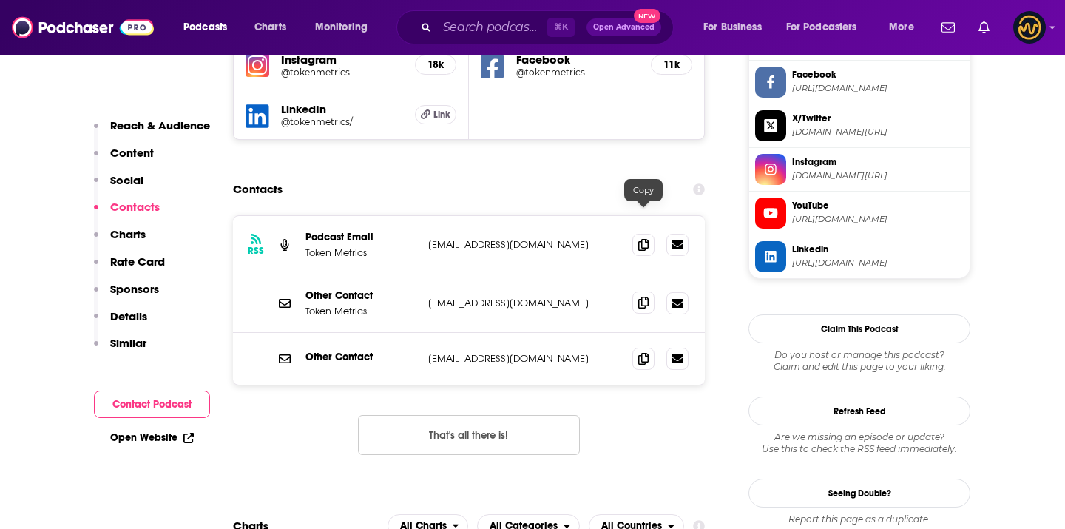
click at [649, 291] on span at bounding box center [643, 302] width 22 height 22
click at [646, 238] on icon at bounding box center [643, 244] width 10 height 12
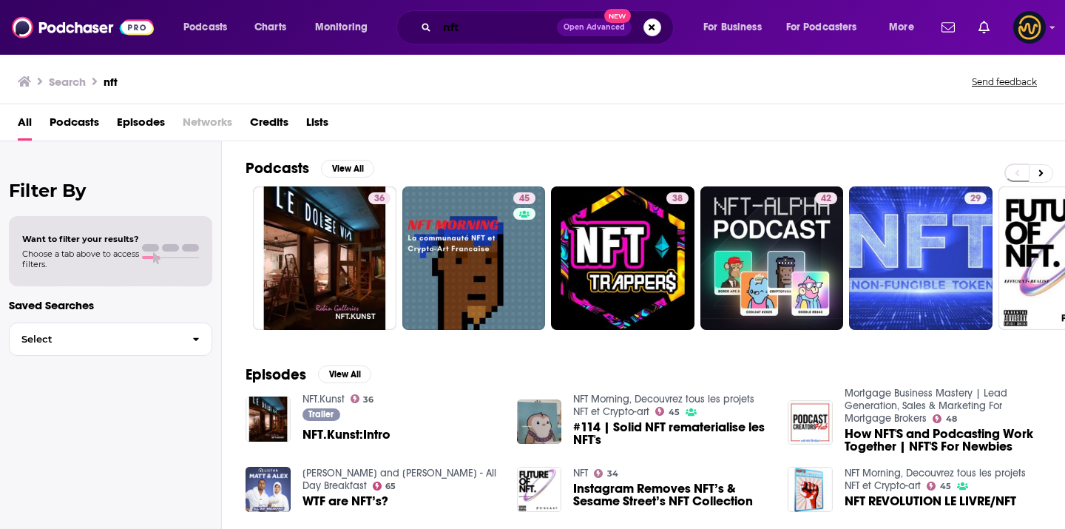
click at [459, 20] on input "nft" at bounding box center [497, 28] width 120 height 24
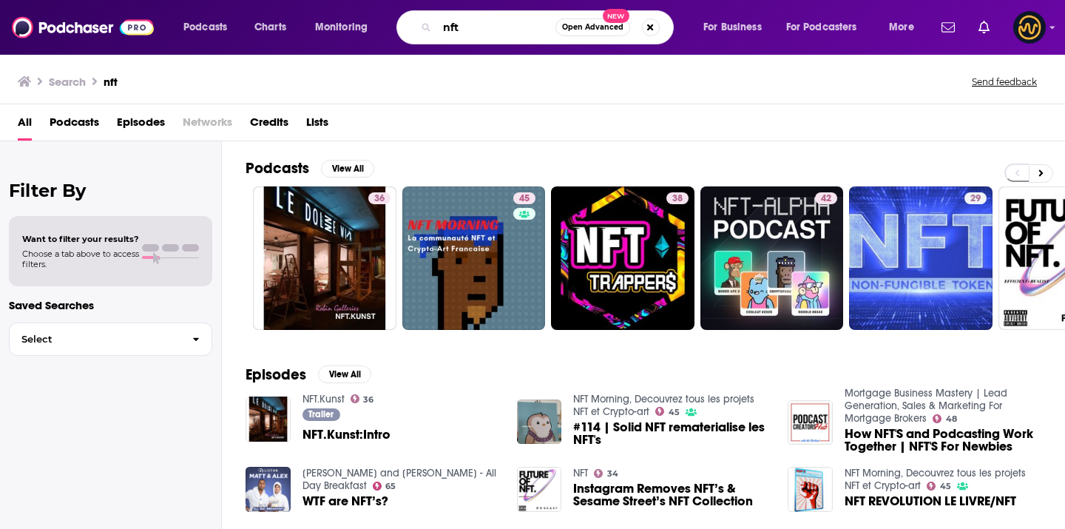
click at [459, 20] on input "nft" at bounding box center [496, 28] width 118 height 24
type input "u"
type input "sustainability"
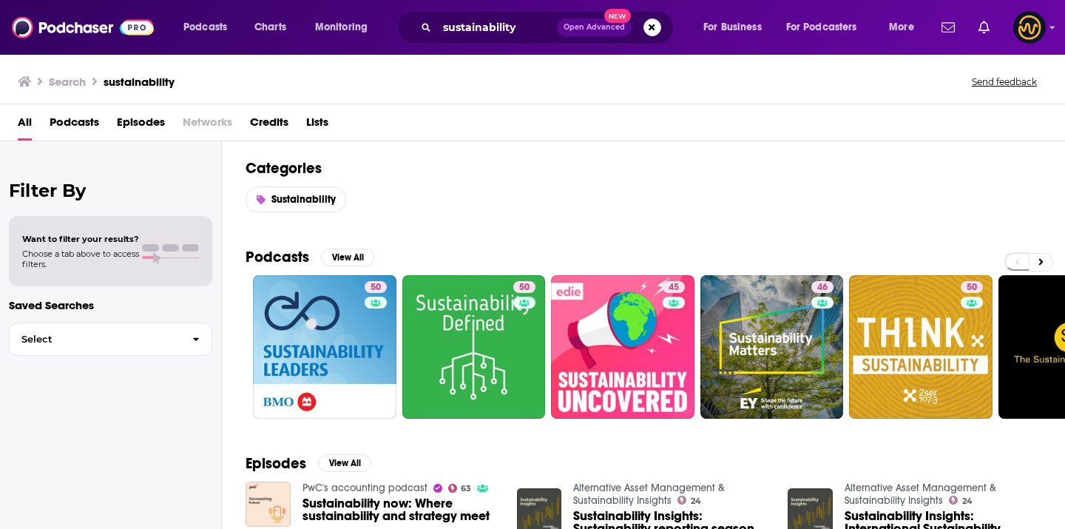
click at [72, 123] on span "Podcasts" at bounding box center [75, 125] width 50 height 30
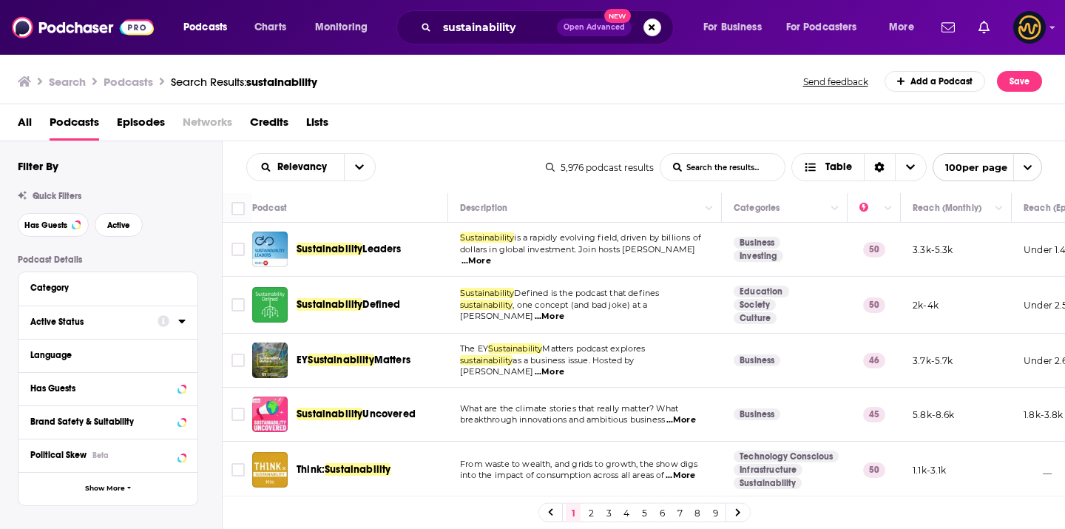
click at [175, 327] on div at bounding box center [172, 321] width 28 height 18
click at [183, 321] on icon at bounding box center [181, 322] width 7 height 4
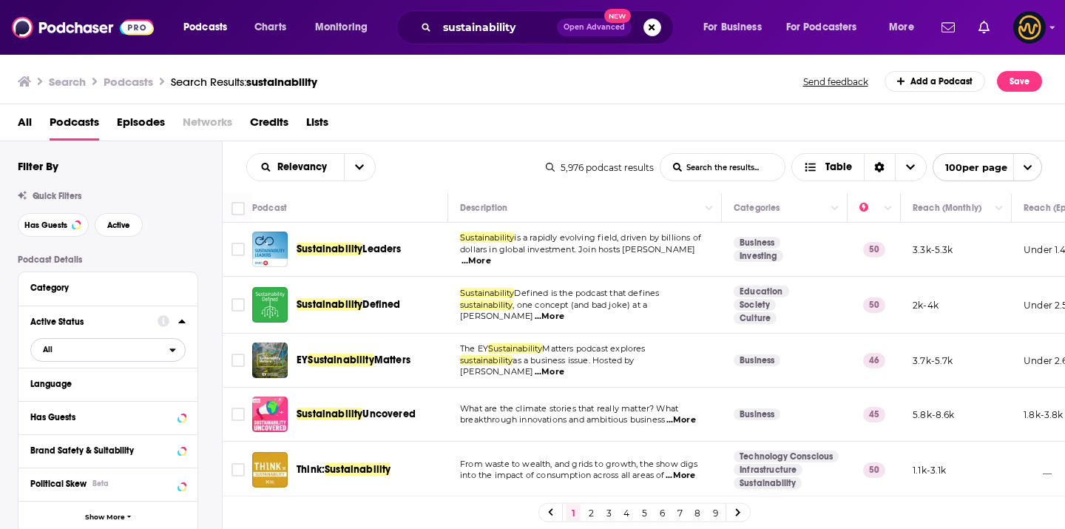
click at [90, 352] on span "All" at bounding box center [100, 348] width 138 height 19
click at [66, 402] on span "Active" at bounding box center [77, 398] width 78 height 8
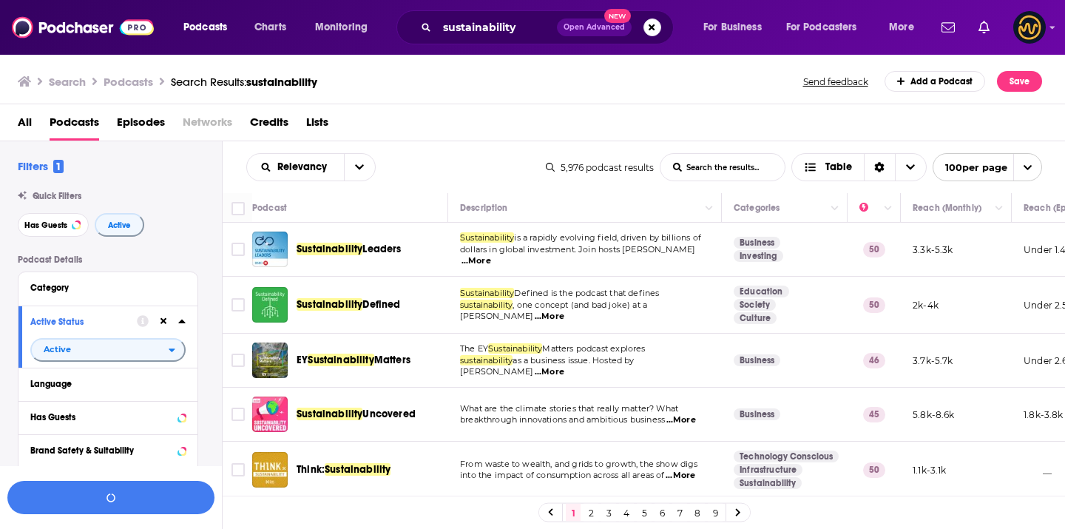
click at [190, 390] on div "Language" at bounding box center [107, 384] width 179 height 33
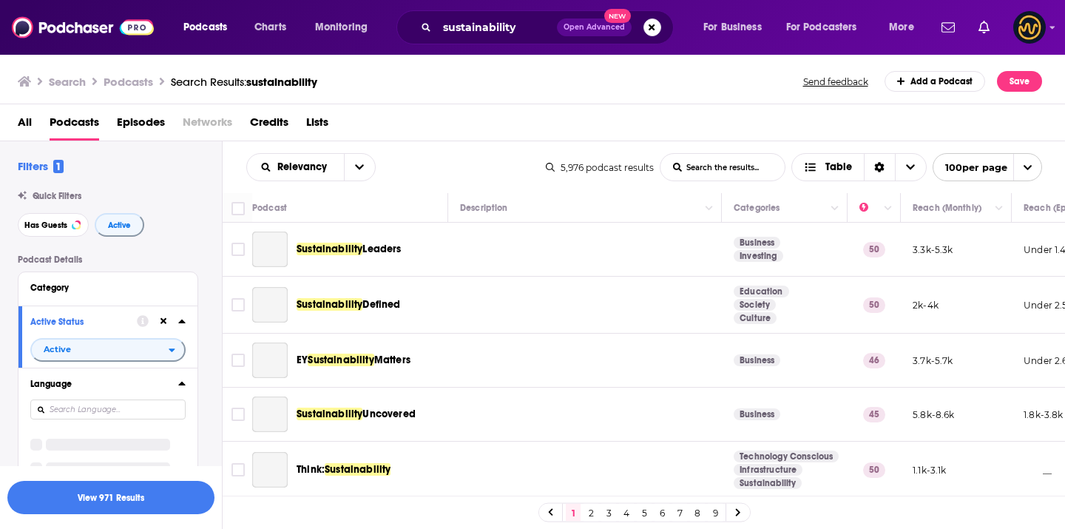
click at [174, 388] on button "Language" at bounding box center [104, 383] width 148 height 18
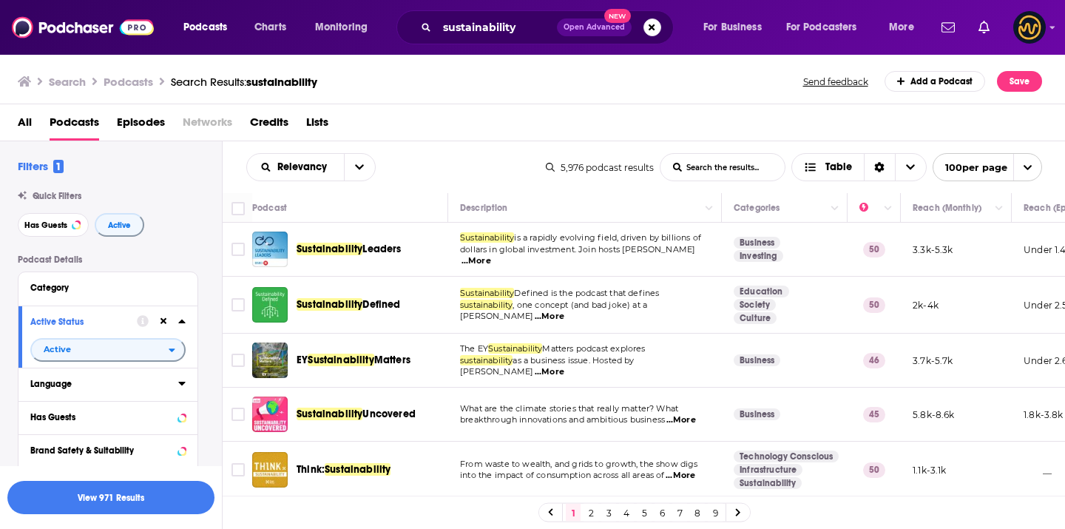
click at [180, 388] on icon at bounding box center [181, 383] width 7 height 12
click at [129, 501] on button "View 931 Results" at bounding box center [110, 497] width 207 height 33
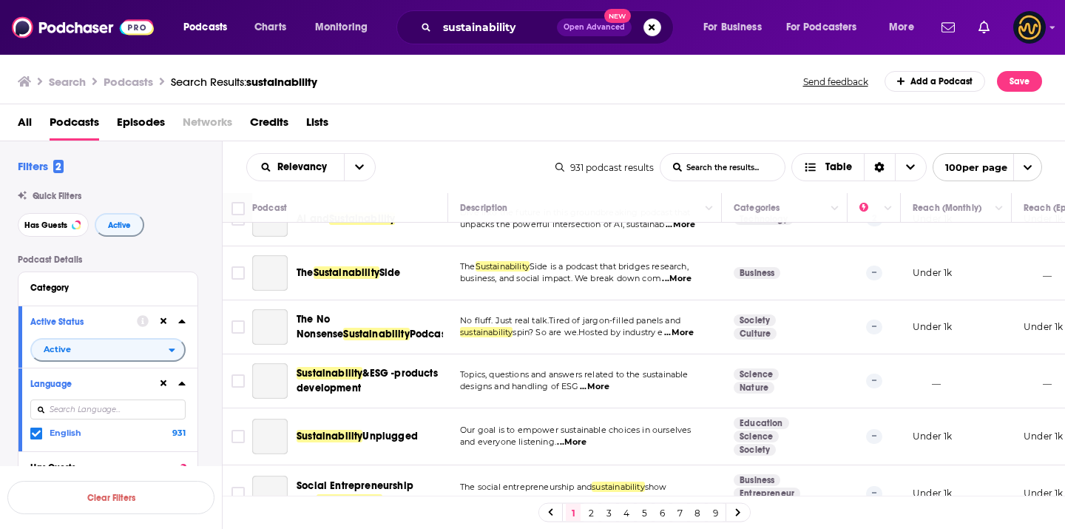
scroll to position [3024, 0]
